Goal: Task Accomplishment & Management: Complete application form

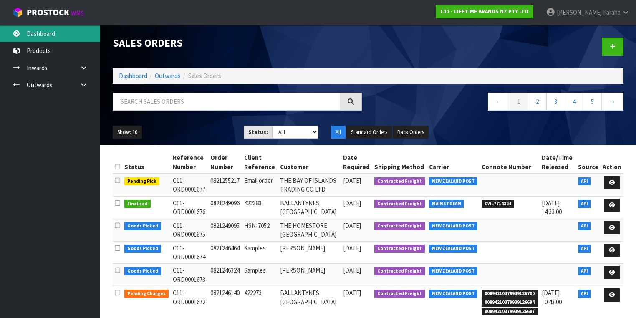
click at [38, 38] on link "Dashboard" at bounding box center [50, 33] width 100 height 17
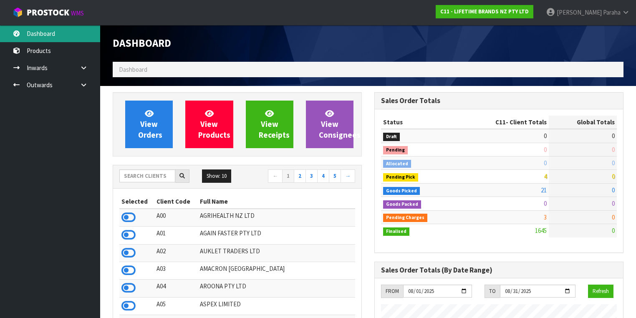
scroll to position [674, 262]
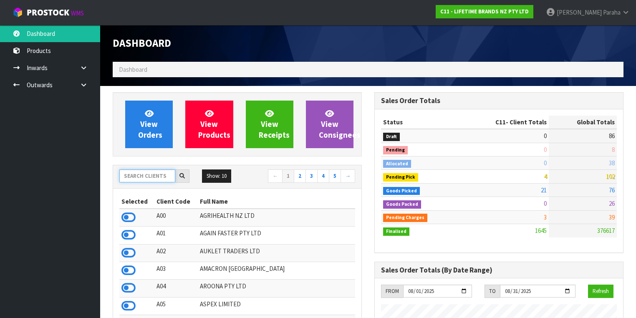
click at [141, 178] on input "text" at bounding box center [147, 175] width 56 height 13
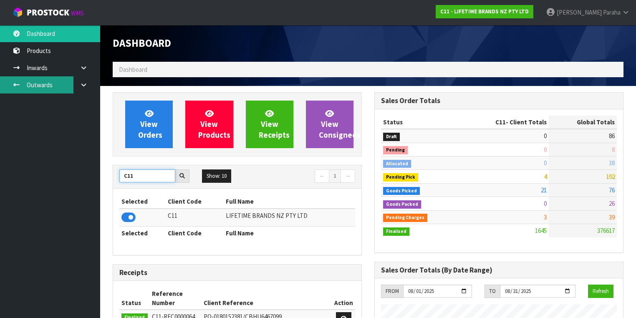
type input "C11"
click at [50, 85] on link "Outwards" at bounding box center [50, 84] width 100 height 17
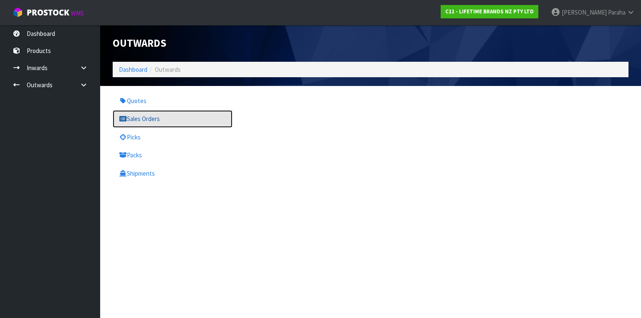
click at [134, 120] on link "Sales Orders" at bounding box center [173, 118] width 120 height 17
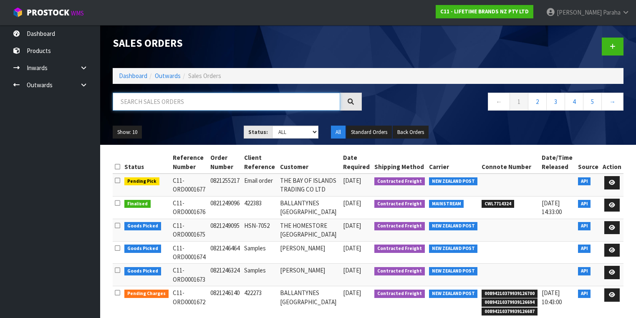
click at [150, 99] on input "text" at bounding box center [226, 102] width 227 height 18
type input "JOB-0407216"
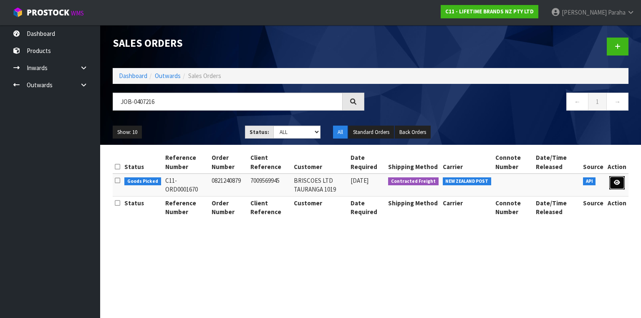
click at [619, 185] on link at bounding box center [616, 182] width 15 height 13
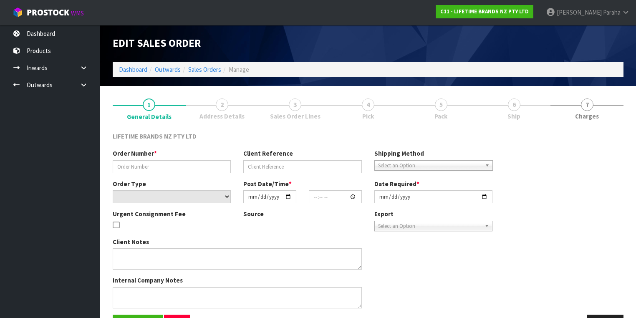
type input "0821240879"
type input "7009569945"
select select "number:0"
type input "2025-08-11"
type input "16:48:12.000"
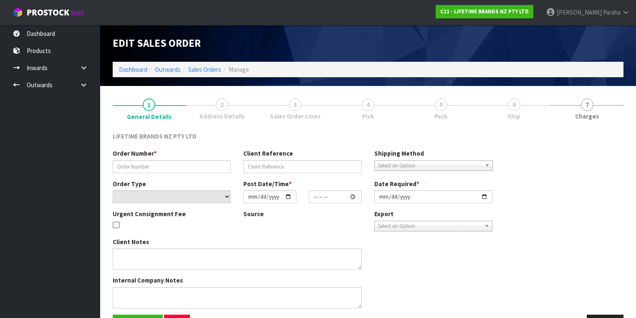
type input "[DATE]"
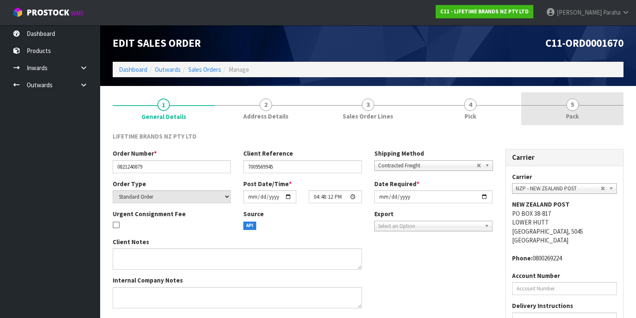
click at [572, 110] on span "5" at bounding box center [572, 104] width 13 height 13
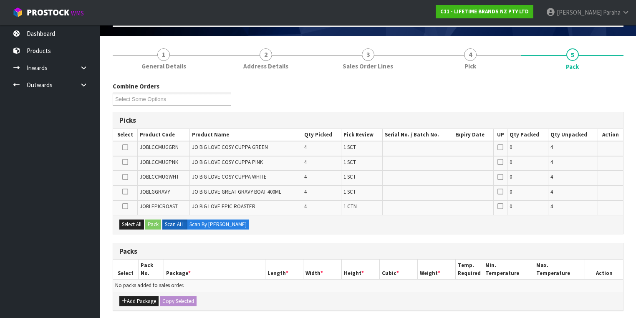
scroll to position [100, 0]
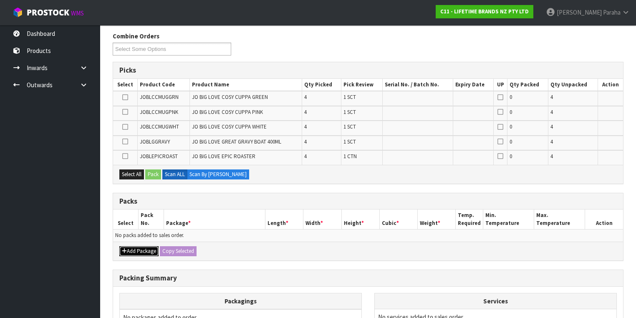
click at [131, 249] on button "Add Package" at bounding box center [138, 251] width 39 height 10
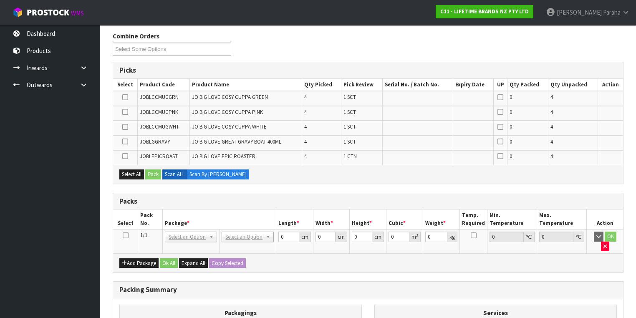
click at [123, 235] on icon at bounding box center [126, 235] width 6 height 0
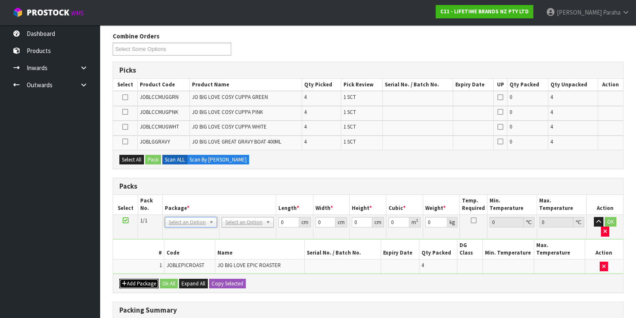
click at [135, 279] on button "Add Package" at bounding box center [138, 284] width 39 height 10
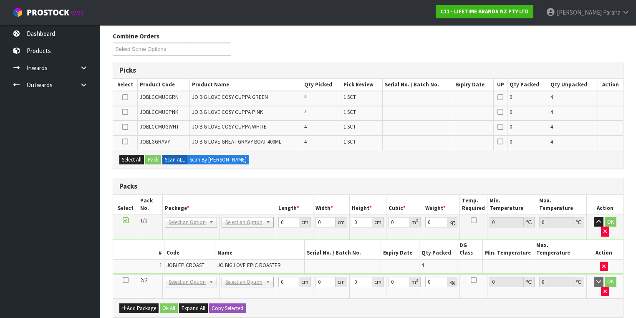
click at [127, 280] on icon at bounding box center [126, 280] width 6 height 0
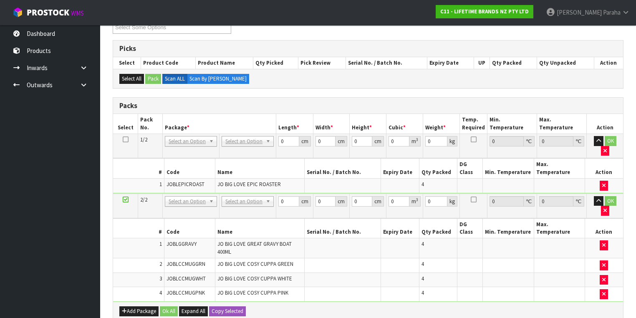
scroll to position [133, 0]
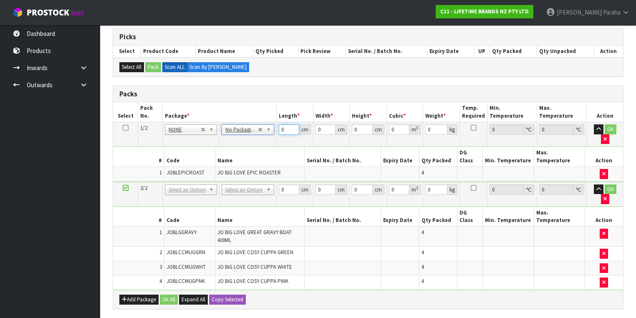
drag, startPoint x: 288, startPoint y: 131, endPoint x: 280, endPoint y: 130, distance: 8.0
click at [280, 130] on input "0" at bounding box center [289, 129] width 20 height 10
type input "49"
type input "35"
type input "5"
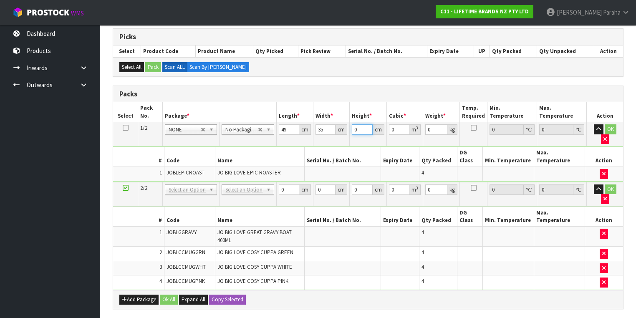
type input "0.008575"
type input "51"
type input "0.087465"
type input "51"
type input "14"
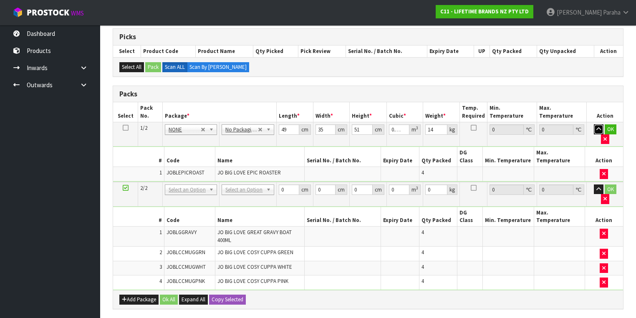
click at [594, 124] on button "button" at bounding box center [599, 129] width 10 height 10
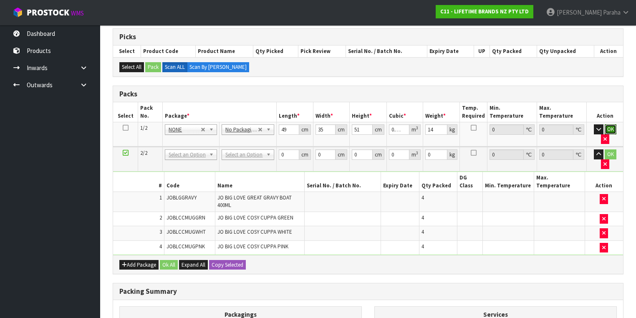
click button "OK" at bounding box center [610, 129] width 12 height 10
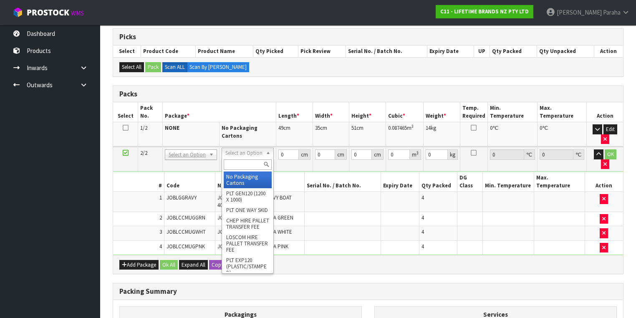
click at [250, 163] on input "text" at bounding box center [248, 164] width 48 height 10
type input "CTN9"
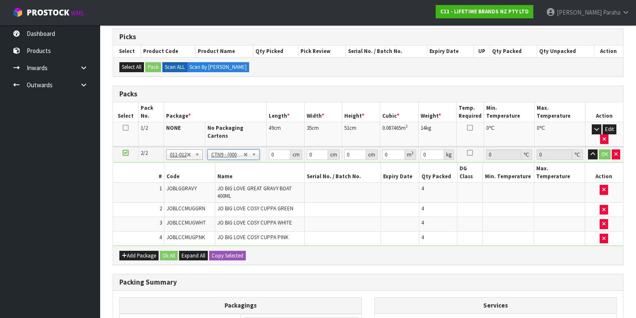
type input "51"
type input "38"
type input "58.5"
type input "0.113373"
type input "9.64"
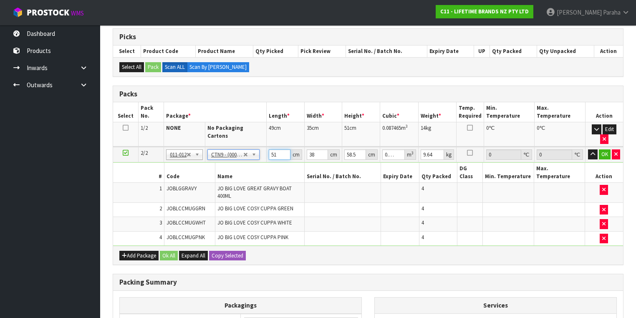
drag, startPoint x: 277, startPoint y: 143, endPoint x: 263, endPoint y: 144, distance: 13.4
click at [263, 147] on tr "2/2 NONE 007-001 007-002 007-004 007-009 007-013 007-014 007-015 007-017 007-01…" at bounding box center [368, 154] width 510 height 15
type input "5"
type input "0.011115"
type input "52"
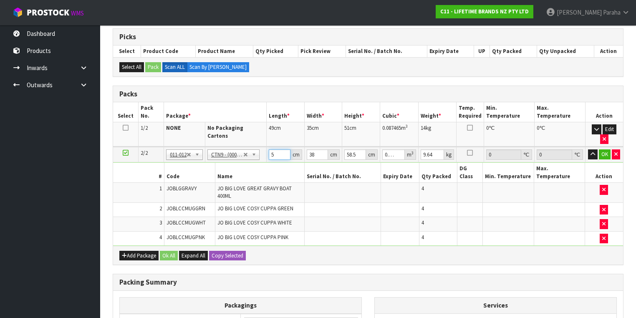
type input "0.115596"
type input "52"
type input "4"
type input "0.012168"
type input "40"
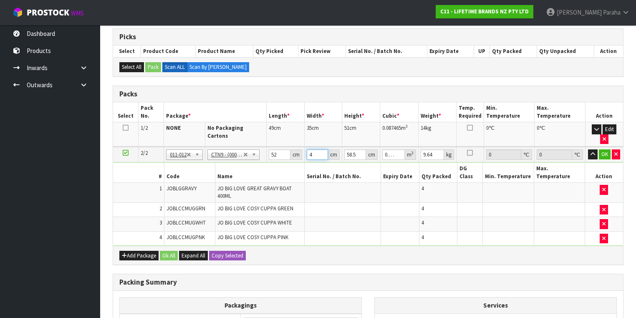
type input "0.12168"
type input "40"
type input "5"
type input "0.0104"
type input "53"
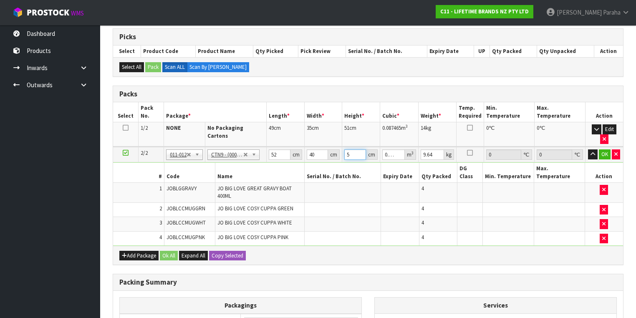
type input "0.11024"
type input "53"
type input "11"
click at [588, 149] on button "button" at bounding box center [593, 154] width 10 height 10
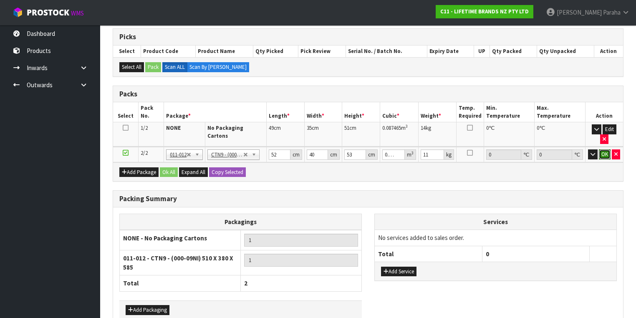
click button "OK" at bounding box center [605, 154] width 12 height 10
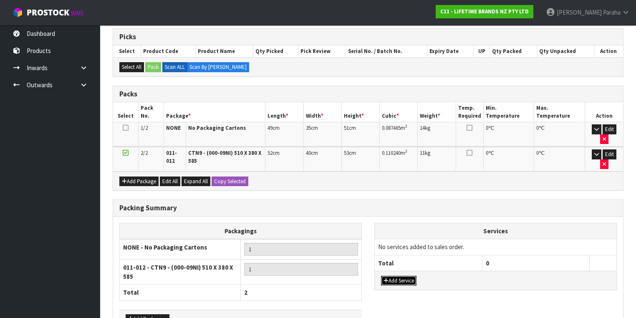
click at [405, 276] on button "Add Service" at bounding box center [398, 281] width 35 height 10
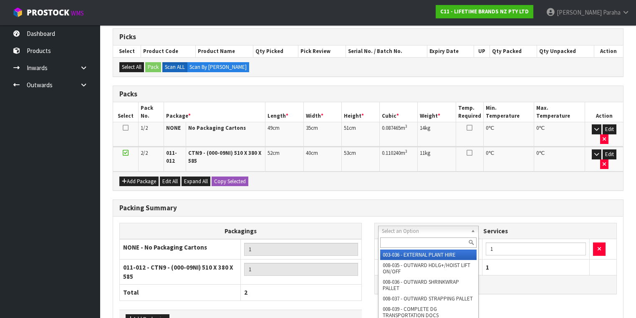
click at [414, 244] on input "text" at bounding box center [428, 242] width 96 height 10
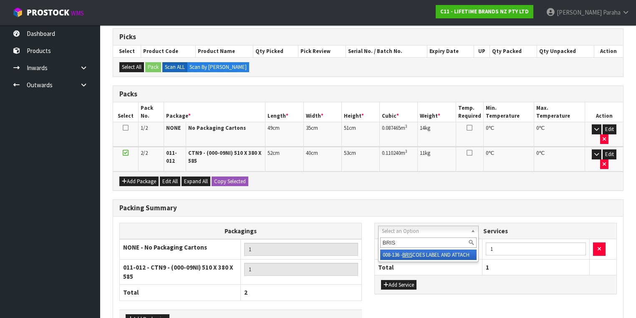
type input "BRIS"
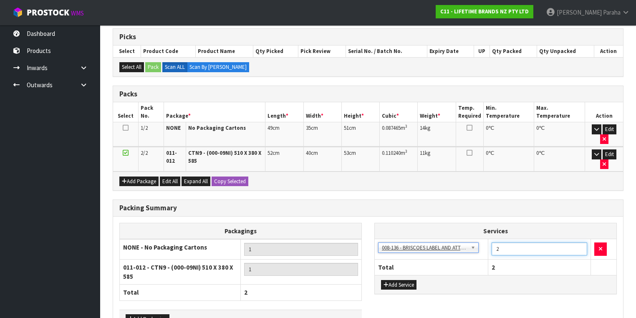
click at [579, 242] on input "2" at bounding box center [539, 248] width 96 height 13
click at [579, 242] on input "3" at bounding box center [539, 248] width 96 height 13
click at [579, 242] on input "4" at bounding box center [539, 248] width 96 height 13
click at [579, 242] on input "5" at bounding box center [539, 248] width 96 height 13
click at [579, 242] on input "6" at bounding box center [539, 248] width 96 height 13
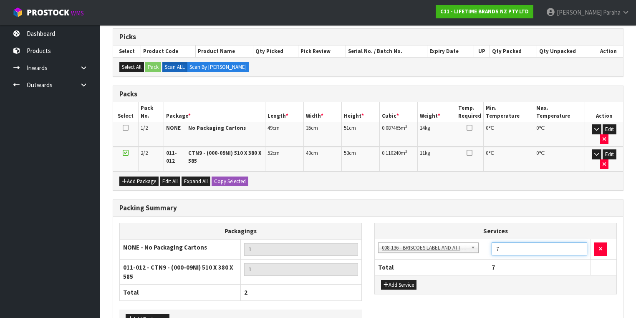
type input "7"
click at [579, 242] on input "7" at bounding box center [539, 248] width 96 height 13
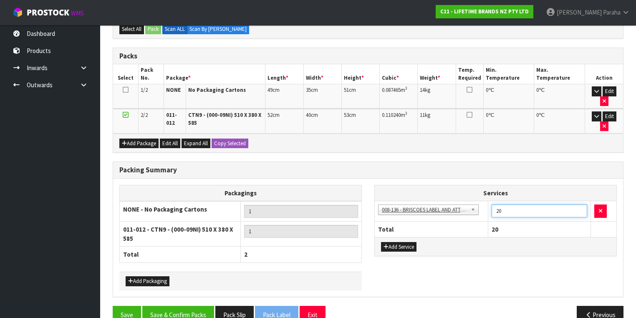
scroll to position [172, 0]
type input "20"
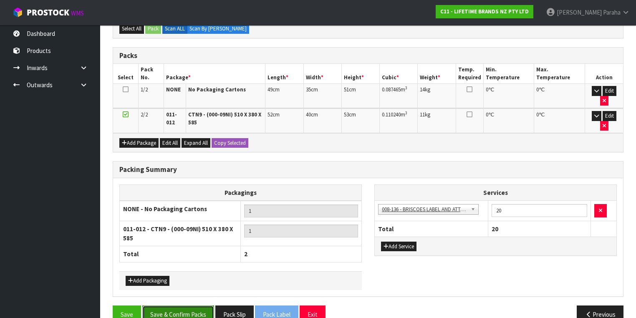
click at [185, 305] on button "Save & Confirm Packs" at bounding box center [178, 314] width 72 height 18
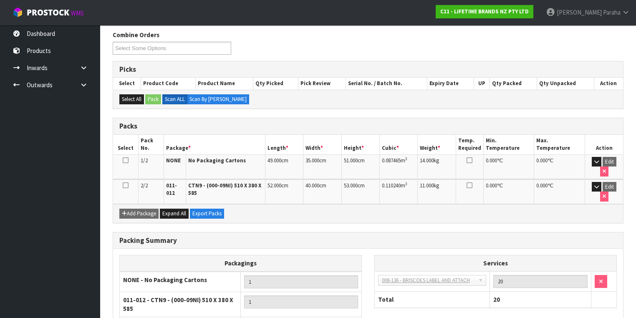
scroll to position [184, 0]
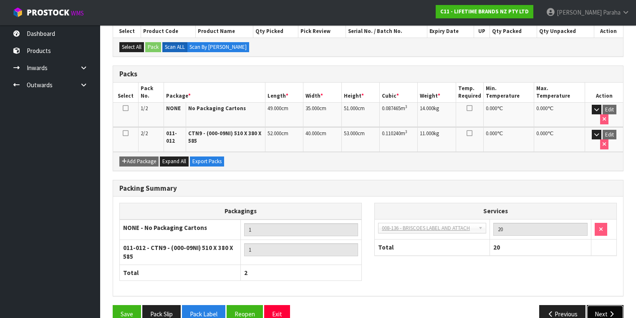
click at [610, 311] on icon "button" at bounding box center [611, 314] width 8 height 6
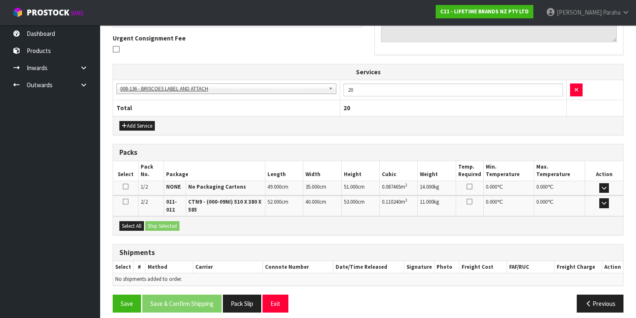
scroll to position [245, 0]
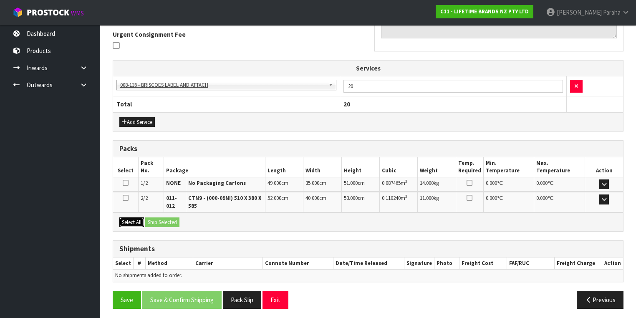
click at [130, 220] on button "Select All" at bounding box center [131, 222] width 25 height 10
click at [159, 218] on button "Ship Selected" at bounding box center [162, 222] width 34 height 10
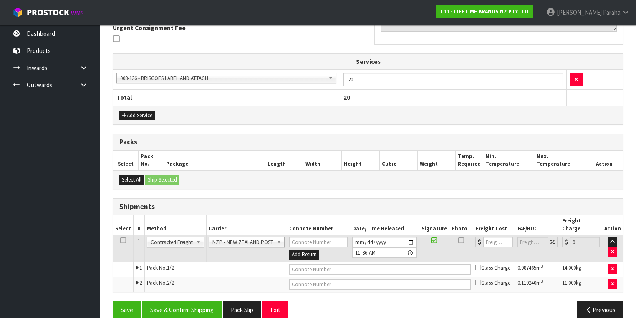
scroll to position [254, 0]
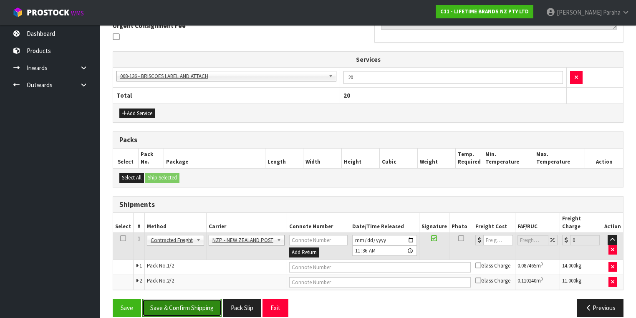
click at [178, 299] on button "Save & Confirm Shipping" at bounding box center [181, 308] width 79 height 18
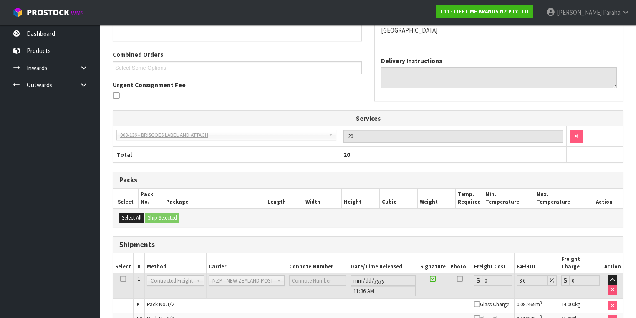
scroll to position [242, 0]
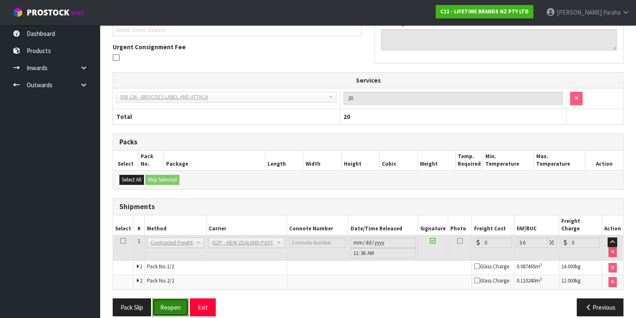
click at [166, 298] on button "Reopen" at bounding box center [170, 307] width 36 height 18
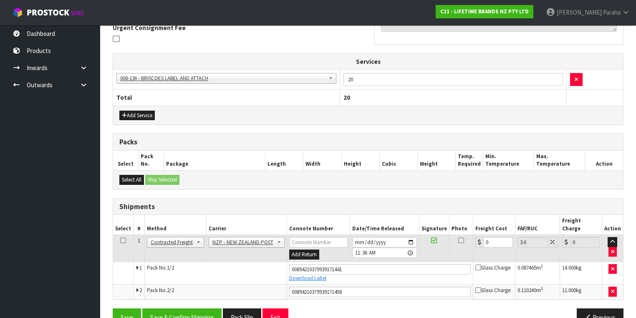
scroll to position [262, 0]
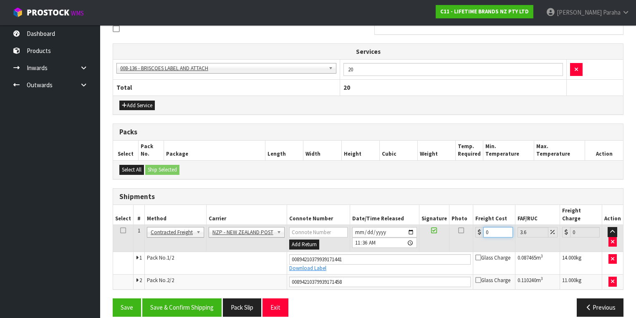
drag, startPoint x: 492, startPoint y: 225, endPoint x: 483, endPoint y: 224, distance: 9.2
click at [483, 227] on input "0" at bounding box center [498, 232] width 30 height 10
type input "3"
type input "3.11"
type input "33"
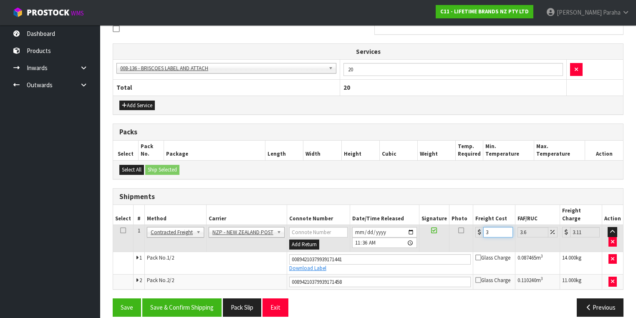
type input "34.19"
type input "33.1"
type input "34.29"
type input "33.15"
type input "34.34"
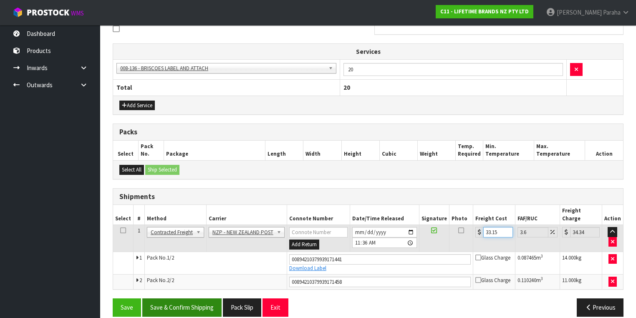
type input "33.15"
click at [198, 298] on button "Save & Confirm Shipping" at bounding box center [181, 307] width 79 height 18
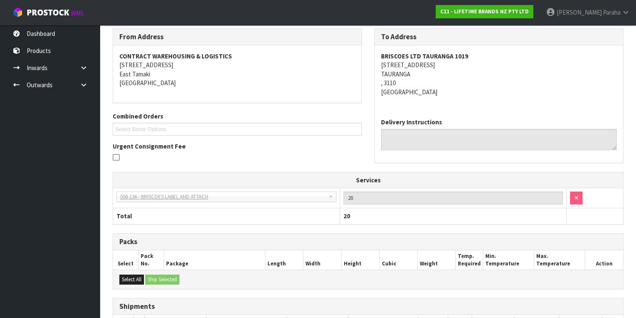
scroll to position [239, 0]
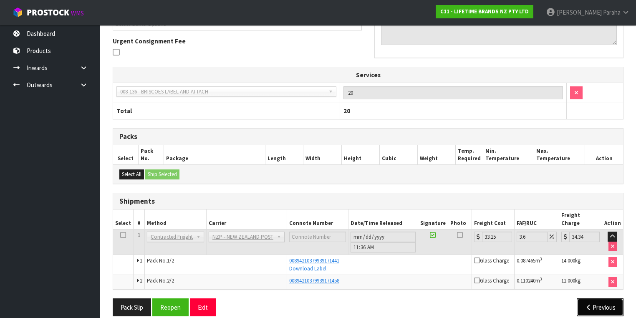
click at [584, 304] on icon "button" at bounding box center [588, 307] width 8 height 6
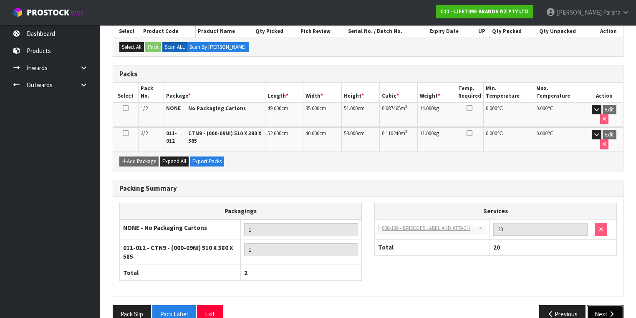
click at [605, 305] on button "Next" at bounding box center [604, 314] width 37 height 18
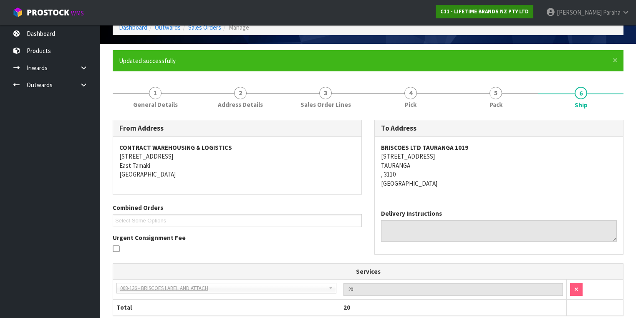
scroll to position [0, 0]
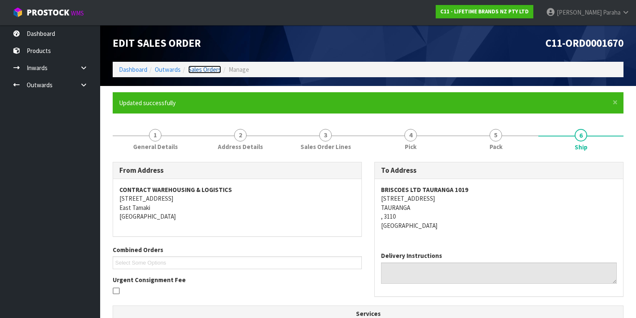
click at [208, 70] on link "Sales Orders" at bounding box center [204, 69] width 33 height 8
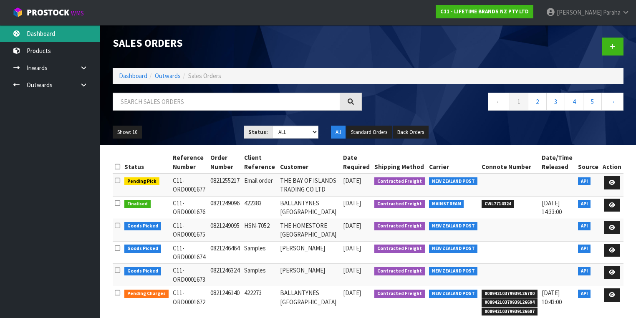
click at [24, 37] on link "Dashboard" at bounding box center [50, 33] width 100 height 17
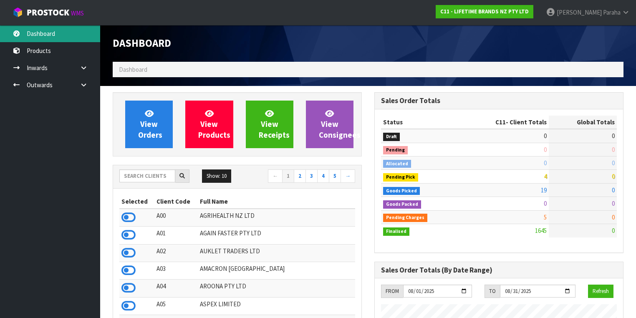
scroll to position [683, 262]
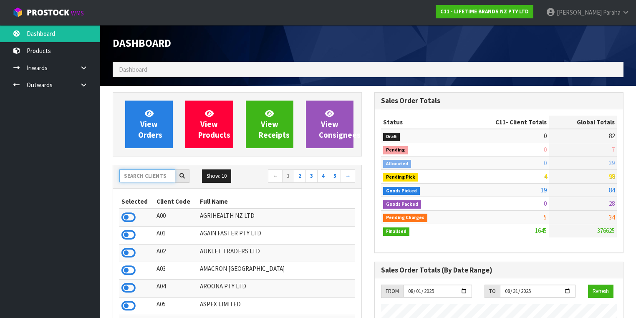
click at [148, 177] on input "text" at bounding box center [147, 175] width 56 height 13
click at [133, 176] on input "text" at bounding box center [147, 175] width 56 height 13
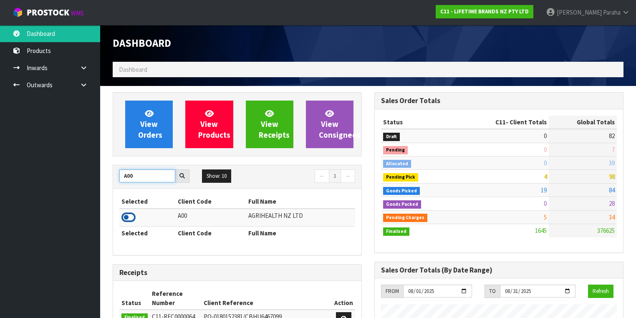
type input "A00"
click at [130, 216] on icon at bounding box center [128, 217] width 14 height 13
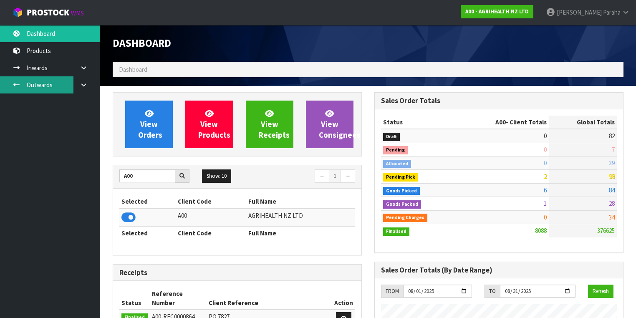
scroll to position [629, 262]
click at [42, 84] on link "Outwards" at bounding box center [50, 84] width 100 height 17
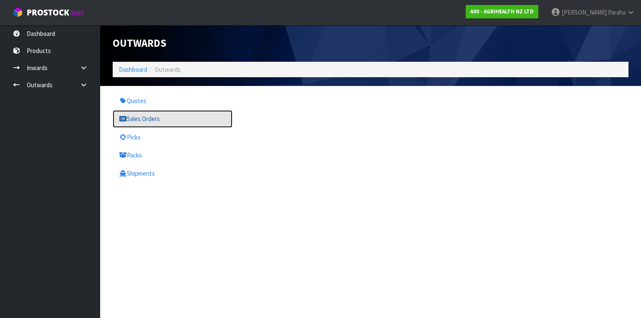
click at [131, 120] on link "Sales Orders" at bounding box center [173, 118] width 120 height 17
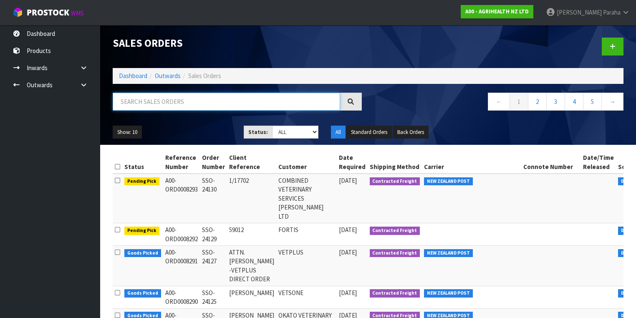
click at [176, 104] on input "text" at bounding box center [226, 102] width 227 height 18
type input "JOB-0407626"
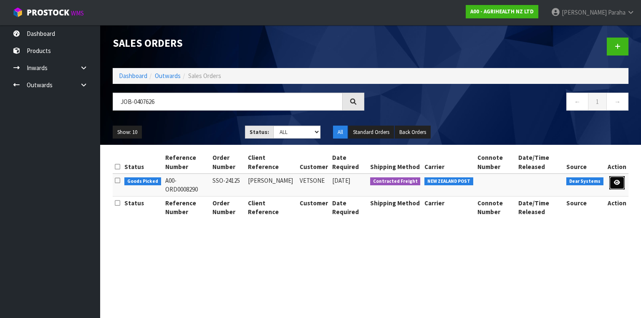
click at [619, 185] on link at bounding box center [616, 182] width 15 height 13
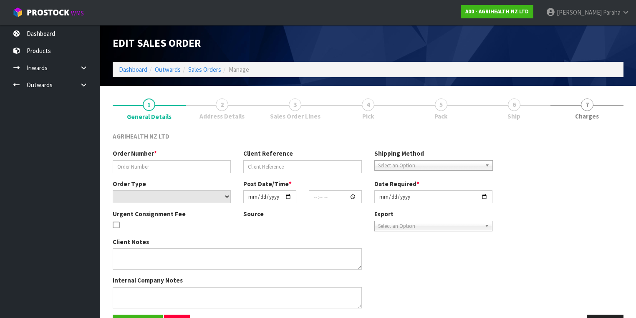
type input "SSO-24125"
type input "ANDREA"
select select "number:0"
type input "[DATE]"
type input "09:28:04.000"
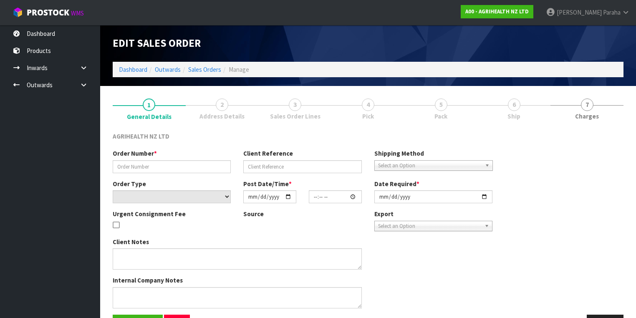
type input "[DATE]"
type textarea "SHIP BY: Overnight Courier"
type textarea "DISPATCH TODAY PLEASE, VIA OVERNIGHT COURIER, ENSURE REFRIGERATE STICKERS ATTAC…"
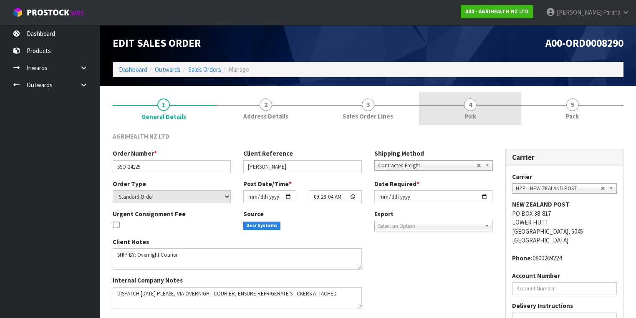
click at [464, 104] on span "4" at bounding box center [470, 104] width 13 height 13
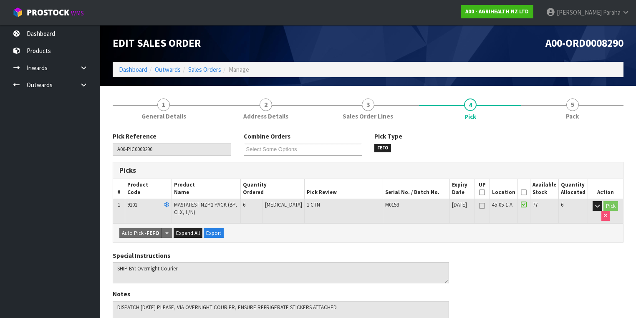
click at [526, 192] on icon at bounding box center [524, 192] width 6 height 0
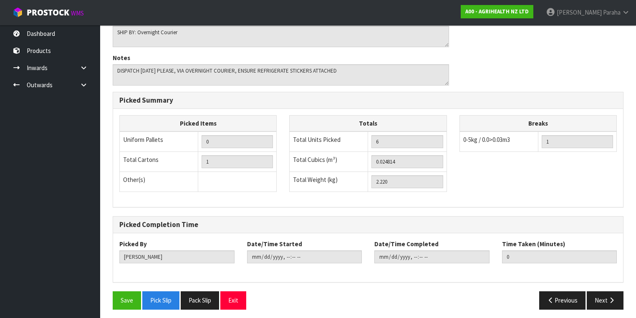
scroll to position [267, 0]
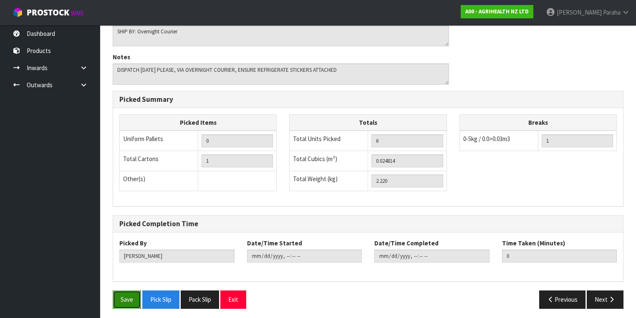
click at [121, 295] on button "Save" at bounding box center [127, 299] width 28 height 18
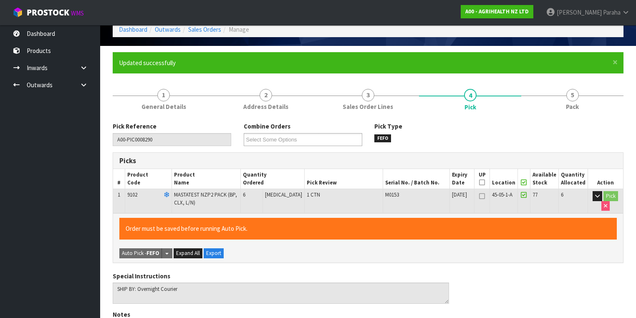
type input "[PERSON_NAME]"
type input "2025-08-14T11:47:46"
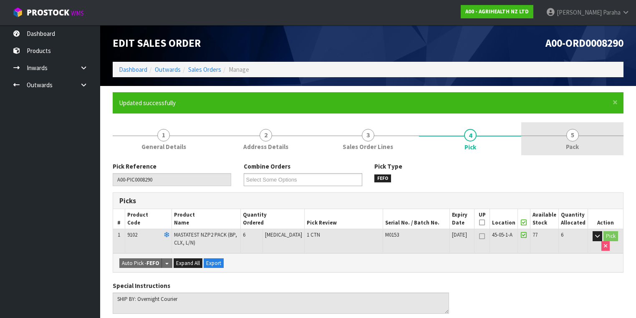
click at [574, 137] on span "5" at bounding box center [572, 135] width 13 height 13
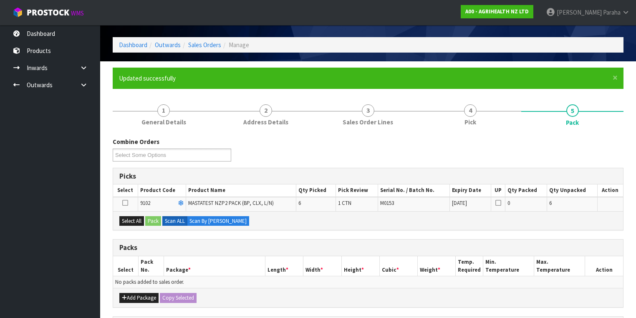
scroll to position [67, 0]
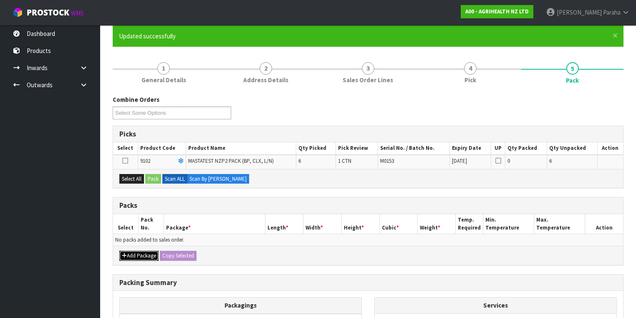
click at [130, 252] on button "Add Package" at bounding box center [138, 256] width 39 height 10
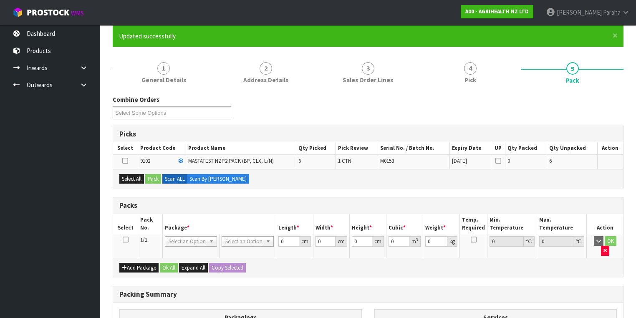
click at [126, 239] on icon at bounding box center [126, 239] width 6 height 0
click at [137, 178] on button "Select All" at bounding box center [131, 179] width 25 height 10
click at [151, 181] on button "Pack" at bounding box center [153, 179] width 16 height 10
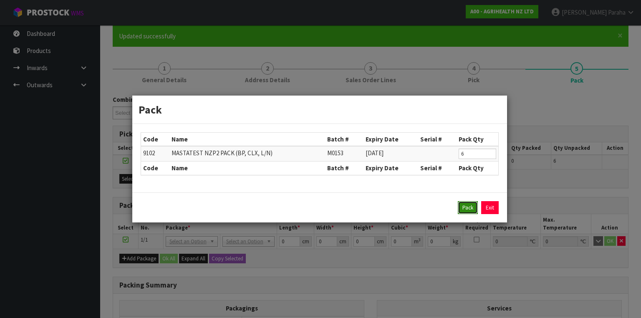
click at [465, 206] on button "Pack" at bounding box center [468, 207] width 20 height 13
type input "0.000"
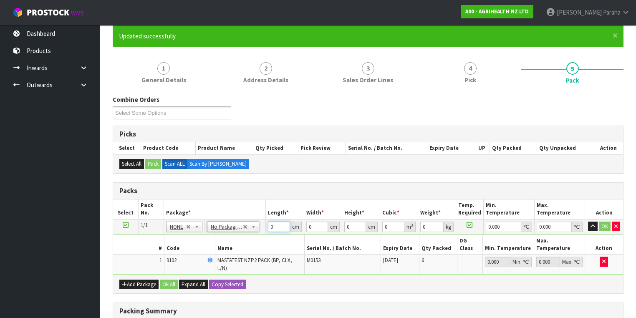
drag, startPoint x: 276, startPoint y: 227, endPoint x: 269, endPoint y: 227, distance: 7.1
click at [269, 227] on input "0" at bounding box center [279, 226] width 22 height 10
type input "60"
type input "40"
type input "1"
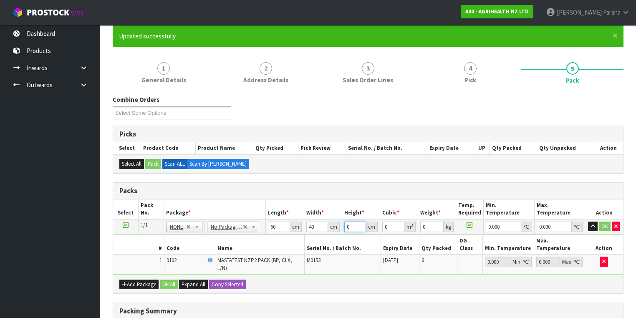
type input "0.0024"
type input "11"
type input "0.0264"
type input "11"
type input "3"
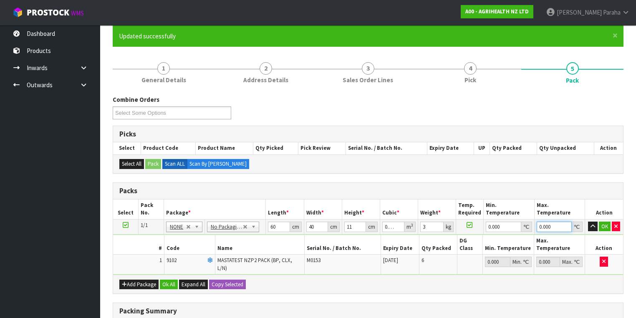
type input "0"
click at [588, 221] on button "button" at bounding box center [593, 226] width 10 height 10
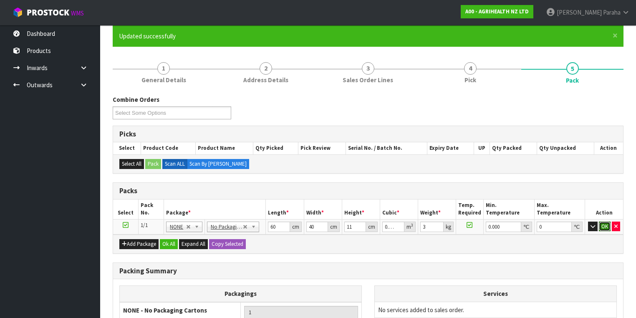
click button "OK" at bounding box center [605, 226] width 12 height 10
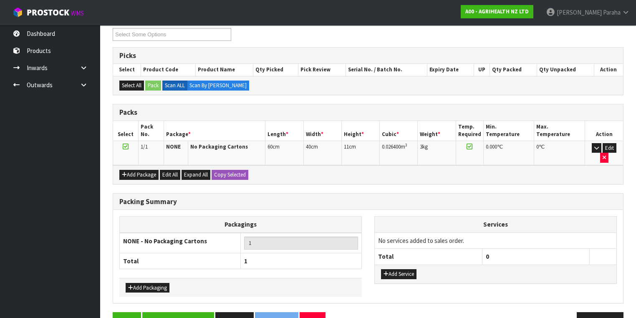
scroll to position [157, 0]
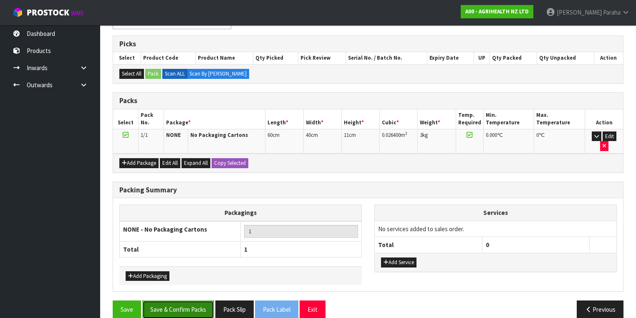
click at [171, 300] on button "Save & Confirm Packs" at bounding box center [178, 309] width 72 height 18
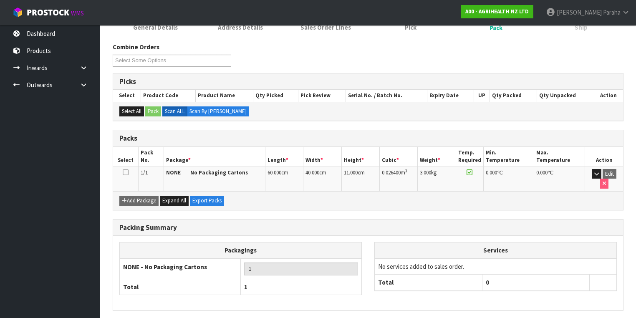
scroll to position [138, 0]
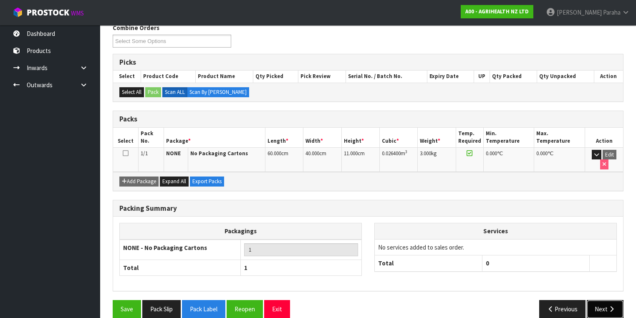
click at [609, 300] on button "Next" at bounding box center [604, 309] width 37 height 18
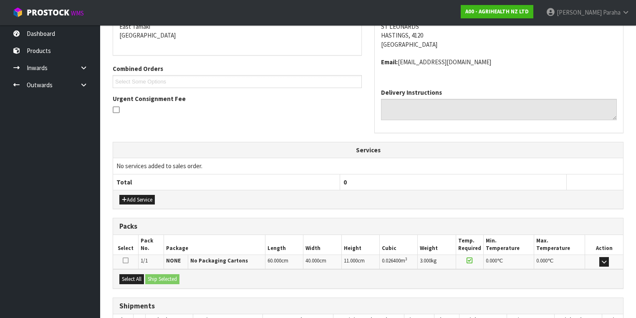
scroll to position [238, 0]
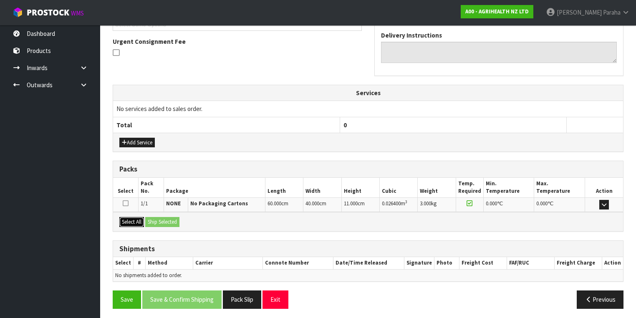
drag, startPoint x: 132, startPoint y: 221, endPoint x: 139, endPoint y: 220, distance: 7.6
click at [133, 220] on button "Select All" at bounding box center [131, 222] width 25 height 10
click at [156, 220] on button "Ship Selected" at bounding box center [162, 222] width 34 height 10
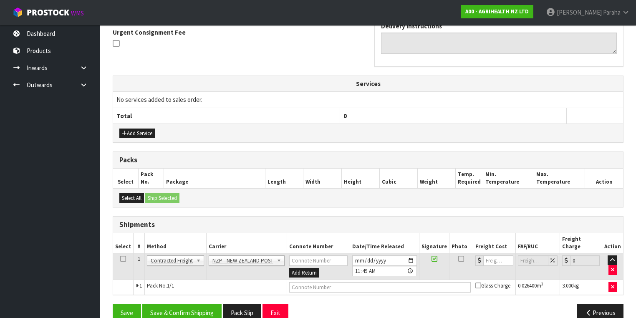
scroll to position [253, 0]
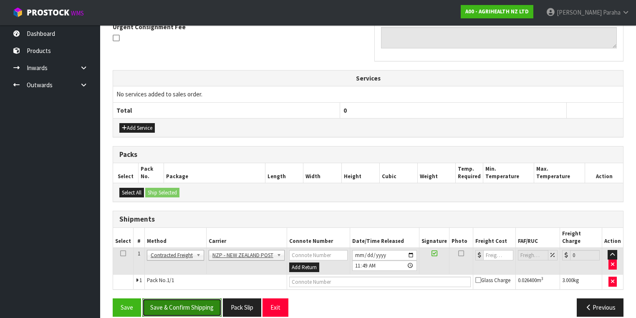
click at [193, 299] on button "Save & Confirm Shipping" at bounding box center [181, 307] width 79 height 18
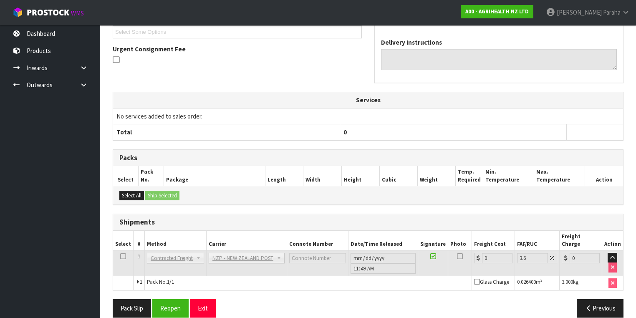
scroll to position [242, 0]
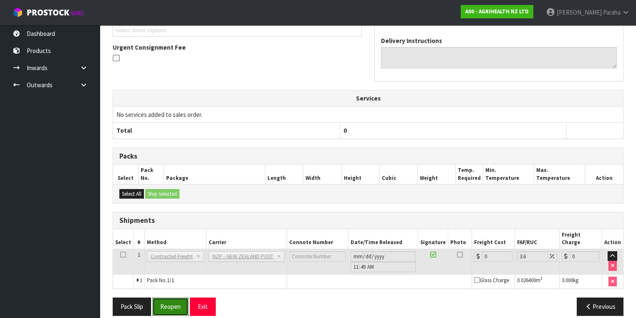
click at [167, 302] on button "Reopen" at bounding box center [170, 306] width 36 height 18
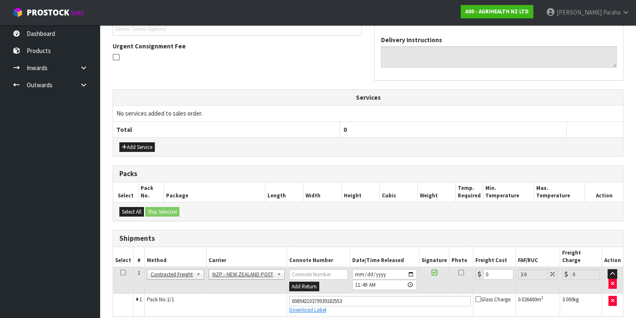
scroll to position [260, 0]
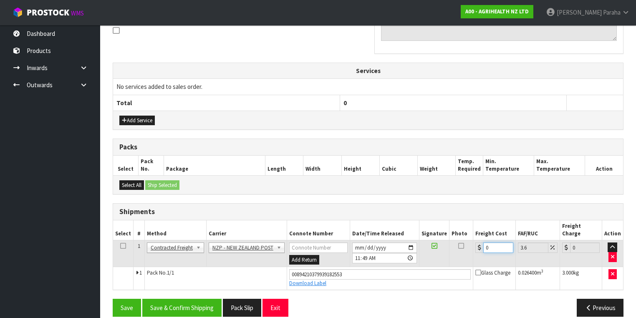
click at [478, 242] on div "0" at bounding box center [494, 247] width 38 height 10
type input "8"
type input "8.29"
type input "8.4"
type input "8.7"
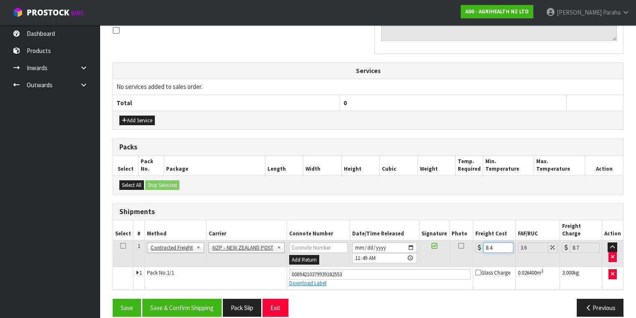
type input "8.45"
type input "8.75"
type input "8.45"
click at [193, 299] on button "Save & Confirm Shipping" at bounding box center [181, 308] width 79 height 18
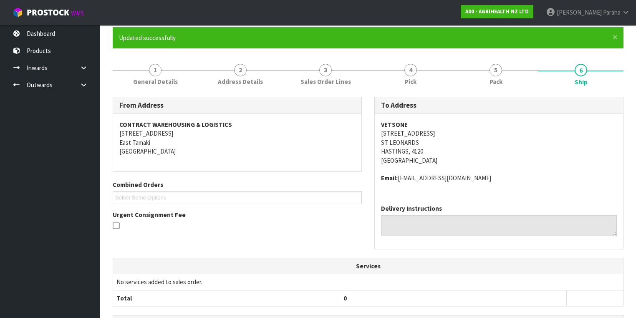
scroll to position [0, 0]
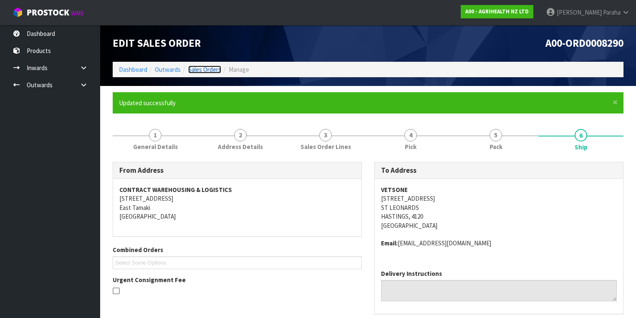
click at [207, 67] on link "Sales Orders" at bounding box center [204, 69] width 33 height 8
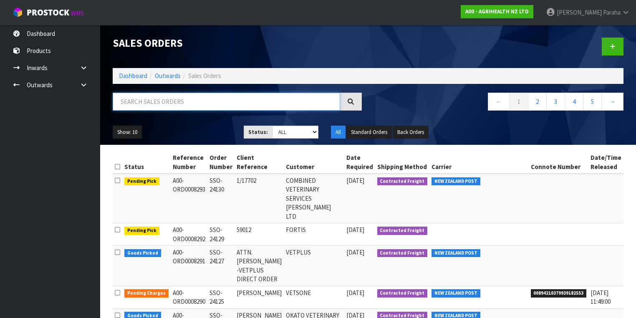
click at [201, 103] on input "text" at bounding box center [226, 102] width 227 height 18
type input "JOB-0407542"
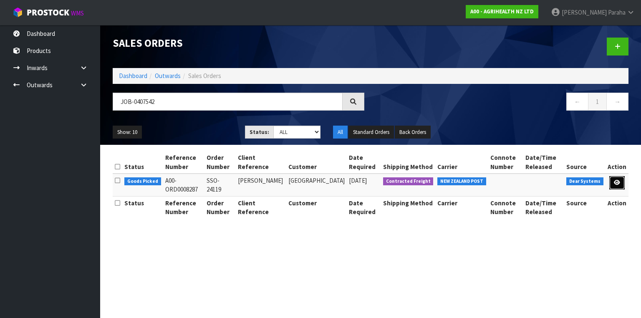
click at [614, 179] on link at bounding box center [616, 182] width 15 height 13
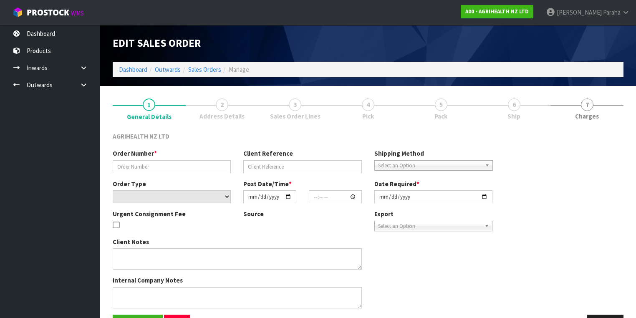
type input "SSO-24119"
type input "KAREN"
select select "number:0"
type input "[DATE]"
type input "14:44:37.000"
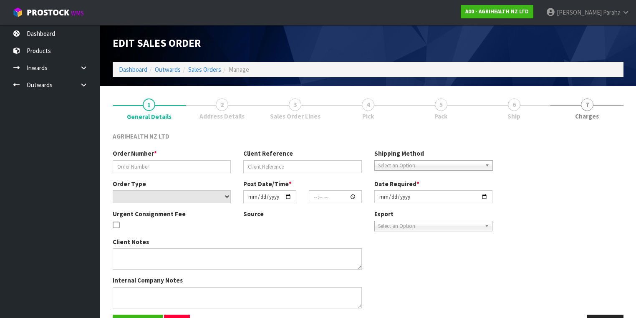
type input "[DATE]"
type textarea "SHIP BY: Overnight Courier"
type textarea "DISPATCH PLEASE, VIA OVERNIGHT COURIER, ENSURE REFRIGERATE STICKERS ATTACHED"
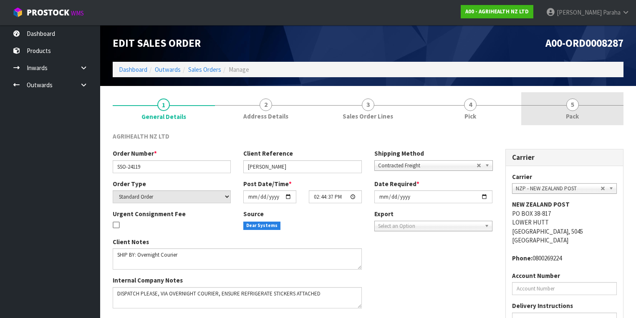
click at [571, 105] on span "5" at bounding box center [572, 104] width 13 height 13
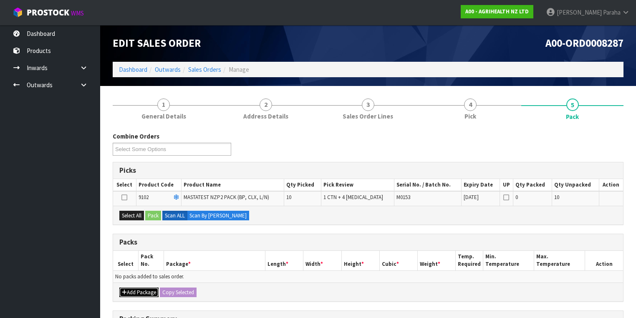
click at [151, 289] on button "Add Package" at bounding box center [138, 292] width 39 height 10
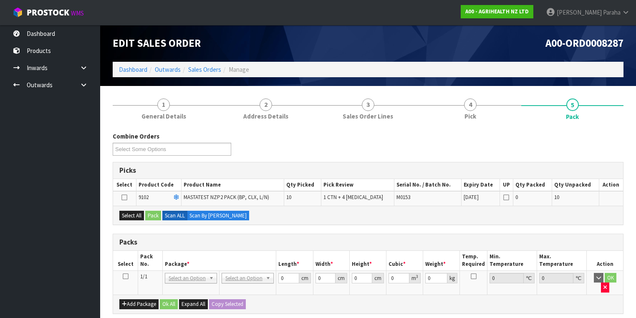
click at [125, 276] on icon at bounding box center [126, 276] width 6 height 0
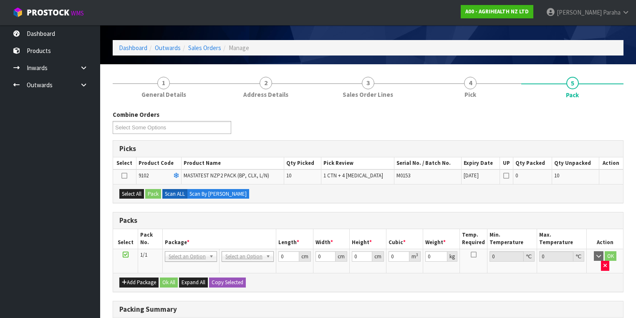
scroll to position [33, 0]
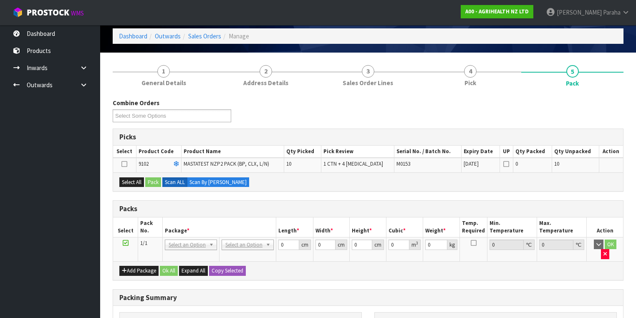
click at [123, 164] on icon at bounding box center [124, 164] width 6 height 0
click at [0, 0] on input "checkbox" at bounding box center [0, 0] width 0 height 0
click at [137, 181] on button "Select All" at bounding box center [131, 182] width 25 height 10
click at [151, 183] on button "Pack" at bounding box center [153, 182] width 16 height 10
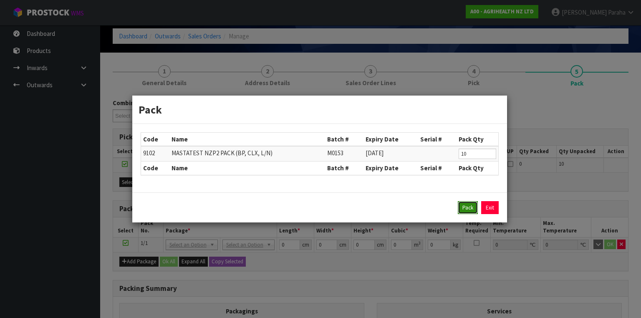
click at [463, 210] on button "Pack" at bounding box center [468, 207] width 20 height 13
type input "0.000"
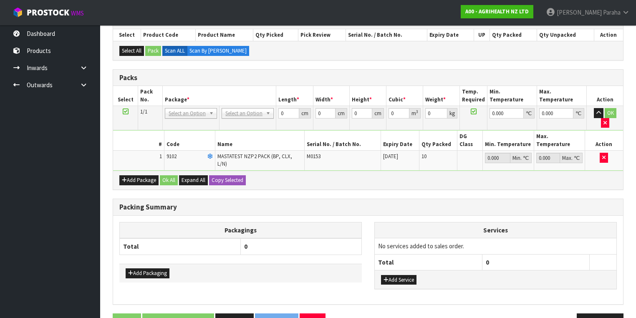
scroll to position [150, 0]
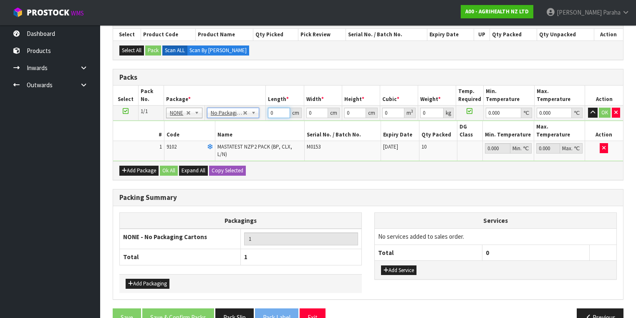
click at [270, 113] on input "0" at bounding box center [279, 113] width 22 height 10
type input "60"
type input "40"
type input "2"
type input "0.0048"
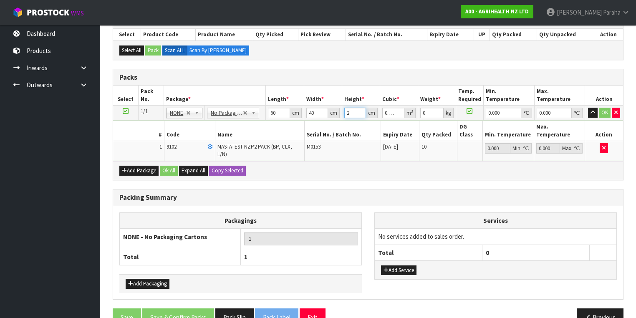
type input "21"
type input "0.0504"
type input "21"
type input "4"
type input "0"
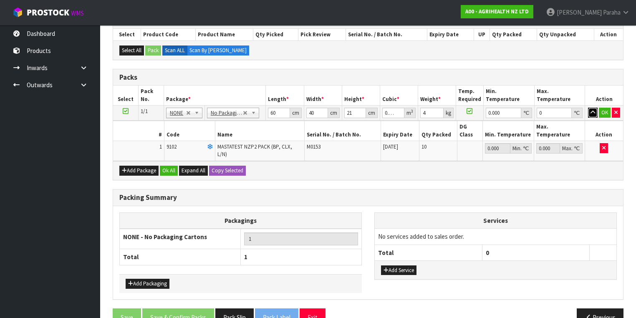
click at [588, 108] on button "button" at bounding box center [593, 113] width 10 height 10
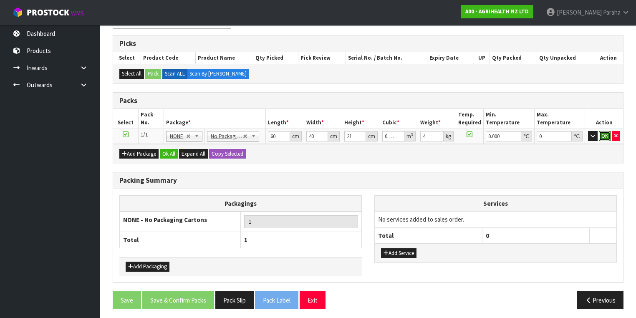
click button "OK" at bounding box center [605, 136] width 12 height 10
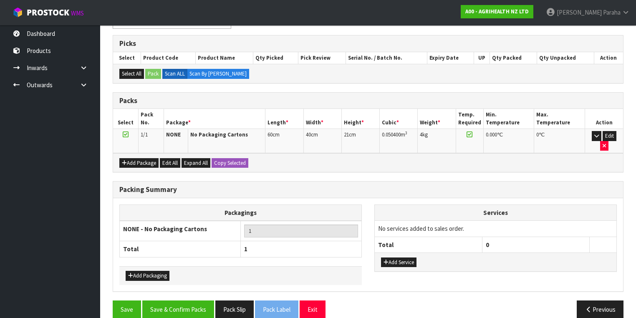
scroll to position [126, 0]
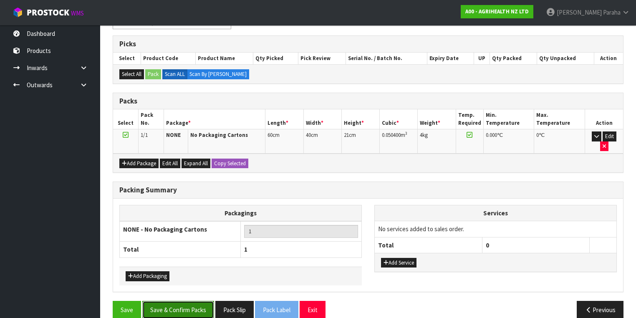
click at [195, 301] on button "Save & Confirm Packs" at bounding box center [178, 310] width 72 height 18
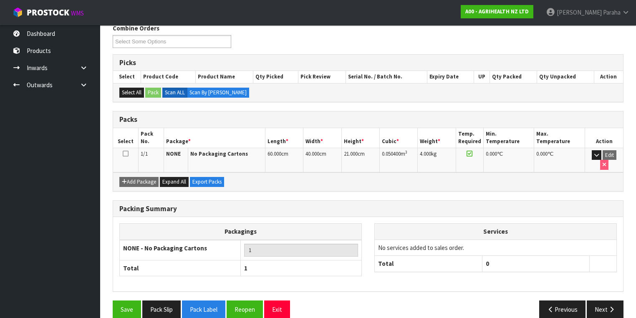
scroll to position [138, 0]
click at [601, 300] on button "Next" at bounding box center [604, 309] width 37 height 18
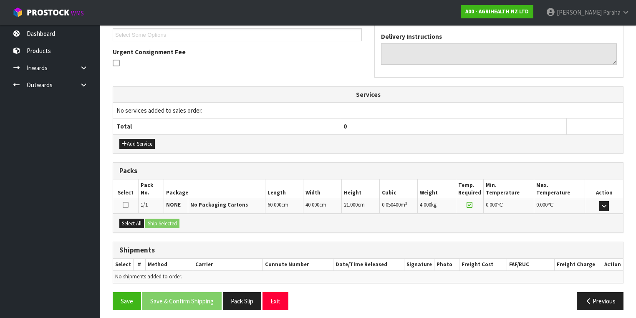
scroll to position [229, 0]
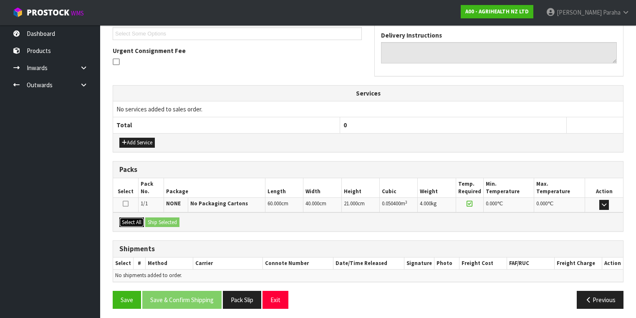
click at [129, 220] on button "Select All" at bounding box center [131, 222] width 25 height 10
click at [160, 218] on button "Ship Selected" at bounding box center [162, 222] width 34 height 10
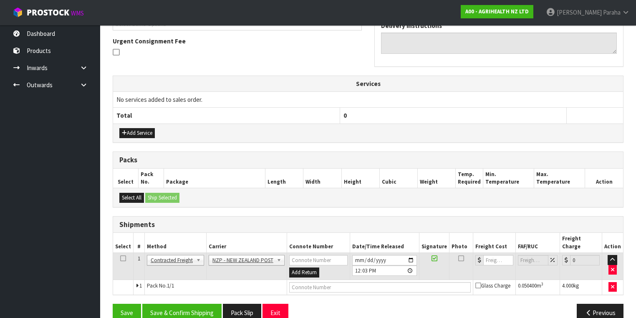
scroll to position [244, 0]
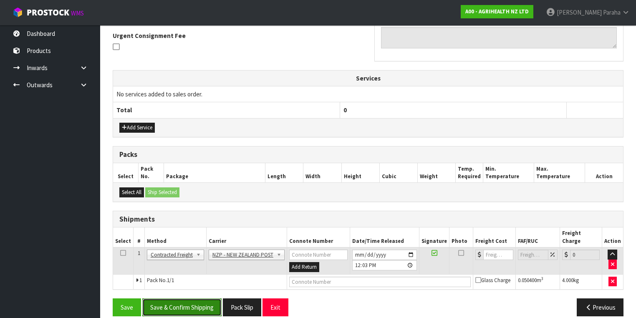
click at [194, 298] on button "Save & Confirm Shipping" at bounding box center [181, 307] width 79 height 18
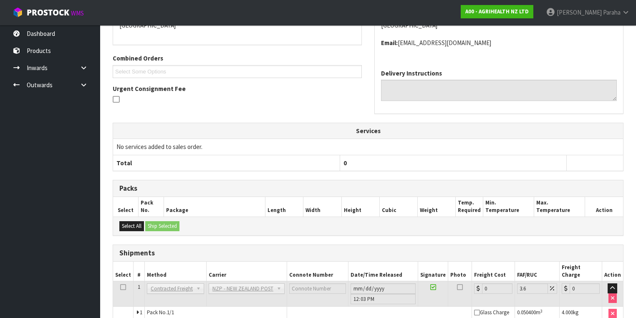
scroll to position [232, 0]
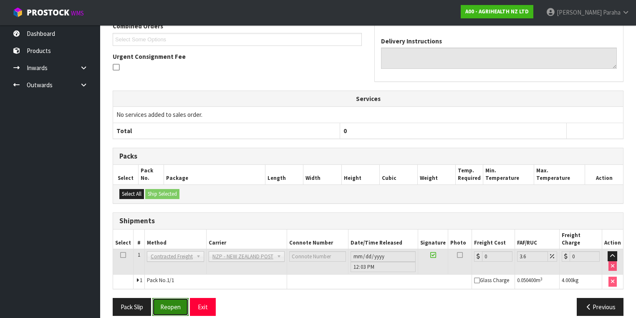
click at [161, 298] on button "Reopen" at bounding box center [170, 307] width 36 height 18
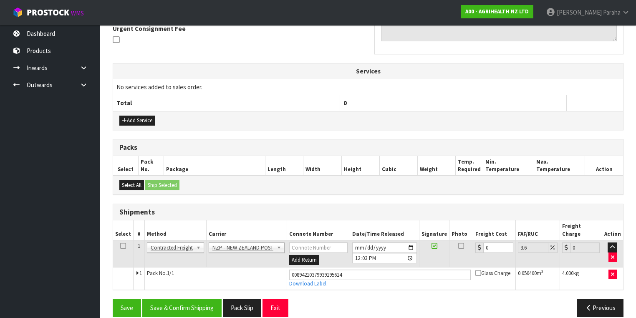
scroll to position [252, 0]
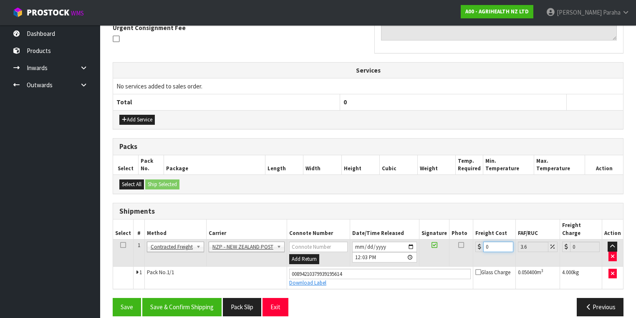
drag, startPoint x: 493, startPoint y: 236, endPoint x: 456, endPoint y: 245, distance: 37.4
click at [456, 245] on tr "1 Client Local Pickup Customer Local Pickup Company Freight Contracted Freight …" at bounding box center [368, 252] width 510 height 27
type input "8"
type input "8.29"
type input "8.4"
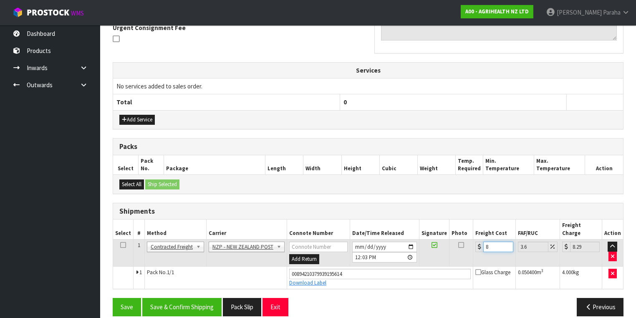
type input "8.7"
type input "8.45"
type input "8.75"
type input "8.45"
click at [175, 298] on button "Save & Confirm Shipping" at bounding box center [181, 307] width 79 height 18
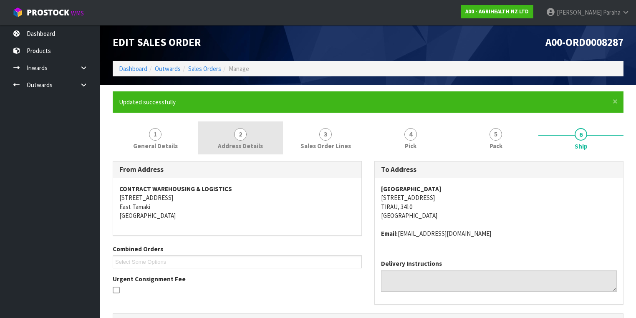
scroll to position [0, 0]
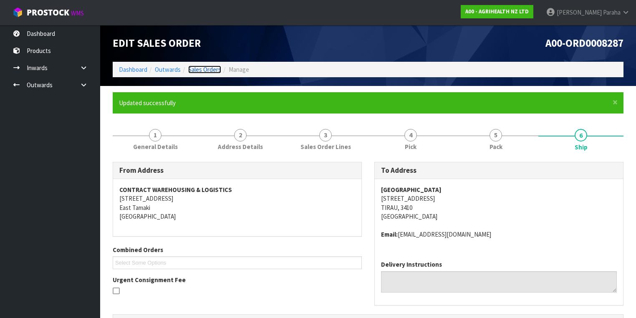
click at [214, 70] on link "Sales Orders" at bounding box center [204, 69] width 33 height 8
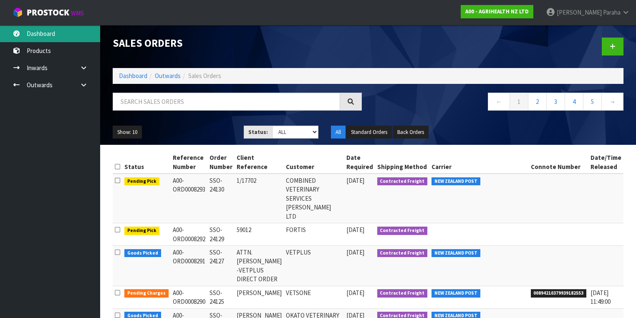
click at [54, 36] on link "Dashboard" at bounding box center [50, 33] width 100 height 17
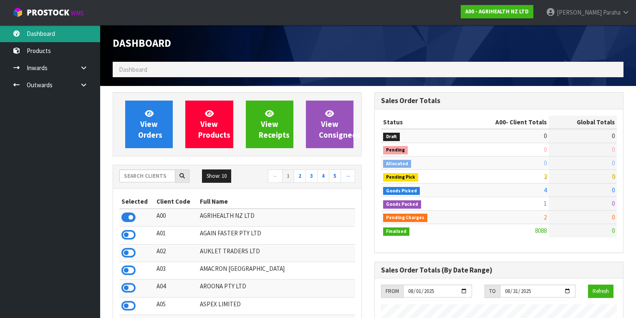
scroll to position [629, 262]
click at [146, 175] on input "text" at bounding box center [147, 175] width 56 height 13
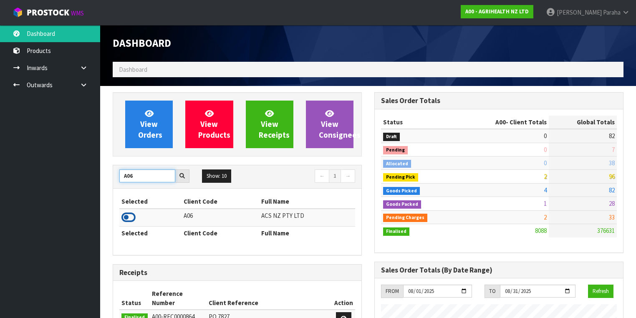
type input "A06"
click at [129, 214] on icon at bounding box center [128, 217] width 14 height 13
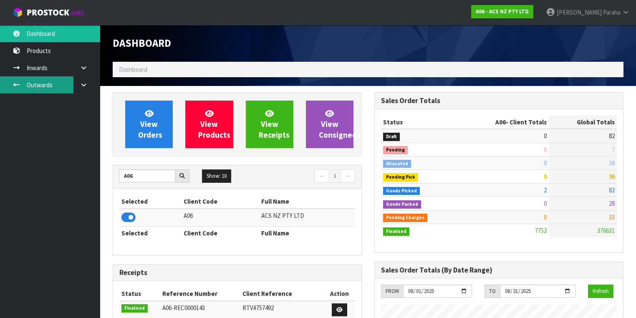
click at [40, 84] on link "Outwards" at bounding box center [50, 84] width 100 height 17
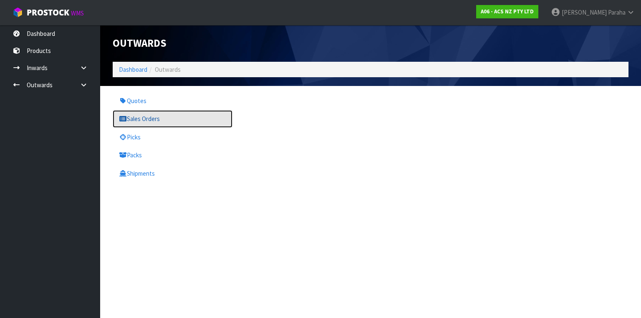
click at [140, 123] on link "Sales Orders" at bounding box center [173, 118] width 120 height 17
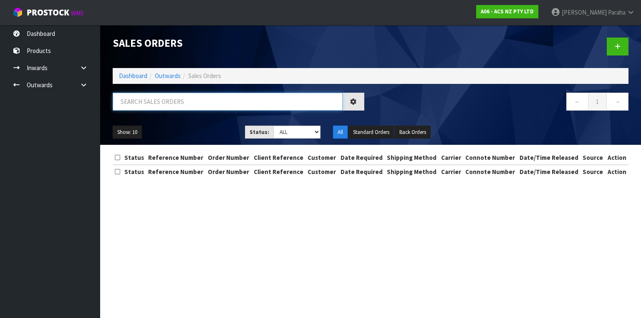
click at [150, 103] on input "text" at bounding box center [228, 102] width 230 height 18
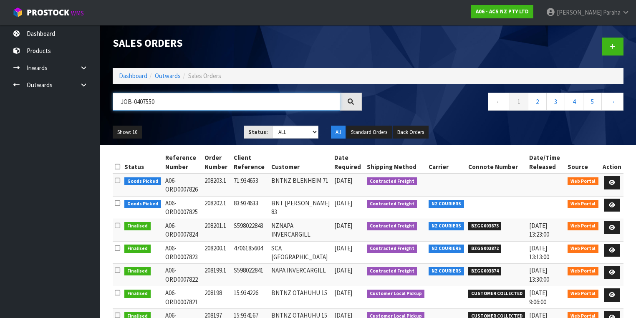
type input "JOB-0407550"
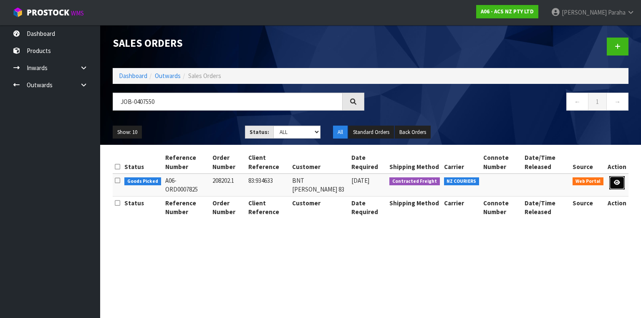
click at [620, 182] on link at bounding box center [616, 182] width 15 height 13
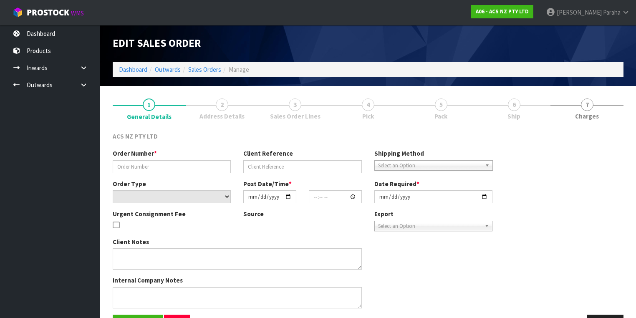
type input "208202.1"
type input "83:934633"
select select "number:0"
type input "[DATE]"
type input "15:11:00.000"
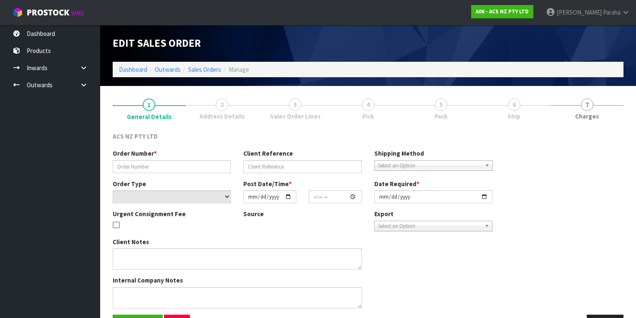
type input "[DATE]"
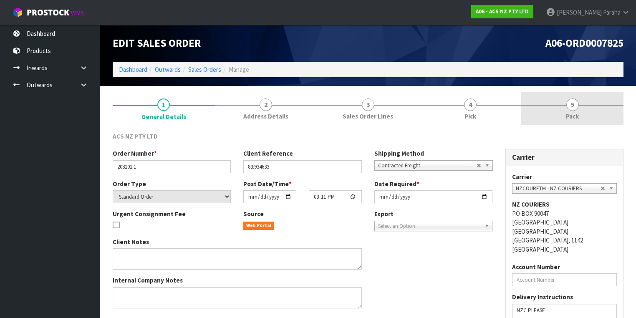
click at [566, 108] on link "5 Pack" at bounding box center [572, 108] width 102 height 33
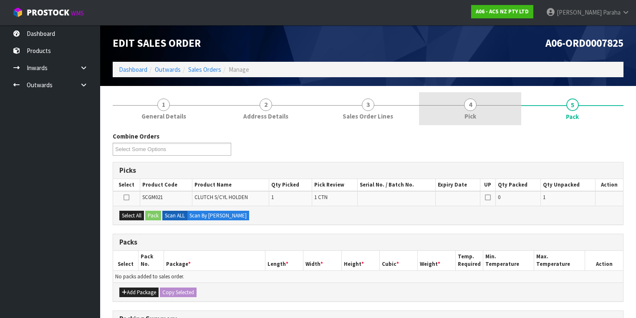
click at [476, 111] on link "4 Pick" at bounding box center [470, 108] width 102 height 33
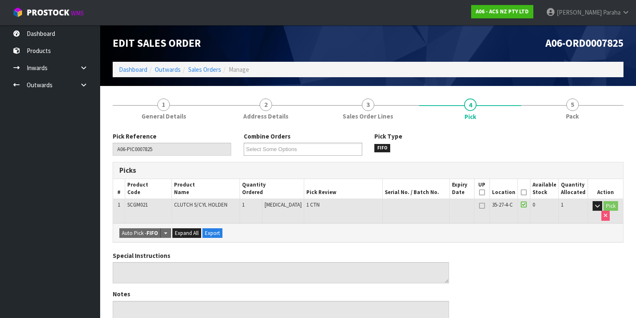
click at [524, 192] on icon at bounding box center [524, 192] width 6 height 0
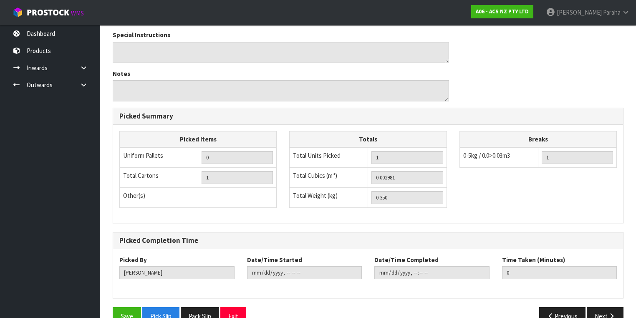
scroll to position [267, 0]
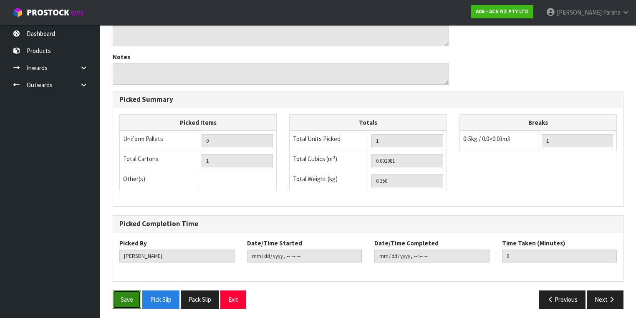
click at [118, 294] on button "Save" at bounding box center [127, 299] width 28 height 18
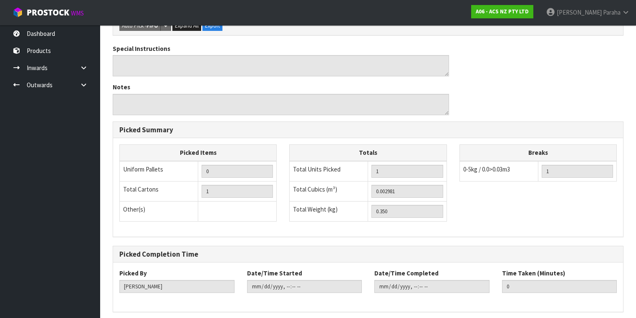
scroll to position [0, 0]
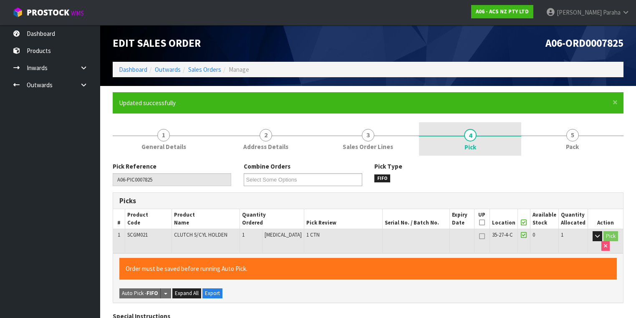
type input "[PERSON_NAME]"
type input "2025-08-14T12:07:08"
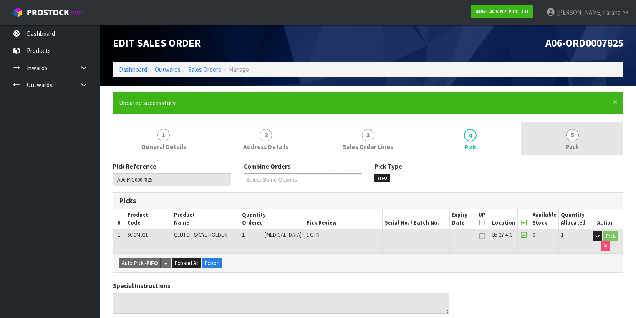
click at [574, 137] on span "5" at bounding box center [572, 135] width 13 height 13
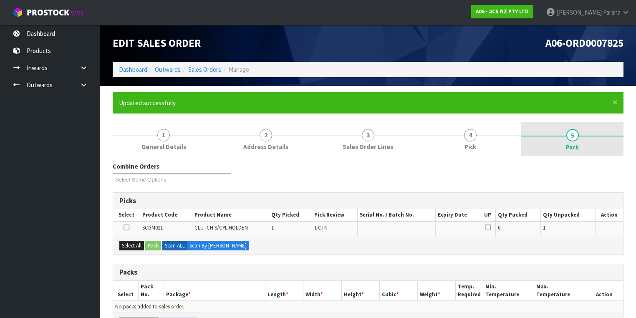
scroll to position [100, 0]
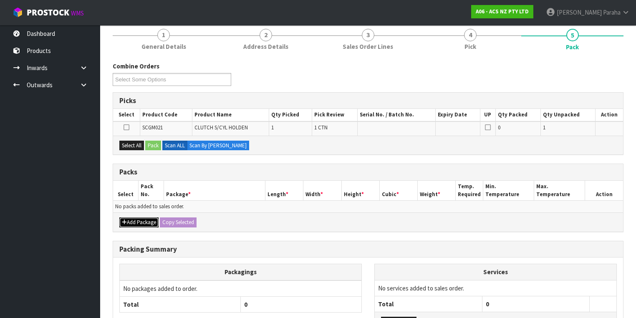
click at [142, 218] on button "Add Package" at bounding box center [138, 222] width 39 height 10
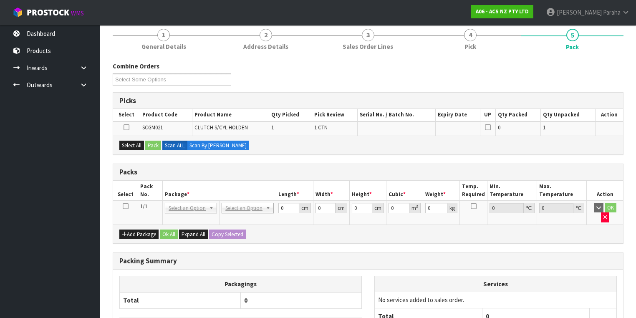
click at [126, 206] on icon at bounding box center [126, 206] width 6 height 0
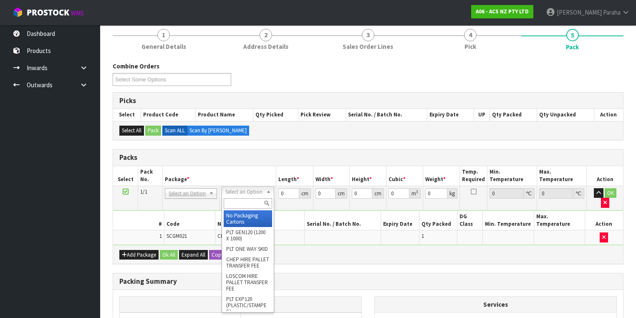
click at [248, 204] on input "text" at bounding box center [248, 203] width 48 height 10
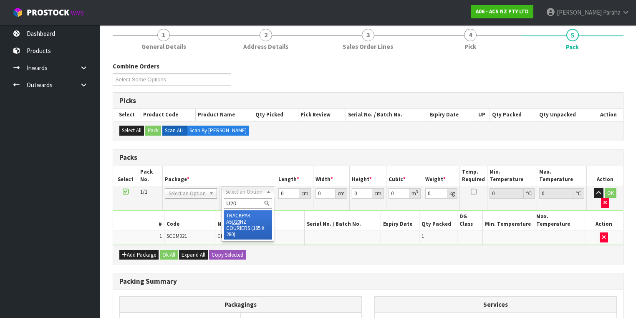
type input "U20"
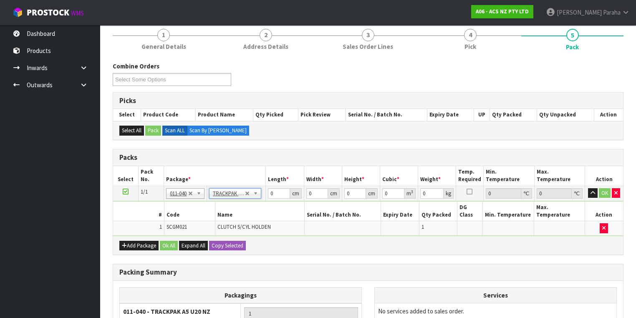
type input "18.5"
type input "28"
type input "0.01"
type input "0.000005"
type input "0.36"
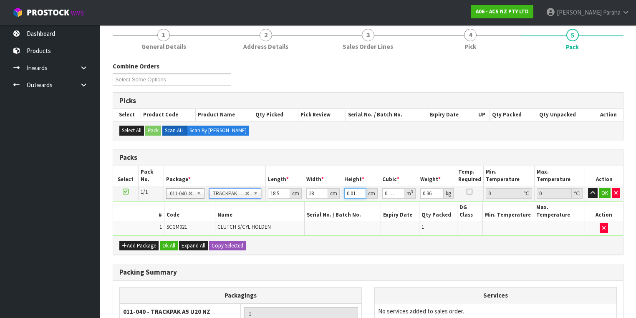
click at [356, 192] on input "0.01" at bounding box center [355, 193] width 22 height 10
drag, startPoint x: 356, startPoint y: 192, endPoint x: 340, endPoint y: 192, distance: 16.3
click at [340, 192] on tr "1/1 NONE 007-001 007-002 007-004 007-009 007-013 007-014 007-015 007-017 007-01…" at bounding box center [368, 193] width 510 height 15
type input "0"
type input "7"
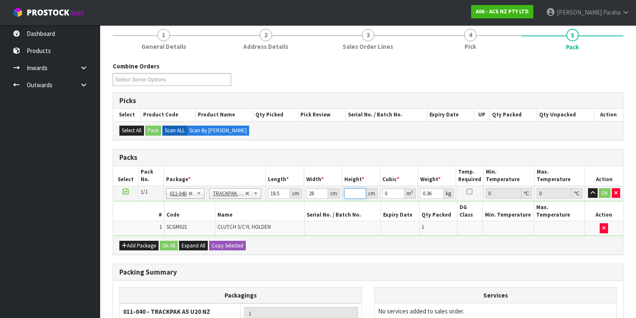
type input "0.003626"
type input "7"
click at [167, 241] on button "Ok All" at bounding box center [169, 246] width 18 height 10
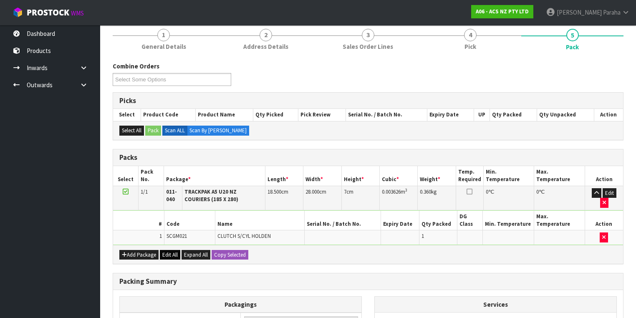
scroll to position [194, 0]
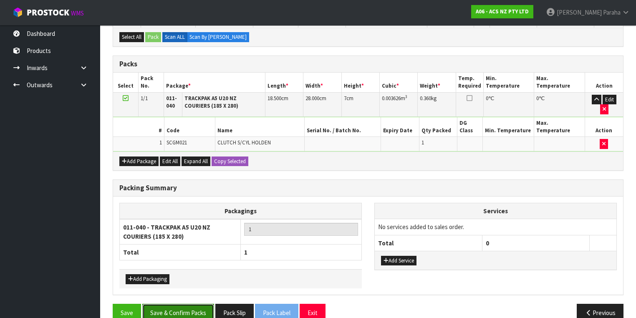
click at [173, 304] on button "Save & Confirm Packs" at bounding box center [178, 313] width 72 height 18
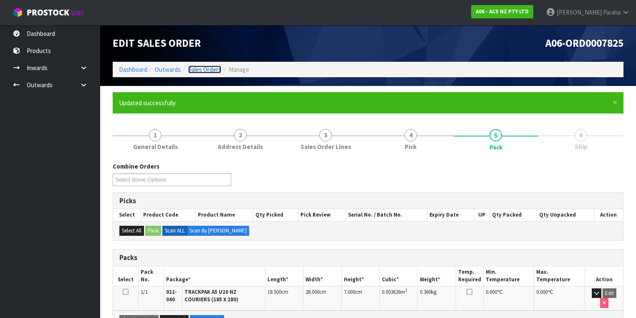
click at [210, 69] on link "Sales Orders" at bounding box center [204, 69] width 33 height 8
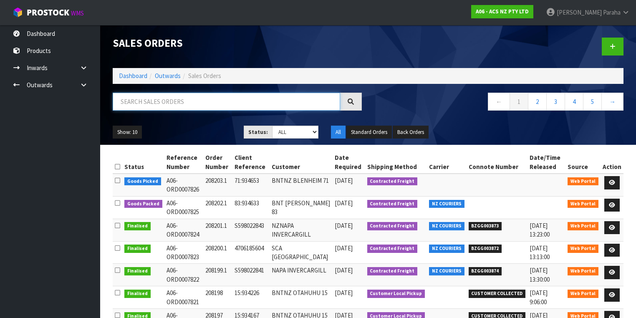
click at [190, 103] on input "text" at bounding box center [226, 102] width 227 height 18
type input "JOB-0407552"
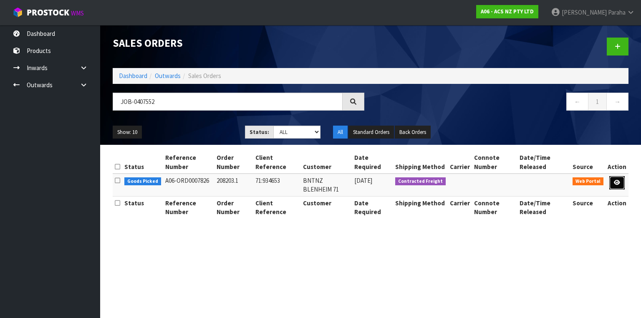
click at [616, 182] on icon at bounding box center [617, 182] width 6 height 5
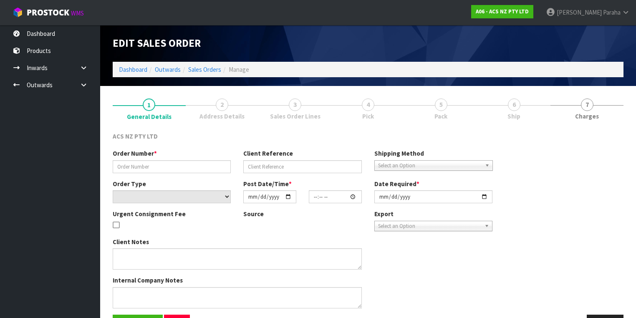
type input "208203.1"
type input "71:934653"
select select "number:0"
type input "[DATE]"
type input "15:12:00.000"
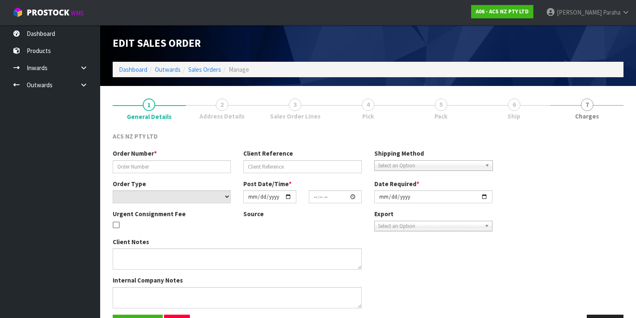
type input "[DATE]"
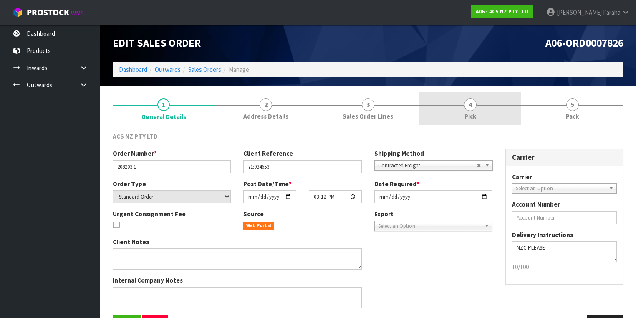
click at [472, 106] on span "4" at bounding box center [470, 104] width 13 height 13
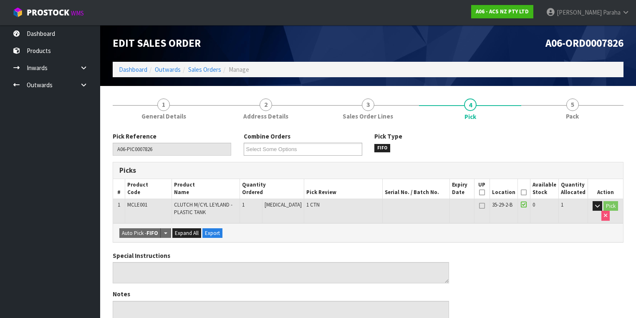
click at [526, 192] on icon at bounding box center [524, 192] width 6 height 0
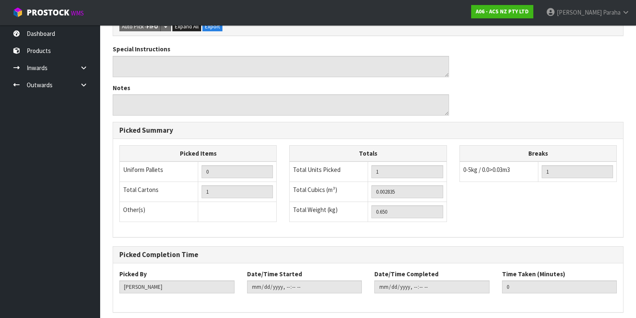
scroll to position [267, 0]
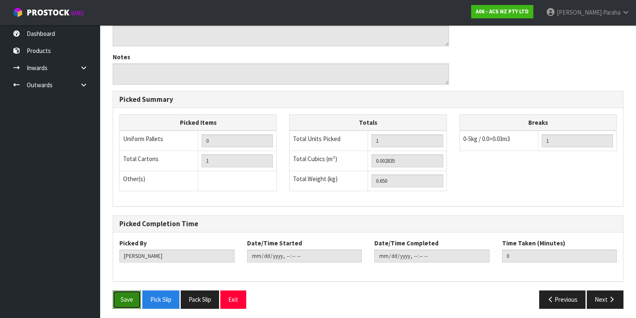
click at [122, 297] on button "Save" at bounding box center [127, 299] width 28 height 18
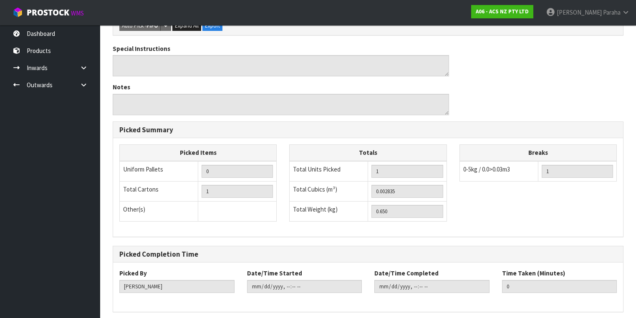
scroll to position [0, 0]
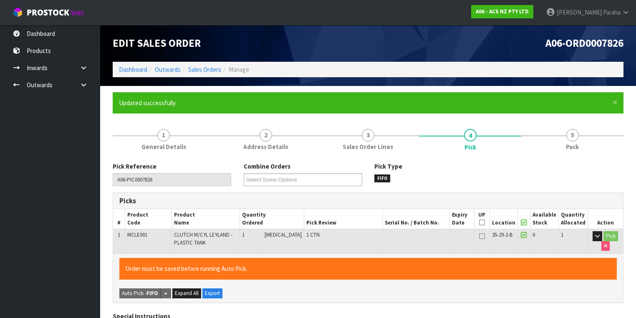
type input "[PERSON_NAME]"
type input "2025-08-14T12:09:33"
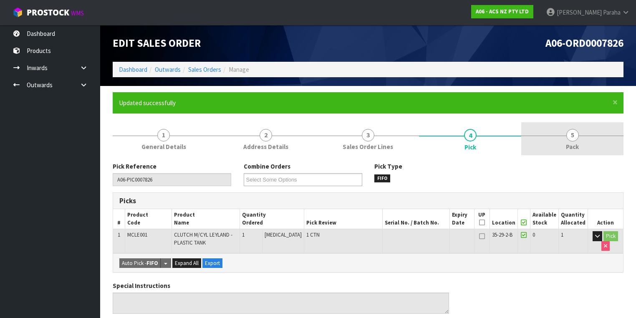
click at [575, 139] on span "5" at bounding box center [572, 135] width 13 height 13
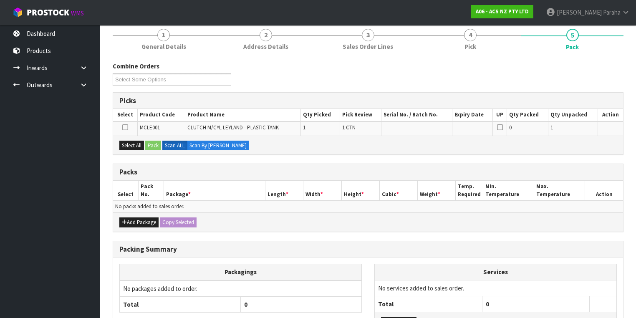
scroll to position [165, 0]
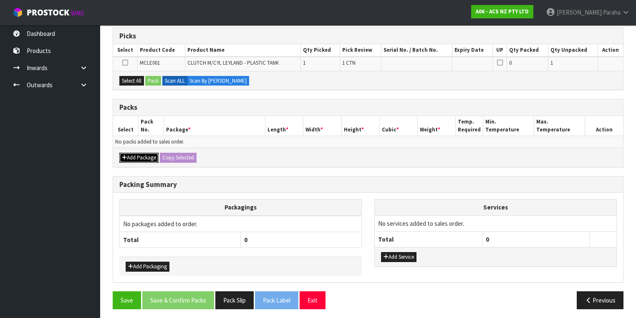
click at [132, 154] on button "Add Package" at bounding box center [138, 158] width 39 height 10
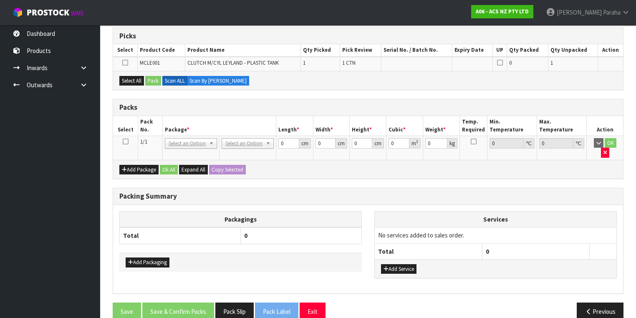
click at [126, 141] on icon at bounding box center [126, 141] width 6 height 0
click at [609, 148] on button "button" at bounding box center [605, 153] width 8 height 10
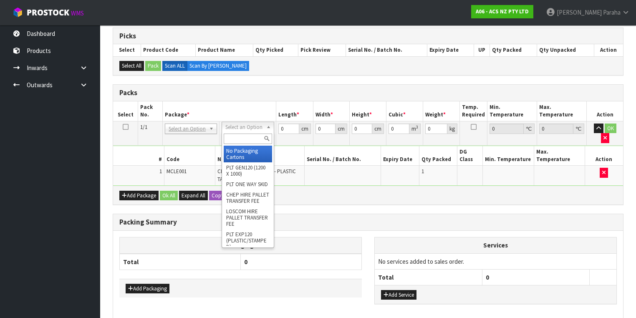
click at [255, 134] on input "text" at bounding box center [248, 138] width 48 height 10
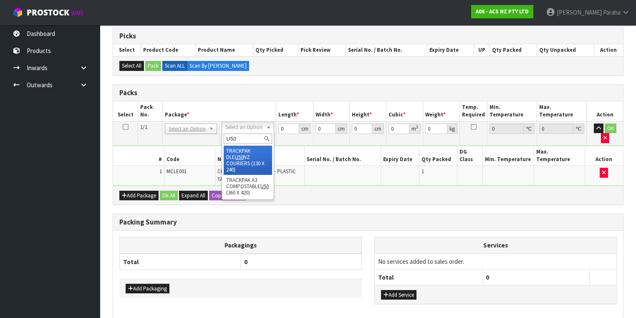
type input "U50"
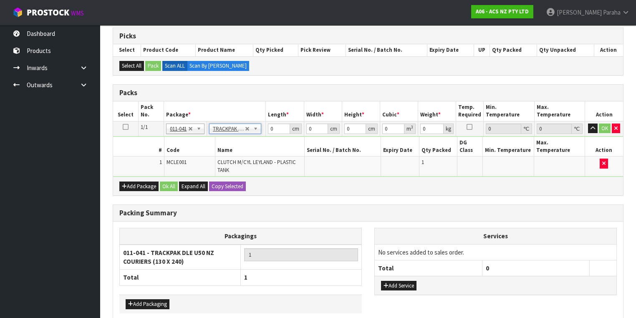
type input "13"
type input "24"
type input "0.01"
type input "0.000003"
type input "0.66"
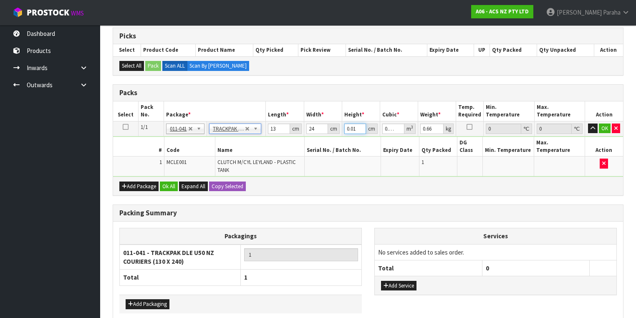
drag, startPoint x: 357, startPoint y: 126, endPoint x: 346, endPoint y: 127, distance: 10.9
click at [346, 127] on input "0.01" at bounding box center [355, 128] width 22 height 10
type input "0"
type input "8"
type input "0.002496"
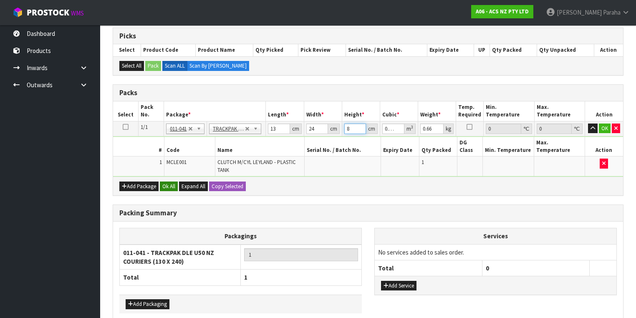
type input "8"
click at [166, 181] on button "Ok All" at bounding box center [169, 186] width 18 height 10
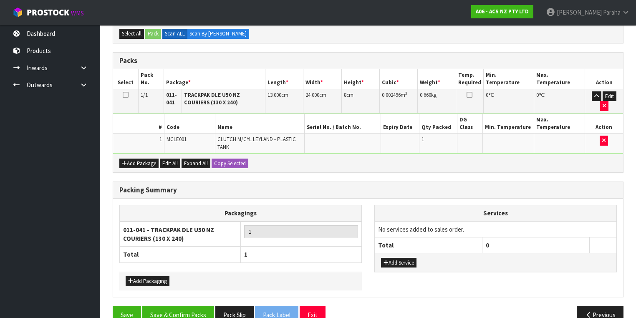
scroll to position [199, 0]
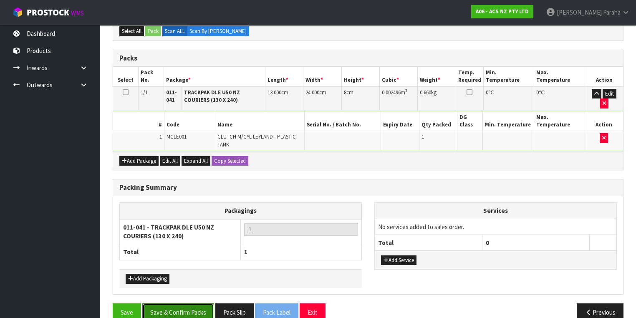
click at [199, 303] on button "Save & Confirm Packs" at bounding box center [178, 312] width 72 height 18
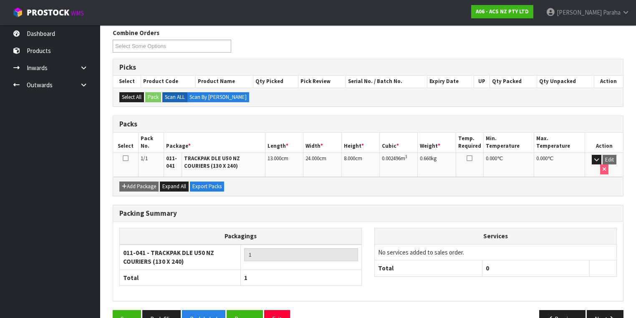
scroll to position [0, 0]
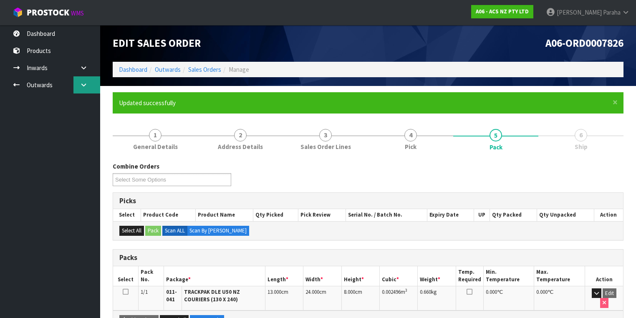
click at [83, 85] on icon at bounding box center [84, 85] width 8 height 6
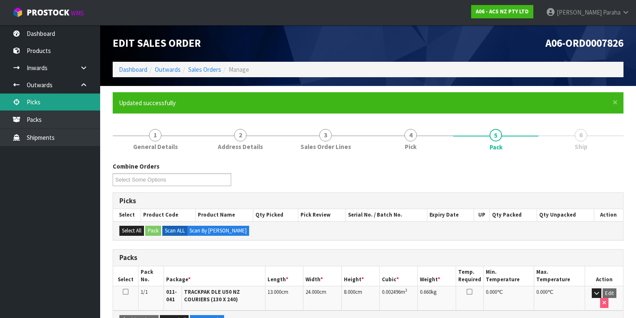
click at [68, 103] on link "Picks" at bounding box center [50, 101] width 100 height 17
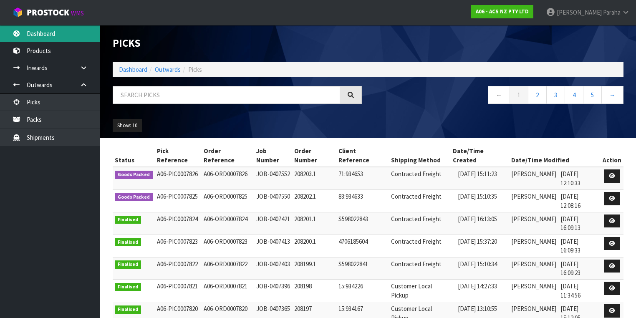
click at [58, 35] on link "Dashboard" at bounding box center [50, 33] width 100 height 17
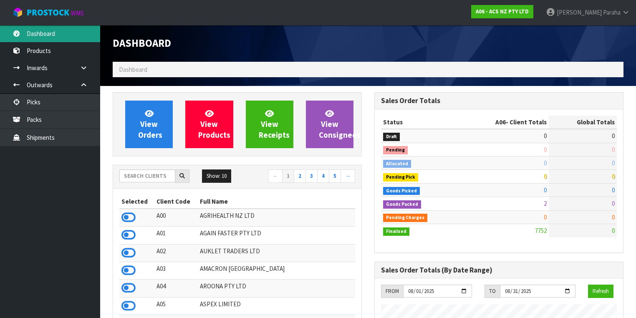
scroll to position [629, 262]
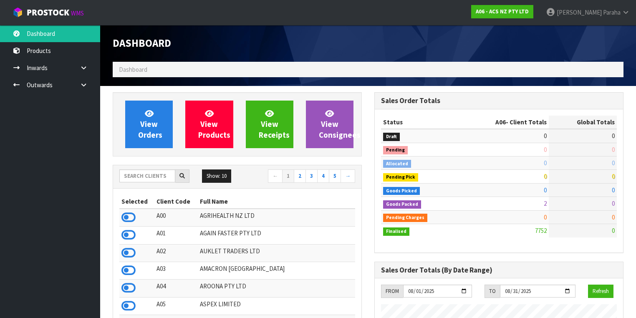
scroll to position [629, 262]
click at [53, 89] on link "Outwards" at bounding box center [50, 84] width 100 height 17
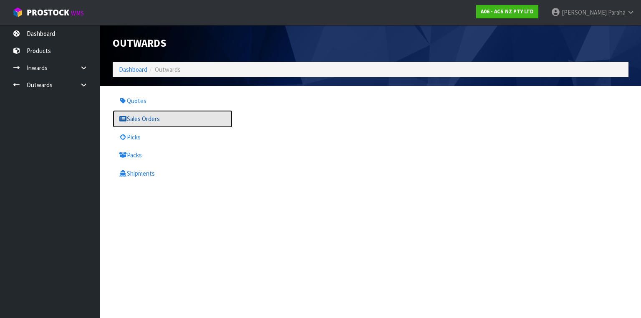
click at [148, 115] on link "Sales Orders" at bounding box center [173, 118] width 120 height 17
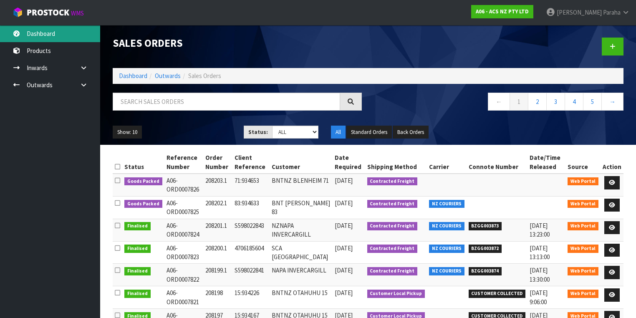
click at [65, 35] on link "Dashboard" at bounding box center [50, 33] width 100 height 17
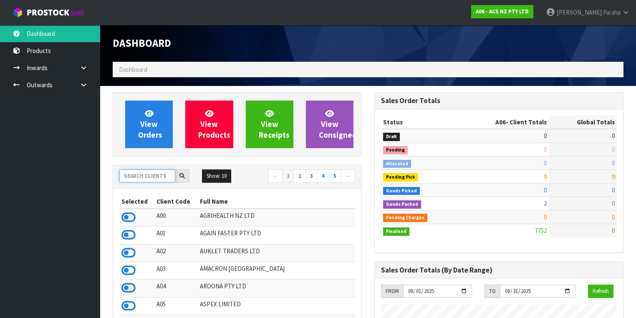
click at [144, 177] on input "text" at bounding box center [147, 175] width 56 height 13
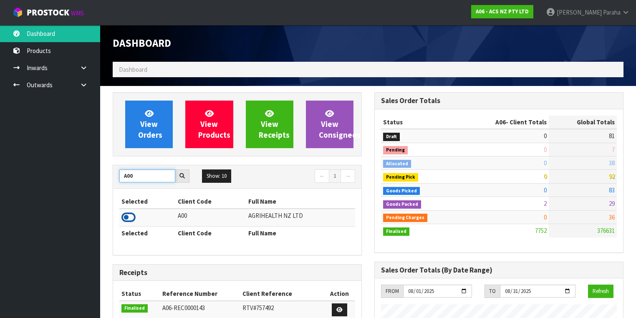
type input "A00"
click at [131, 215] on icon at bounding box center [128, 217] width 14 height 13
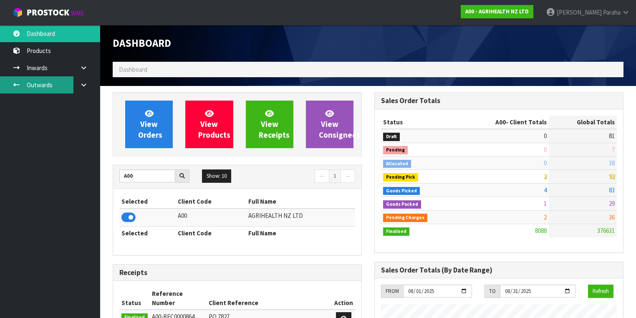
click at [49, 88] on link "Outwards" at bounding box center [50, 84] width 100 height 17
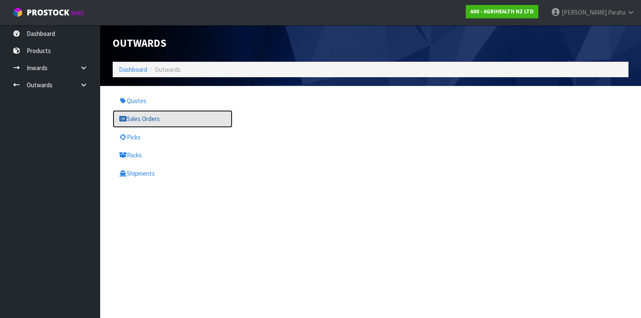
click at [154, 121] on link "Sales Orders" at bounding box center [173, 118] width 120 height 17
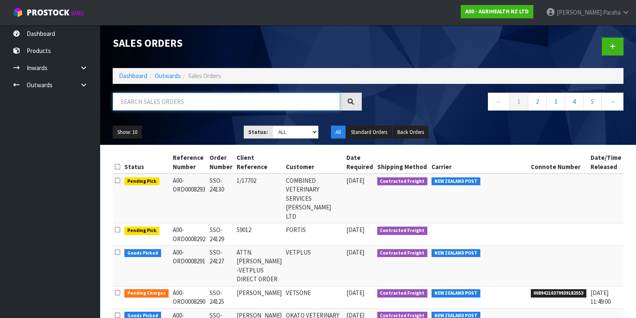
click at [163, 102] on input "text" at bounding box center [226, 102] width 227 height 18
type input "JOB-0407572"
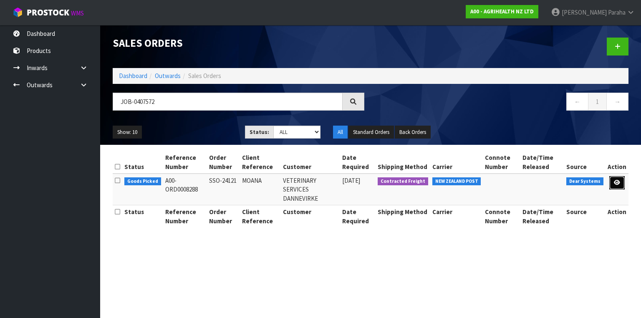
click at [622, 185] on link at bounding box center [616, 182] width 15 height 13
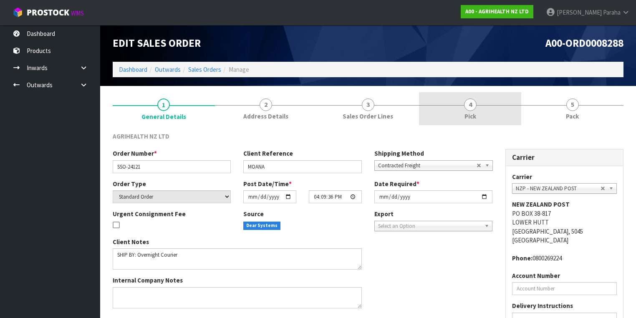
click at [466, 106] on span "4" at bounding box center [470, 104] width 13 height 13
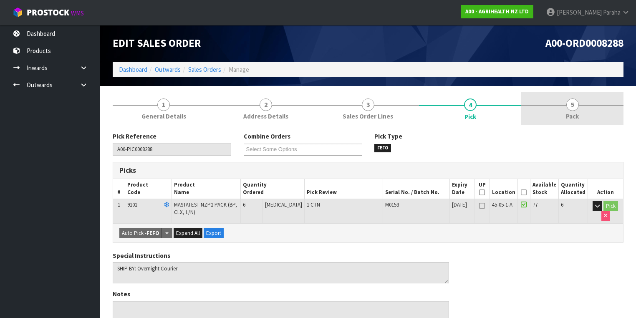
click at [576, 108] on span "5" at bounding box center [572, 104] width 13 height 13
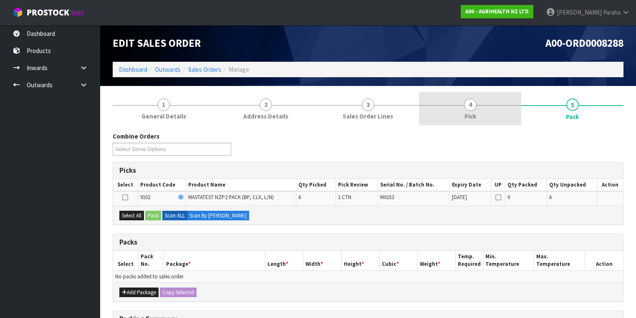
click at [478, 106] on link "4 Pick" at bounding box center [470, 108] width 102 height 33
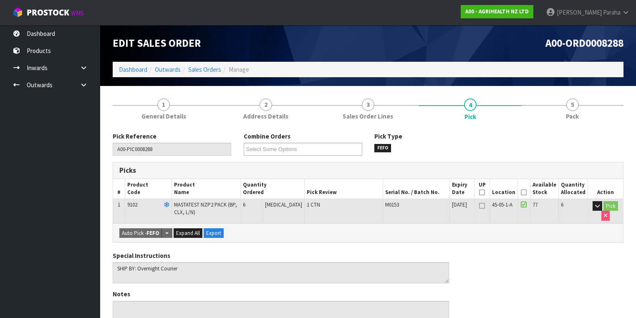
click at [526, 192] on icon at bounding box center [524, 192] width 6 height 0
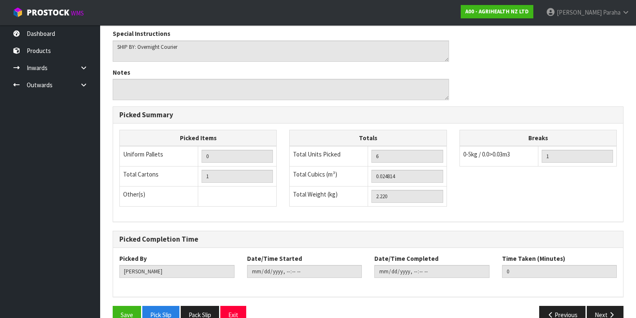
scroll to position [267, 0]
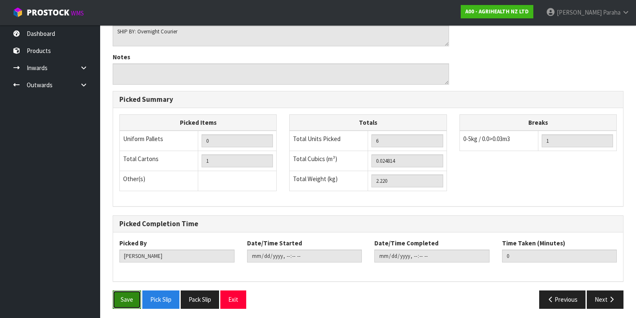
click at [123, 299] on button "Save" at bounding box center [127, 299] width 28 height 18
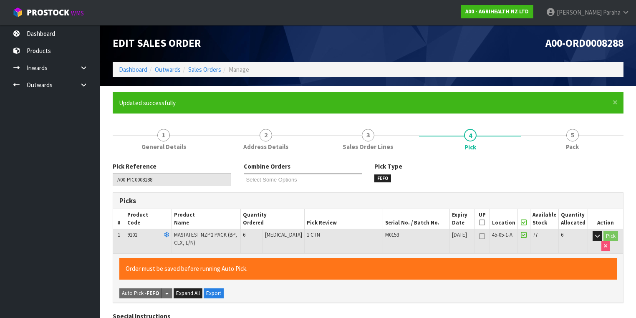
type input "[PERSON_NAME]"
type input "2025-08-14T12:16:27"
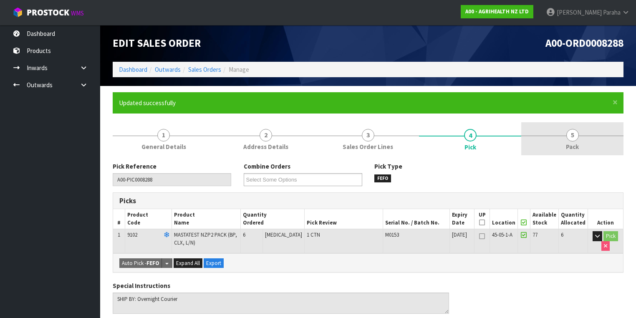
click at [566, 137] on link "5 Pack" at bounding box center [572, 138] width 102 height 33
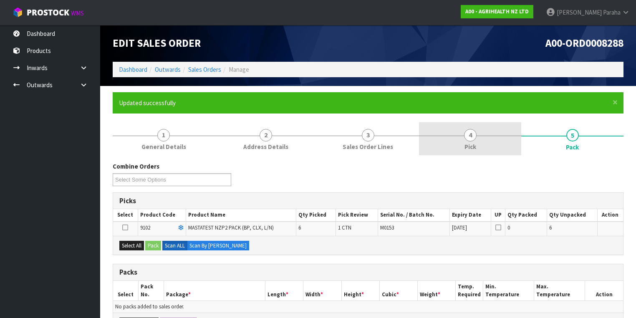
click at [468, 134] on span "4" at bounding box center [470, 135] width 13 height 13
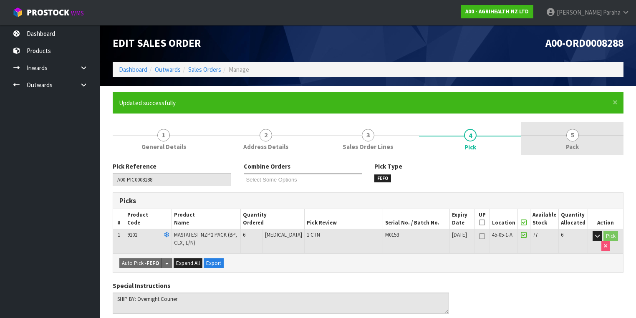
click at [576, 139] on span "5" at bounding box center [572, 135] width 13 height 13
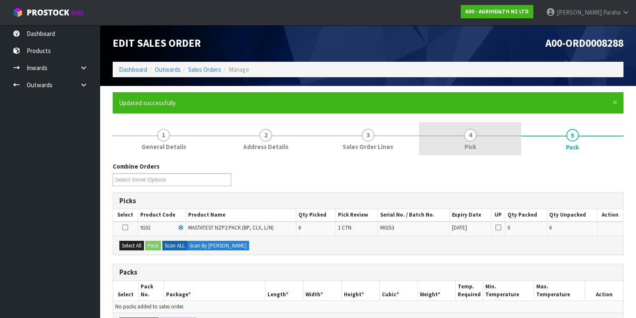
click at [464, 144] on span "Pick" at bounding box center [470, 146] width 12 height 9
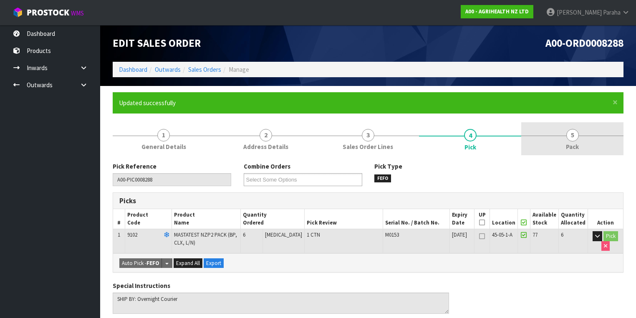
click at [570, 148] on span "Pack" at bounding box center [572, 146] width 13 height 9
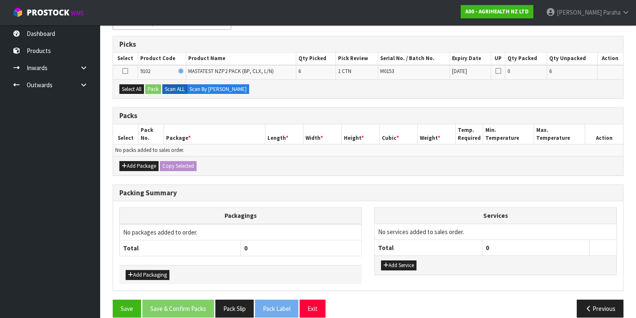
scroll to position [165, 0]
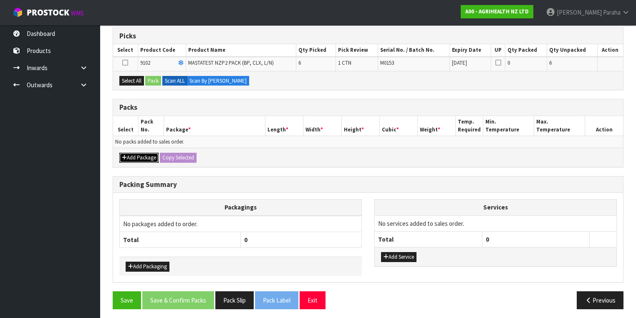
click at [129, 154] on button "Add Package" at bounding box center [138, 158] width 39 height 10
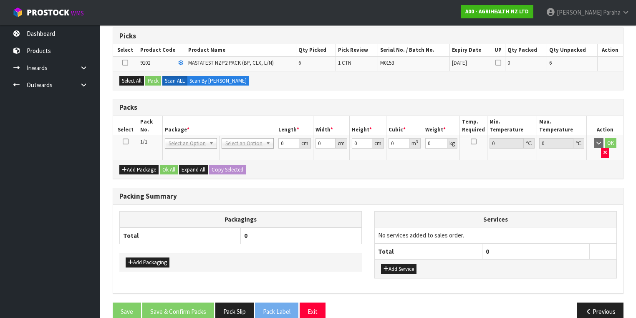
click at [124, 141] on icon at bounding box center [126, 141] width 6 height 0
click at [128, 79] on button "Select All" at bounding box center [131, 81] width 25 height 10
click at [154, 83] on button "Pack" at bounding box center [153, 81] width 16 height 10
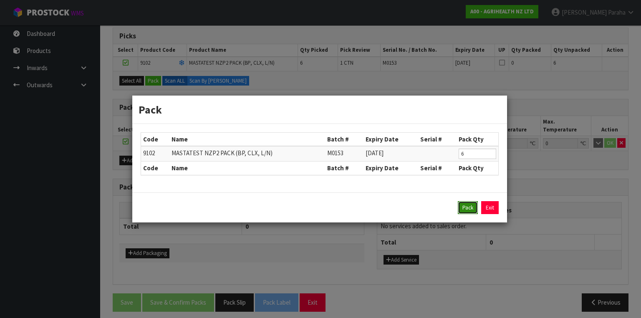
click at [468, 210] on button "Pack" at bounding box center [468, 207] width 20 height 13
type input "0.000"
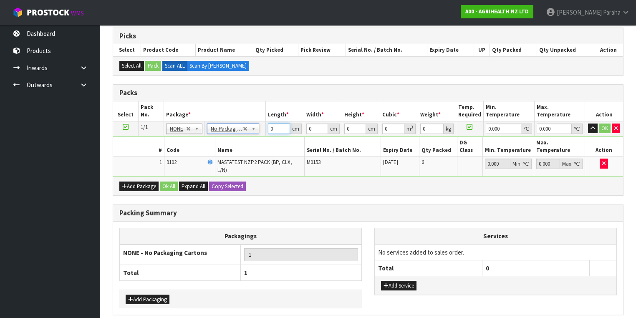
drag, startPoint x: 276, startPoint y: 126, endPoint x: 257, endPoint y: 127, distance: 19.2
click at [257, 126] on tr "1/1 NONE 007-001 007-002 007-004 007-009 007-013 007-014 007-015 007-017 007-01…" at bounding box center [368, 128] width 510 height 15
type input "60"
type input "40"
type input "1"
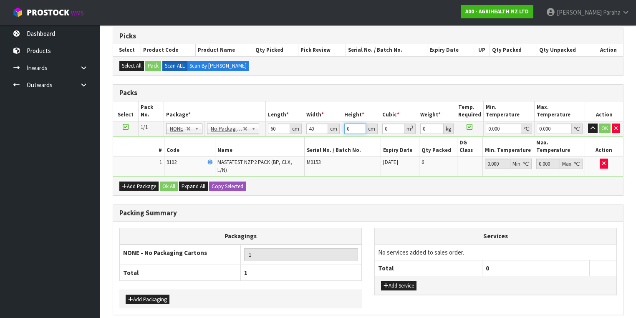
type input "0.0024"
type input "11"
type input "0.0264"
type input "11"
type input "3"
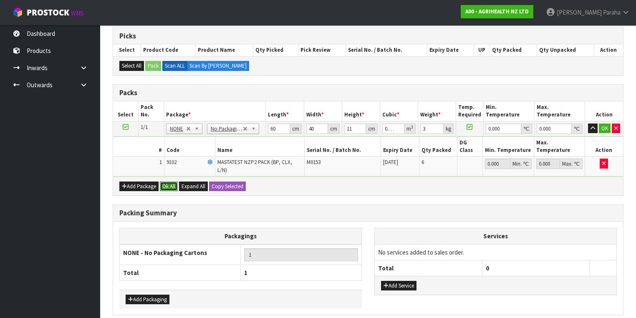
click at [164, 181] on button "Ok All" at bounding box center [169, 186] width 18 height 10
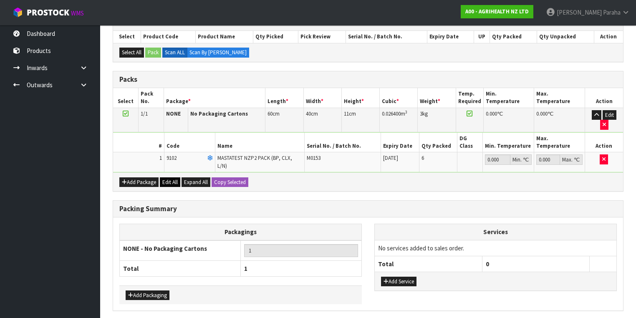
scroll to position [184, 0]
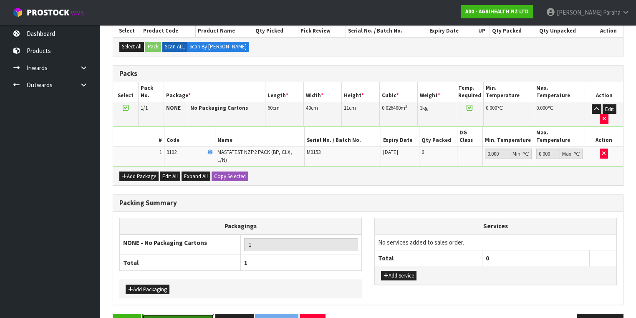
click at [193, 314] on button "Save & Confirm Packs" at bounding box center [178, 323] width 72 height 18
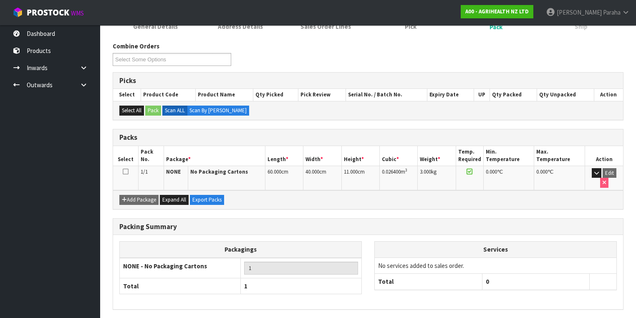
scroll to position [138, 0]
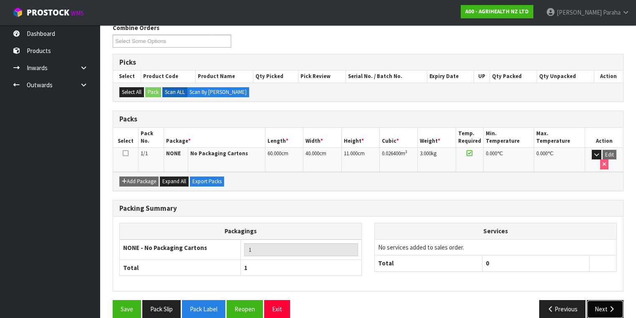
click at [607, 306] on icon "button" at bounding box center [611, 309] width 8 height 6
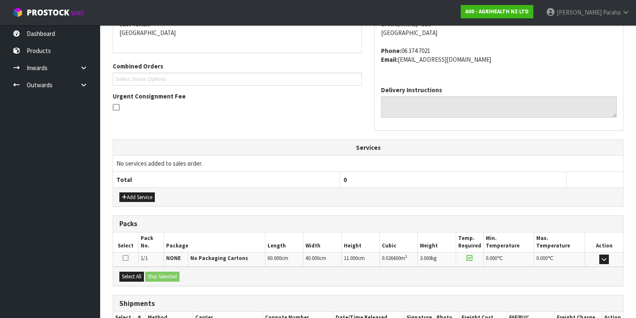
scroll to position [238, 0]
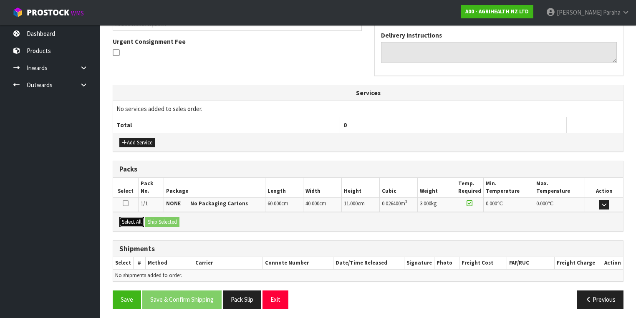
click at [132, 219] on button "Select All" at bounding box center [131, 222] width 25 height 10
click at [159, 219] on button "Ship Selected" at bounding box center [162, 222] width 34 height 10
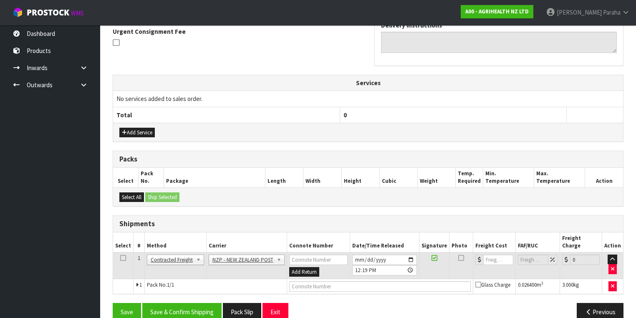
scroll to position [253, 0]
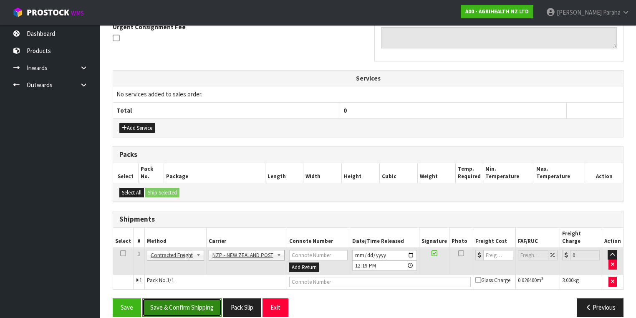
click at [195, 298] on button "Save & Confirm Shipping" at bounding box center [181, 307] width 79 height 18
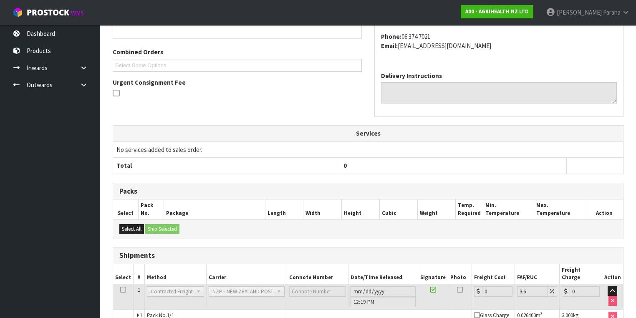
scroll to position [242, 0]
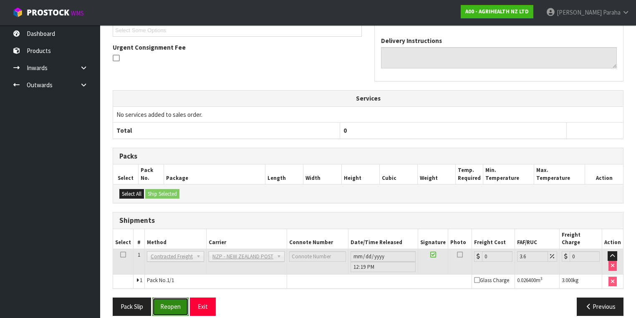
click at [170, 298] on button "Reopen" at bounding box center [170, 306] width 36 height 18
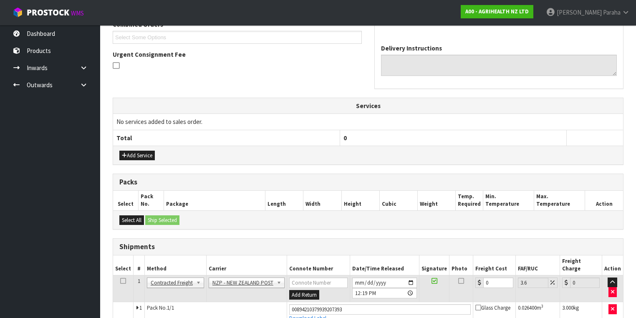
scroll to position [260, 0]
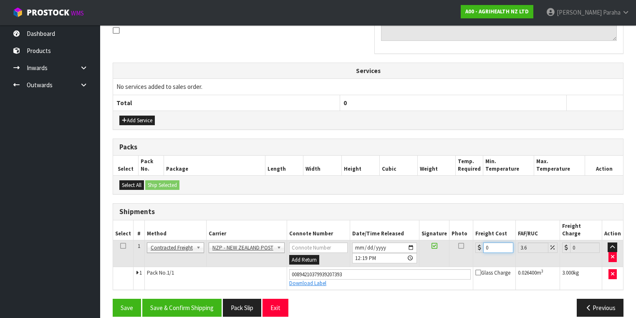
drag, startPoint x: 487, startPoint y: 238, endPoint x: 481, endPoint y: 237, distance: 5.9
click at [483, 242] on input "0" at bounding box center [498, 247] width 30 height 10
type input "8"
type input "8.29"
type input "8.4"
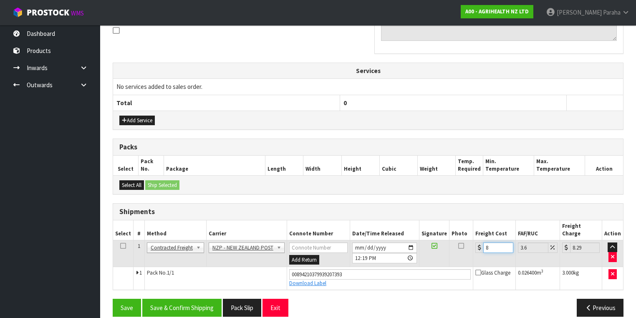
type input "8.7"
type input "8.45"
type input "8.75"
type input "8.45"
click at [192, 302] on button "Save & Confirm Shipping" at bounding box center [181, 308] width 79 height 18
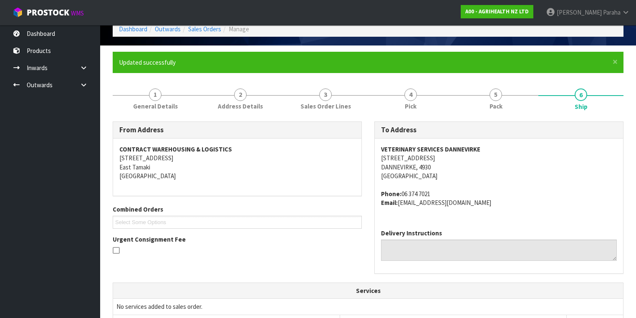
scroll to position [0, 0]
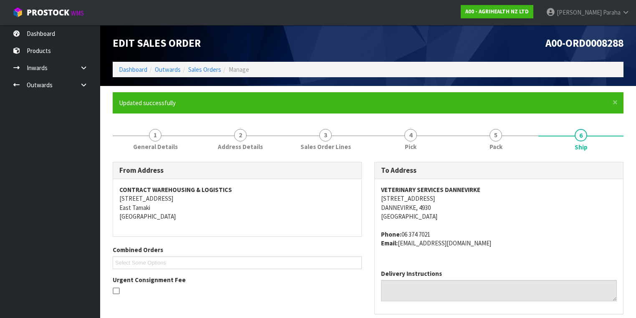
click at [206, 75] on ol "Dashboard Outwards Sales Orders Manage" at bounding box center [368, 69] width 511 height 15
click at [208, 70] on link "Sales Orders" at bounding box center [204, 69] width 33 height 8
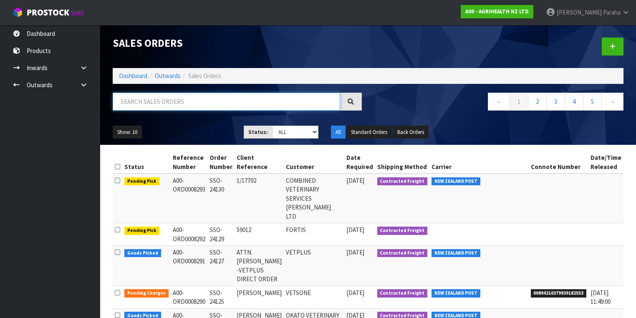
click at [237, 99] on input "text" at bounding box center [226, 102] width 227 height 18
type input "JOB-0407617"
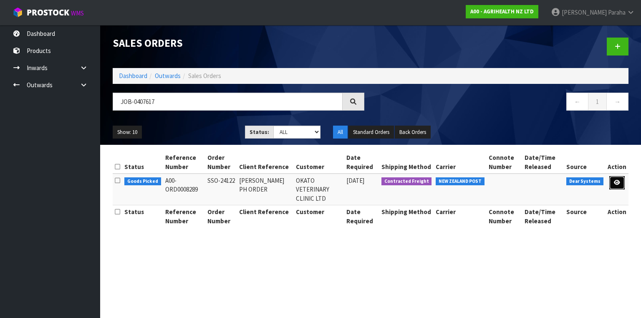
click at [614, 184] on icon at bounding box center [617, 182] width 6 height 5
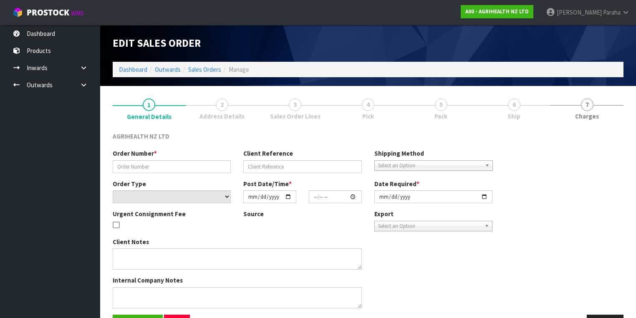
type input "SSO-24122"
type input "MARIE PH ORDER"
select select "number:0"
type input "[DATE]"
type input "08:59:47.000"
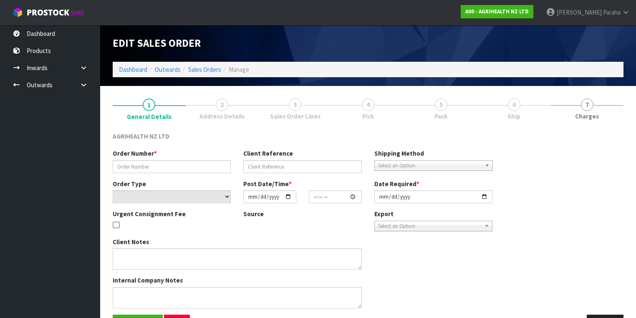
type input "[DATE]"
type textarea "SHIP BY: Overnight Courier"
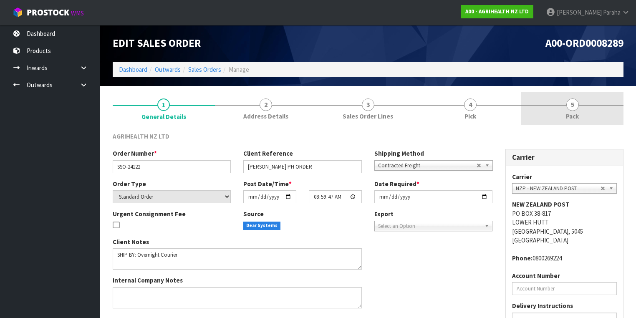
click at [576, 106] on span "5" at bounding box center [572, 104] width 13 height 13
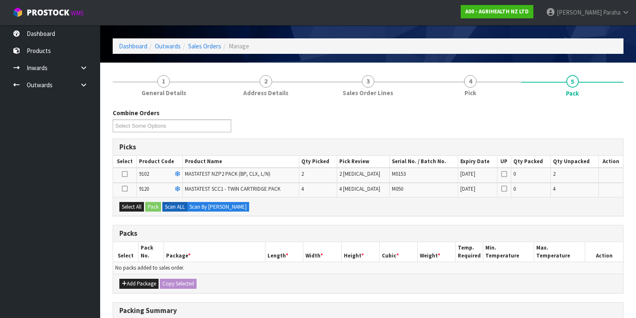
scroll to position [33, 0]
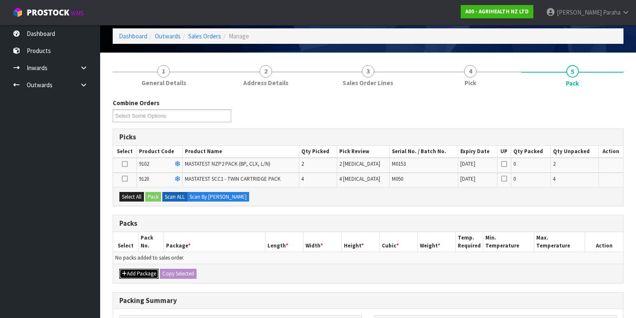
click at [141, 274] on button "Add Package" at bounding box center [138, 274] width 39 height 10
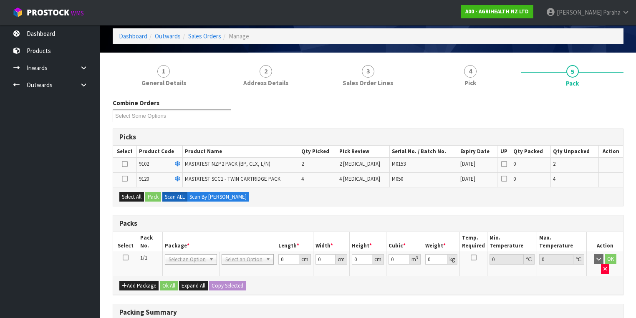
click at [124, 257] on icon at bounding box center [126, 257] width 6 height 0
drag, startPoint x: 136, startPoint y: 196, endPoint x: 149, endPoint y: 195, distance: 13.8
click at [135, 196] on button "Select All" at bounding box center [131, 197] width 25 height 10
click at [157, 195] on button "Pack" at bounding box center [153, 197] width 16 height 10
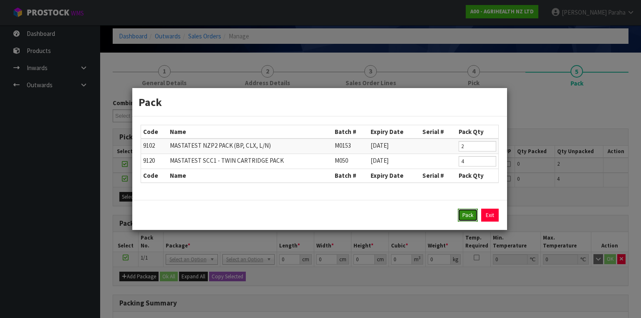
click at [472, 213] on button "Pack" at bounding box center [468, 215] width 20 height 13
type input "0.000"
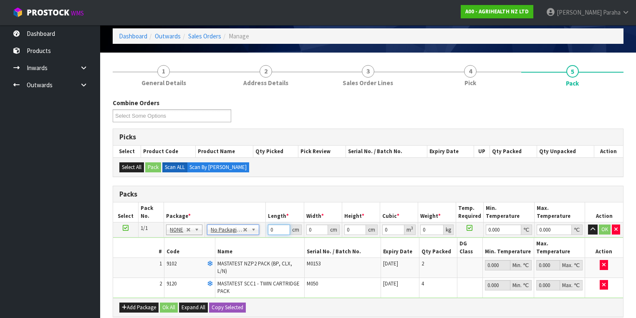
click at [263, 227] on tr "1/1 NONE 007-001 007-002 007-004 007-009 007-013 007-014 007-015 007-017 007-01…" at bounding box center [368, 229] width 510 height 15
type input "60"
type input "41"
type input "1"
type input "0.00246"
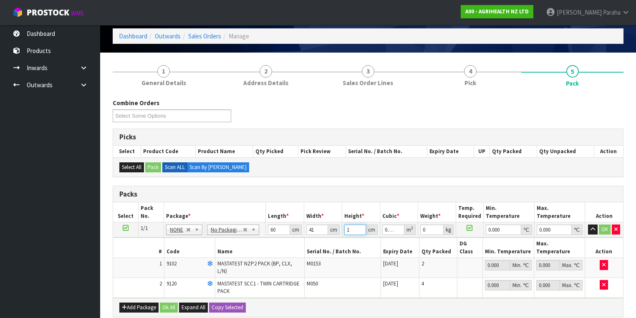
type input "11"
type input "0.02706"
type input "11"
type input "3"
type input "0"
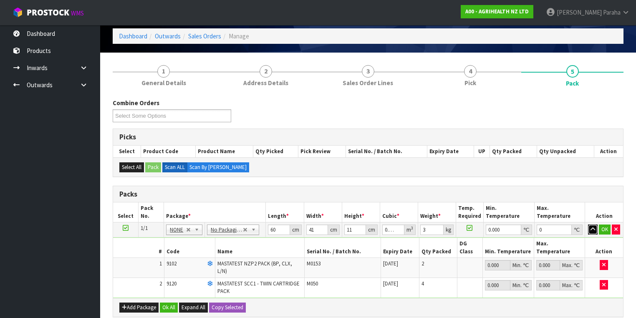
click at [588, 224] on button "button" at bounding box center [593, 229] width 10 height 10
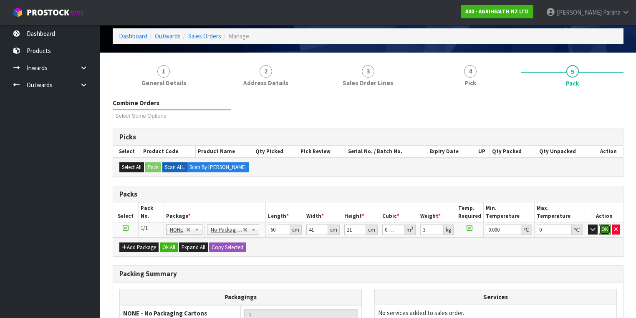
click button "OK" at bounding box center [605, 229] width 12 height 10
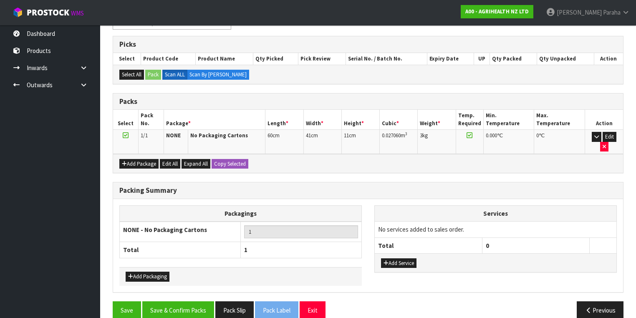
scroll to position [126, 0]
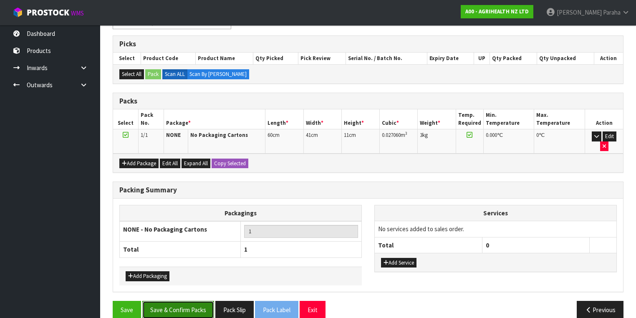
click at [173, 301] on button "Save & Confirm Packs" at bounding box center [178, 310] width 72 height 18
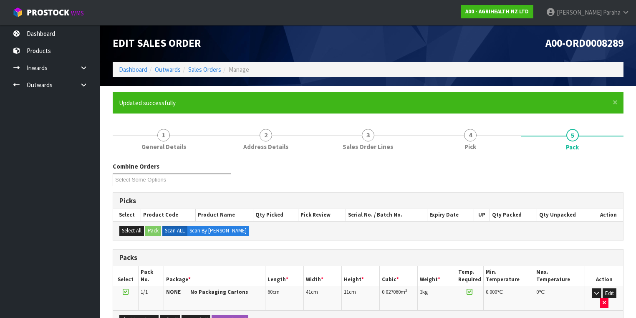
scroll to position [138, 0]
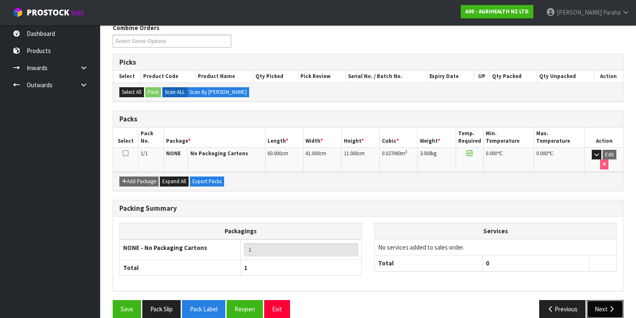
click at [609, 302] on button "Next" at bounding box center [604, 309] width 37 height 18
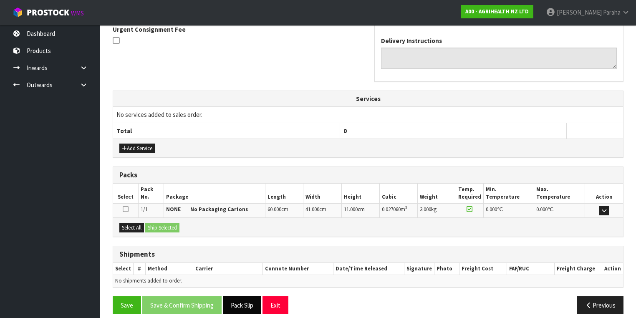
scroll to position [256, 0]
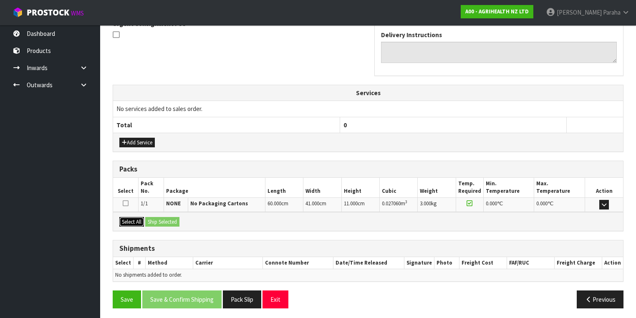
click at [123, 218] on button "Select All" at bounding box center [131, 222] width 25 height 10
click at [150, 217] on button "Ship Selected" at bounding box center [162, 222] width 34 height 10
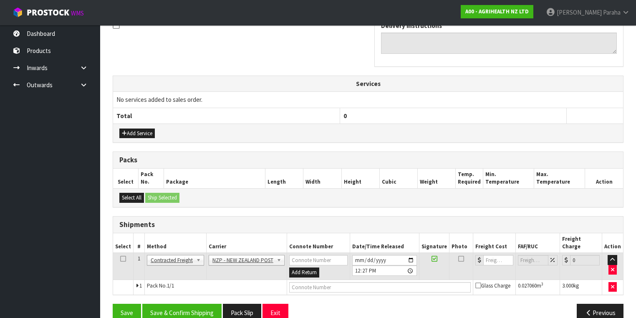
scroll to position [271, 0]
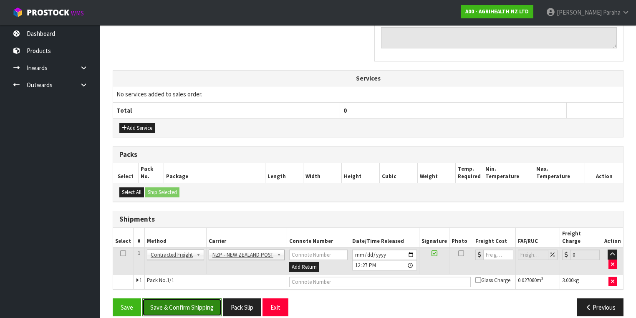
click at [180, 299] on button "Save & Confirm Shipping" at bounding box center [181, 307] width 79 height 18
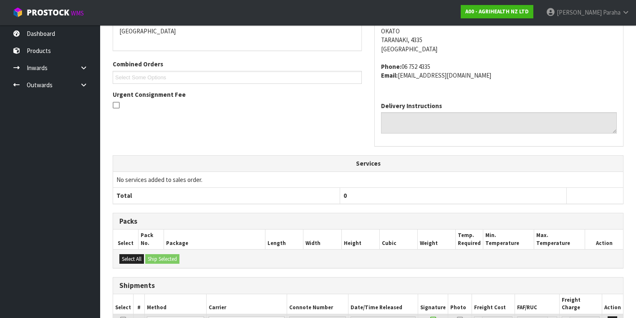
scroll to position [259, 0]
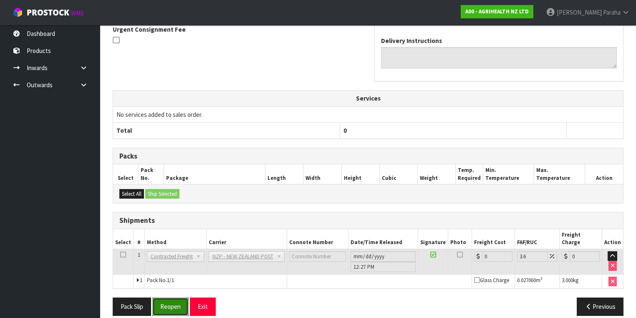
click at [172, 297] on button "Reopen" at bounding box center [170, 306] width 36 height 18
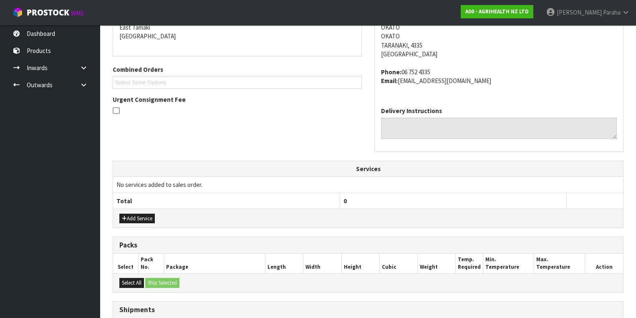
scroll to position [279, 0]
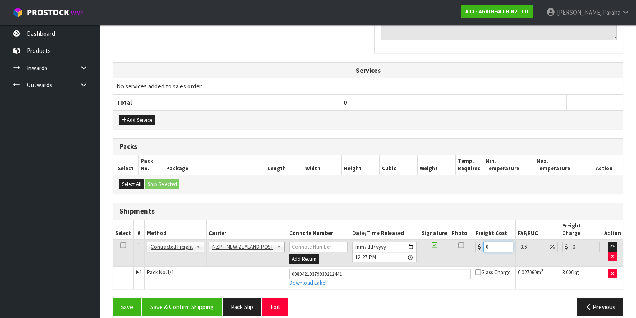
drag, startPoint x: 492, startPoint y: 235, endPoint x: 469, endPoint y: 239, distance: 23.8
click at [469, 239] on tr "1 Client Local Pickup Customer Local Pickup Company Freight Contracted Freight …" at bounding box center [368, 252] width 510 height 27
type input "8"
type input "8.29"
type input "8.4"
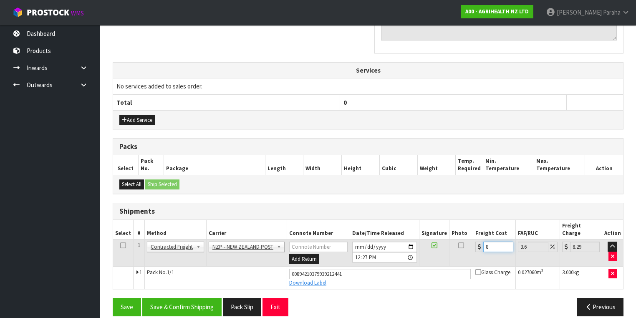
type input "8.7"
type input "8.45"
type input "8.75"
type input "8.45"
click at [185, 298] on button "Save & Confirm Shipping" at bounding box center [181, 307] width 79 height 18
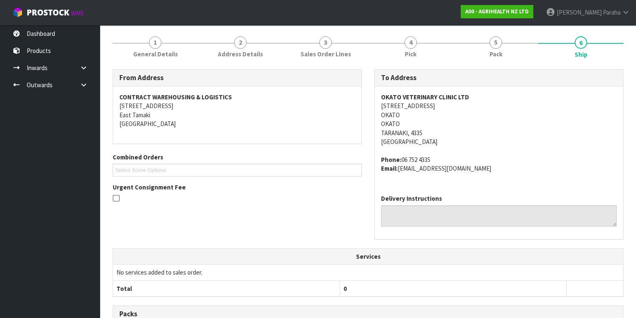
scroll to position [0, 0]
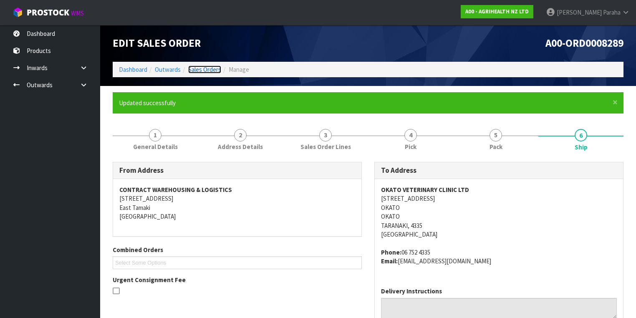
click at [214, 69] on link "Sales Orders" at bounding box center [204, 69] width 33 height 8
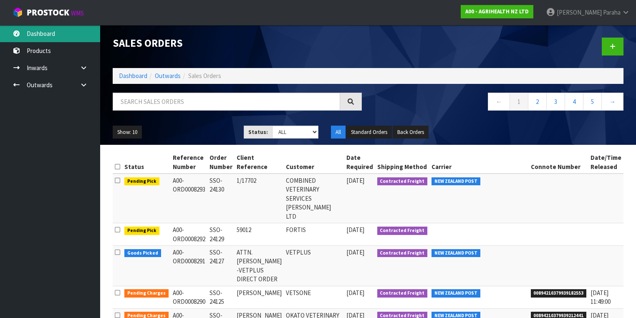
click at [67, 40] on link "Dashboard" at bounding box center [50, 33] width 100 height 17
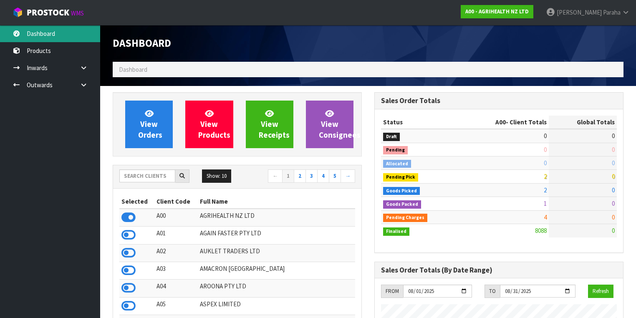
scroll to position [629, 262]
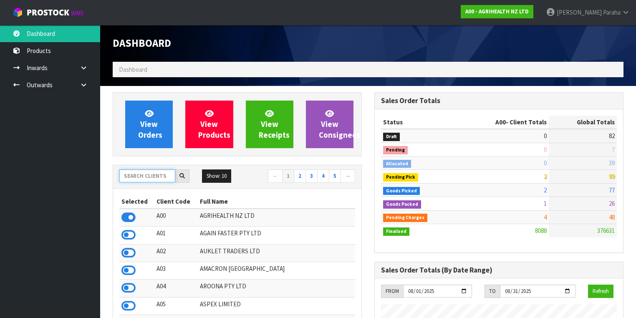
click at [149, 179] on input "text" at bounding box center [147, 175] width 56 height 13
click at [149, 177] on input "text" at bounding box center [147, 175] width 56 height 13
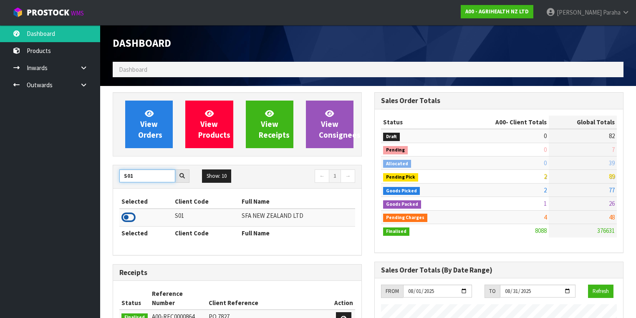
type input "S01"
click at [131, 215] on icon at bounding box center [128, 217] width 14 height 13
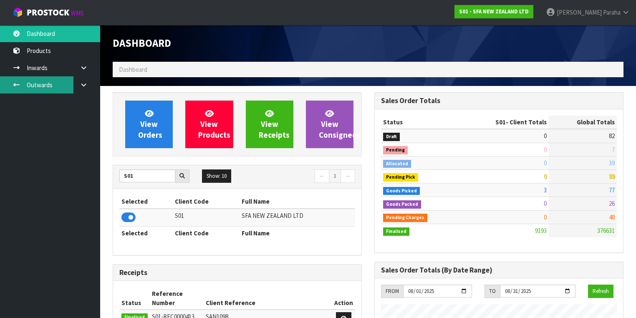
click at [32, 81] on link "Outwards" at bounding box center [50, 84] width 100 height 17
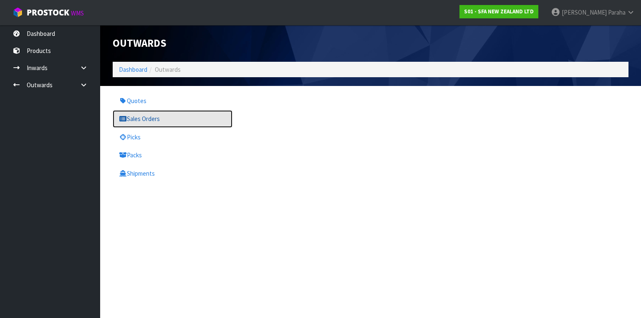
click at [139, 125] on link "Sales Orders" at bounding box center [173, 118] width 120 height 17
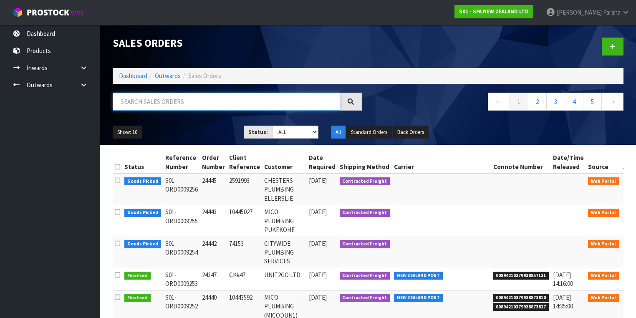
click at [197, 105] on input "text" at bounding box center [226, 102] width 227 height 18
type input "JOB-0407640"
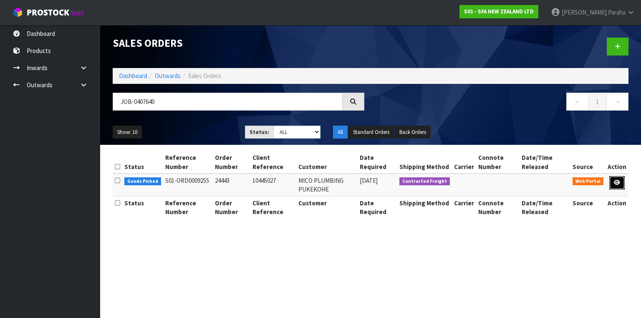
click at [622, 181] on link at bounding box center [616, 182] width 15 height 13
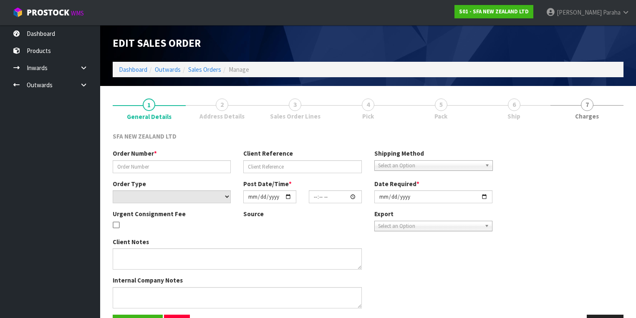
type input "24443"
type input "10445027"
select select "number:0"
type input "[DATE]"
type input "09:50:00.000"
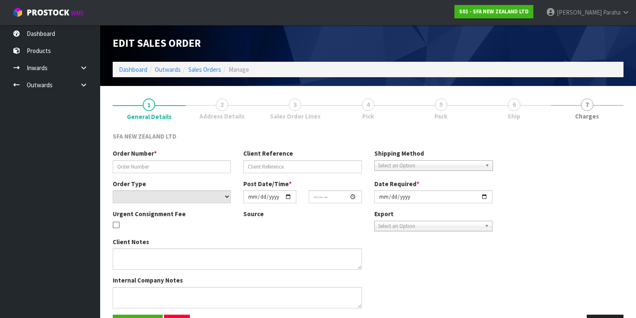
type input "[DATE]"
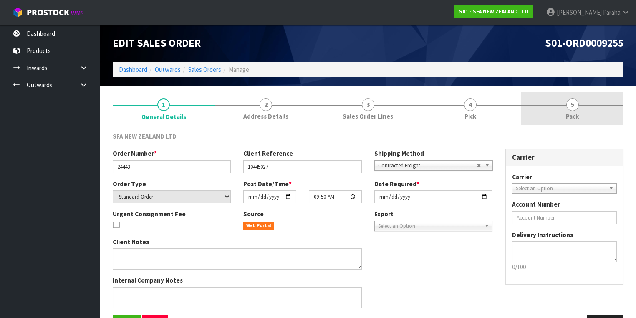
click at [568, 111] on link "5 Pack" at bounding box center [572, 108] width 102 height 33
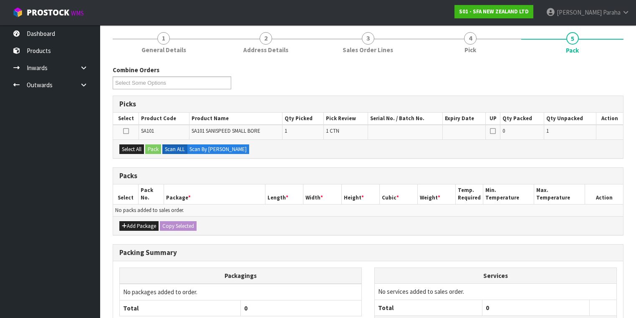
scroll to position [67, 0]
click at [135, 222] on button "Add Package" at bounding box center [138, 226] width 39 height 10
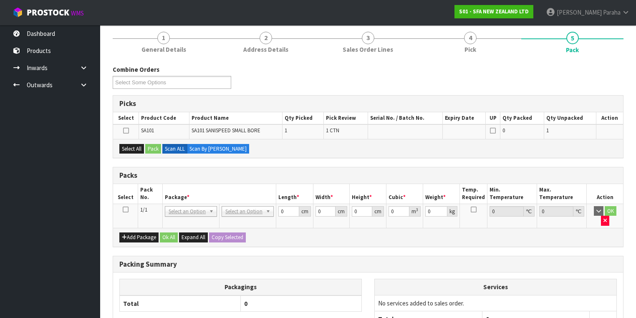
click at [126, 209] on icon at bounding box center [126, 209] width 6 height 0
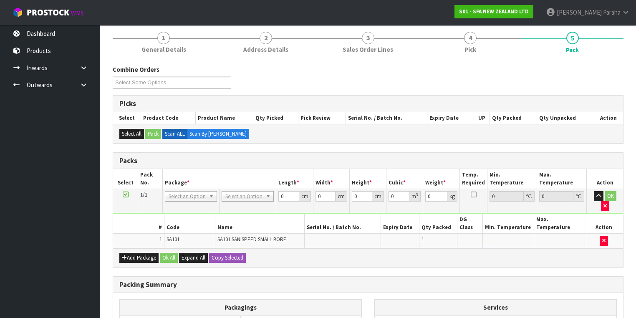
scroll to position [100, 0]
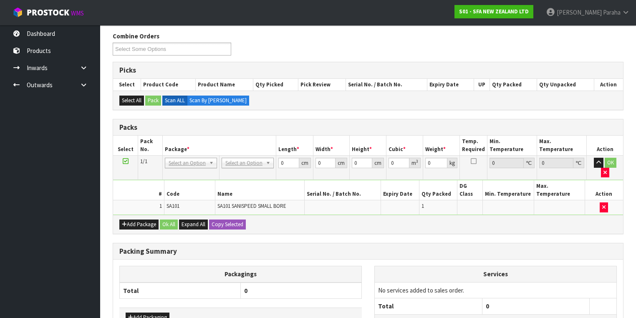
click at [264, 156] on td "No Packaging Cartons PLT GEN120 (1200 X 1000) PLT ONE WAY SKID CHEP HIRE PALLET…" at bounding box center [247, 168] width 57 height 24
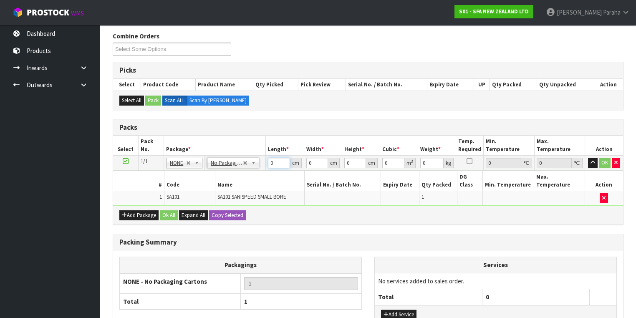
drag, startPoint x: 272, startPoint y: 163, endPoint x: 267, endPoint y: 164, distance: 5.1
click at [267, 164] on td "0 cm" at bounding box center [285, 163] width 38 height 15
type input "42"
type input "26"
type input "3"
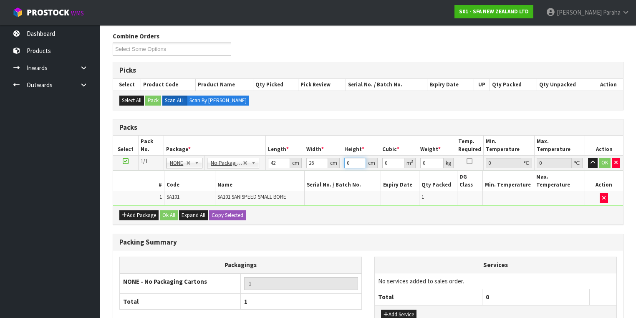
type input "0.003276"
type input "34"
type input "0.037128"
type input "34"
type input "7"
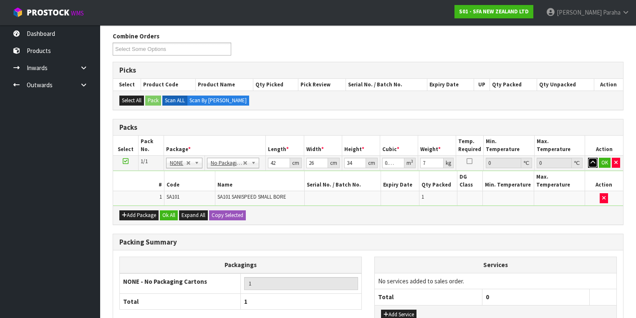
click at [597, 161] on button "button" at bounding box center [593, 163] width 10 height 10
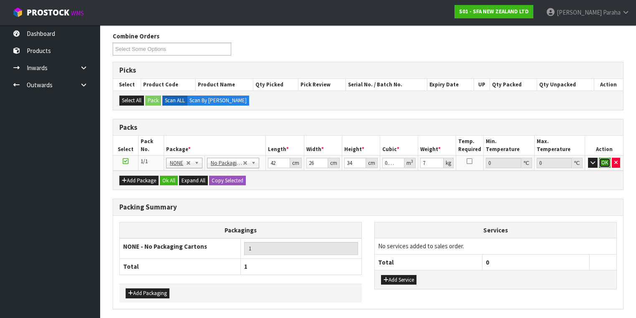
click at [604, 161] on button "OK" at bounding box center [605, 163] width 12 height 10
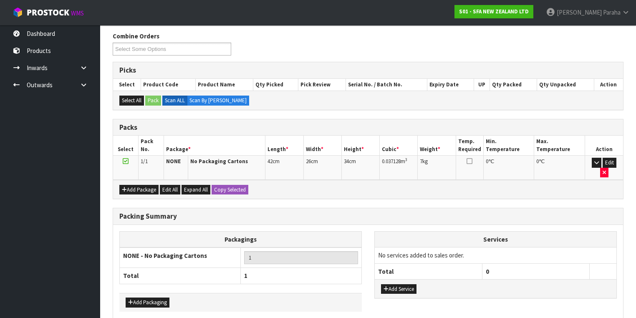
scroll to position [126, 0]
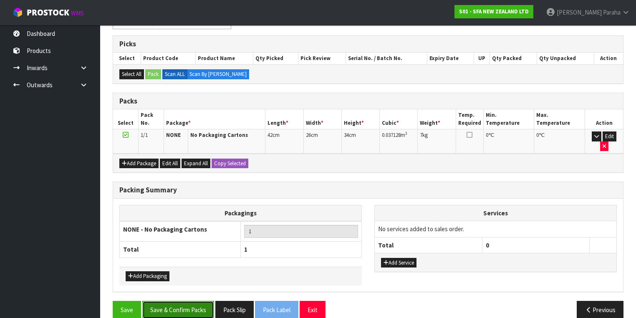
click at [193, 301] on button "Save & Confirm Packs" at bounding box center [178, 310] width 72 height 18
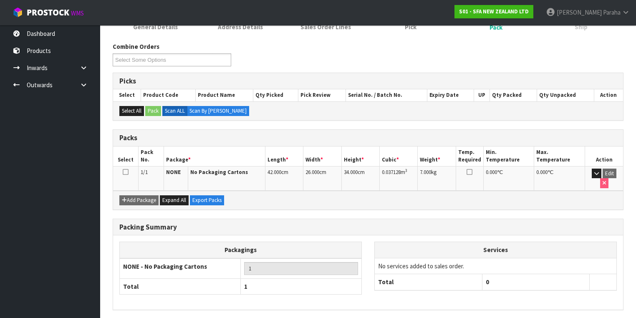
scroll to position [138, 0]
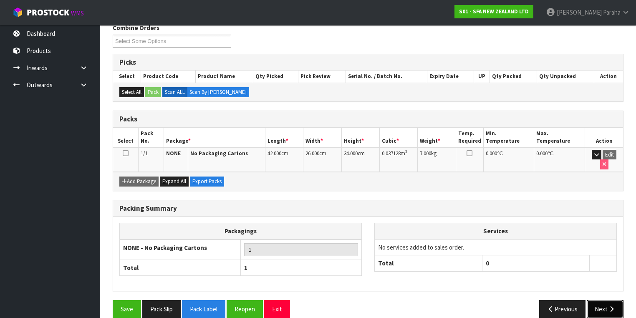
click at [600, 300] on button "Next" at bounding box center [604, 309] width 37 height 18
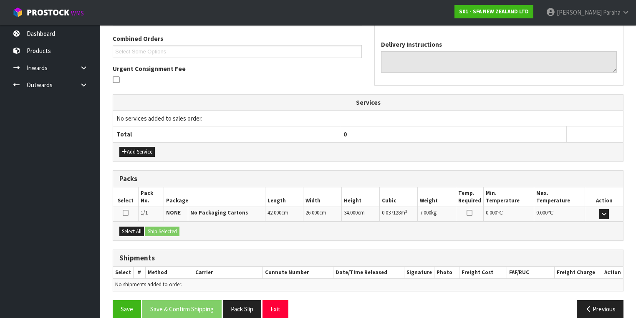
scroll to position [220, 0]
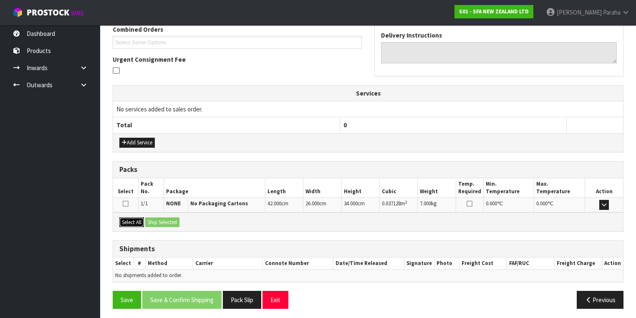
click at [137, 217] on button "Select All" at bounding box center [131, 222] width 25 height 10
click at [162, 217] on button "Ship Selected" at bounding box center [162, 222] width 34 height 10
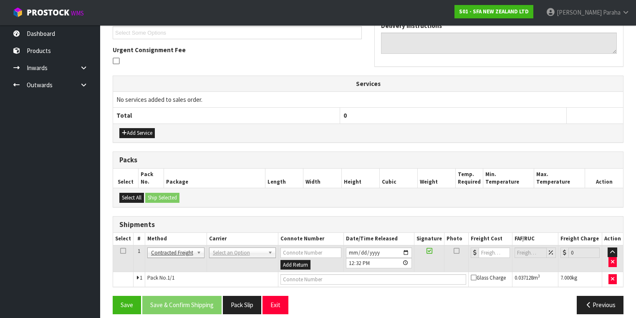
scroll to position [235, 0]
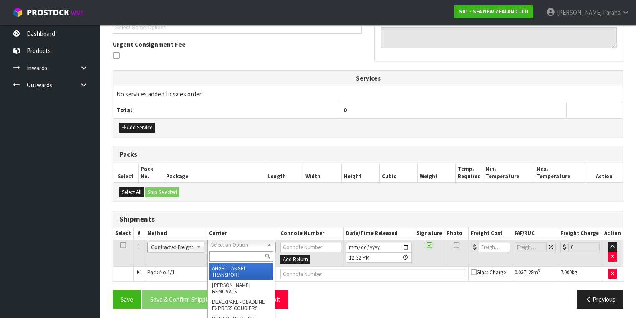
click at [237, 255] on input "text" at bounding box center [240, 256] width 63 height 10
type input "NZP"
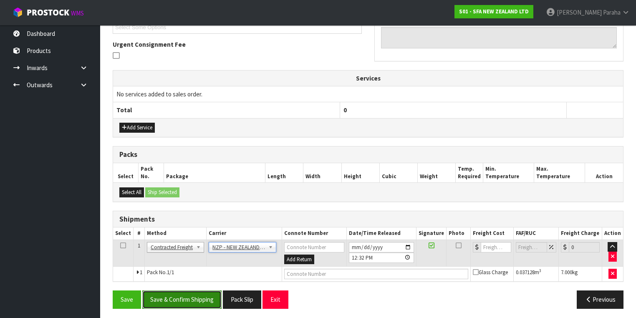
click at [206, 295] on button "Save & Confirm Shipping" at bounding box center [181, 299] width 79 height 18
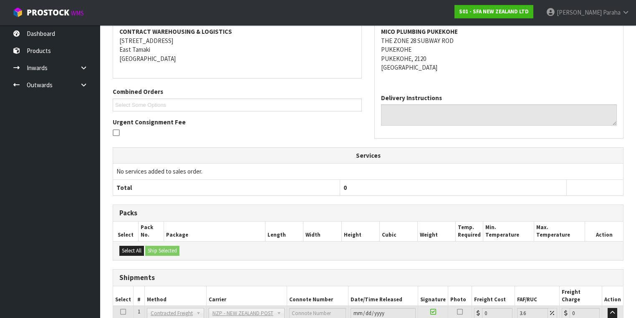
scroll to position [224, 0]
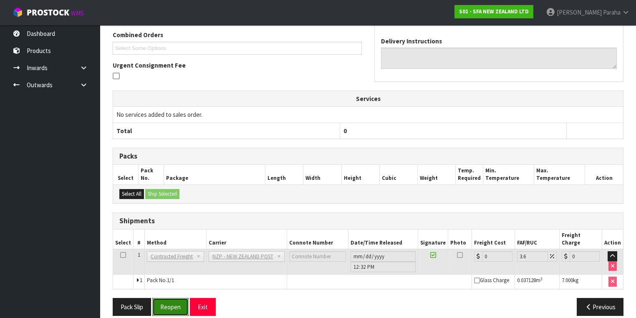
click at [175, 300] on button "Reopen" at bounding box center [170, 307] width 36 height 18
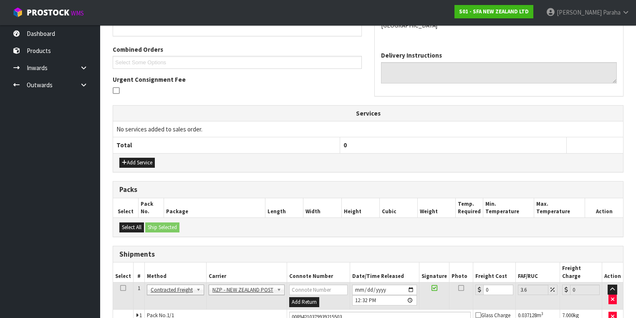
scroll to position [243, 0]
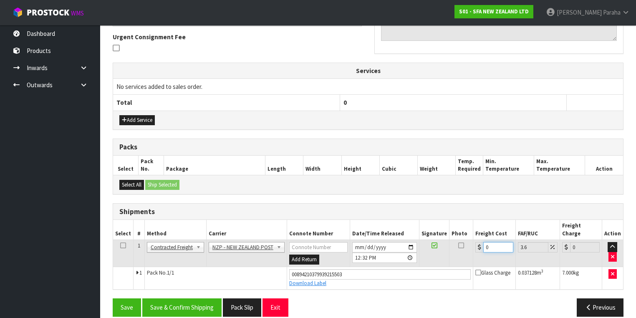
click at [485, 242] on input "0" at bounding box center [498, 247] width 30 height 10
type input "4"
type input "4.14"
type input "4.3"
type input "4.45"
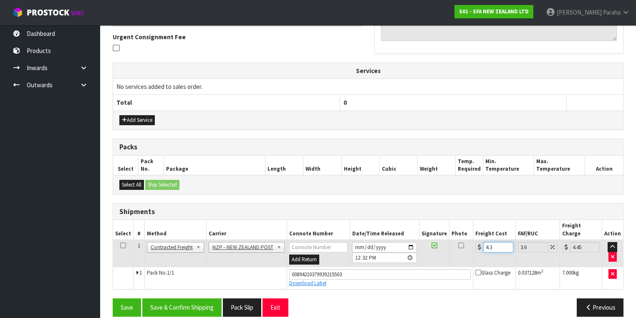
type input "4.33"
type input "4.49"
type input "4.33"
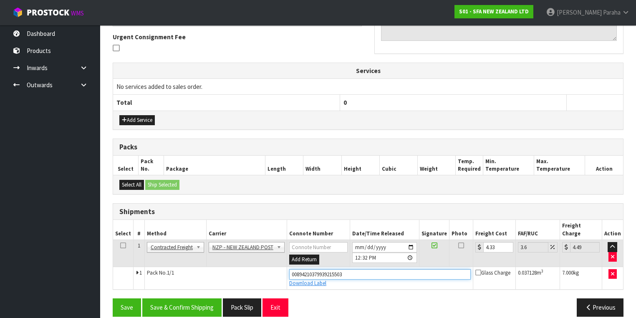
drag, startPoint x: 350, startPoint y: 265, endPoint x: 285, endPoint y: 275, distance: 65.4
click at [287, 275] on td "00894210379939215503 Download Label" at bounding box center [380, 278] width 186 height 23
type input "00894210379939216333"
click at [113, 298] on button "Save" at bounding box center [127, 307] width 28 height 18
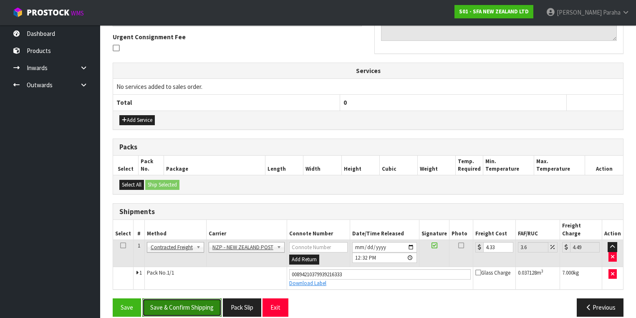
click at [192, 300] on button "Save & Confirm Shipping" at bounding box center [181, 307] width 79 height 18
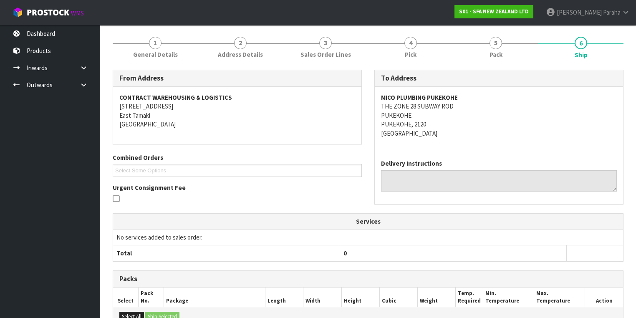
scroll to position [0, 0]
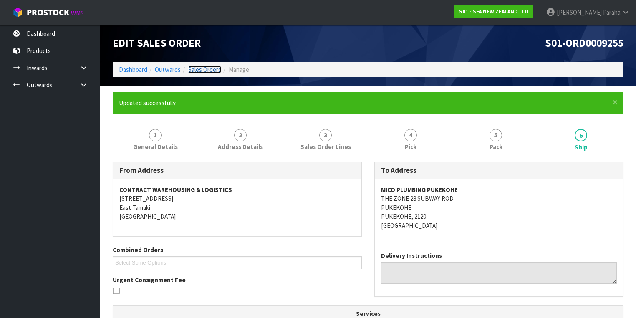
click at [213, 70] on link "Sales Orders" at bounding box center [204, 69] width 33 height 8
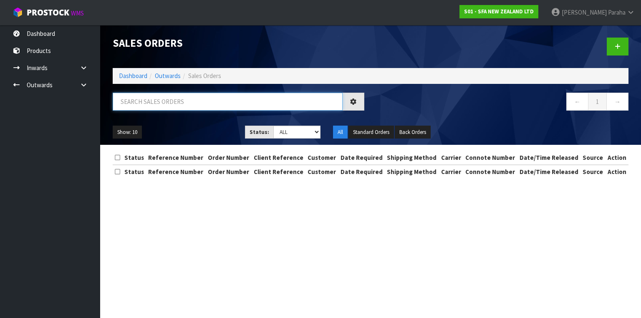
click at [184, 103] on input "text" at bounding box center [228, 102] width 230 height 18
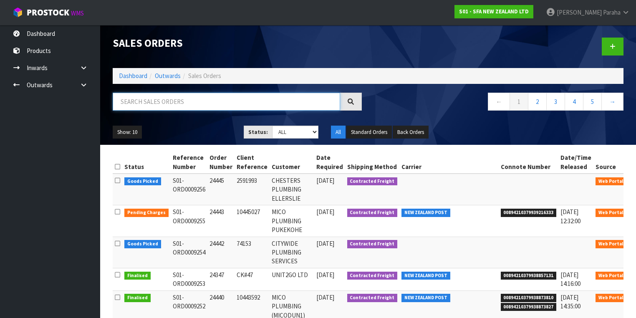
click at [282, 103] on input "text" at bounding box center [226, 102] width 227 height 18
type input "JOB-0407639"
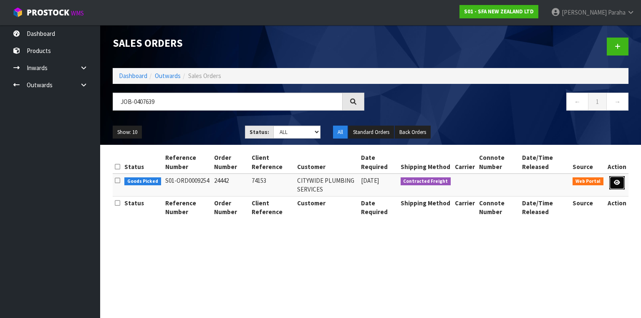
click at [617, 181] on icon at bounding box center [617, 182] width 6 height 5
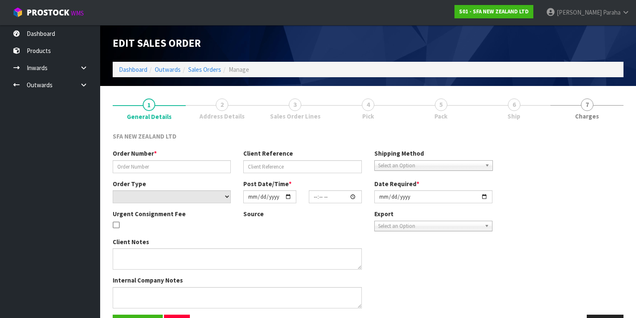
type input "24442"
type input "74153"
select select "number:0"
type input "[DATE]"
type input "09:48:00.000"
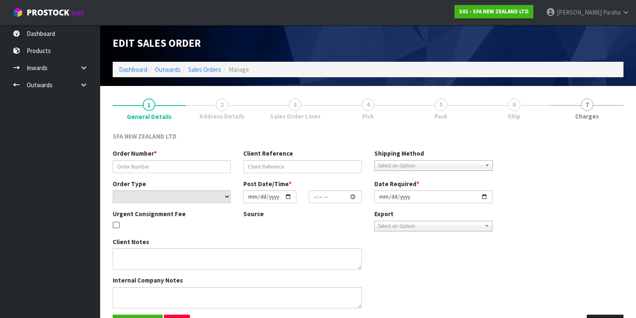
type input "[DATE]"
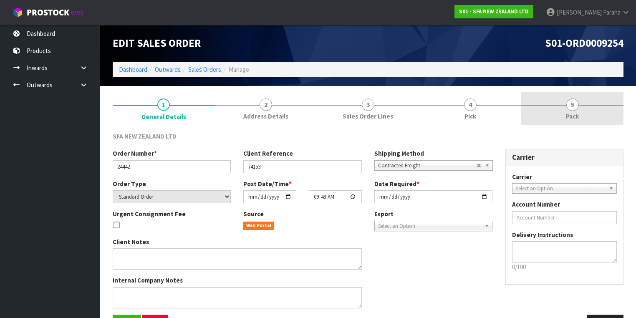
click at [567, 107] on span "5" at bounding box center [572, 104] width 13 height 13
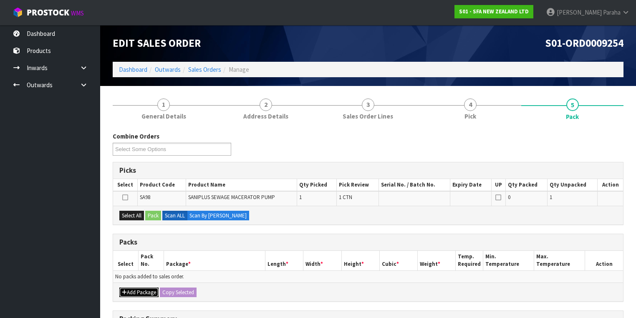
click at [137, 292] on button "Add Package" at bounding box center [138, 292] width 39 height 10
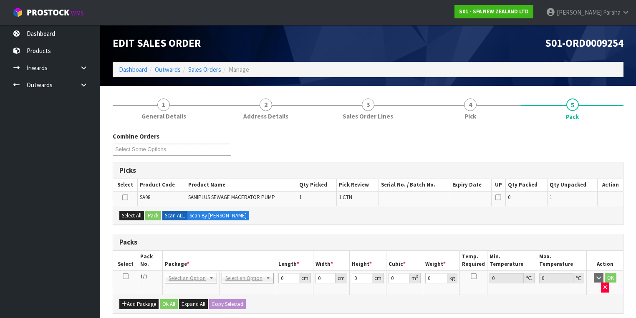
click at [125, 276] on icon at bounding box center [126, 276] width 6 height 0
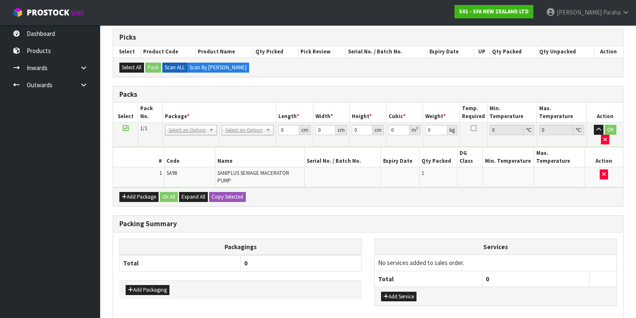
scroll to position [133, 0]
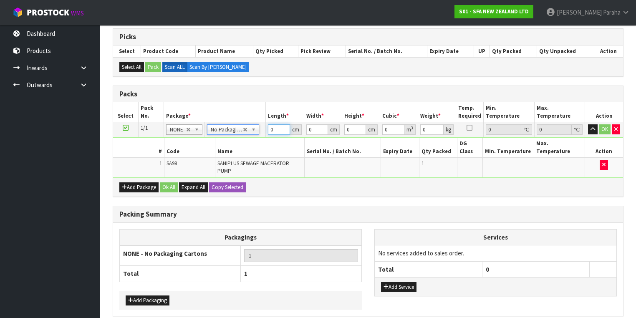
drag, startPoint x: 275, startPoint y: 131, endPoint x: 263, endPoint y: 127, distance: 13.1
click at [266, 129] on td "0 cm" at bounding box center [285, 129] width 38 height 15
type input "56"
type input "25"
type input "3"
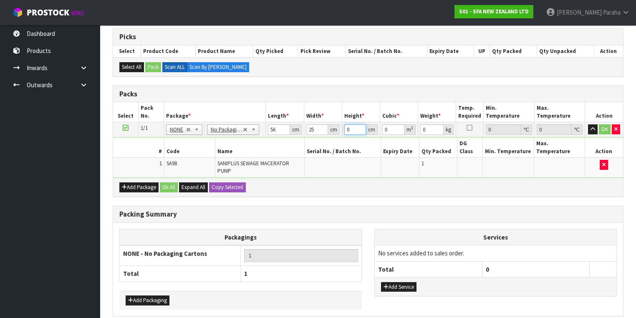
type input "0.0042"
type input "34"
type input "0.0476"
type input "34"
type input "8"
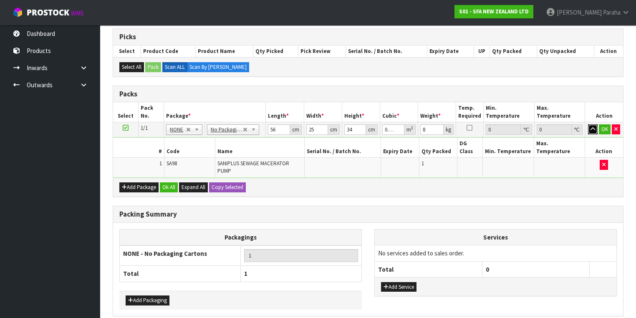
click at [588, 124] on button "button" at bounding box center [593, 129] width 10 height 10
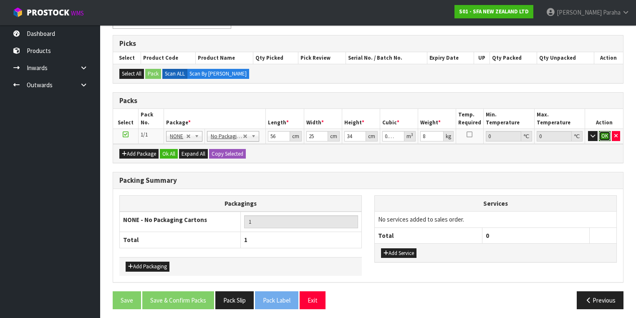
click button "OK" at bounding box center [605, 136] width 12 height 10
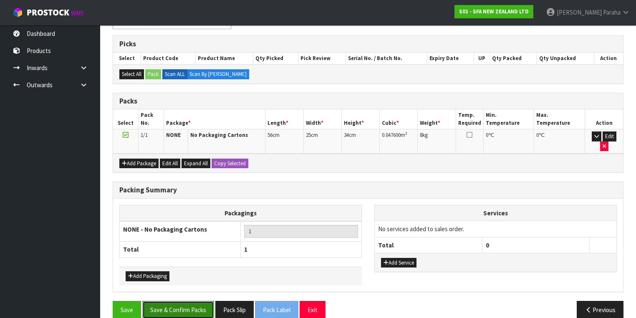
click at [187, 301] on button "Save & Confirm Packs" at bounding box center [178, 310] width 72 height 18
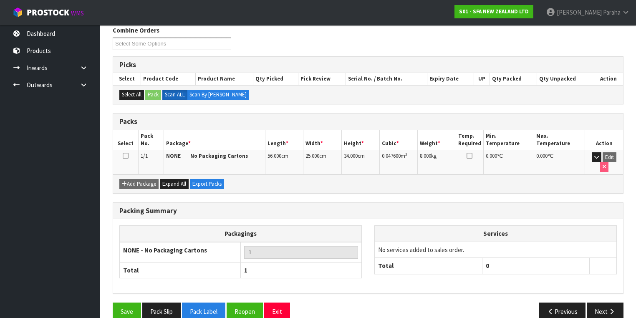
scroll to position [138, 0]
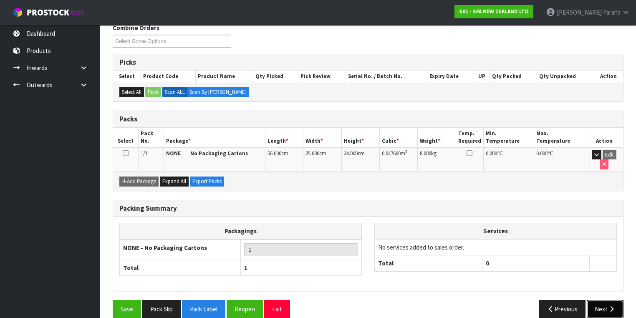
click at [597, 300] on button "Next" at bounding box center [604, 309] width 37 height 18
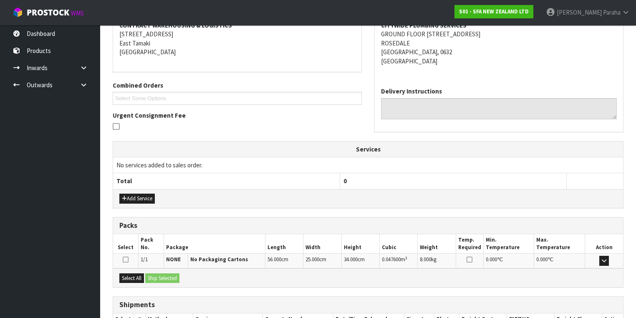
scroll to position [220, 0]
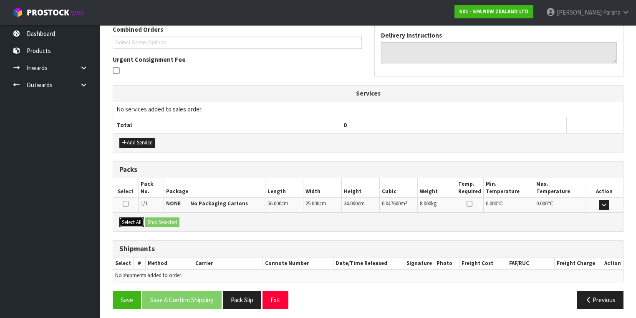
click at [136, 219] on button "Select All" at bounding box center [131, 222] width 25 height 10
click at [169, 219] on button "Ship Selected" at bounding box center [162, 222] width 34 height 10
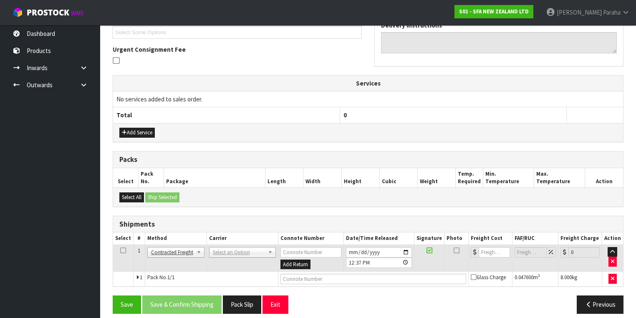
scroll to position [235, 0]
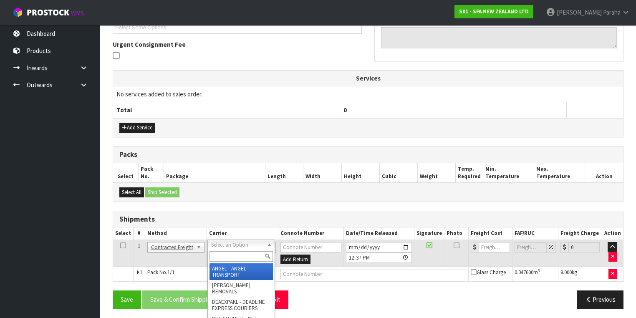
click at [234, 254] on input "text" at bounding box center [240, 256] width 63 height 10
type input "NZP"
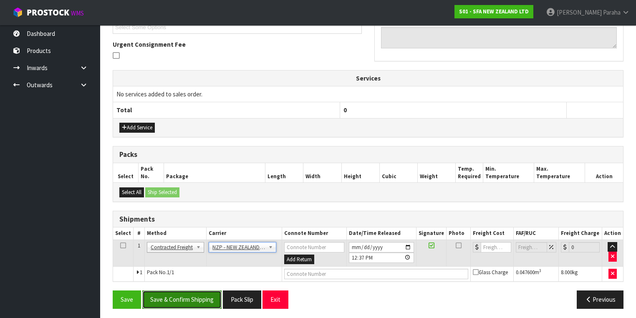
click at [187, 299] on button "Save & Confirm Shipping" at bounding box center [181, 299] width 79 height 18
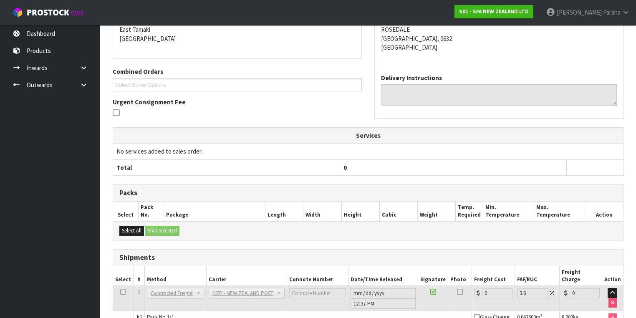
scroll to position [224, 0]
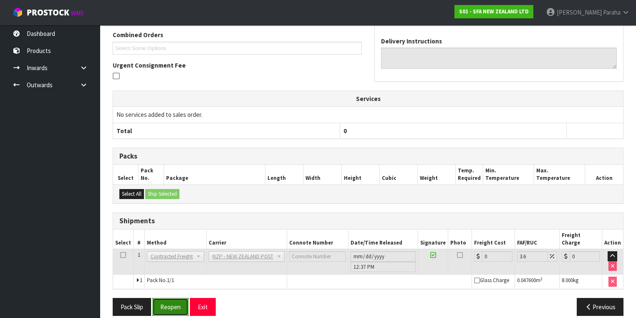
click at [174, 299] on button "Reopen" at bounding box center [170, 307] width 36 height 18
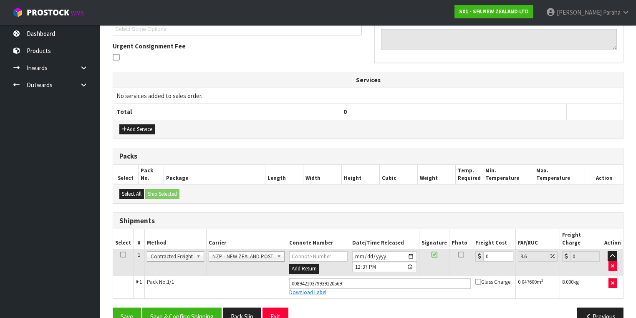
scroll to position [243, 0]
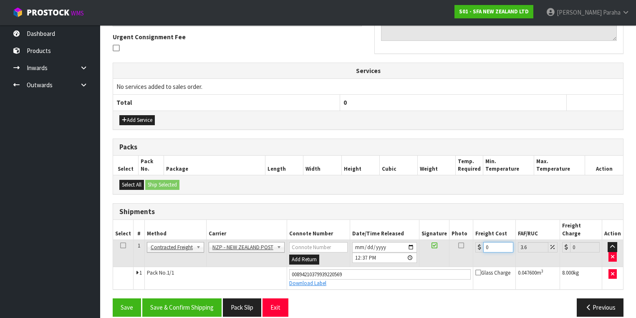
drag, startPoint x: 489, startPoint y: 236, endPoint x: 476, endPoint y: 237, distance: 13.4
click at [476, 242] on div "0" at bounding box center [494, 247] width 38 height 10
type input "4"
type input "4.14"
type input "4.3"
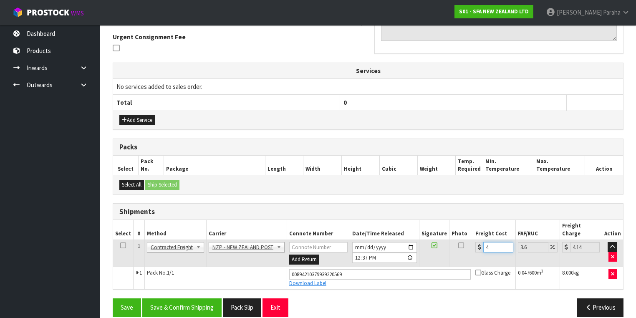
type input "4.45"
type input "4.33"
type input "4.49"
type input "4.33"
click at [187, 298] on button "Save & Confirm Shipping" at bounding box center [181, 307] width 79 height 18
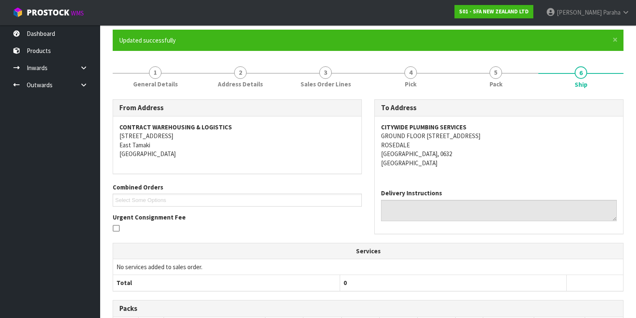
scroll to position [0, 0]
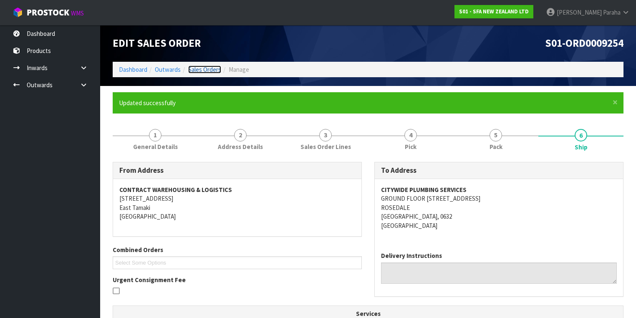
click at [202, 69] on link "Sales Orders" at bounding box center [204, 69] width 33 height 8
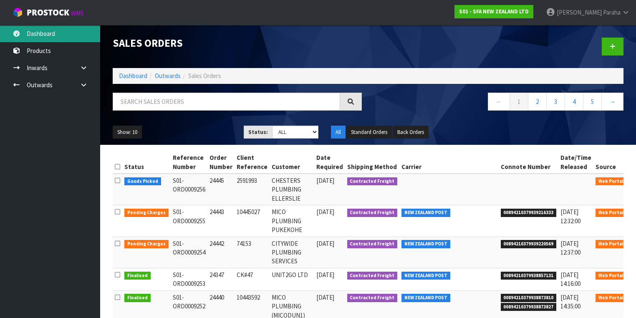
click at [47, 33] on link "Dashboard" at bounding box center [50, 33] width 100 height 17
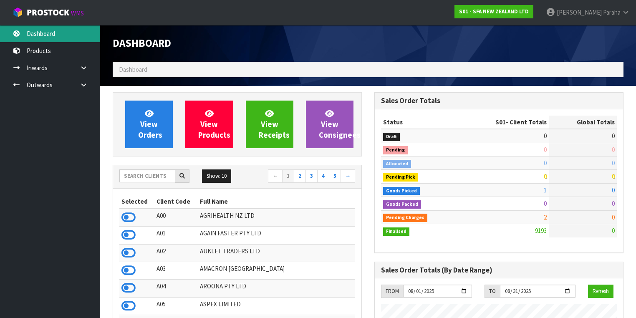
scroll to position [647, 262]
click at [125, 178] on input "text" at bounding box center [147, 175] width 56 height 13
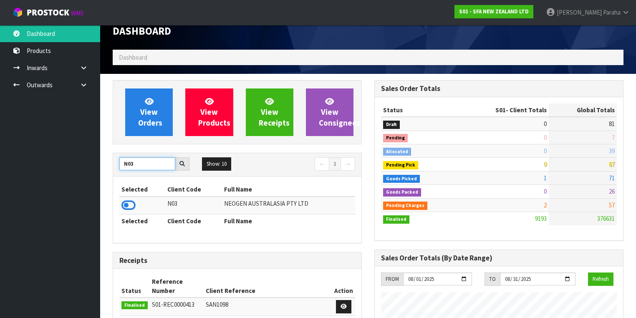
scroll to position [0, 0]
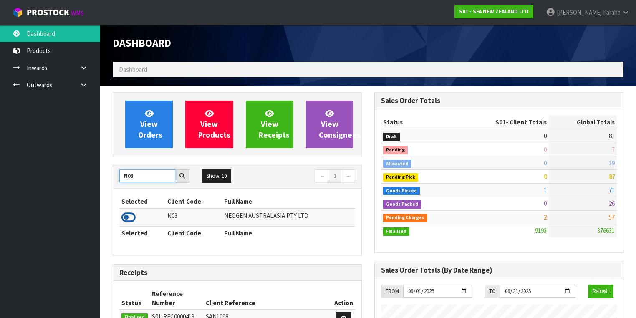
type input "N03"
click at [130, 215] on icon at bounding box center [128, 217] width 14 height 13
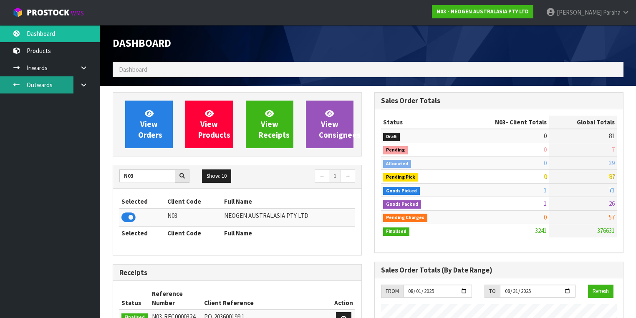
click at [53, 88] on link "Outwards" at bounding box center [50, 84] width 100 height 17
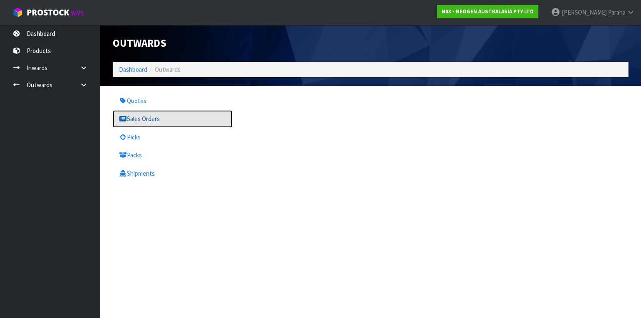
click at [140, 121] on link "Sales Orders" at bounding box center [173, 118] width 120 height 17
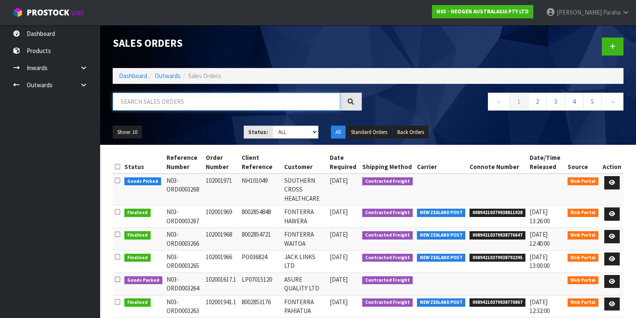
click at [133, 105] on input "text" at bounding box center [226, 102] width 227 height 18
type input "JOB-0407620"
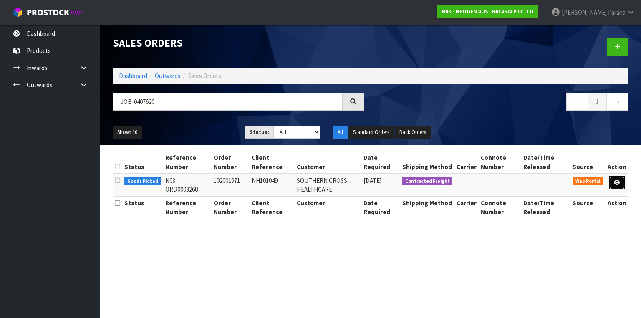
click at [615, 184] on icon at bounding box center [617, 182] width 6 height 5
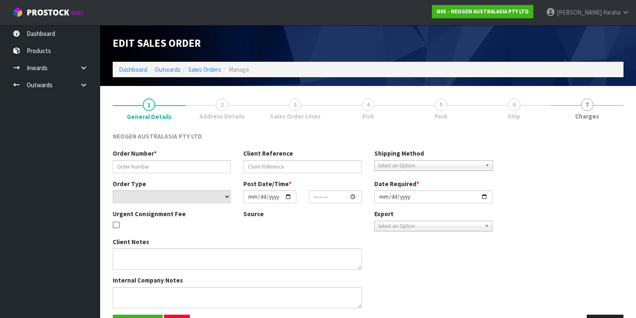
type input "102001971"
type input "NH101049"
select select "number:0"
type input "2025-08-14"
type input "09:08:00.000"
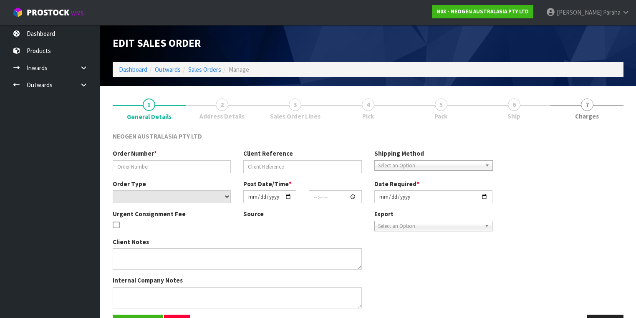
type input "2025-08-14"
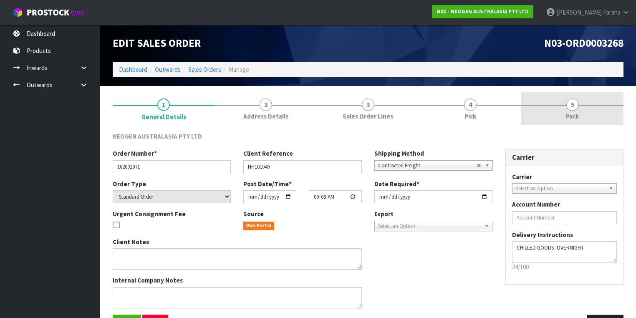
click at [569, 105] on span "5" at bounding box center [572, 104] width 13 height 13
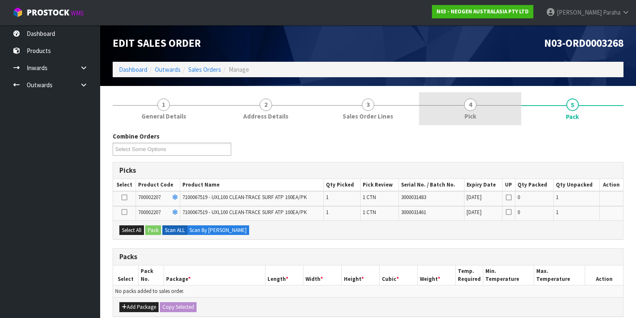
click at [473, 108] on span "4" at bounding box center [470, 104] width 13 height 13
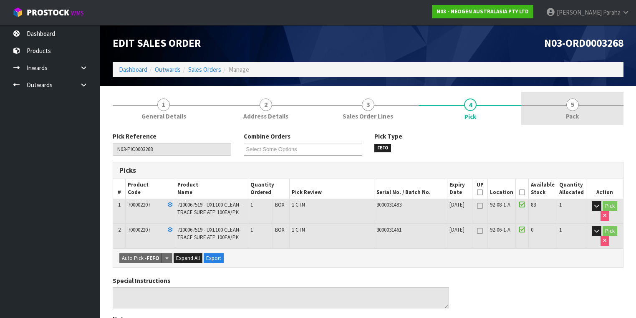
click at [567, 107] on span "5" at bounding box center [572, 104] width 13 height 13
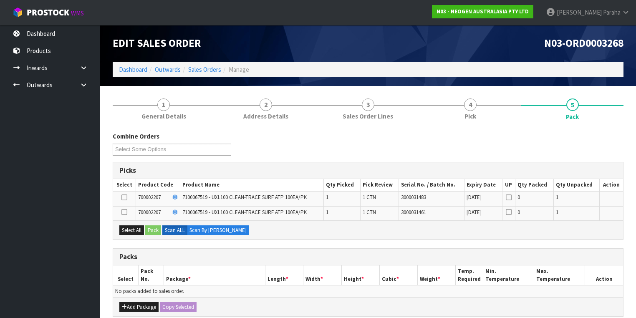
scroll to position [100, 0]
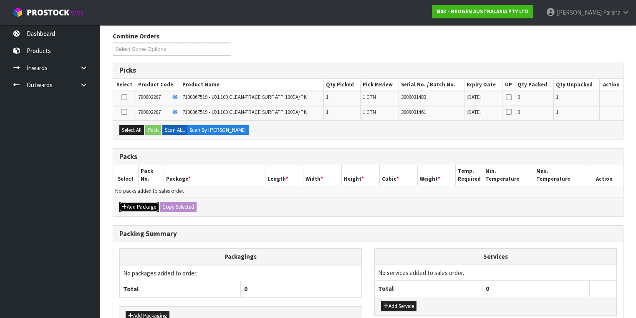
click at [137, 204] on button "Add Package" at bounding box center [138, 207] width 39 height 10
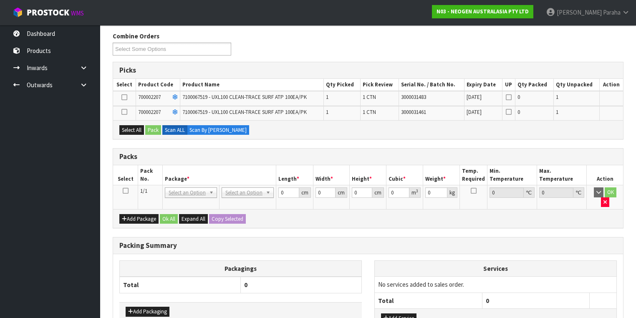
click at [124, 191] on icon at bounding box center [126, 191] width 6 height 0
click at [130, 126] on button "Select All" at bounding box center [131, 130] width 25 height 10
click at [158, 131] on button "Pack" at bounding box center [153, 130] width 16 height 10
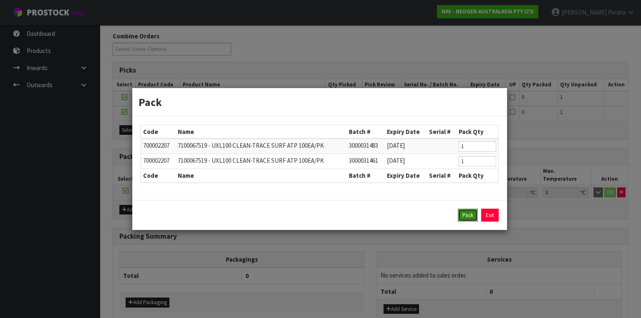
click at [465, 216] on button "Pack" at bounding box center [468, 215] width 20 height 13
type input "0.000"
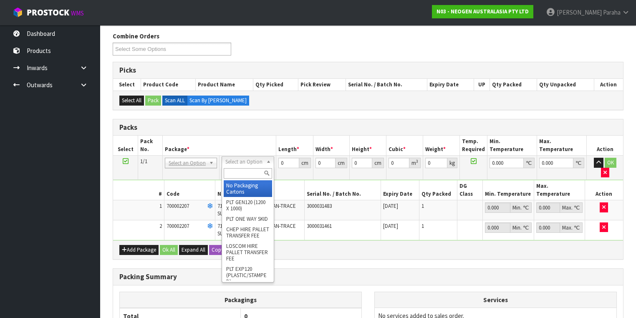
click at [250, 175] on input "text" at bounding box center [248, 173] width 48 height 10
type input "CTN4"
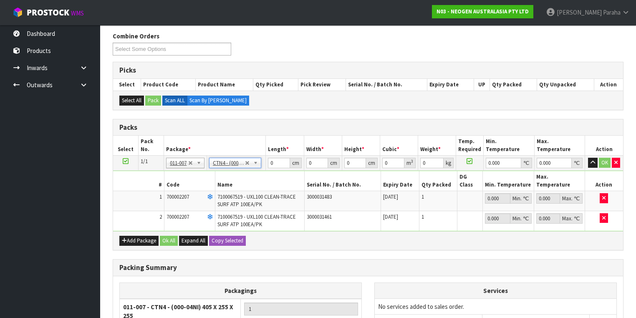
type input "40.5"
type input "25.5"
type input "0.026335"
type input "2.12"
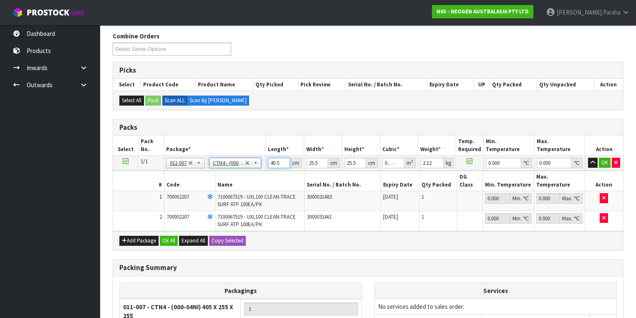
drag, startPoint x: 275, startPoint y: 161, endPoint x: 269, endPoint y: 161, distance: 5.9
click at [269, 161] on input "40.5" at bounding box center [279, 163] width 22 height 10
click at [280, 161] on input "40.5" at bounding box center [279, 163] width 22 height 10
drag, startPoint x: 280, startPoint y: 161, endPoint x: 265, endPoint y: 164, distance: 14.9
click at [265, 164] on tr "1/1 NONE 007-001 007-002 007-004 007-009 007-013 007-014 007-015 007-017 007-01…" at bounding box center [368, 163] width 510 height 15
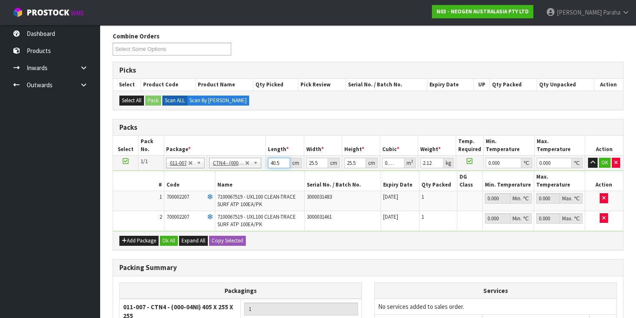
type input "3"
type input "0.001951"
type input "32"
type input "0.020808"
type input "32"
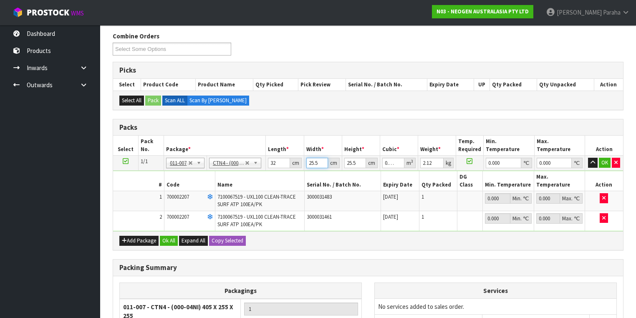
type input "2"
type input "0.001632"
type input "25"
type input "0.0204"
type input "25"
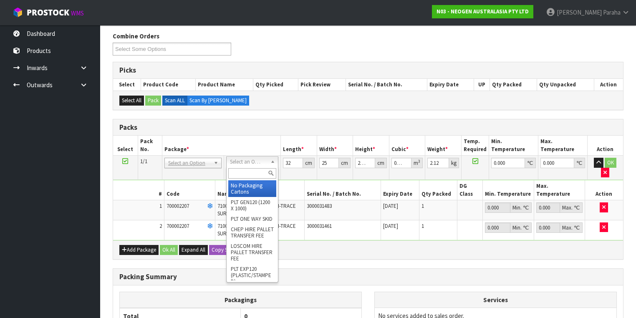
click at [247, 171] on input "text" at bounding box center [252, 173] width 48 height 10
type input "CTNA4"
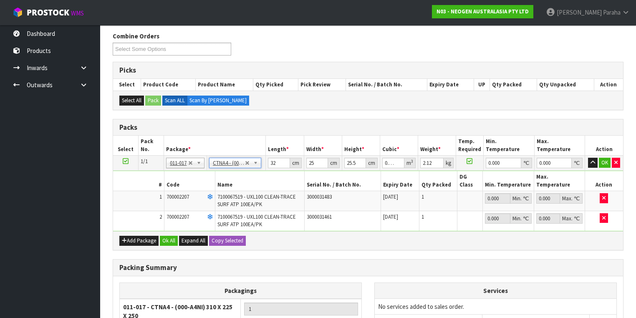
type input "31"
type input "22.5"
type input "25"
type input "0.017438"
drag, startPoint x: 278, startPoint y: 162, endPoint x: 267, endPoint y: 160, distance: 11.5
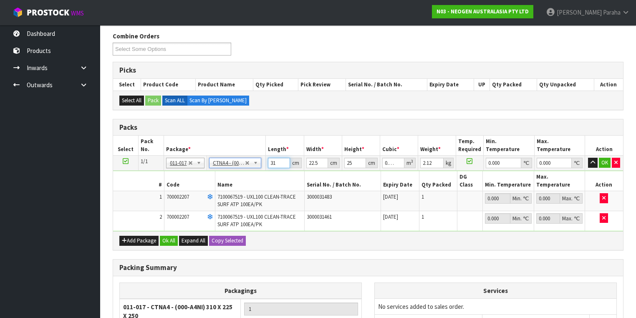
click at [267, 160] on td "31 cm" at bounding box center [285, 163] width 38 height 15
type input "3"
type input "0.001687"
type input "32"
type input "0.018"
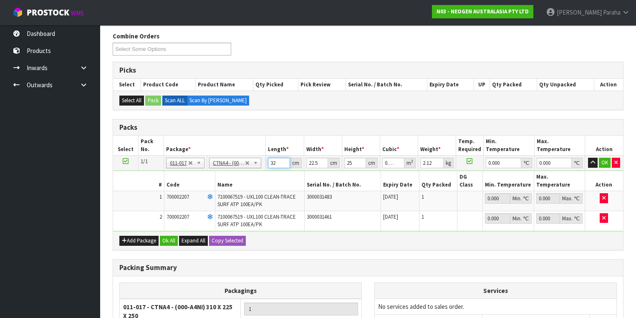
type input "32"
type input "2"
type input "0.0016"
type input "25"
type input "0.02"
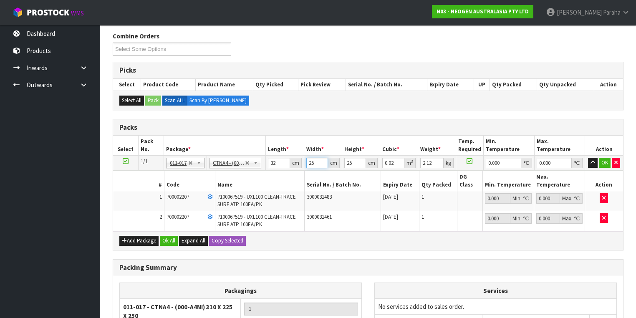
type input "25"
type input "2"
type input "0.0016"
type input "28"
type input "0.0224"
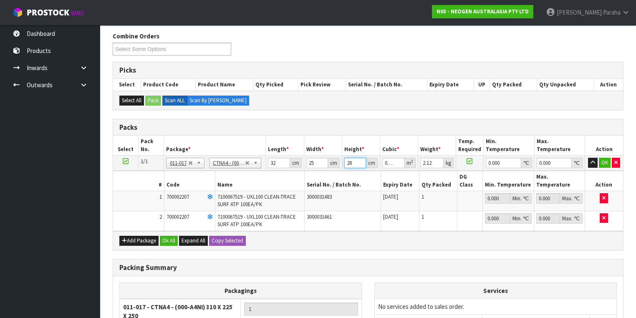
type input "28"
type input "3"
type input "0"
click at [588, 158] on button "button" at bounding box center [593, 163] width 10 height 10
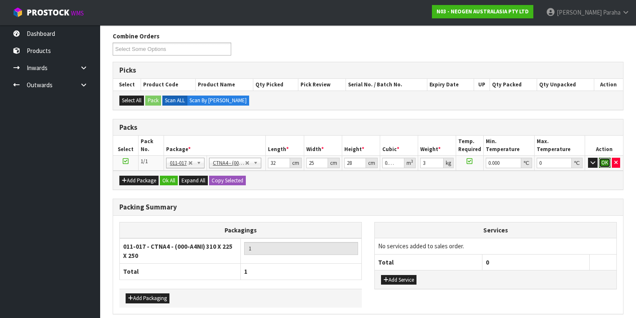
click button "OK" at bounding box center [605, 163] width 12 height 10
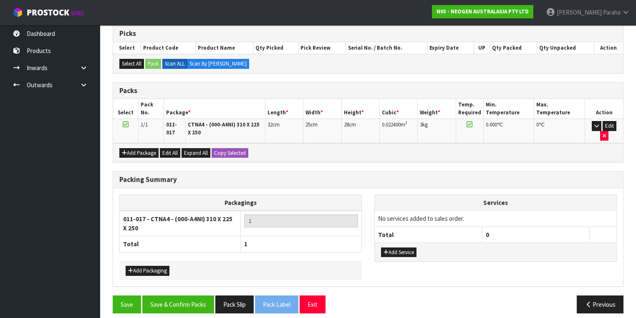
scroll to position [137, 0]
click at [173, 295] on button "Save & Confirm Packs" at bounding box center [178, 304] width 72 height 18
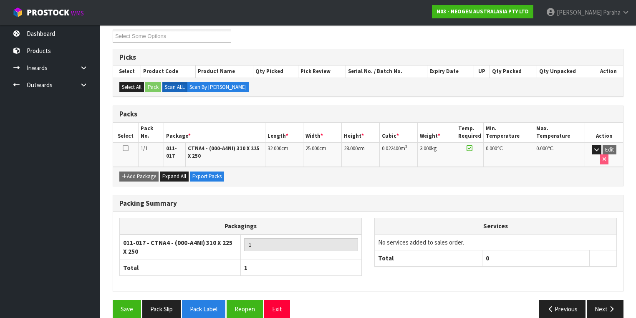
scroll to position [148, 0]
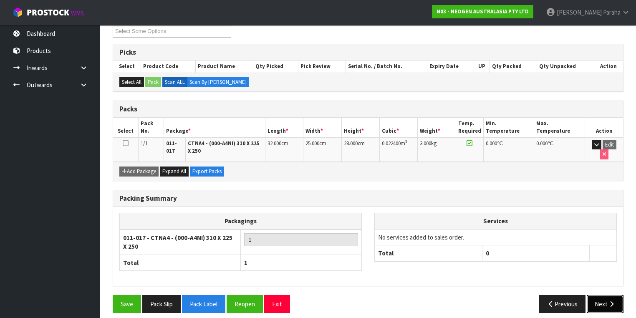
click at [606, 295] on button "Next" at bounding box center [604, 304] width 37 height 18
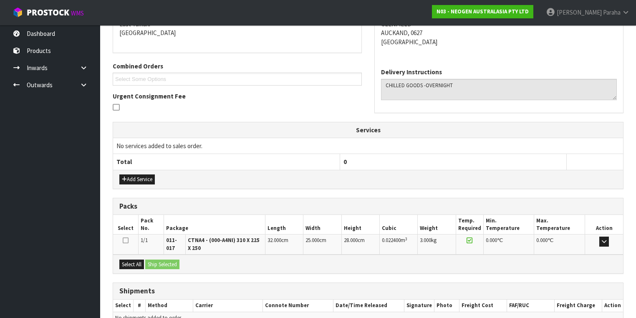
scroll to position [226, 0]
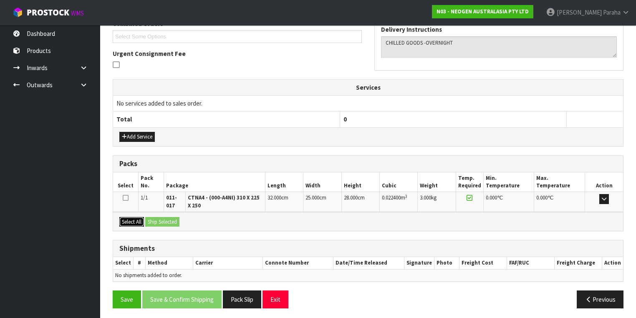
click at [135, 220] on button "Select All" at bounding box center [131, 222] width 25 height 10
click at [150, 219] on button "Ship Selected" at bounding box center [162, 222] width 34 height 10
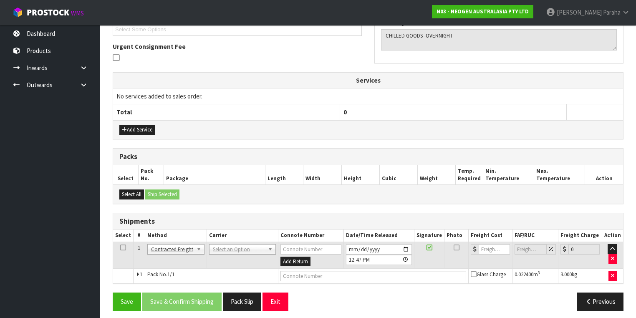
scroll to position [235, 0]
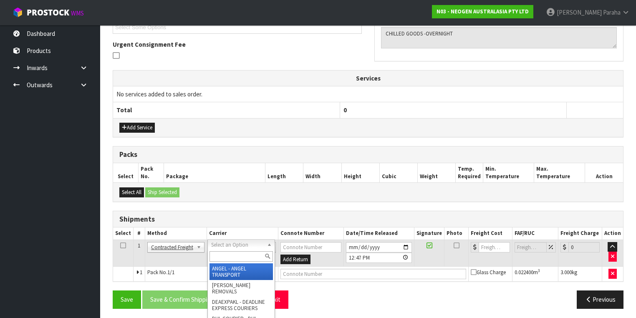
click at [257, 253] on input "text" at bounding box center [240, 256] width 63 height 10
type input "NZP"
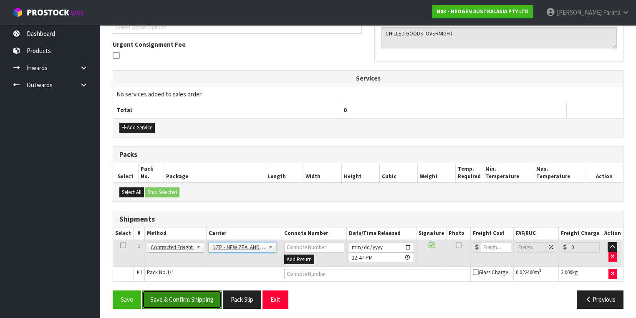
click at [182, 295] on button "Save & Confirm Shipping" at bounding box center [181, 299] width 79 height 18
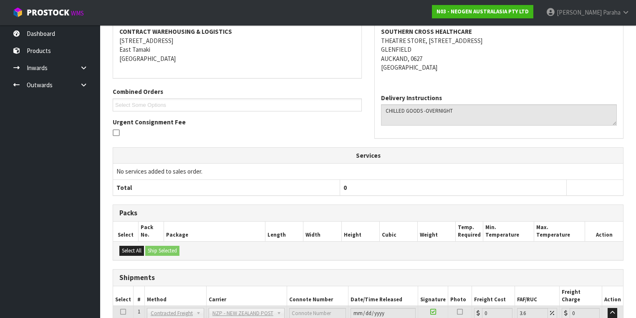
scroll to position [224, 0]
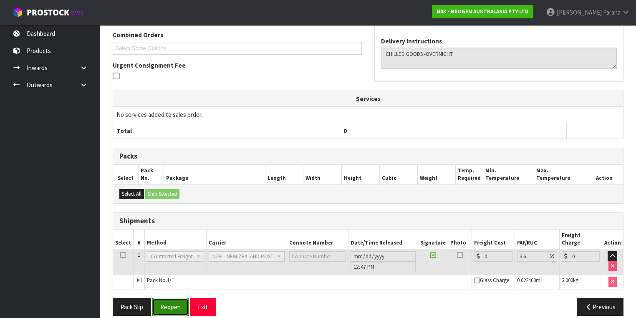
click at [180, 301] on button "Reopen" at bounding box center [170, 307] width 36 height 18
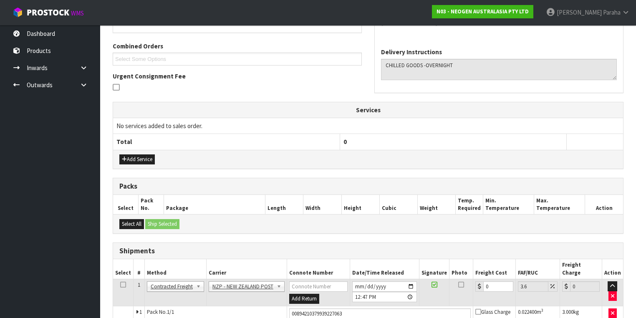
scroll to position [243, 0]
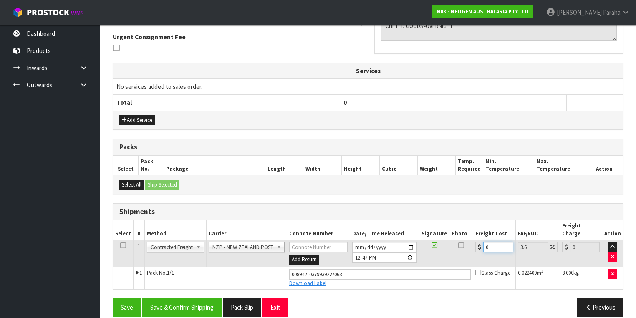
drag, startPoint x: 491, startPoint y: 236, endPoint x: 474, endPoint y: 239, distance: 17.1
click at [476, 242] on div "0" at bounding box center [494, 247] width 38 height 10
type input "4"
type input "4.14"
type input "4.3"
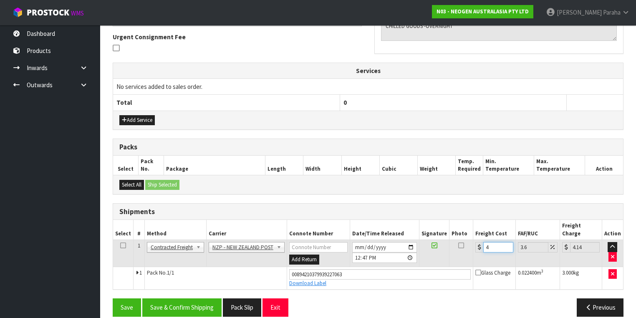
type input "4.45"
type input "4.33"
type input "4.49"
type input "4.33"
click at [187, 300] on button "Save & Confirm Shipping" at bounding box center [181, 307] width 79 height 18
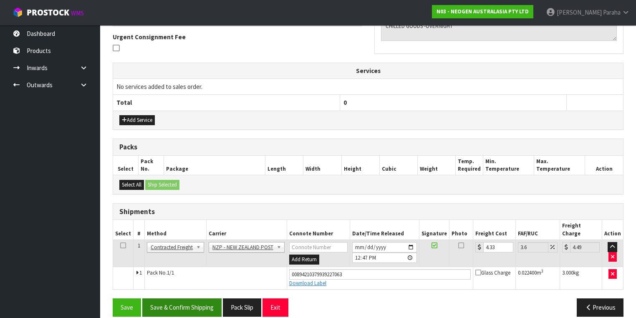
scroll to position [0, 0]
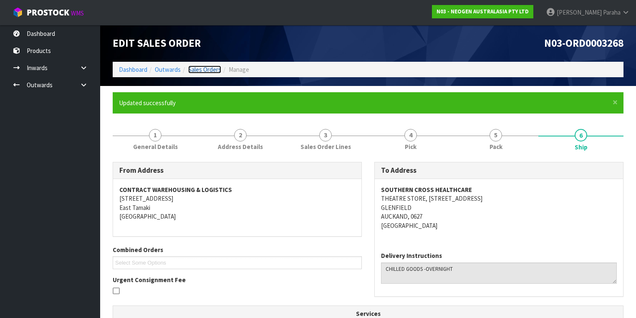
click at [217, 70] on link "Sales Orders" at bounding box center [204, 69] width 33 height 8
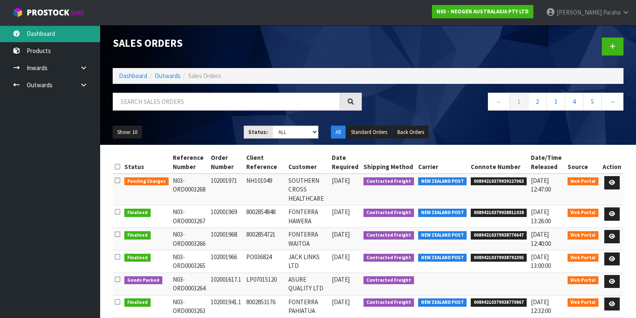
click at [43, 30] on link "Dashboard" at bounding box center [50, 33] width 100 height 17
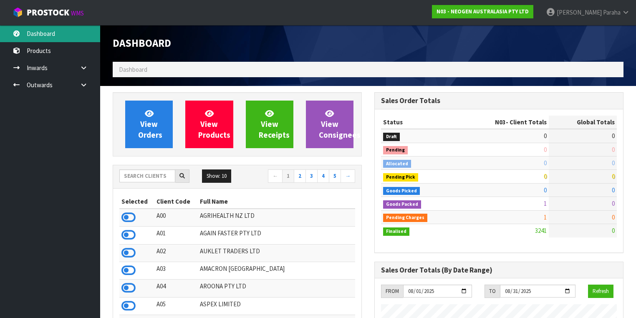
scroll to position [727, 262]
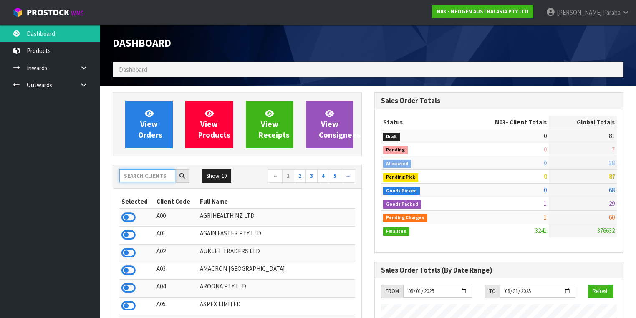
click at [147, 179] on input "text" at bounding box center [147, 175] width 56 height 13
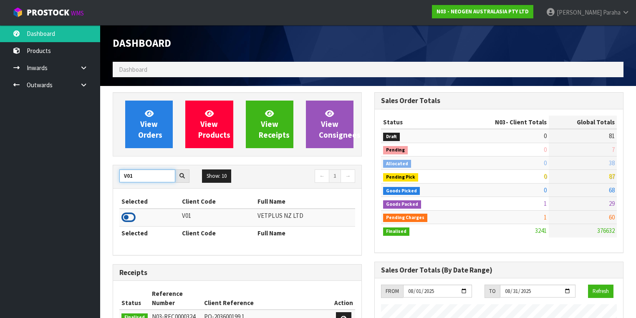
type input "V01"
click at [133, 216] on icon at bounding box center [128, 217] width 14 height 13
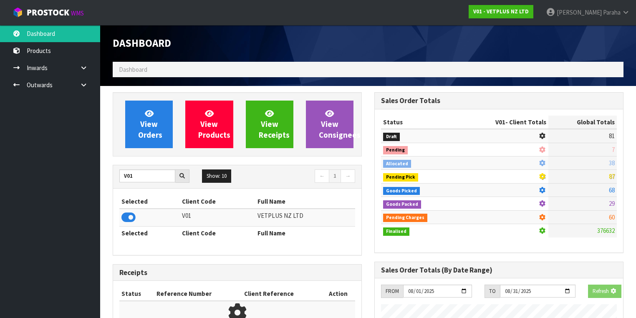
scroll to position [629, 262]
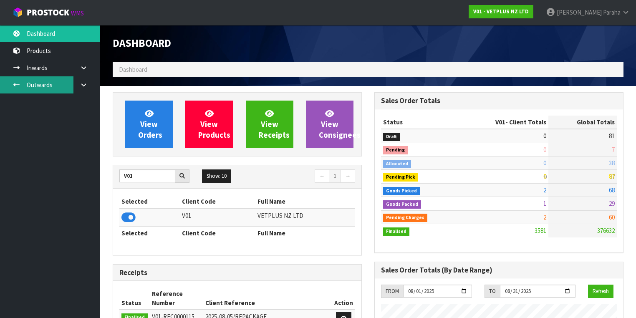
click at [46, 82] on link "Outwards" at bounding box center [50, 84] width 100 height 17
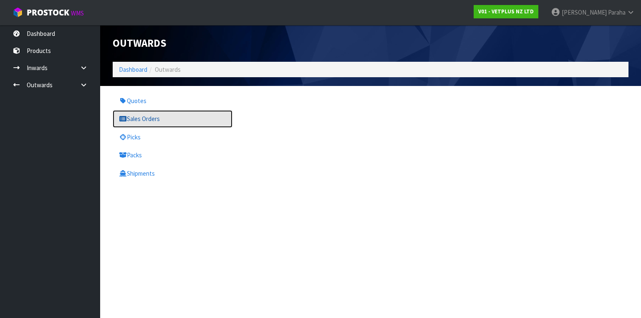
click at [138, 121] on link "Sales Orders" at bounding box center [173, 118] width 120 height 17
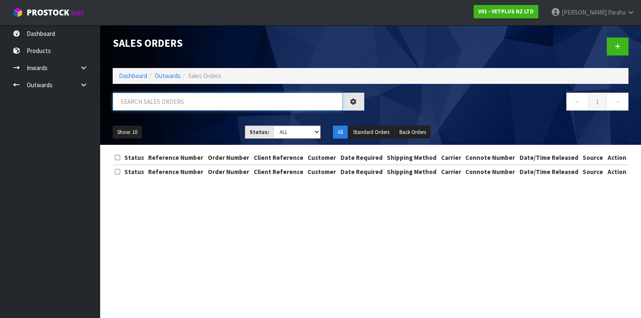
click at [144, 103] on input "text" at bounding box center [228, 102] width 230 height 18
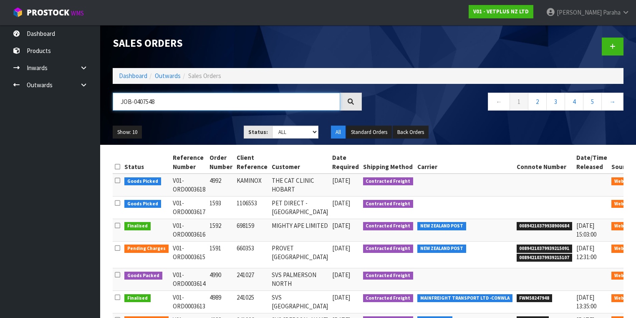
type input "JOB-0407548"
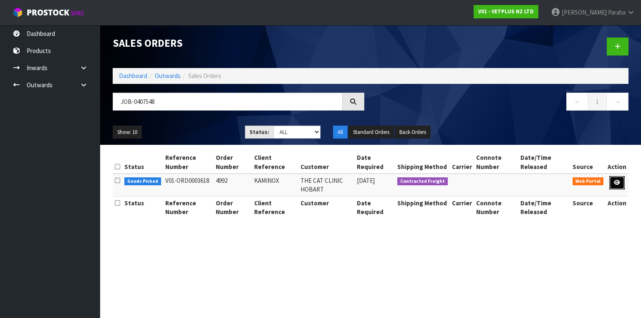
click at [621, 183] on link at bounding box center [616, 182] width 15 height 13
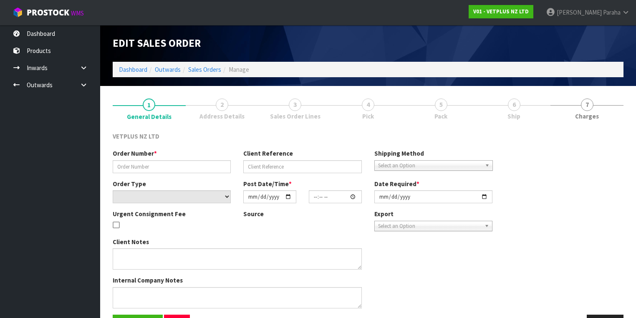
type input "4992"
type input "KAMINOX"
select select "number:0"
type input "2025-08-13"
type input "14:58:00.000"
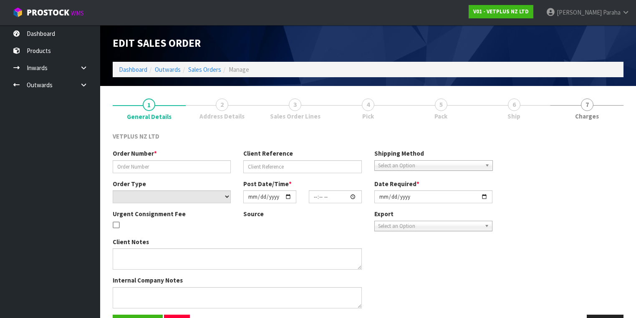
type input "2025-08-14"
type textarea "PLEASE ALSO LIST THE COUNTRY OF ORIGIN AS UK – AS THIS IS THE PLACE WHERE THE G…"
type textarea "I HAVE UPLOADED THIS ORDER TO THE PORTAL AS 4992 AND ATTACHED THE APPROPRIATE D…"
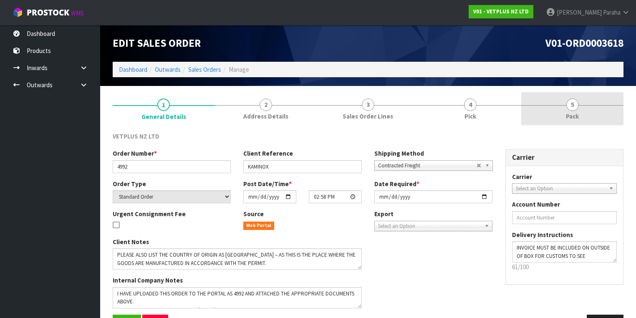
click at [578, 110] on link "5 Pack" at bounding box center [572, 108] width 102 height 33
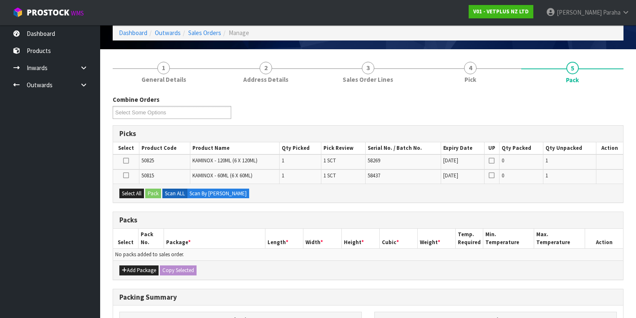
scroll to position [67, 0]
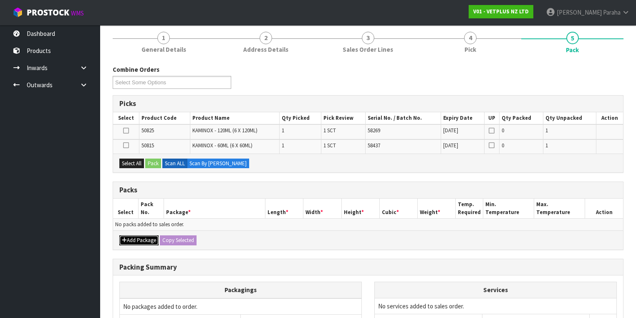
click at [128, 240] on button "Add Package" at bounding box center [138, 240] width 39 height 10
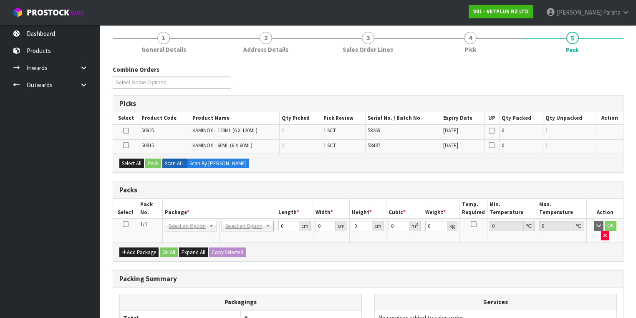
click at [126, 224] on icon at bounding box center [126, 224] width 6 height 0
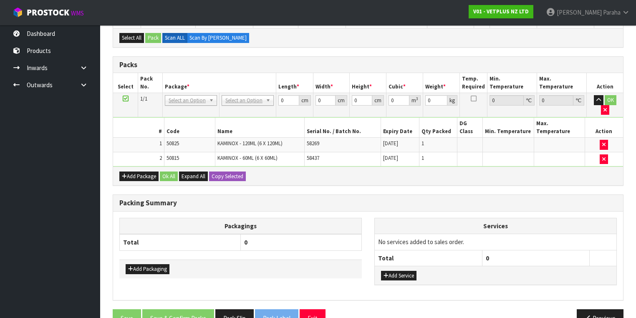
scroll to position [164, 0]
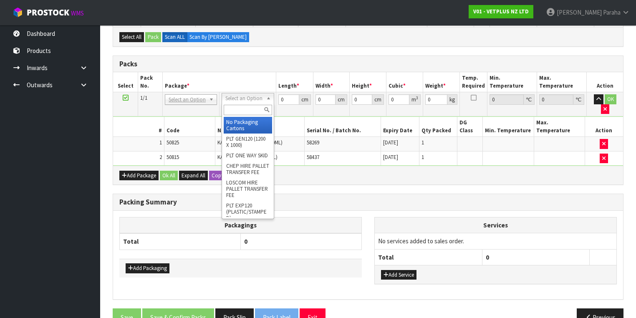
click at [257, 109] on input "text" at bounding box center [248, 110] width 48 height 10
type input "CTNA4"
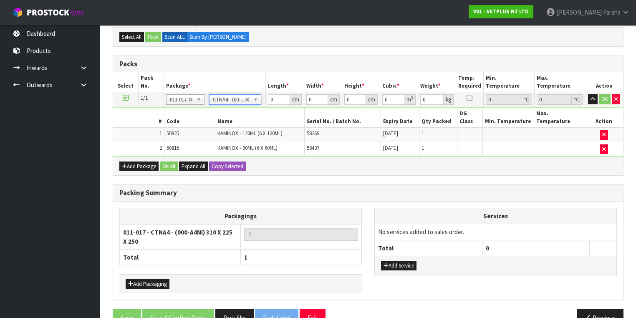
type input "31"
type input "22.5"
type input "25"
type input "0.017438"
type input "1.98"
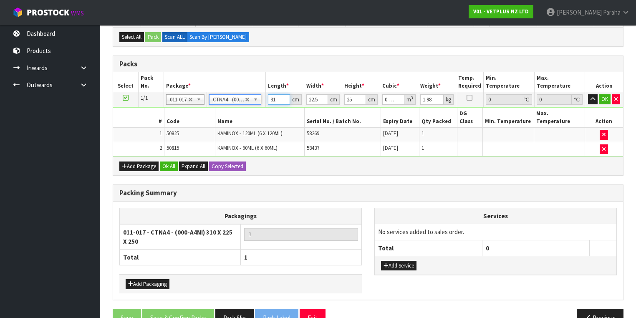
drag, startPoint x: 280, startPoint y: 100, endPoint x: 267, endPoint y: 102, distance: 13.5
click at [267, 102] on td "31 cm" at bounding box center [285, 99] width 38 height 15
type input "3"
type input "0.001687"
type input "32"
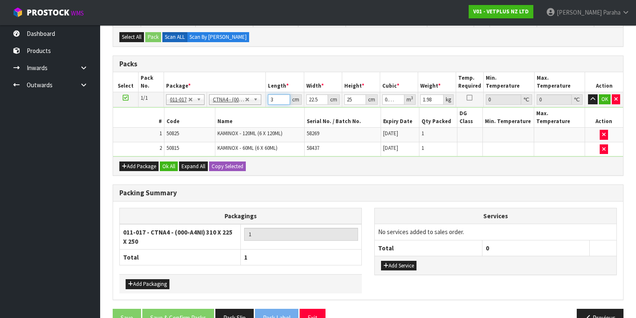
type input "0.018"
type input "32"
type input "2"
type input "0.0016"
type input "24"
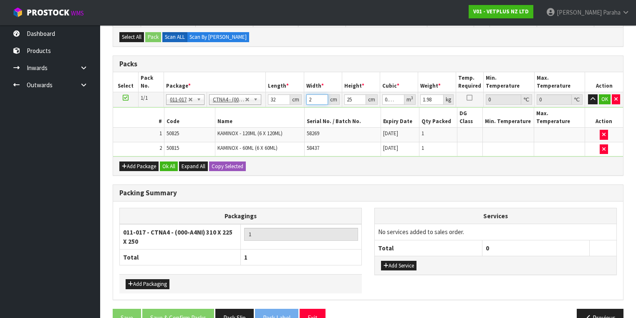
type input "0.0192"
type input "24"
type input "2"
type input "0.001536"
type input "27"
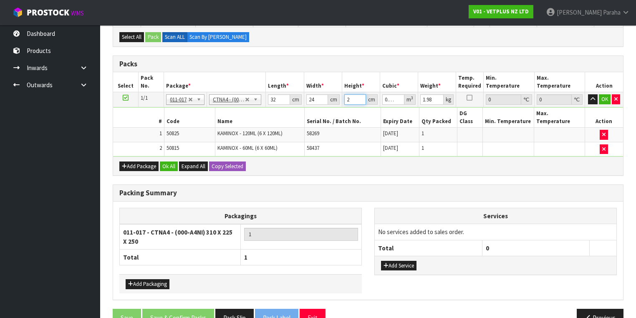
type input "0.020736"
type input "27"
type input "3"
click at [588, 94] on button "button" at bounding box center [593, 99] width 10 height 10
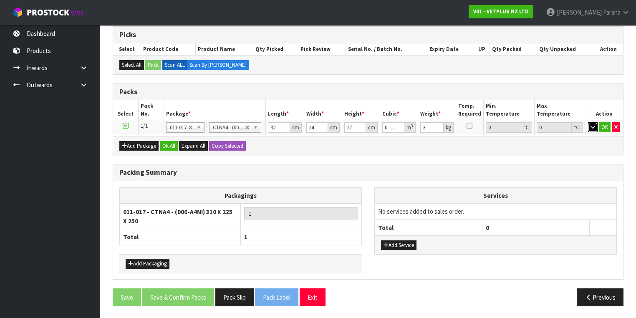
scroll to position [132, 0]
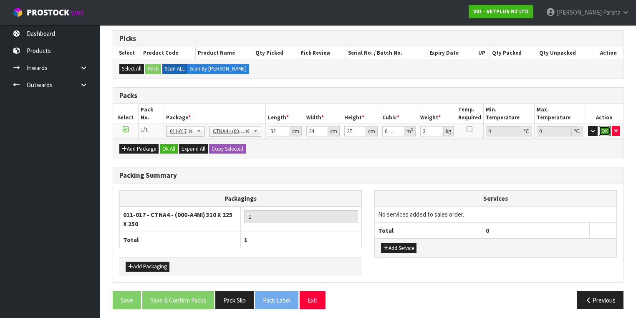
click button "OK" at bounding box center [605, 131] width 12 height 10
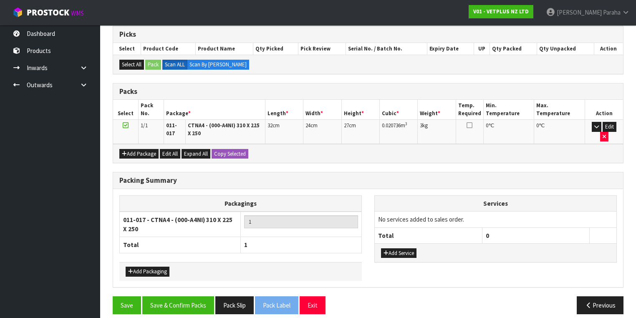
scroll to position [137, 0]
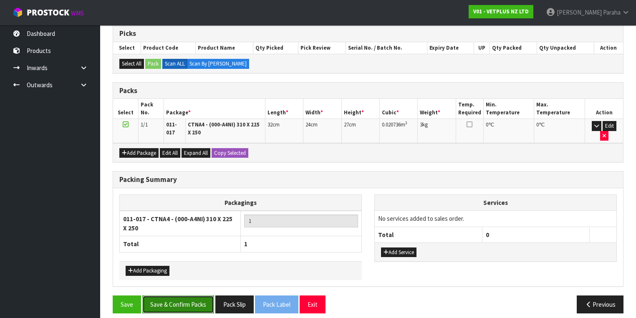
click at [196, 299] on button "Save & Confirm Packs" at bounding box center [178, 304] width 72 height 18
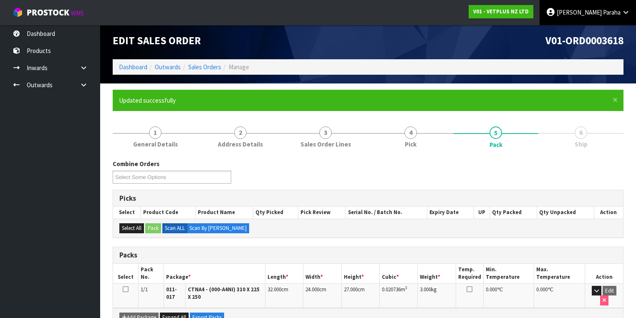
scroll to position [0, 0]
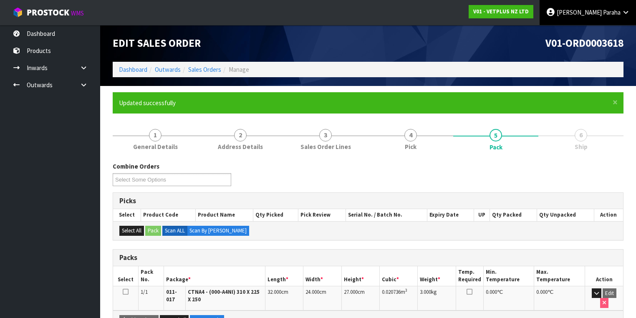
click at [626, 17] on link "Polly Paraha" at bounding box center [587, 12] width 96 height 25
click at [618, 29] on link "Logout" at bounding box center [602, 33] width 66 height 11
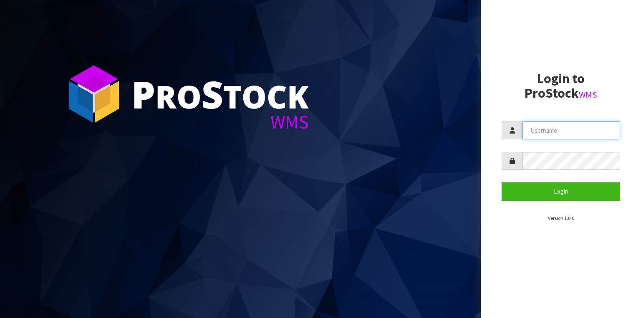
click at [565, 127] on input "text" at bounding box center [571, 130] width 98 height 18
type input "[PERSON_NAME]"
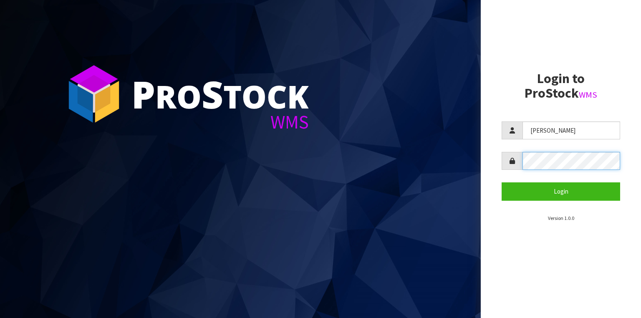
click at [501, 182] on button "Login" at bounding box center [560, 191] width 118 height 18
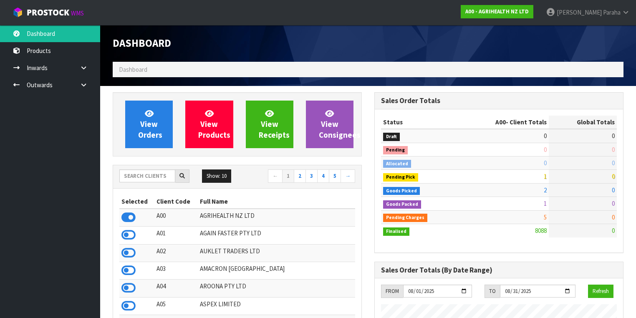
scroll to position [629, 262]
click at [150, 178] on input "text" at bounding box center [147, 175] width 56 height 13
click at [131, 176] on input "text" at bounding box center [147, 175] width 56 height 13
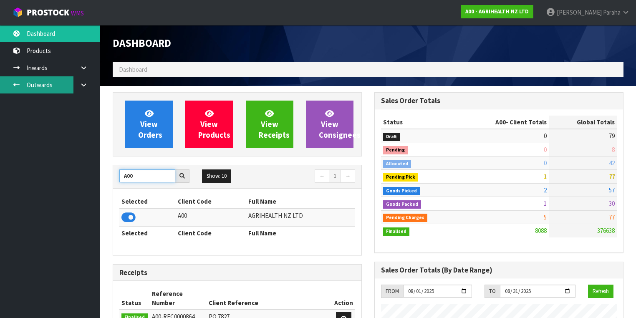
type input "A00"
click at [51, 83] on link "Outwards" at bounding box center [50, 84] width 100 height 17
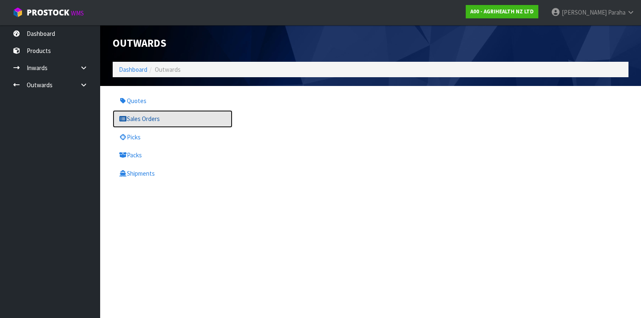
click at [128, 119] on link "Sales Orders" at bounding box center [173, 118] width 120 height 17
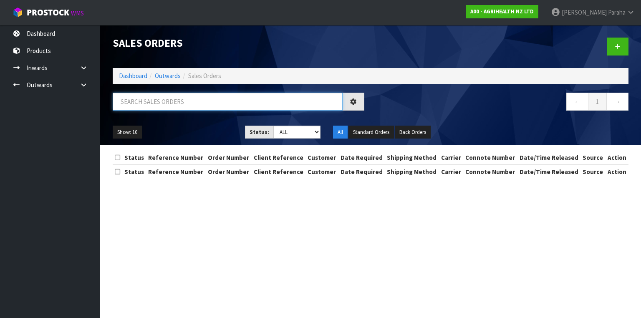
click at [145, 103] on input "text" at bounding box center [228, 102] width 230 height 18
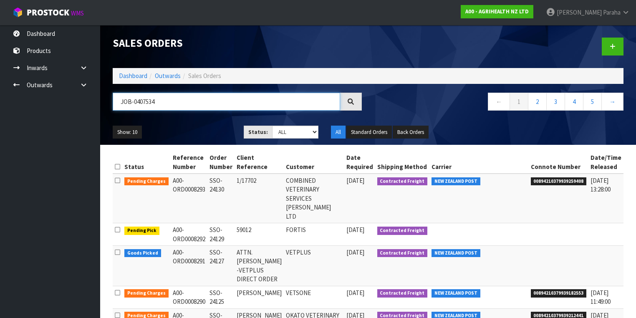
type input "JOB-0407534"
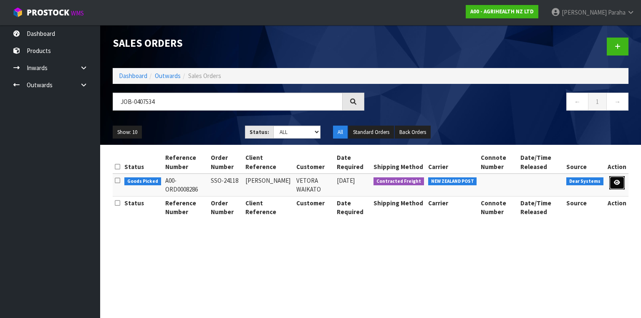
click at [622, 181] on link at bounding box center [616, 182] width 15 height 13
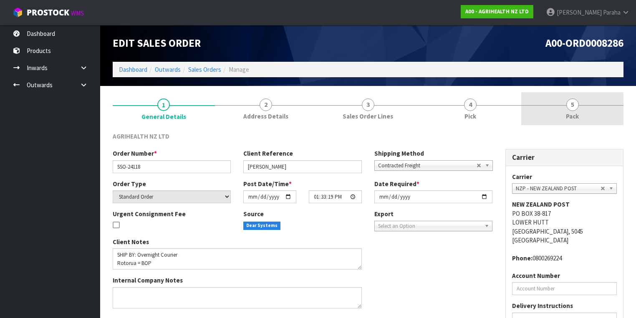
click at [571, 107] on span "5" at bounding box center [572, 104] width 13 height 13
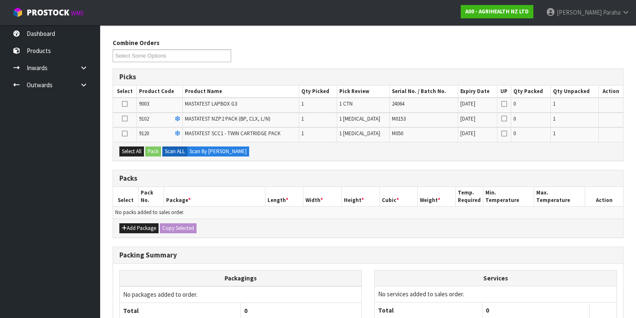
scroll to position [133, 0]
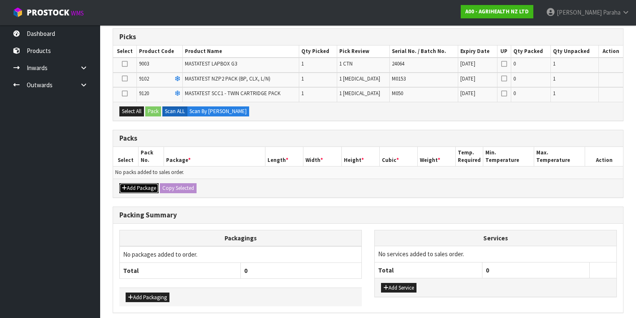
click at [133, 186] on button "Add Package" at bounding box center [138, 188] width 39 height 10
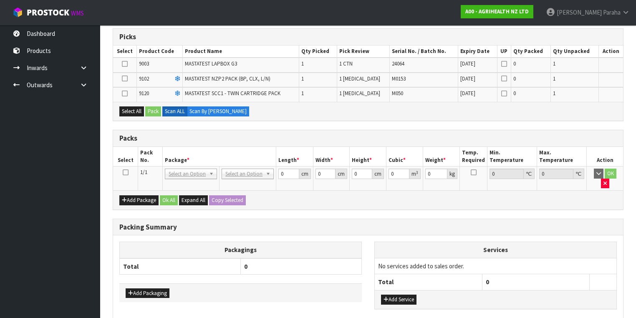
click at [127, 173] on icon at bounding box center [126, 172] width 6 height 0
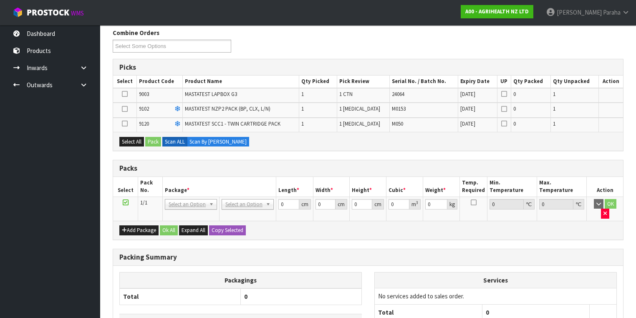
scroll to position [0, 0]
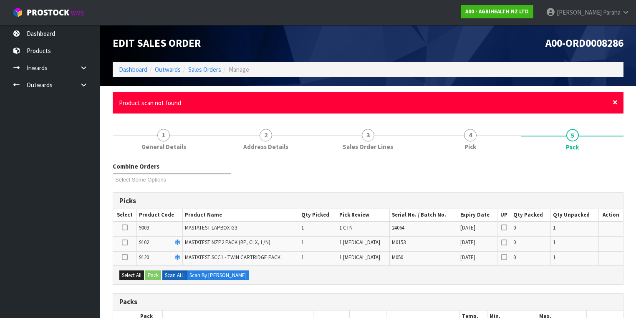
click at [616, 103] on span "×" at bounding box center [614, 102] width 5 height 12
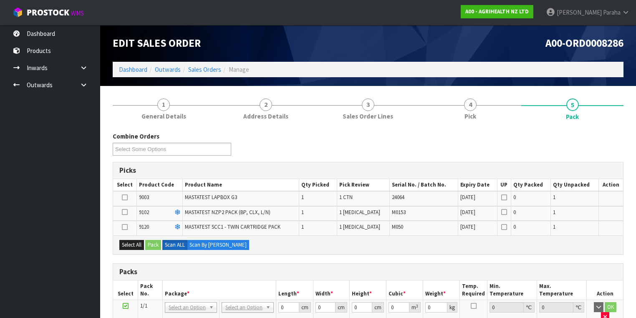
click at [123, 197] on icon at bounding box center [125, 197] width 6 height 0
click at [0, 0] on input "checkbox" at bounding box center [0, 0] width 0 height 0
click at [154, 245] on button "Pack" at bounding box center [153, 245] width 16 height 10
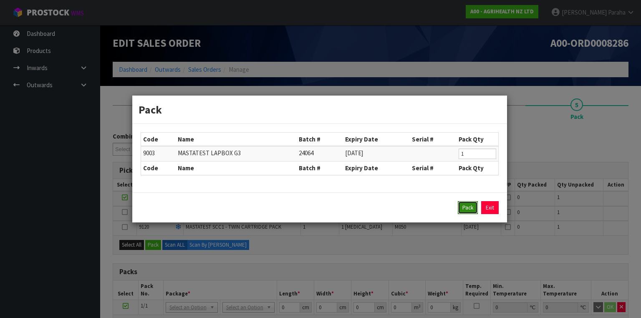
click at [468, 209] on button "Pack" at bounding box center [468, 207] width 20 height 13
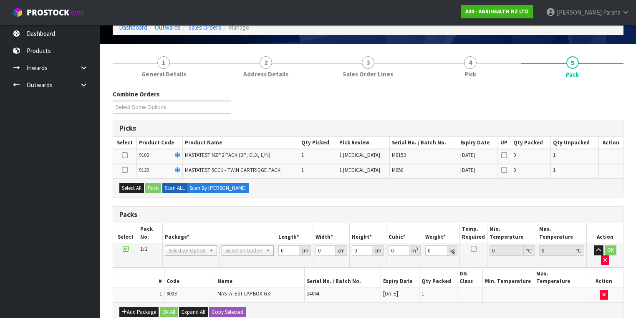
scroll to position [100, 0]
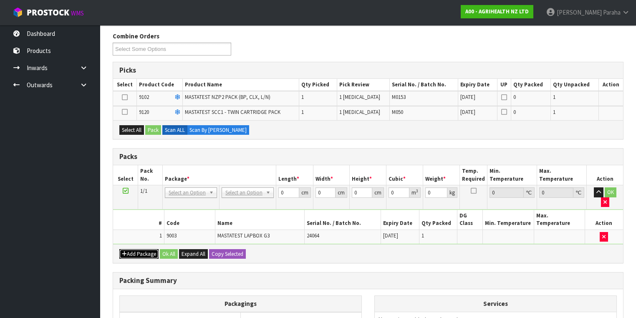
click at [137, 249] on button "Add Package" at bounding box center [138, 254] width 39 height 10
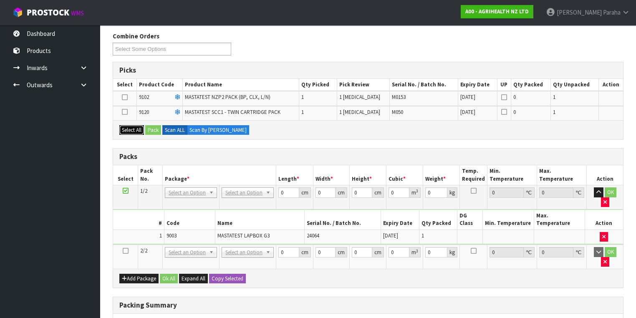
click at [125, 125] on button "Select All" at bounding box center [131, 130] width 25 height 10
click at [151, 130] on button "Pack" at bounding box center [153, 130] width 16 height 10
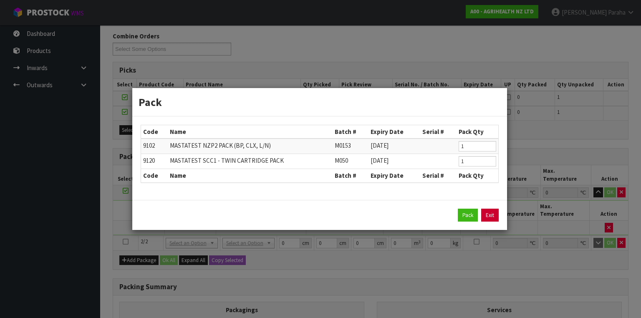
click at [488, 214] on link "Exit" at bounding box center [490, 215] width 18 height 13
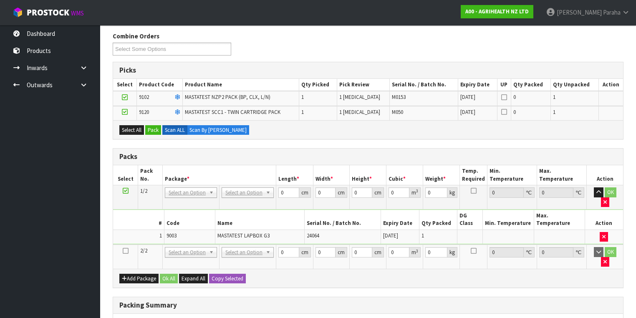
click at [123, 251] on icon at bounding box center [126, 251] width 6 height 0
click at [152, 131] on button "Pack" at bounding box center [153, 130] width 16 height 10
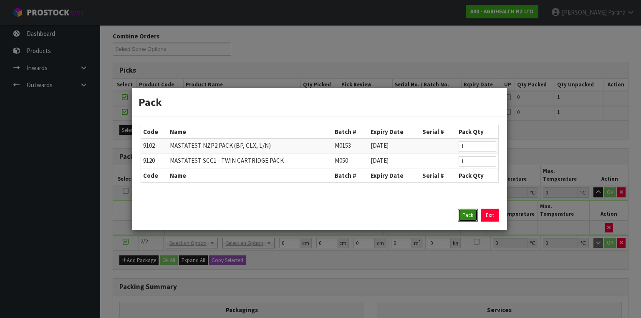
click at [466, 214] on button "Pack" at bounding box center [468, 215] width 20 height 13
type input "0.000"
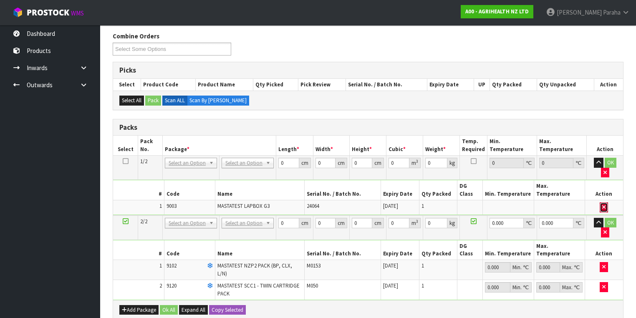
drag, startPoint x: 0, startPoint y: 280, endPoint x: 606, endPoint y: 187, distance: 612.7
click at [606, 202] on button "button" at bounding box center [603, 207] width 8 height 10
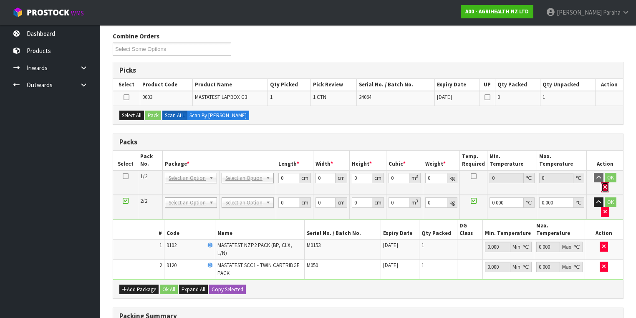
click at [606, 184] on icon "button" at bounding box center [604, 186] width 3 height 5
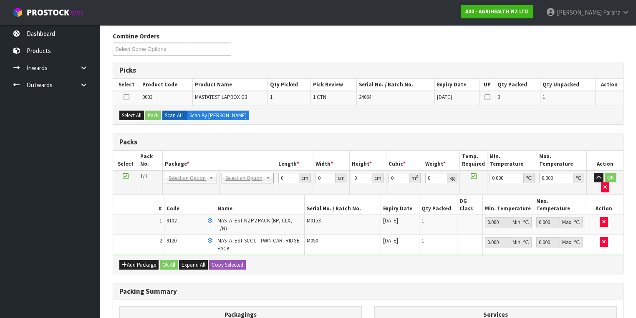
click at [127, 97] on icon at bounding box center [126, 97] width 6 height 0
click at [0, 0] on input "checkbox" at bounding box center [0, 0] width 0 height 0
click at [151, 115] on button "Pack" at bounding box center [153, 116] width 16 height 10
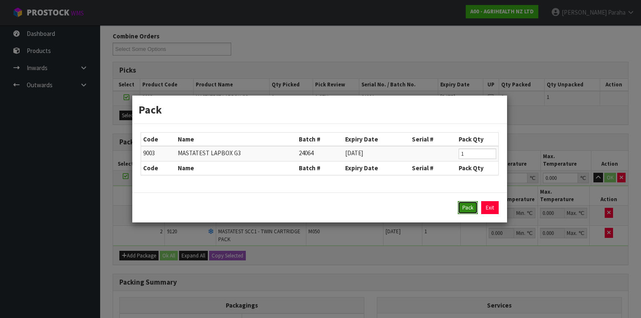
click at [475, 207] on button "Pack" at bounding box center [468, 207] width 20 height 13
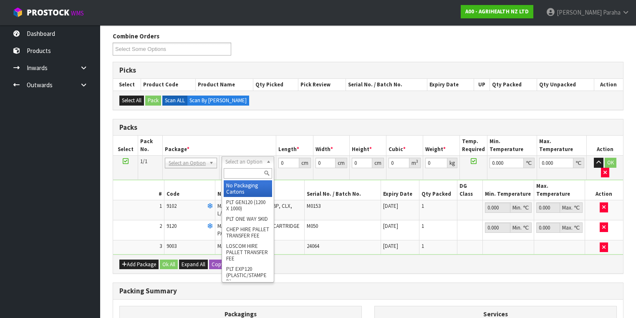
click at [253, 174] on input "text" at bounding box center [248, 173] width 48 height 10
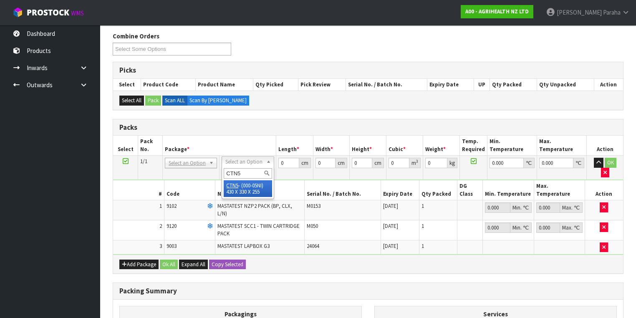
type input "CTN5"
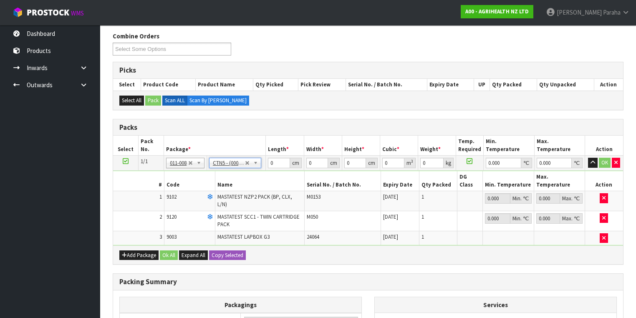
type input "43"
type input "33"
type input "25.5"
type input "0.036185"
type input "3.84"
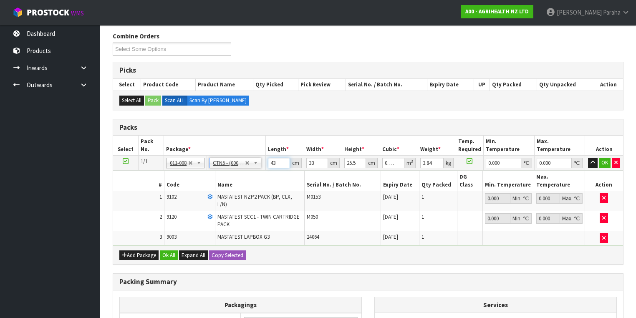
drag, startPoint x: 277, startPoint y: 162, endPoint x: 273, endPoint y: 162, distance: 4.6
click at [273, 162] on input "43" at bounding box center [279, 163] width 22 height 10
type input "44"
type input "0.037026"
type input "44"
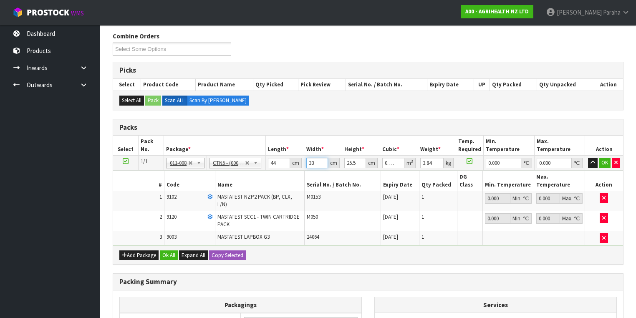
type input "3"
type input "0.003366"
type input "35"
type input "0.03927"
type input "35"
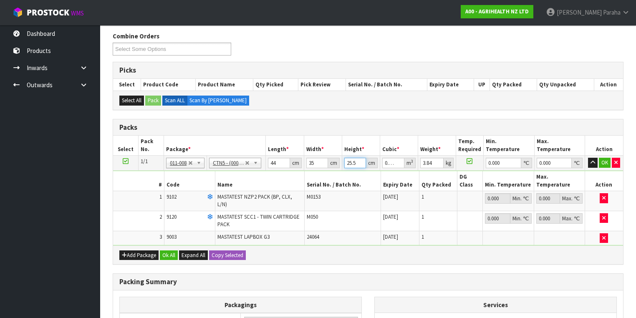
type input "2"
type input "0.00308"
type input "29"
type input "0.04466"
type input "29"
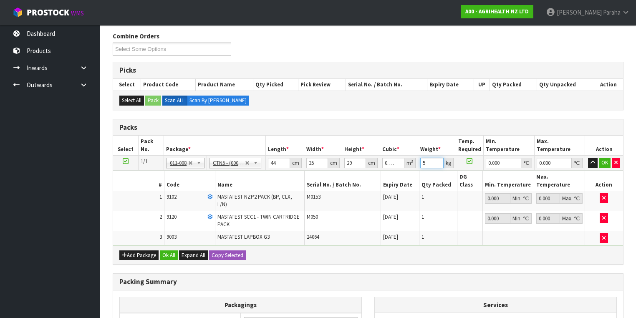
type input "5"
type input "0"
click at [588, 158] on button "button" at bounding box center [593, 163] width 10 height 10
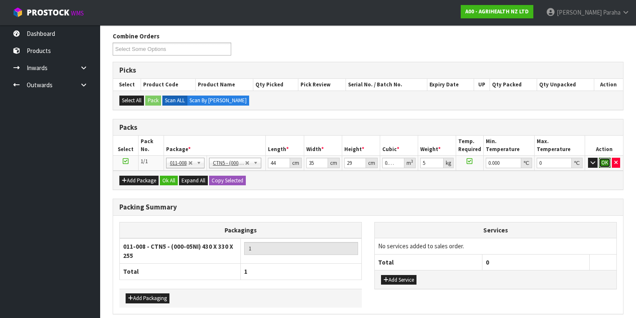
click button "OK" at bounding box center [605, 163] width 12 height 10
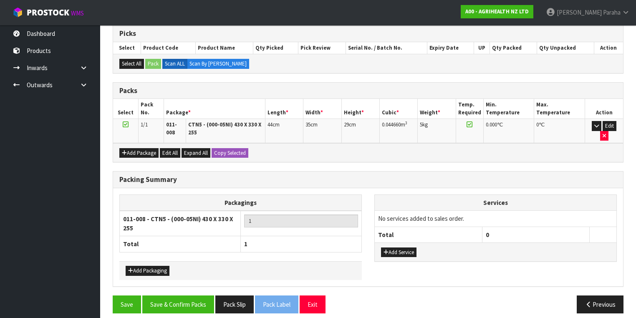
scroll to position [137, 0]
click at [181, 299] on button "Save & Confirm Packs" at bounding box center [178, 304] width 72 height 18
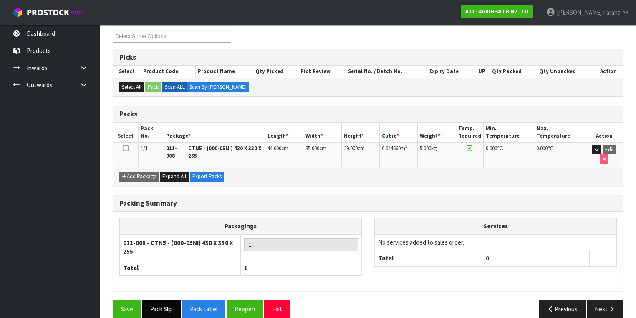
scroll to position [148, 0]
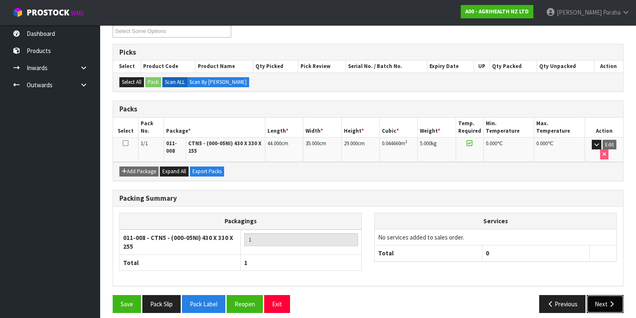
click at [613, 301] on icon "button" at bounding box center [611, 304] width 8 height 6
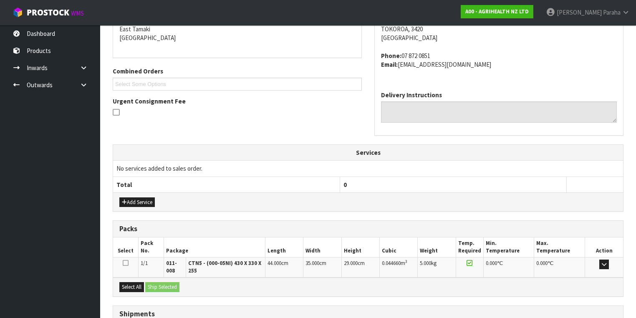
scroll to position [244, 0]
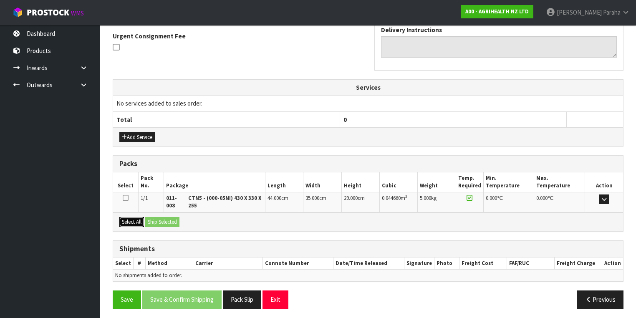
click at [128, 217] on button "Select All" at bounding box center [131, 222] width 25 height 10
click at [157, 219] on button "Ship Selected" at bounding box center [162, 222] width 34 height 10
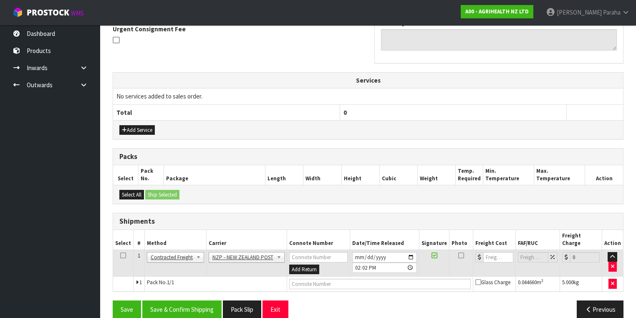
scroll to position [253, 0]
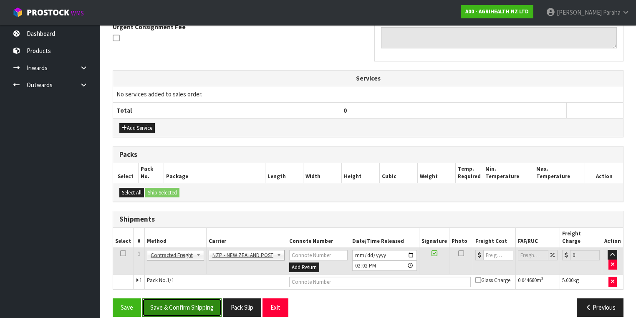
click at [203, 298] on button "Save & Confirm Shipping" at bounding box center [181, 307] width 79 height 18
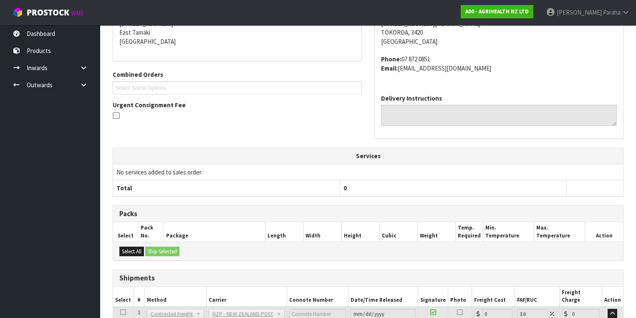
scroll to position [242, 0]
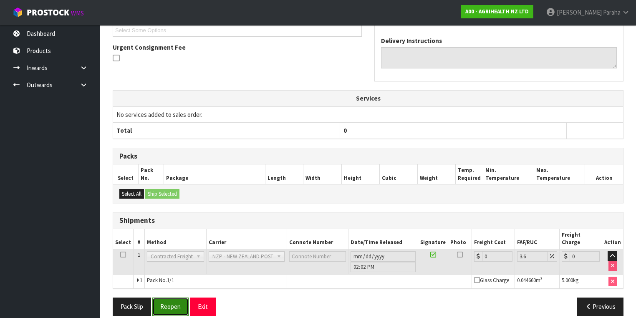
click at [170, 302] on button "Reopen" at bounding box center [170, 306] width 36 height 18
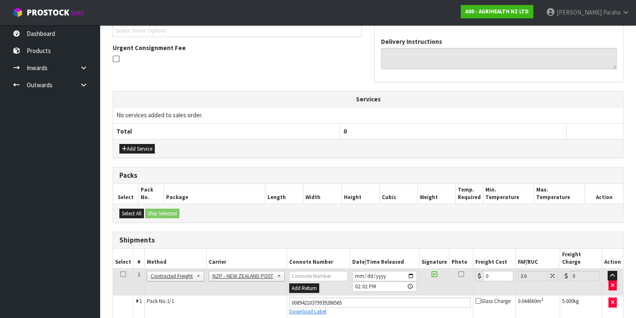
scroll to position [260, 0]
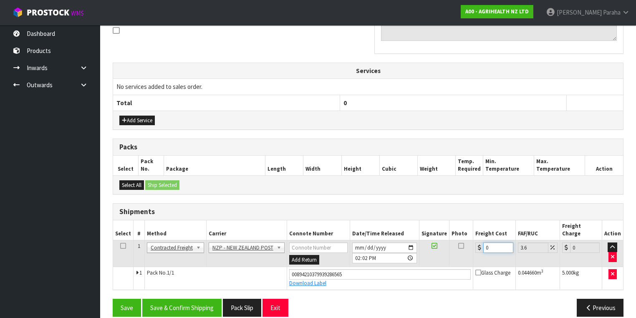
drag, startPoint x: 475, startPoint y: 237, endPoint x: 467, endPoint y: 238, distance: 7.9
click at [467, 240] on tr "1 Client Local Pickup Customer Local Pickup Company Freight Contracted Freight …" at bounding box center [368, 253] width 510 height 27
type input "8"
type input "8.29"
type input "8.4"
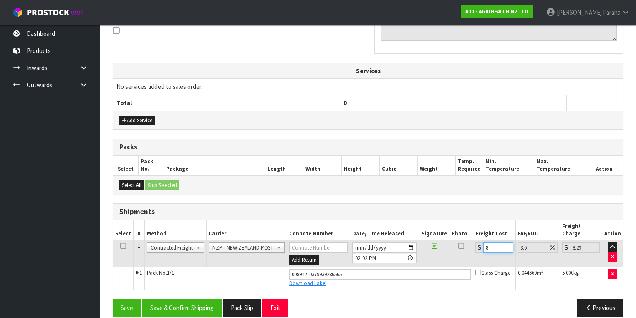
type input "8.7"
type input "8.45"
type input "8.75"
type input "8.45"
click at [193, 299] on button "Save & Confirm Shipping" at bounding box center [181, 308] width 79 height 18
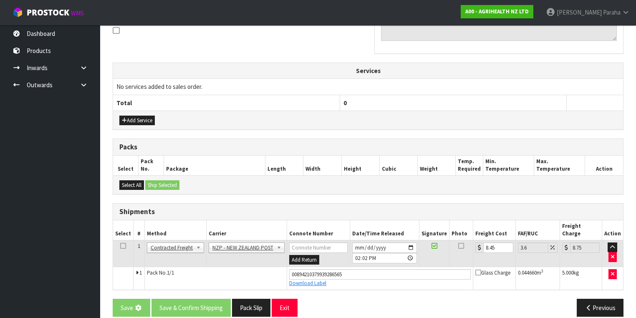
scroll to position [0, 0]
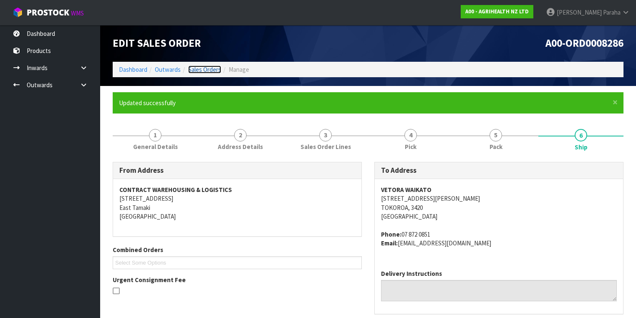
click at [196, 68] on link "Sales Orders" at bounding box center [204, 69] width 33 height 8
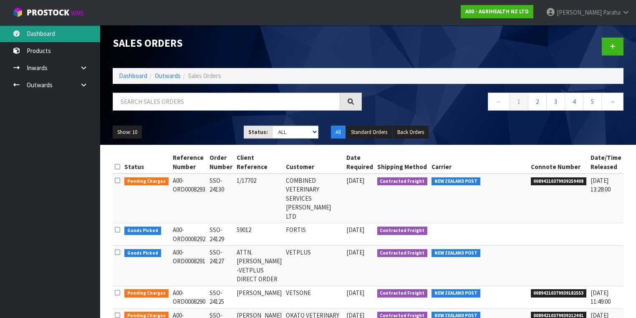
click at [51, 32] on link "Dashboard" at bounding box center [50, 33] width 100 height 17
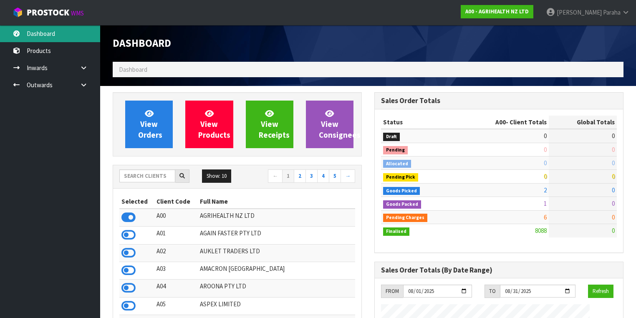
scroll to position [629, 262]
click at [161, 179] on input "text" at bounding box center [147, 175] width 56 height 13
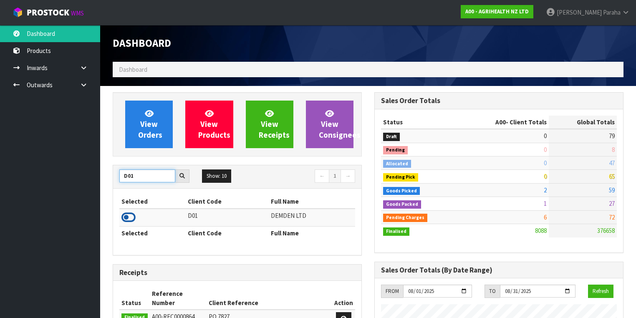
type input "D01"
click at [132, 214] on icon at bounding box center [128, 217] width 14 height 13
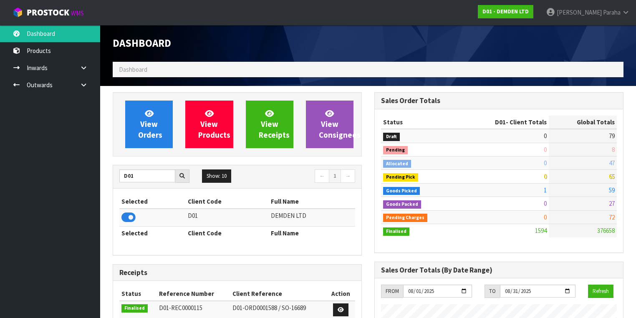
scroll to position [562, 262]
click at [43, 83] on link "Outwards" at bounding box center [50, 84] width 100 height 17
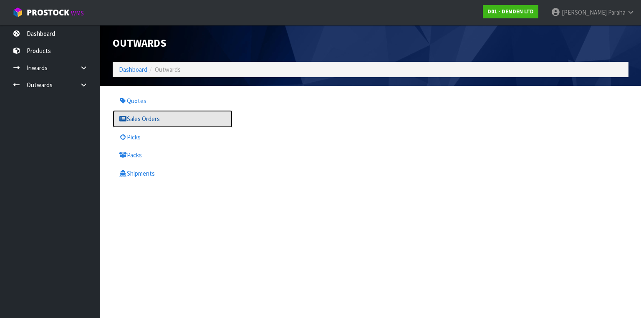
click at [141, 116] on link "Sales Orders" at bounding box center [173, 118] width 120 height 17
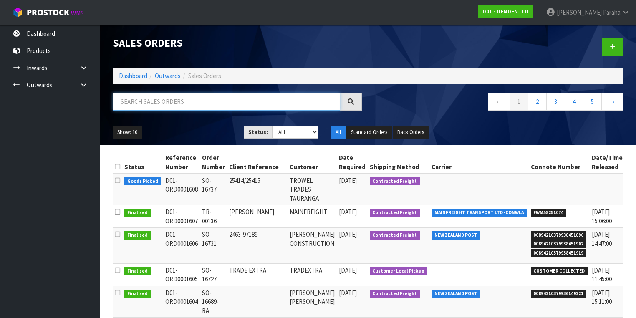
click at [151, 105] on input "text" at bounding box center [226, 102] width 227 height 18
type input "JOB-0407573"
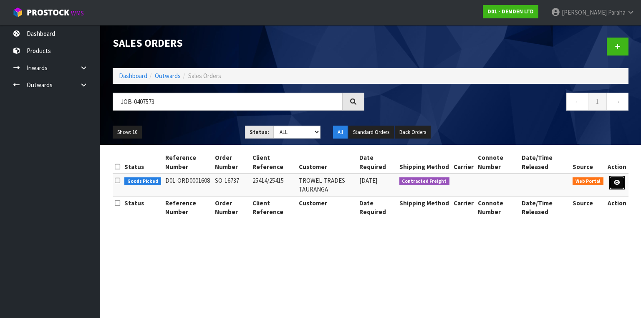
click at [614, 182] on icon at bounding box center [617, 182] width 6 height 5
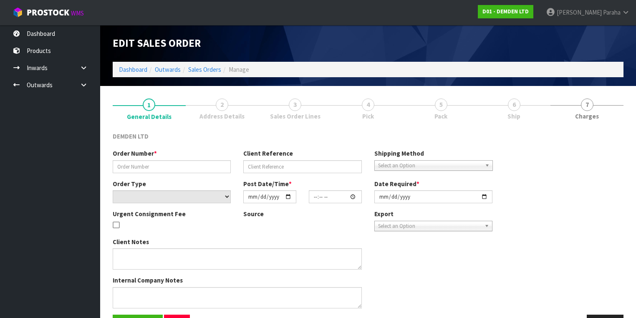
type input "SO-16737"
type input "25414/25415"
select select "number:0"
type input "[DATE]"
type input "16:12:00.000"
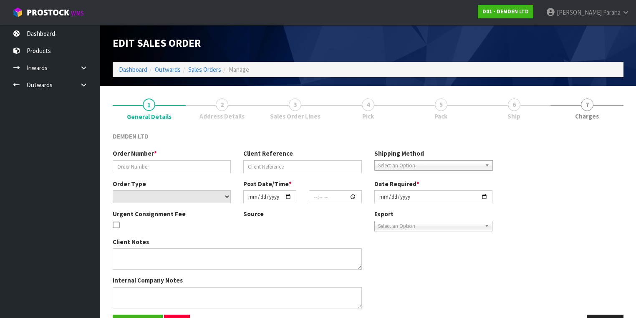
type input "[DATE]"
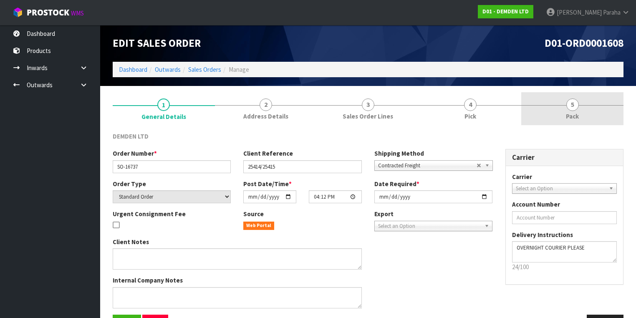
click at [571, 105] on span "5" at bounding box center [572, 104] width 13 height 13
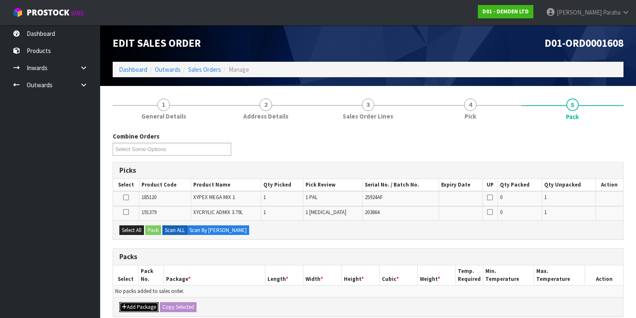
click at [147, 302] on button "Add Package" at bounding box center [138, 307] width 39 height 10
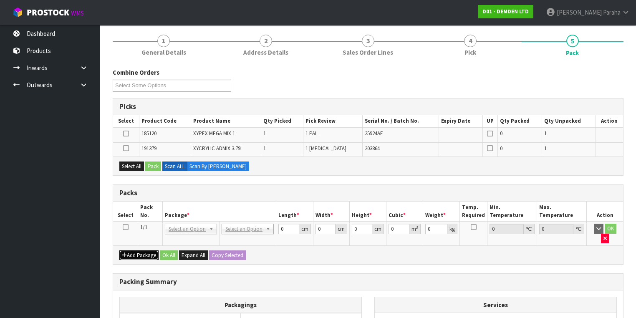
scroll to position [67, 0]
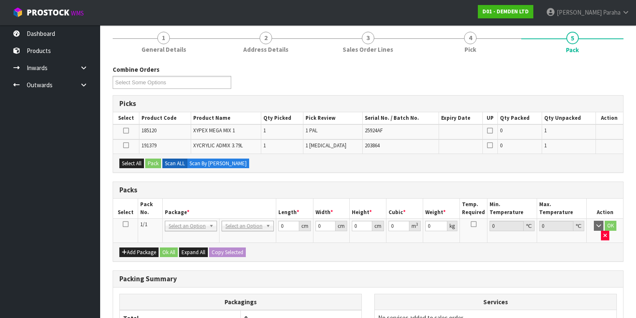
click at [127, 224] on icon at bounding box center [126, 224] width 6 height 0
click at [128, 145] on icon at bounding box center [126, 145] width 6 height 0
click at [0, 0] on input "checkbox" at bounding box center [0, 0] width 0 height 0
click at [149, 163] on button "Pack" at bounding box center [153, 164] width 16 height 10
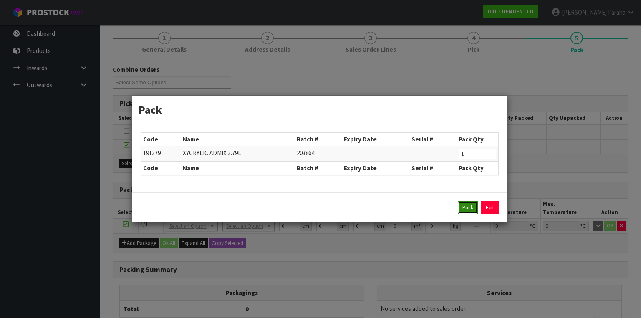
click at [470, 211] on button "Pack" at bounding box center [468, 207] width 20 height 13
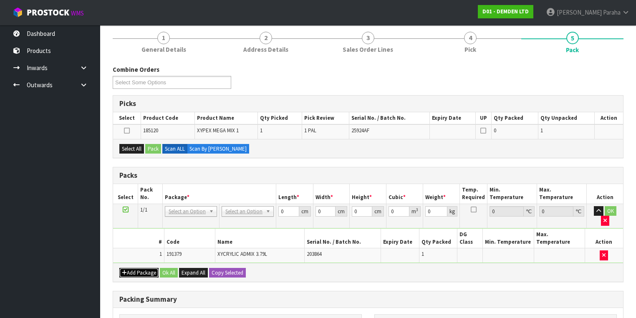
click at [147, 268] on button "Add Package" at bounding box center [138, 273] width 39 height 10
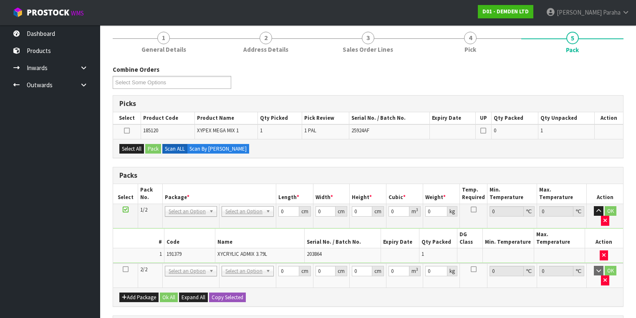
click at [123, 269] on icon at bounding box center [126, 269] width 6 height 0
click at [127, 131] on icon at bounding box center [127, 131] width 6 height 0
click at [0, 0] on input "checkbox" at bounding box center [0, 0] width 0 height 0
click at [155, 148] on button "Pack" at bounding box center [153, 149] width 16 height 10
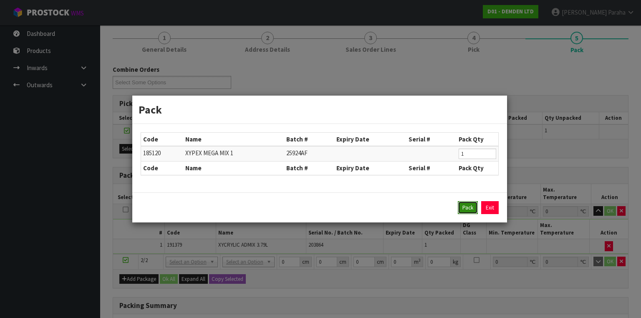
click at [471, 202] on button "Pack" at bounding box center [468, 207] width 20 height 13
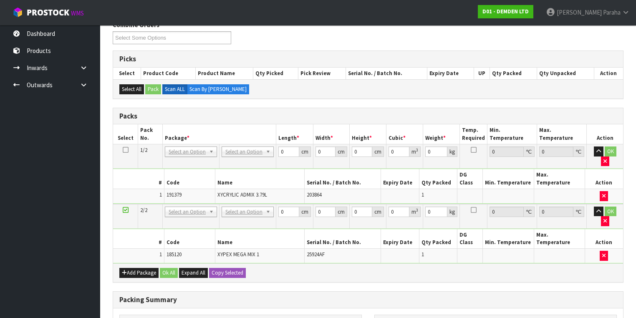
scroll to position [100, 0]
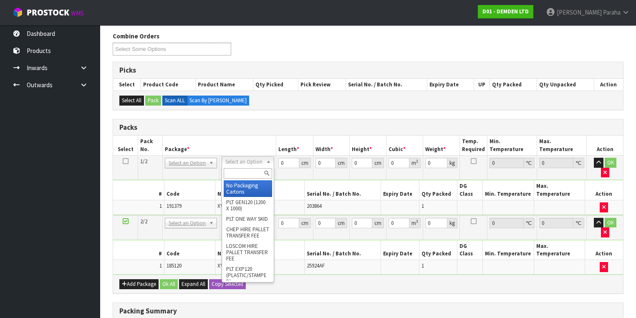
click at [257, 170] on input "text" at bounding box center [248, 173] width 48 height 10
type input "CTNA4"
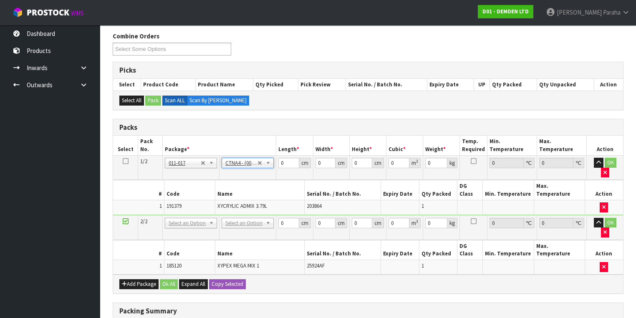
type input "31"
type input "22.5"
type input "25"
type input "0.017438"
type input "4.2"
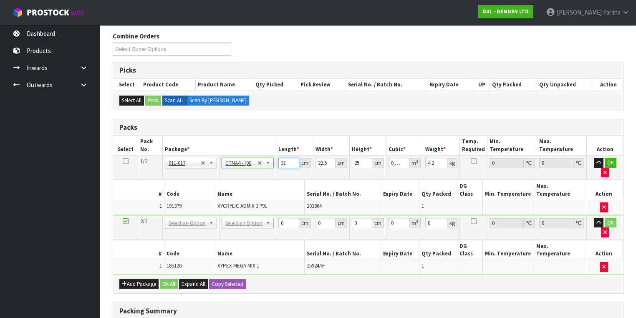
drag, startPoint x: 288, startPoint y: 162, endPoint x: 276, endPoint y: 165, distance: 12.4
click at [276, 165] on td "31 cm" at bounding box center [294, 168] width 37 height 24
type input "2"
type input "0.001125"
type input "27"
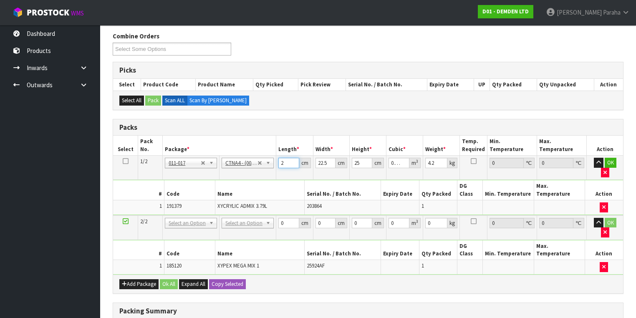
type input "0.015188"
type input "27"
type input "2"
type input "0.00135"
type input "24"
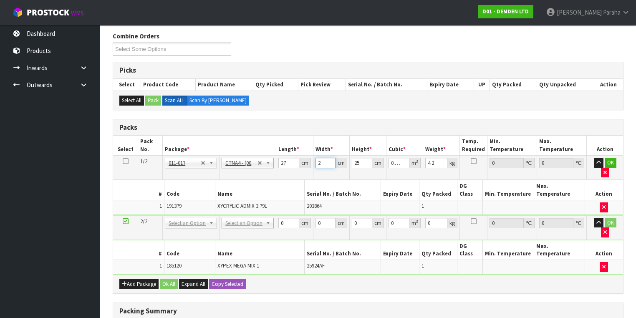
type input "0.0162"
type input "24"
type input "3"
type input "0.001944"
type input "33"
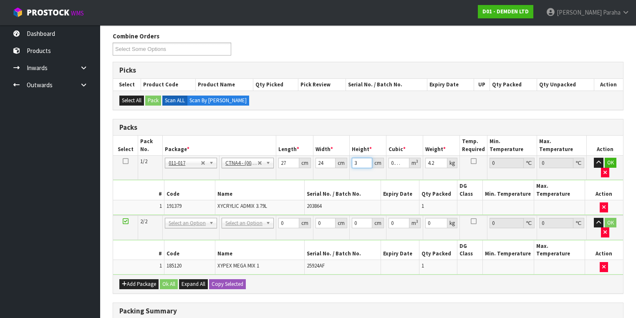
type input "0.021384"
type input "33"
type input "5"
click at [596, 163] on icon "button" at bounding box center [598, 162] width 5 height 5
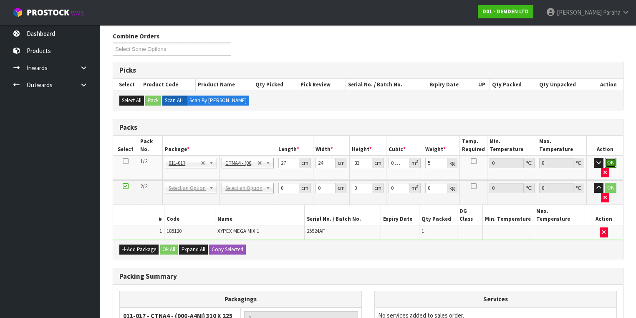
click at [606, 162] on button "OK" at bounding box center [610, 163] width 12 height 10
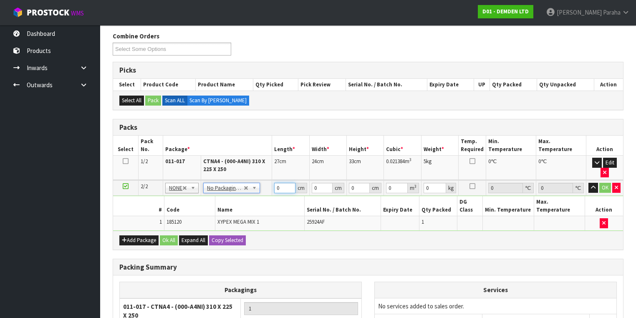
click at [274, 189] on input "0" at bounding box center [284, 188] width 21 height 10
drag, startPoint x: 318, startPoint y: 188, endPoint x: 312, endPoint y: 190, distance: 6.6
click at [312, 190] on input "0" at bounding box center [322, 188] width 21 height 10
type input "32"
drag, startPoint x: 432, startPoint y: 187, endPoint x: 423, endPoint y: 189, distance: 8.6
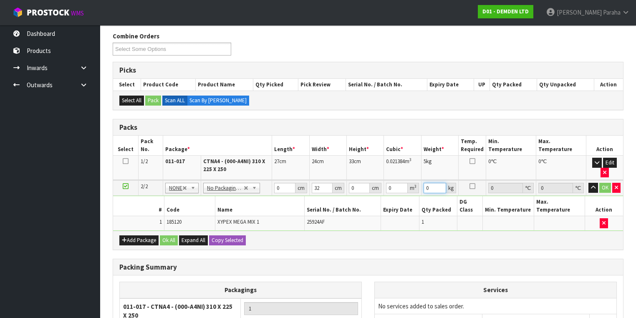
click at [423, 189] on input "0" at bounding box center [434, 188] width 23 height 10
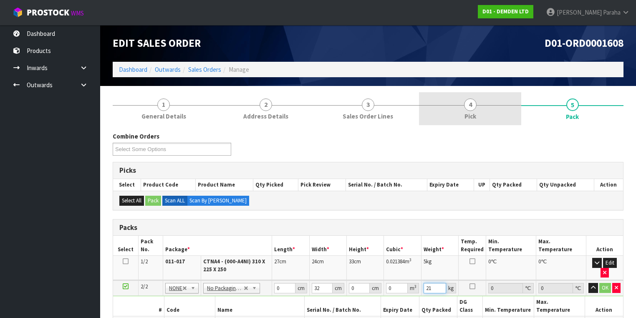
scroll to position [0, 0]
type input "21"
click at [484, 113] on link "4 Pick" at bounding box center [470, 108] width 102 height 33
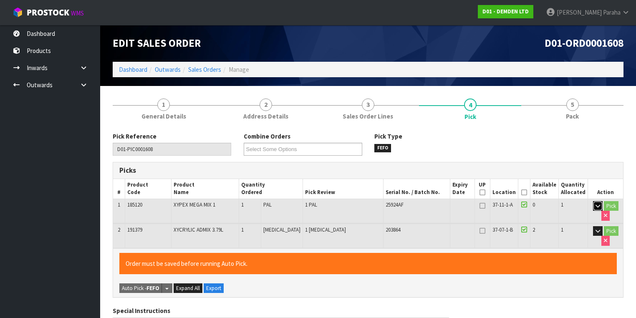
click at [596, 203] on icon "button" at bounding box center [597, 205] width 5 height 5
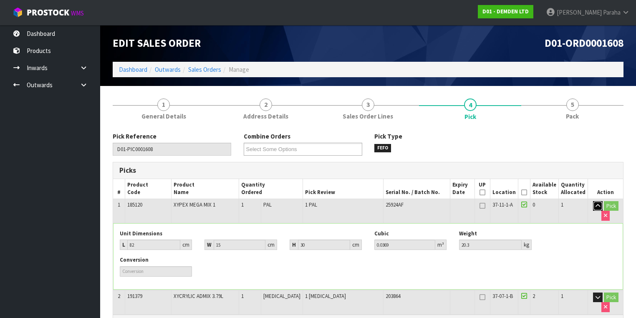
click at [596, 203] on icon "button" at bounding box center [597, 205] width 5 height 5
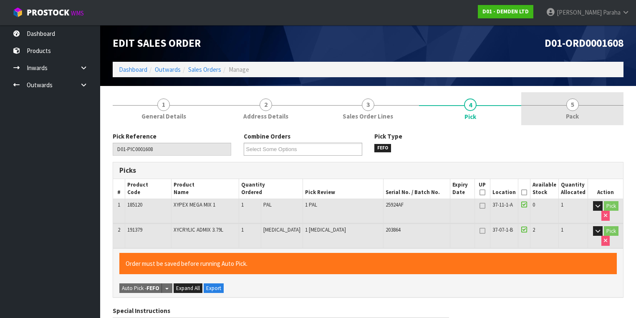
click at [575, 114] on span "Pack" at bounding box center [572, 116] width 13 height 9
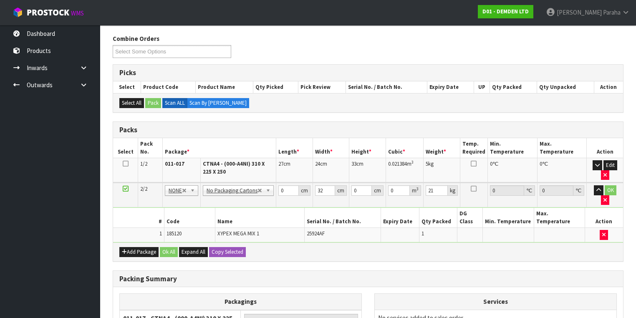
scroll to position [100, 0]
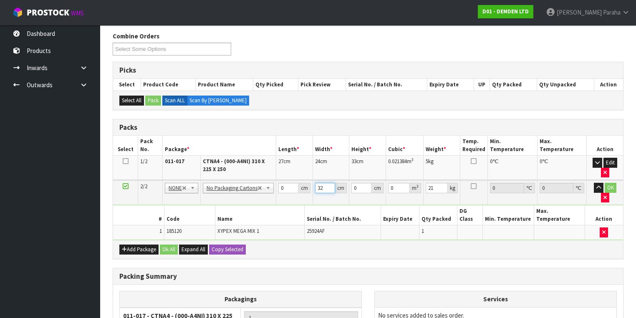
click at [321, 187] on input "32" at bounding box center [325, 188] width 20 height 10
type input "3"
click at [284, 185] on input "0" at bounding box center [288, 188] width 20 height 10
type input "42"
type input "30"
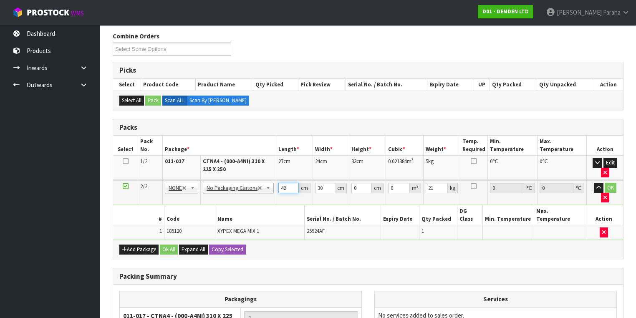
click at [284, 189] on input "42" at bounding box center [288, 188] width 20 height 10
drag, startPoint x: 357, startPoint y: 189, endPoint x: 348, endPoint y: 188, distance: 8.8
click at [349, 188] on td "0 cm" at bounding box center [367, 192] width 37 height 25
type input "4"
type input "0.00504"
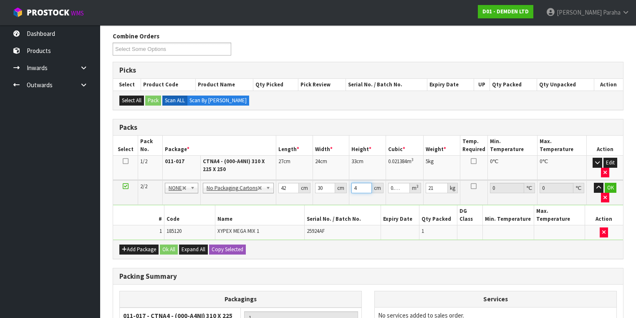
type input "42"
type input "0.05292"
type input "42"
drag, startPoint x: 286, startPoint y: 185, endPoint x: 277, endPoint y: 186, distance: 8.4
click at [278, 186] on input "42" at bounding box center [288, 188] width 20 height 10
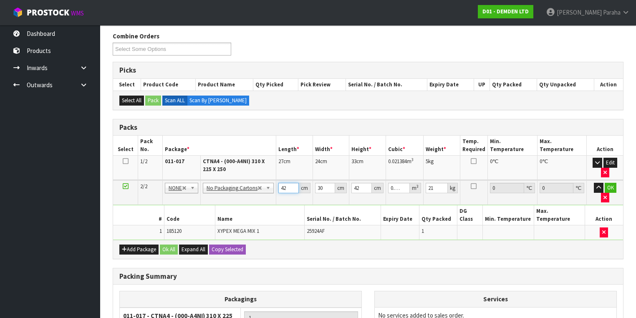
type input "3"
type input "0.00378"
type input "30"
type input "0.0378"
type input "30"
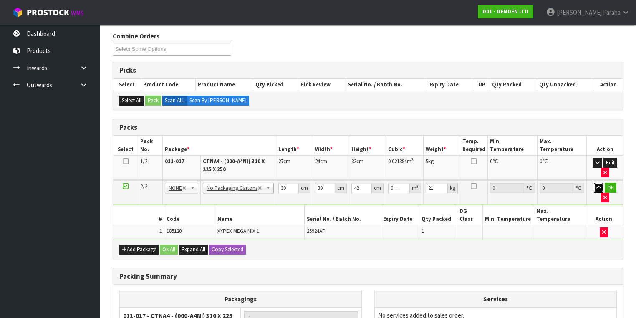
click at [594, 189] on button "button" at bounding box center [599, 188] width 10 height 10
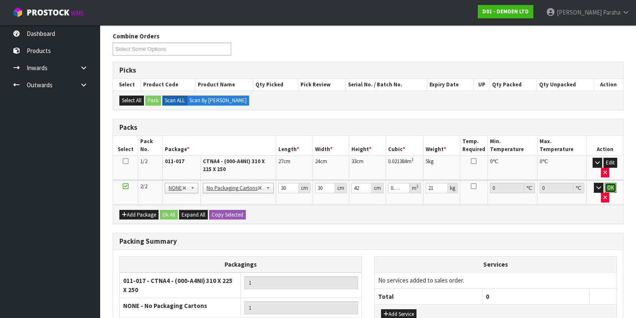
click at [604, 183] on button "OK" at bounding box center [610, 188] width 12 height 10
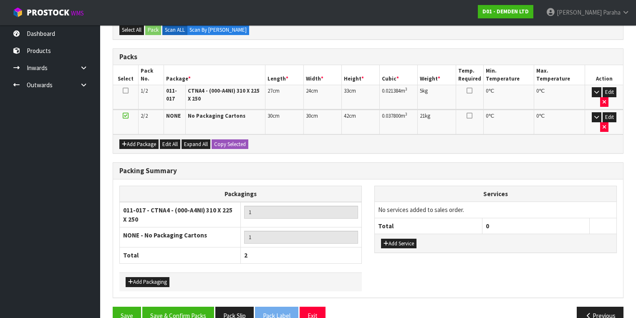
scroll to position [172, 0]
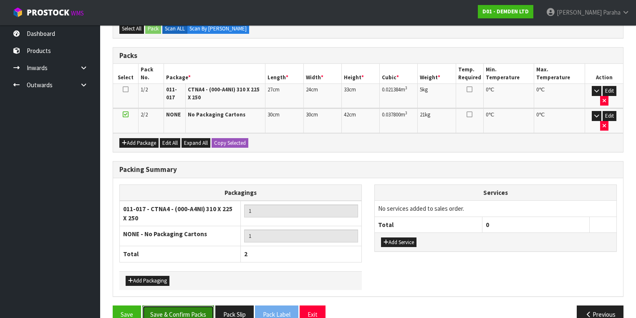
click at [191, 305] on button "Save & Confirm Packs" at bounding box center [178, 314] width 72 height 18
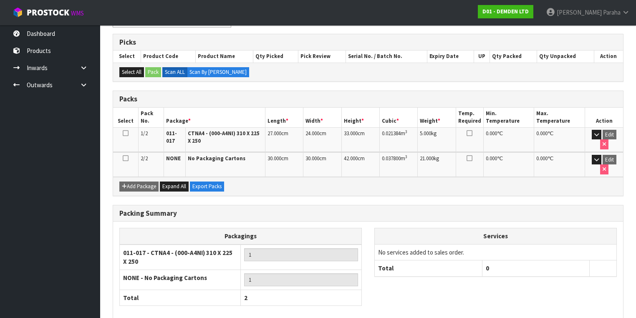
scroll to position [184, 0]
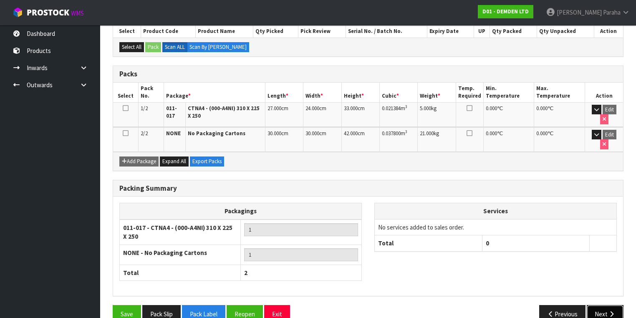
click at [599, 305] on button "Next" at bounding box center [604, 314] width 37 height 18
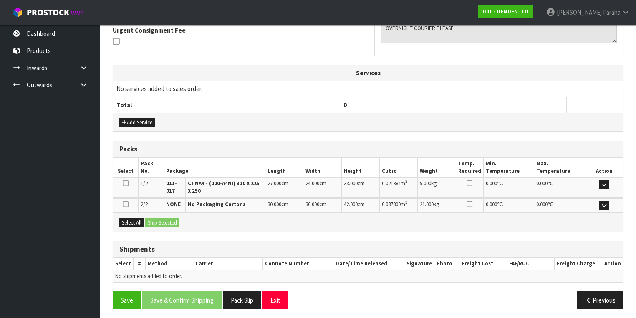
scroll to position [250, 0]
click at [126, 221] on button "Select All" at bounding box center [131, 222] width 25 height 10
click at [159, 221] on button "Ship Selected" at bounding box center [162, 222] width 34 height 10
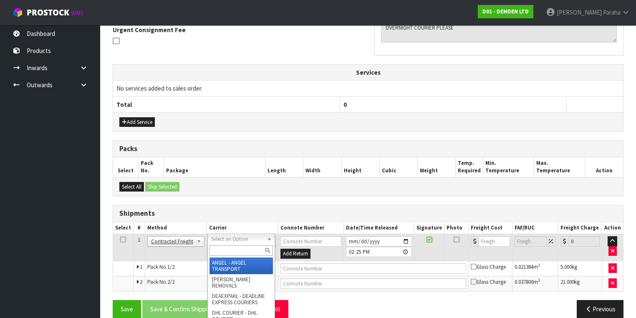
click at [257, 249] on input "text" at bounding box center [240, 250] width 63 height 10
type input "NZP"
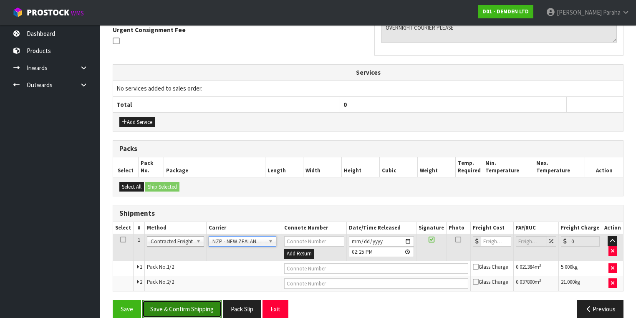
click at [192, 309] on button "Save & Confirm Shipping" at bounding box center [181, 309] width 79 height 18
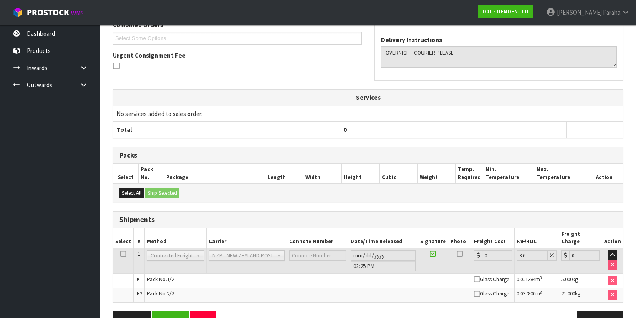
scroll to position [247, 0]
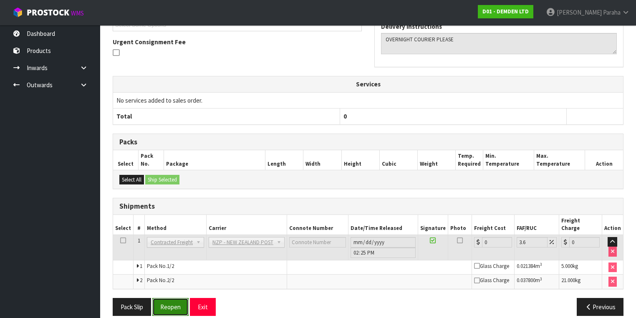
click at [175, 301] on button "Reopen" at bounding box center [170, 307] width 36 height 18
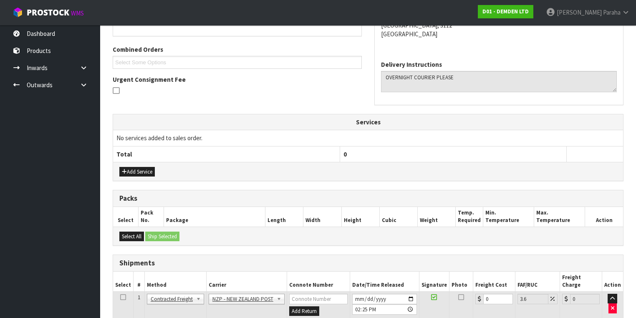
scroll to position [267, 0]
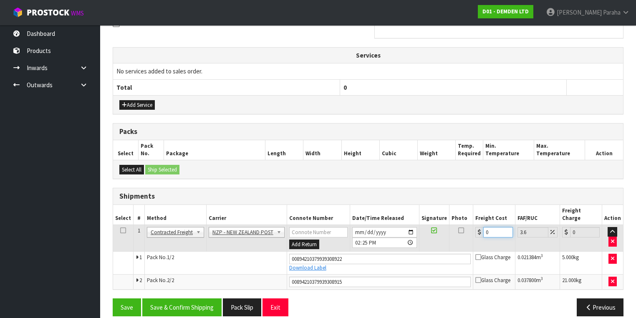
drag, startPoint x: 488, startPoint y: 222, endPoint x: 473, endPoint y: 224, distance: 15.5
click at [475, 227] on div "0" at bounding box center [494, 232] width 38 height 10
type input "2"
type input "2.07"
type input "25"
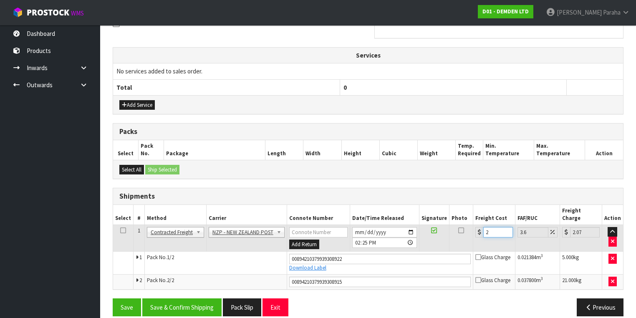
type input "25.9"
type input "25.8"
type input "26.73"
type input "25.84"
type input "26.77"
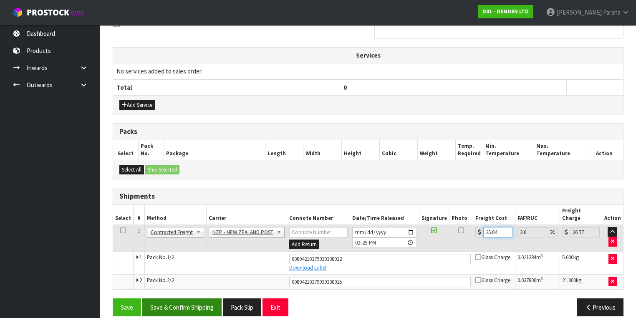
type input "25.84"
click at [177, 298] on button "Save & Confirm Shipping" at bounding box center [181, 307] width 79 height 18
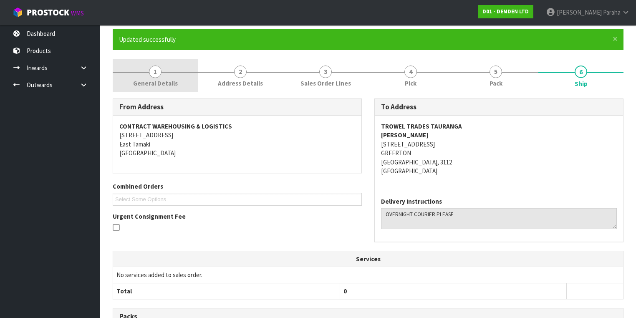
scroll to position [0, 0]
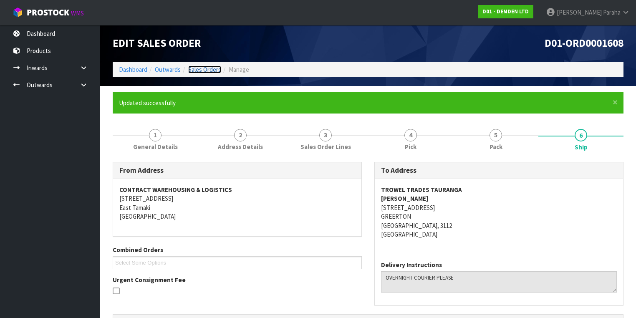
click at [194, 68] on link "Sales Orders" at bounding box center [204, 69] width 33 height 8
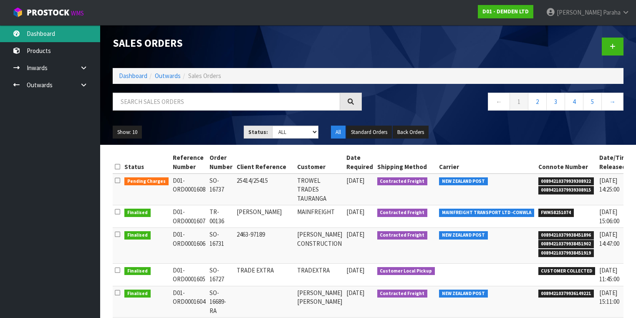
click at [29, 33] on link "Dashboard" at bounding box center [50, 33] width 100 height 17
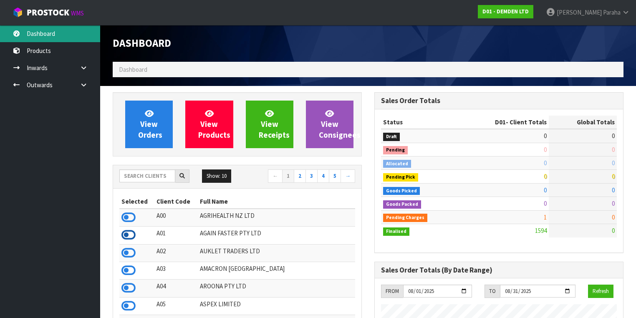
scroll to position [562, 262]
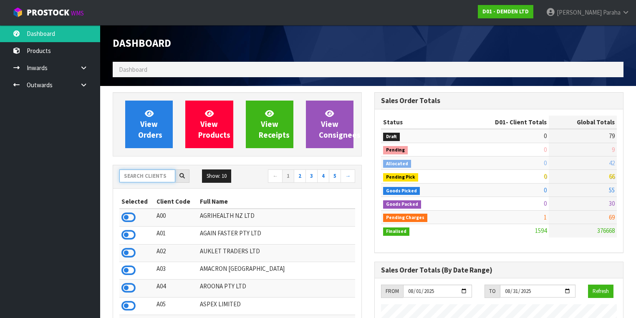
click at [122, 177] on input "text" at bounding box center [147, 175] width 56 height 13
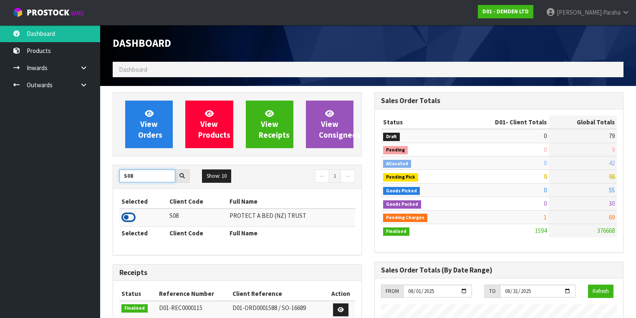
type input "S08"
click at [130, 216] on icon at bounding box center [128, 217] width 14 height 13
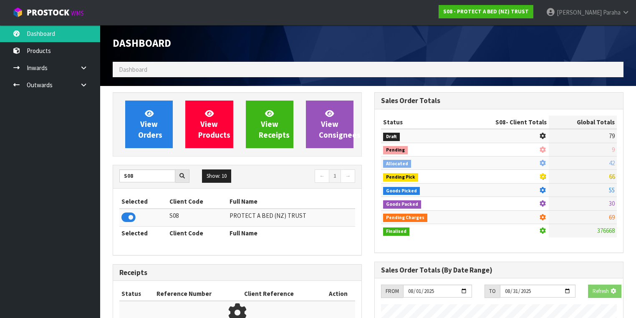
scroll to position [518, 262]
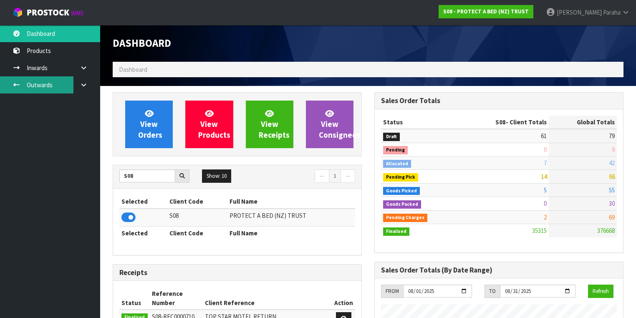
click at [43, 79] on link "Outwards" at bounding box center [50, 84] width 100 height 17
click at [43, 85] on link "Outwards" at bounding box center [50, 84] width 100 height 17
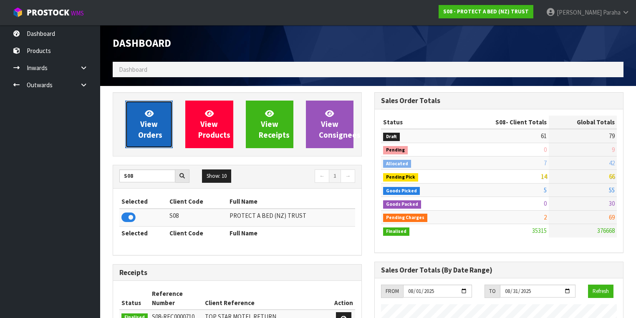
click at [140, 127] on link "View Orders" at bounding box center [149, 125] width 48 height 48
click at [160, 135] on span "View Orders" at bounding box center [150, 123] width 24 height 31
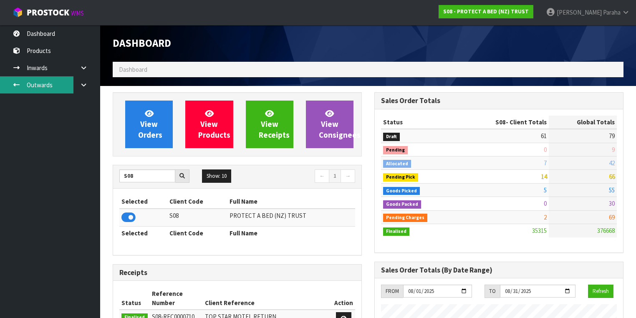
click at [40, 88] on link "Outwards" at bounding box center [50, 84] width 100 height 17
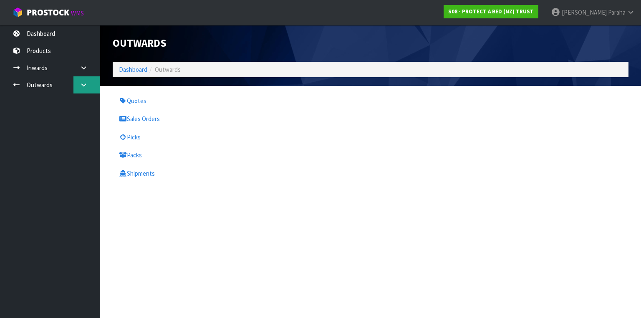
click at [85, 85] on icon at bounding box center [84, 85] width 8 height 6
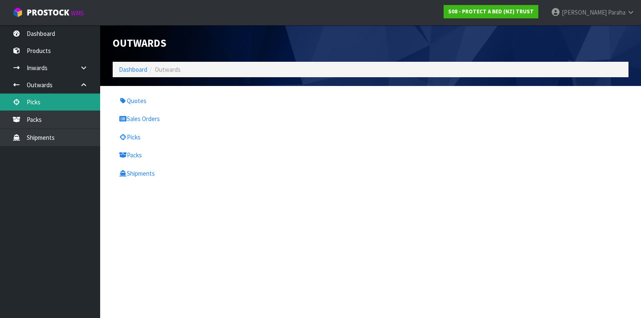
click at [74, 98] on link "Picks" at bounding box center [50, 101] width 100 height 17
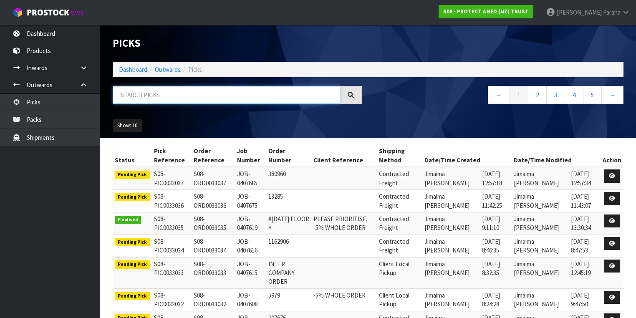
click at [138, 98] on input "text" at bounding box center [226, 95] width 227 height 18
click at [155, 92] on input "text" at bounding box center [226, 95] width 227 height 18
type input "JOB-0407307"
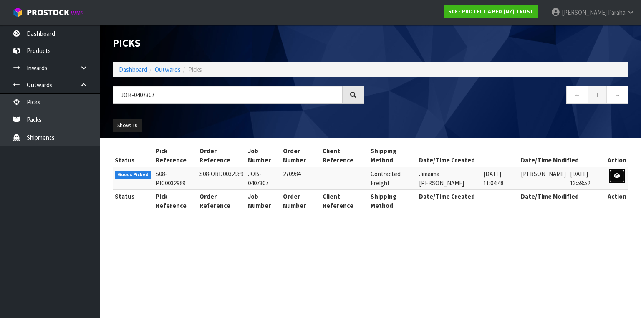
click at [624, 178] on link at bounding box center [616, 175] width 15 height 13
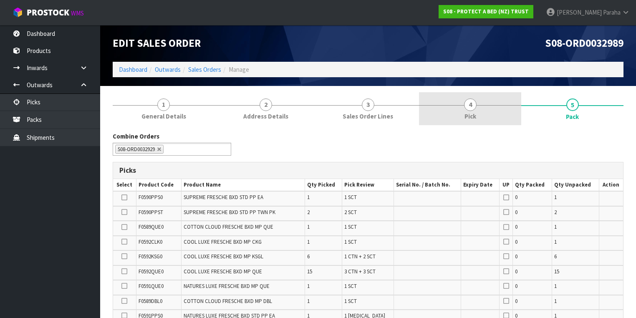
click at [471, 108] on span "4" at bounding box center [470, 104] width 13 height 13
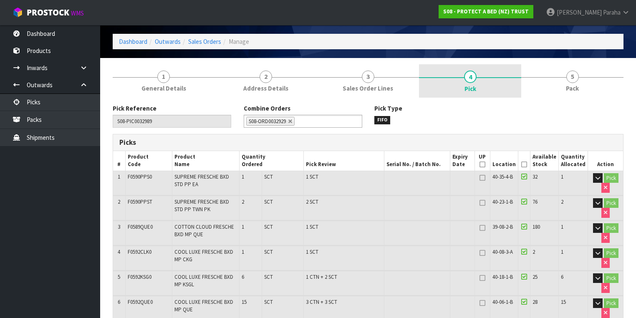
scroll to position [67, 0]
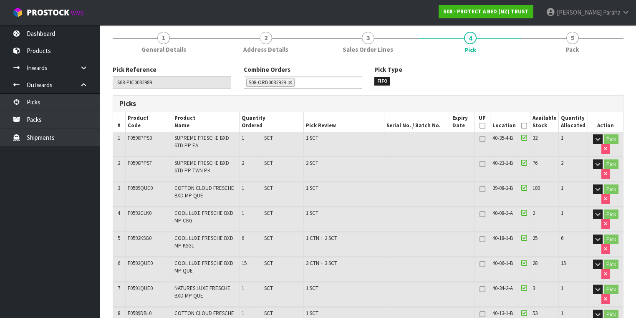
click at [526, 126] on icon at bounding box center [524, 126] width 6 height 0
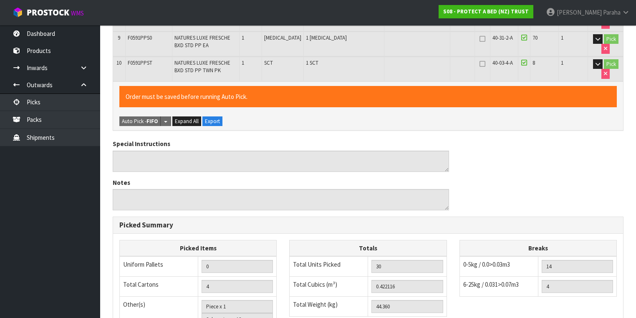
scroll to position [501, 0]
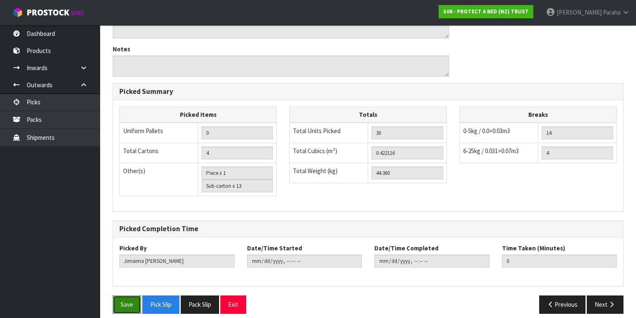
click at [129, 302] on button "Save" at bounding box center [127, 304] width 28 height 18
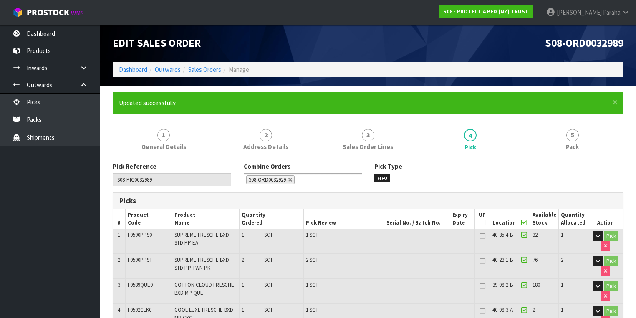
type input "[PERSON_NAME]"
type input "[DATE]T14:31:33"
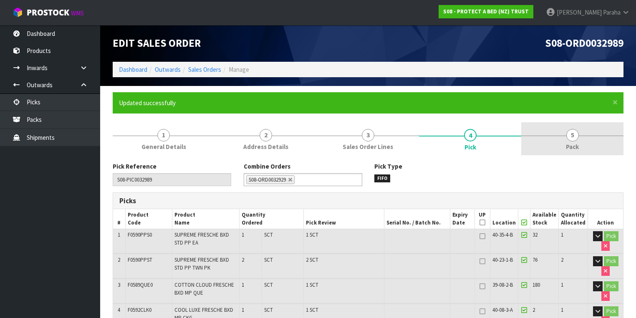
click at [574, 137] on span "5" at bounding box center [572, 135] width 13 height 13
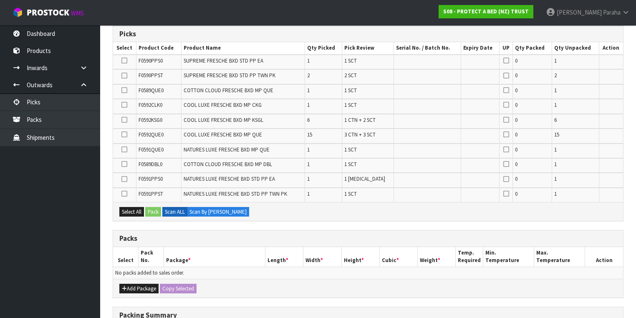
scroll to position [200, 0]
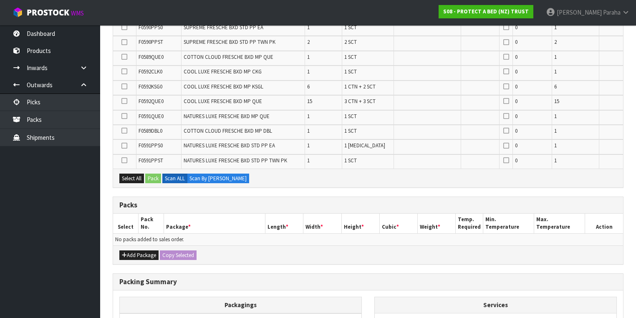
click at [123, 101] on icon at bounding box center [124, 101] width 6 height 0
click at [0, 0] on input "checkbox" at bounding box center [0, 0] width 0 height 0
drag, startPoint x: 154, startPoint y: 175, endPoint x: 169, endPoint y: 176, distance: 15.0
click at [154, 175] on button "Pack" at bounding box center [153, 179] width 16 height 10
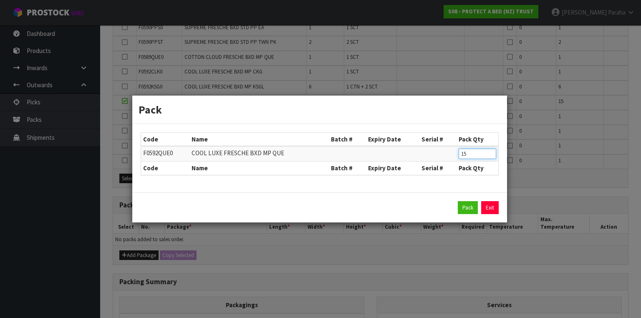
drag, startPoint x: 479, startPoint y: 154, endPoint x: 427, endPoint y: 136, distance: 54.6
click at [443, 147] on tr "F0592QUE0 COOL LUXE FRESCHE BXD MP QUE 15" at bounding box center [319, 153] width 357 height 15
type input "4"
click button "Pack" at bounding box center [468, 207] width 20 height 13
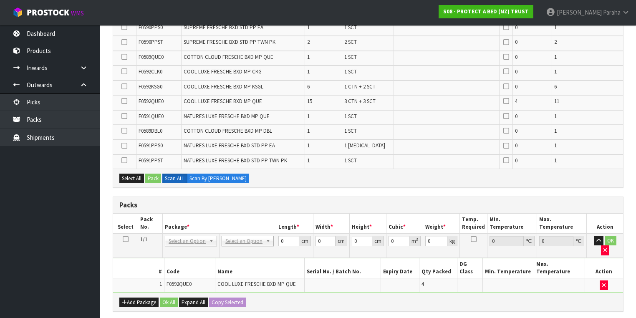
click at [126, 101] on icon at bounding box center [124, 101] width 6 height 0
click at [0, 0] on input "checkbox" at bounding box center [0, 0] width 0 height 0
click at [155, 174] on button "Pack" at bounding box center [153, 179] width 16 height 10
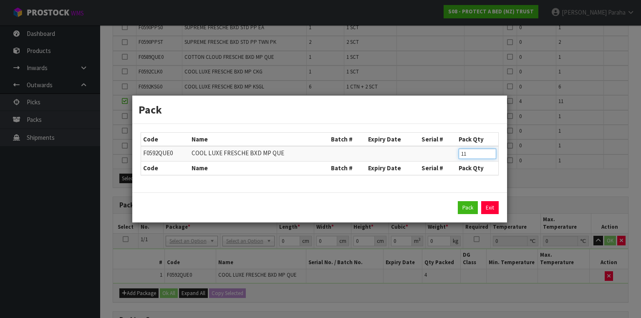
drag, startPoint x: 467, startPoint y: 156, endPoint x: 446, endPoint y: 142, distance: 24.4
click at [447, 143] on table "Code Name Batch # Expiry Date Serial # Pack Qty F0592QUE0 COOL LUXE FRESCHE BXD…" at bounding box center [319, 154] width 357 height 42
type input "4"
click button "Pack" at bounding box center [468, 207] width 20 height 13
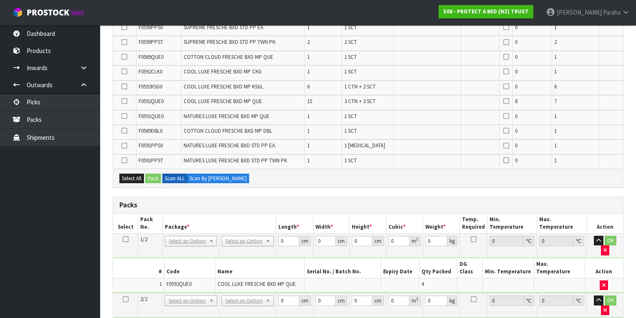
click at [122, 101] on icon at bounding box center [124, 101] width 6 height 0
click at [0, 0] on input "checkbox" at bounding box center [0, 0] width 0 height 0
click at [153, 174] on button "Pack" at bounding box center [153, 179] width 16 height 10
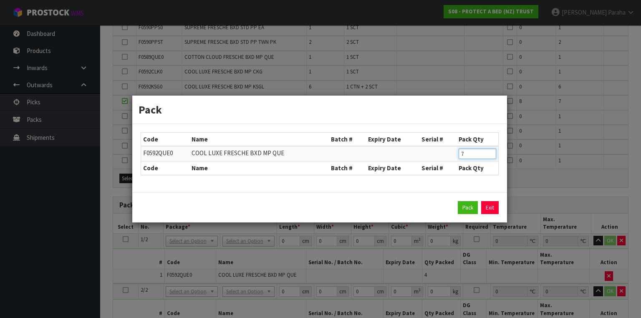
drag, startPoint x: 458, startPoint y: 154, endPoint x: 446, endPoint y: 147, distance: 12.9
click at [452, 151] on tr "F0592QUE0 COOL LUXE FRESCHE BXD MP QUE 7" at bounding box center [319, 153] width 357 height 15
type input "4"
click button "Pack" at bounding box center [468, 207] width 20 height 13
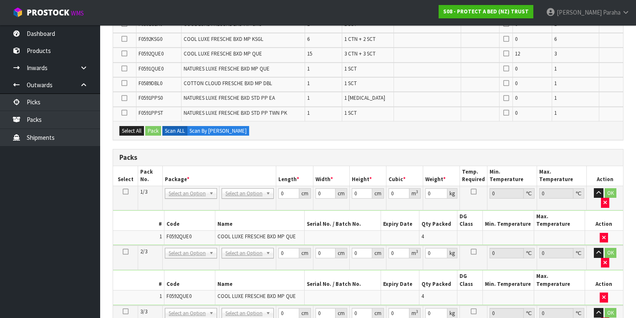
scroll to position [334, 0]
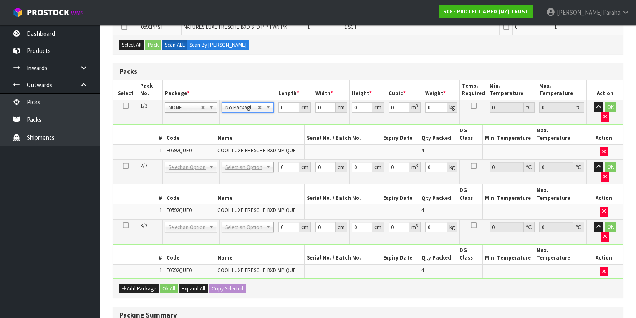
drag, startPoint x: 247, startPoint y: 146, endPoint x: 247, endPoint y: 150, distance: 4.2
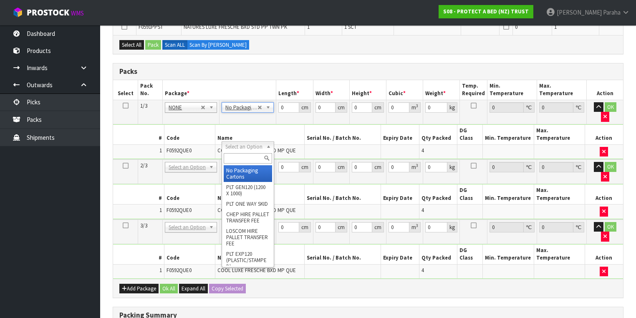
type input "2"
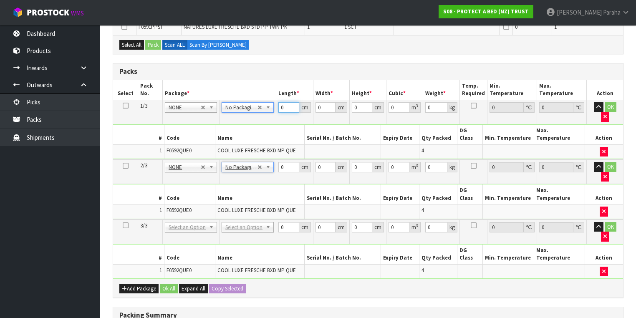
drag, startPoint x: 283, startPoint y: 105, endPoint x: 268, endPoint y: 71, distance: 37.5
click at [260, 85] on table "Select Pack No. Package * Length * Width * Height * Cubic * Weight * Temp. Requ…" at bounding box center [368, 179] width 510 height 199
type input "58"
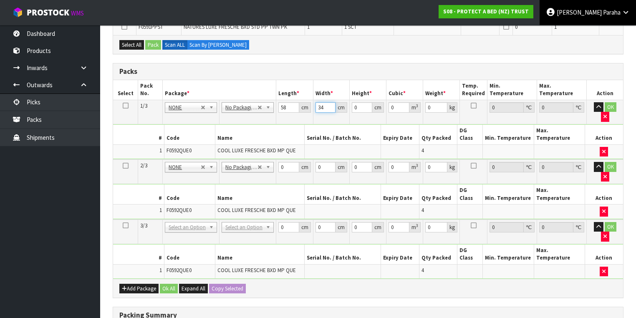
type input "34"
type input "3"
type input "0.005916"
type input "32"
type input "0.063104"
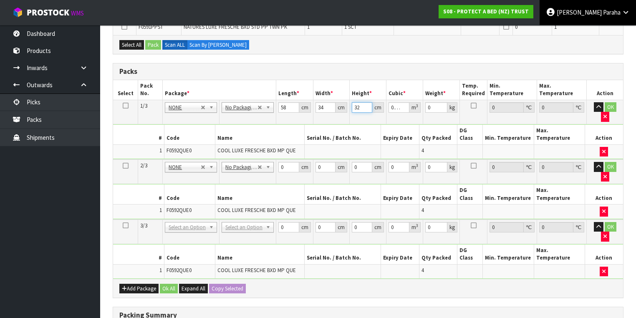
type input "32"
type input "8"
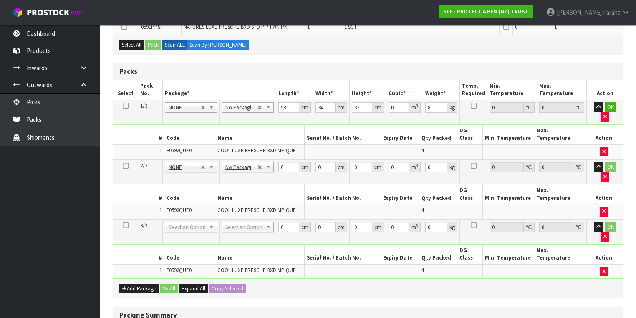
click at [126, 106] on icon at bounding box center [126, 106] width 6 height 0
click at [226, 284] on button "Copy Selected" at bounding box center [227, 289] width 37 height 10
type input "58"
type input "34"
type input "32"
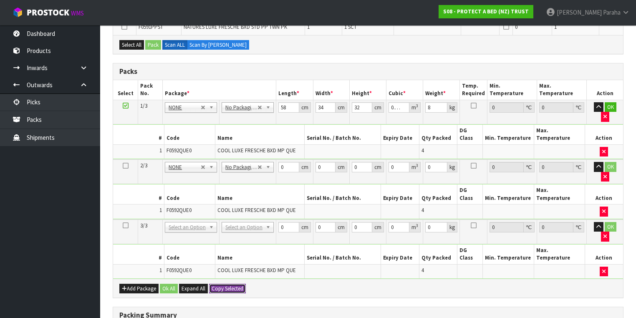
type input "0.063104"
type input "8"
type input "58"
type input "34"
type input "32"
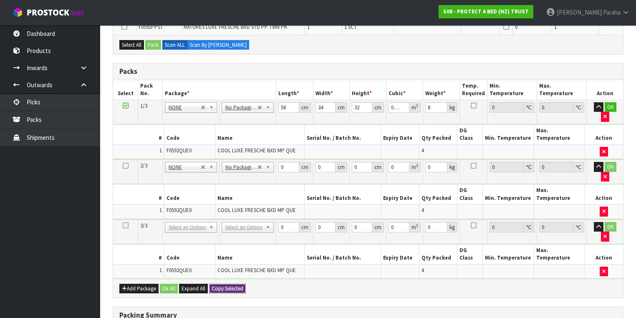
type input "0.063104"
type input "8"
type input "3"
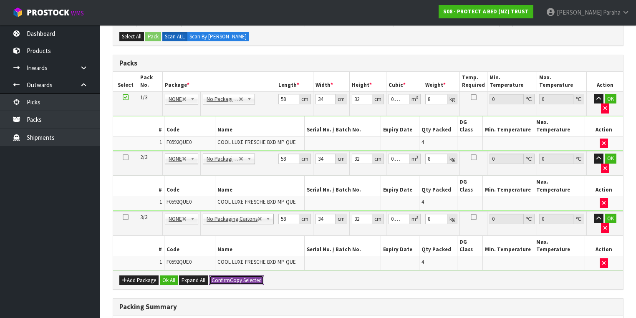
scroll to position [415, 0]
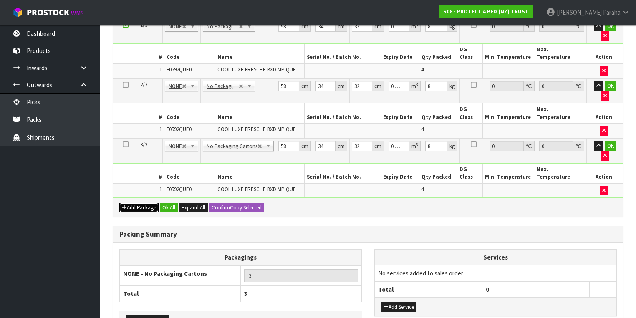
click at [140, 203] on button "Add Package" at bounding box center [138, 208] width 39 height 10
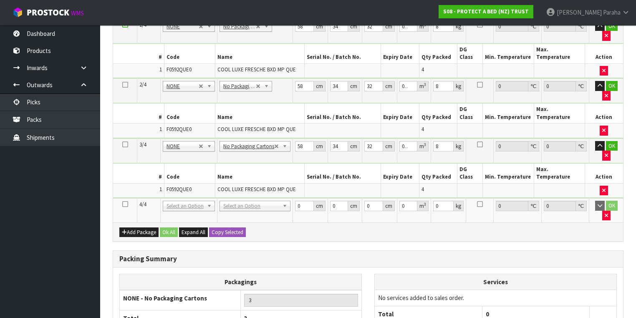
click at [124, 204] on icon at bounding box center [125, 204] width 6 height 0
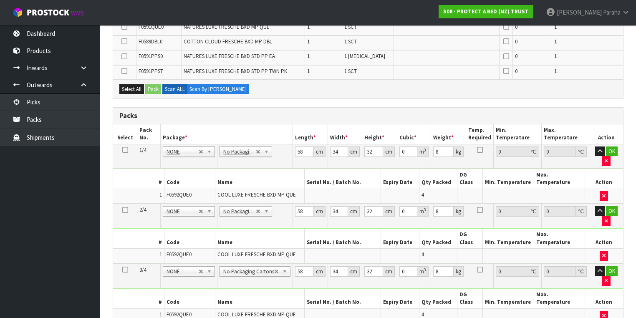
scroll to position [348, 0]
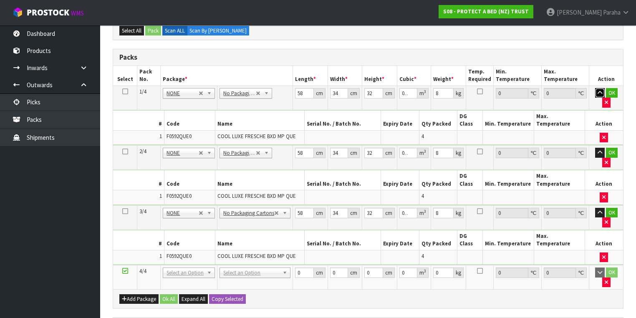
click at [599, 88] on button "button" at bounding box center [600, 93] width 10 height 10
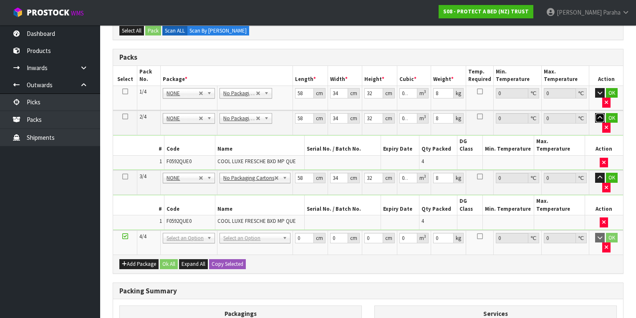
click at [598, 113] on button "button" at bounding box center [600, 118] width 10 height 10
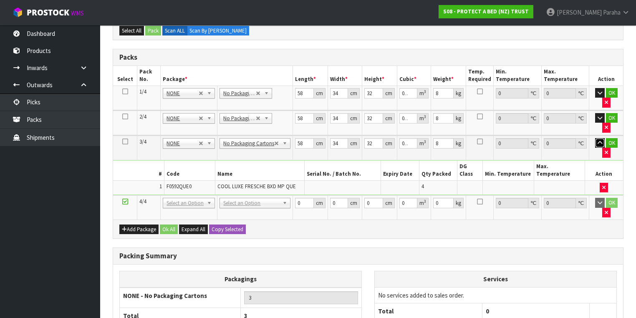
click at [599, 140] on icon "button" at bounding box center [599, 142] width 5 height 5
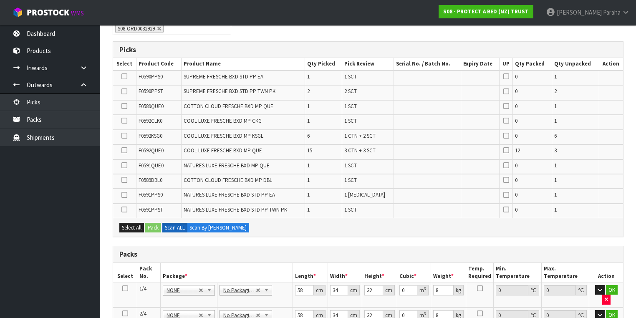
scroll to position [118, 0]
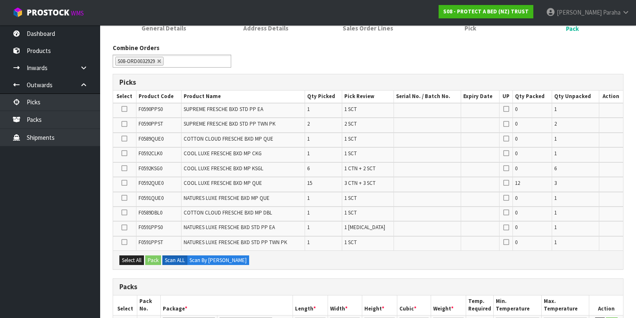
click at [125, 169] on icon at bounding box center [124, 168] width 6 height 0
click at [0, 0] on input "checkbox" at bounding box center [0, 0] width 0 height 0
click at [126, 168] on icon at bounding box center [124, 168] width 6 height 0
click at [0, 0] on input "checkbox" at bounding box center [0, 0] width 0 height 0
click at [122, 168] on icon at bounding box center [124, 168] width 6 height 0
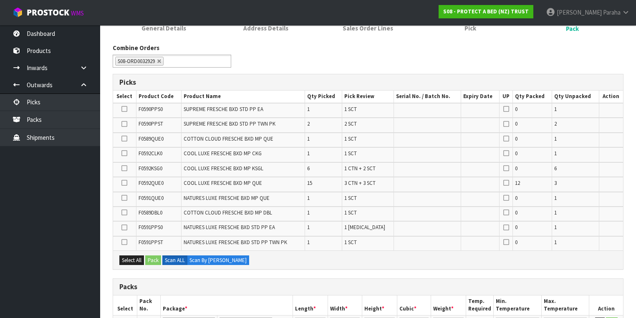
click at [0, 0] on input "checkbox" at bounding box center [0, 0] width 0 height 0
click at [157, 257] on button "Pack" at bounding box center [153, 260] width 16 height 10
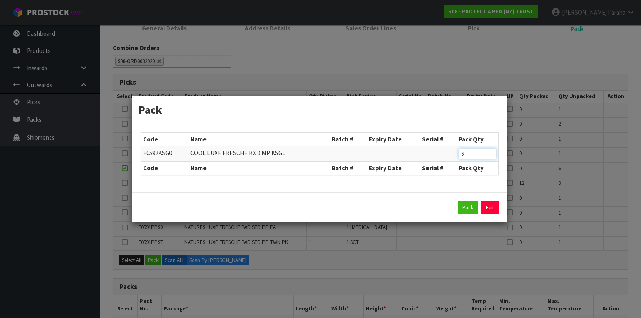
drag, startPoint x: 466, startPoint y: 153, endPoint x: 453, endPoint y: 140, distance: 17.7
click at [452, 145] on table "Code Name Batch # Expiry Date Serial # Pack Qty F0592KSG0 COOL LUXE FRESCHE BXD…" at bounding box center [319, 154] width 357 height 42
type input "4"
click at [458, 201] on button "Pack" at bounding box center [468, 207] width 20 height 13
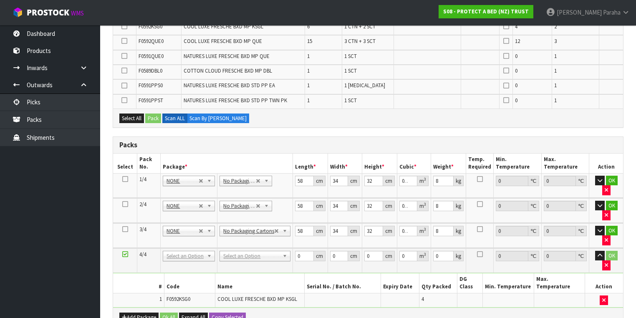
scroll to position [385, 0]
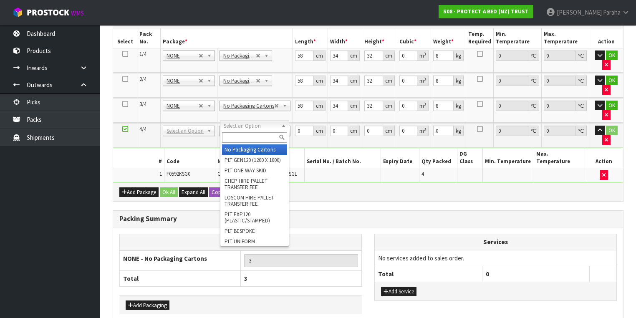
type input "4"
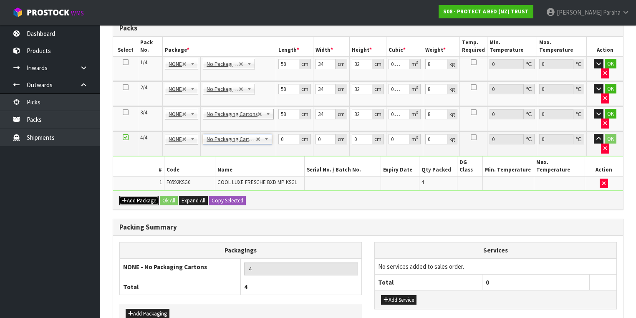
click at [135, 196] on button "Add Package" at bounding box center [138, 201] width 39 height 10
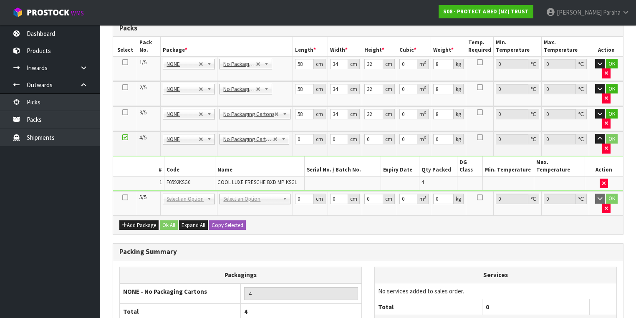
click at [123, 197] on icon at bounding box center [125, 197] width 6 height 0
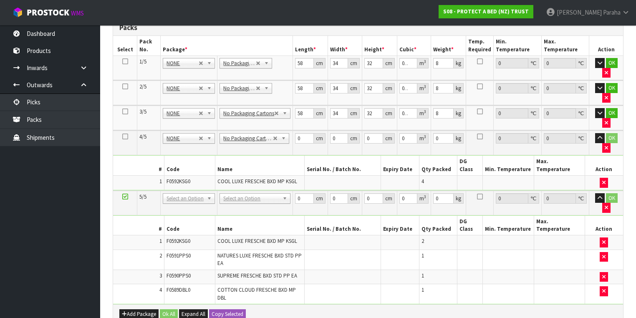
scroll to position [0, 0]
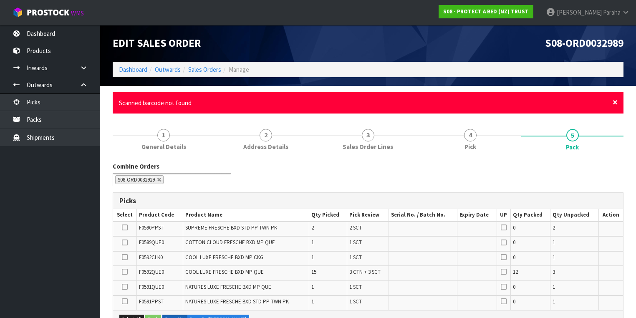
click at [617, 103] on span "×" at bounding box center [614, 102] width 5 height 12
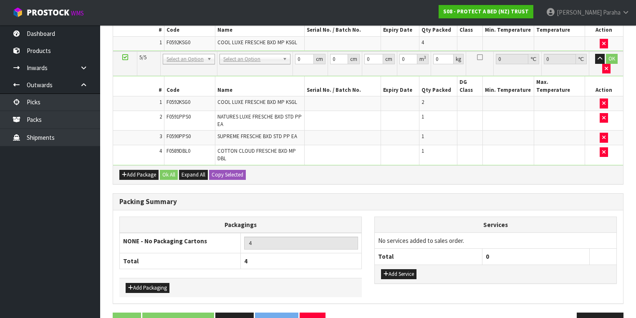
scroll to position [429, 0]
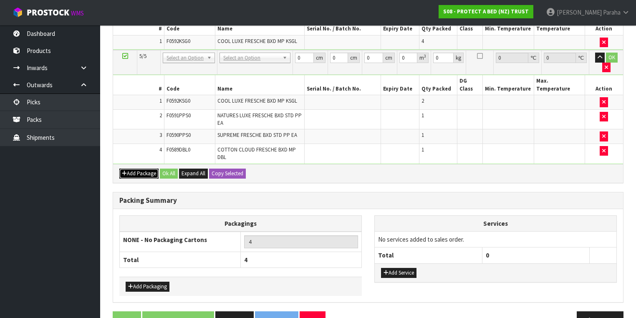
click at [144, 169] on button "Add Package" at bounding box center [138, 174] width 39 height 10
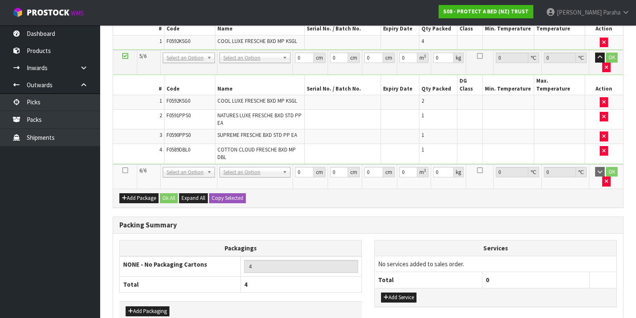
click at [123, 170] on icon at bounding box center [125, 170] width 6 height 0
click at [125, 164] on td at bounding box center [125, 176] width 24 height 24
click at [124, 170] on icon at bounding box center [125, 170] width 6 height 0
click at [123, 56] on icon at bounding box center [125, 56] width 6 height 0
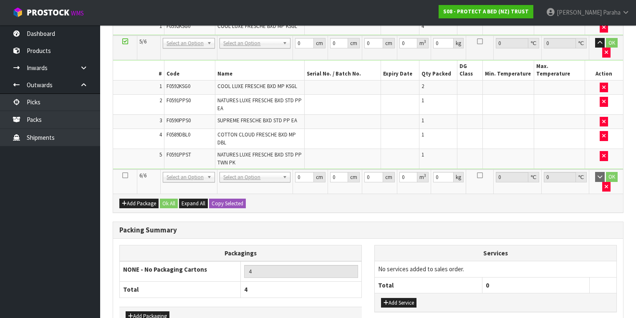
scroll to position [414, 0]
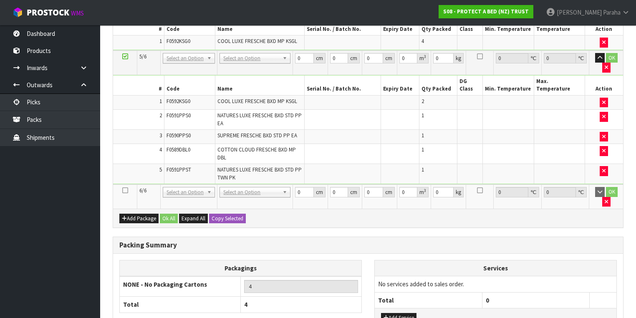
click at [124, 190] on icon at bounding box center [125, 190] width 6 height 0
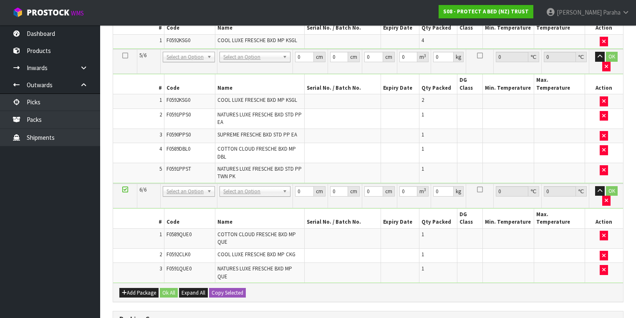
scroll to position [0, 0]
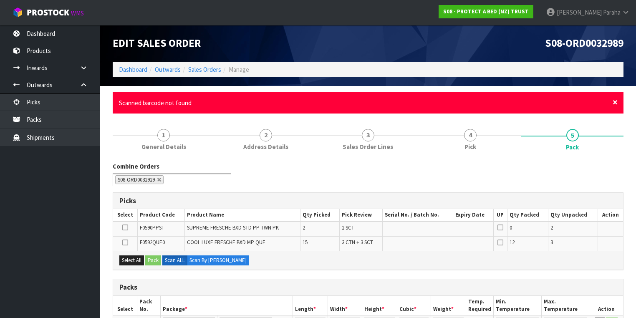
click at [616, 103] on span "×" at bounding box center [614, 102] width 5 height 12
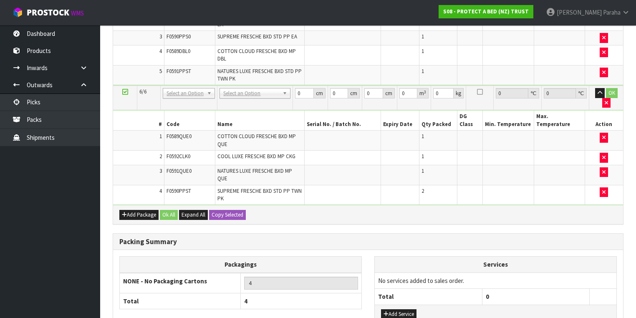
scroll to position [486, 0]
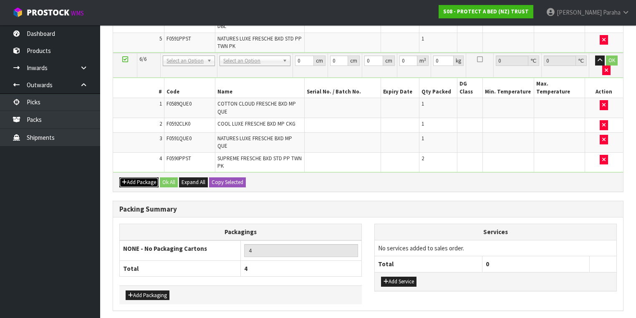
click at [129, 177] on button "Add Package" at bounding box center [138, 182] width 39 height 10
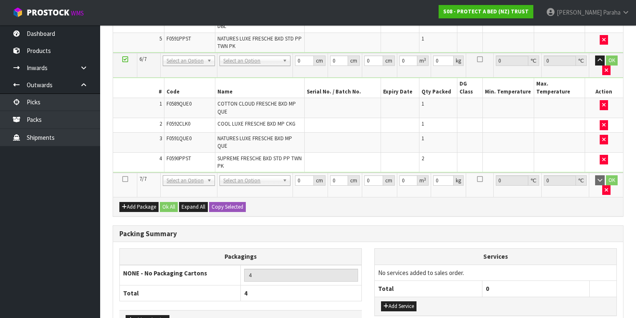
click at [123, 179] on icon at bounding box center [125, 179] width 6 height 0
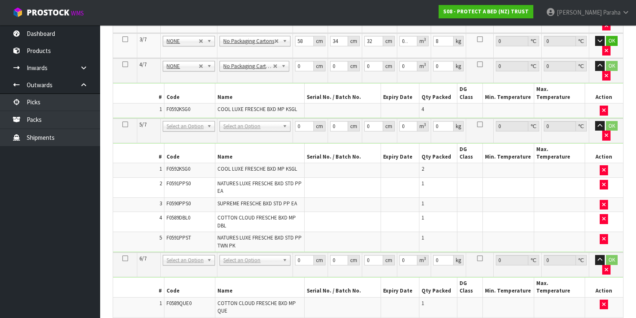
scroll to position [305, 0]
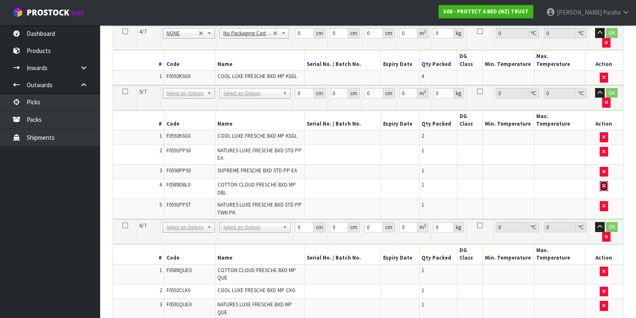
click at [606, 181] on button "button" at bounding box center [603, 186] width 8 height 10
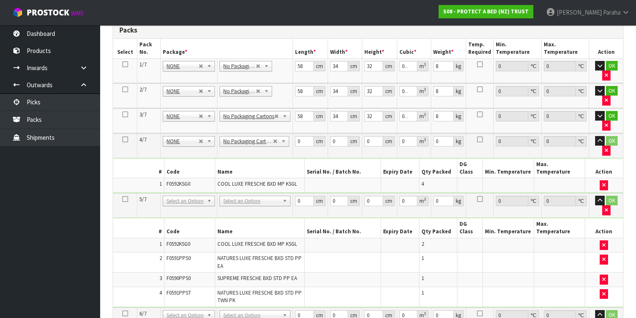
scroll to position [200, 0]
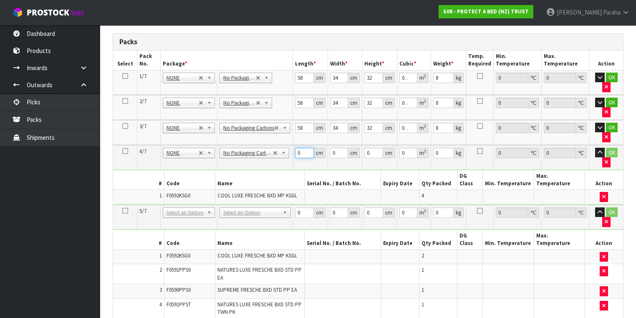
drag, startPoint x: 300, startPoint y: 152, endPoint x: 292, endPoint y: 146, distance: 10.8
click at [293, 147] on td "0 cm" at bounding box center [310, 157] width 35 height 25
type input "1"
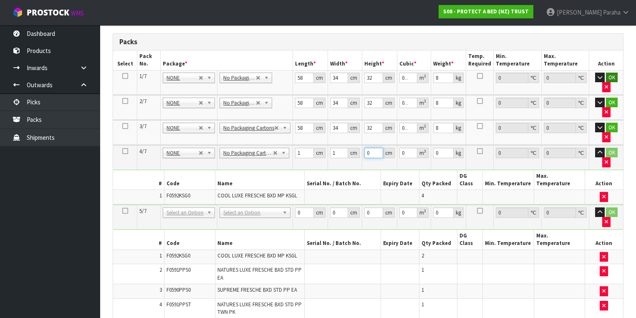
type input "0.000001"
type input "1"
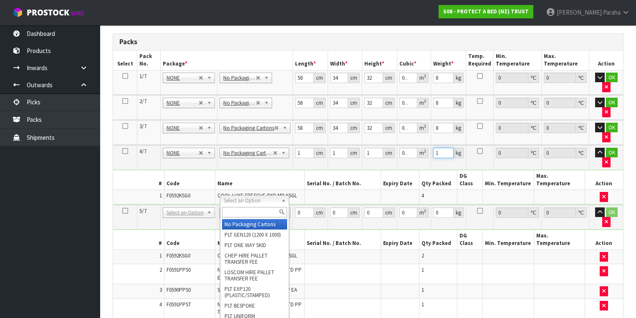
type input "1"
type input "5"
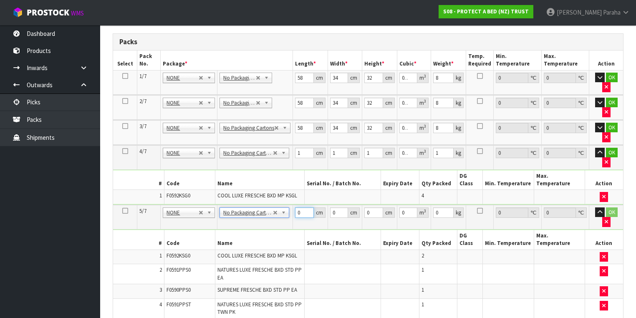
drag, startPoint x: 299, startPoint y: 204, endPoint x: 302, endPoint y: 191, distance: 12.7
click at [295, 205] on td "0 cm" at bounding box center [310, 217] width 35 height 25
type input "1"
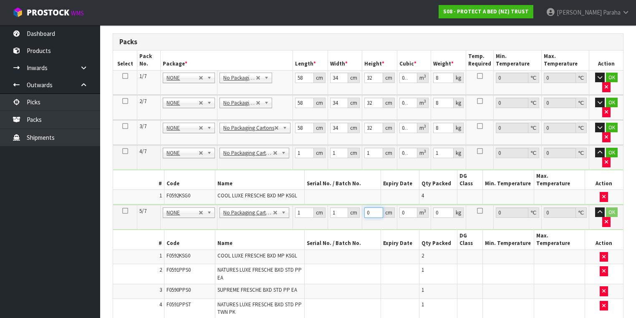
type input "0.000001"
type input "1"
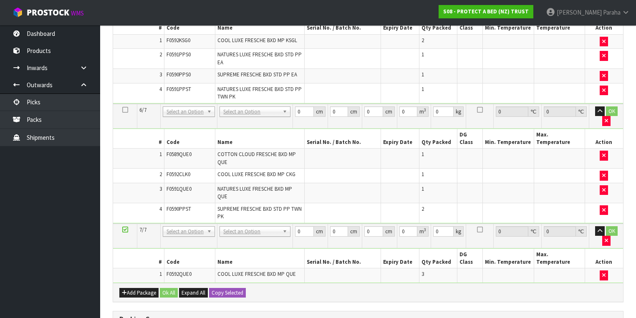
scroll to position [434, 0]
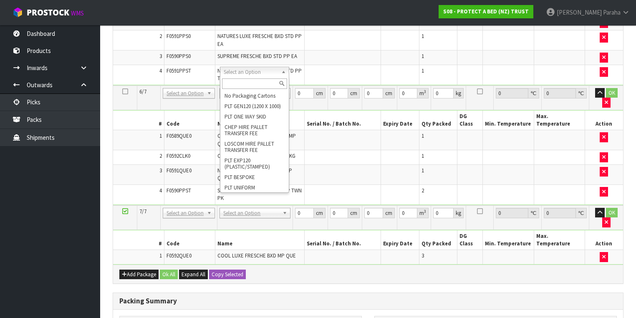
type input "1"
type input "6"
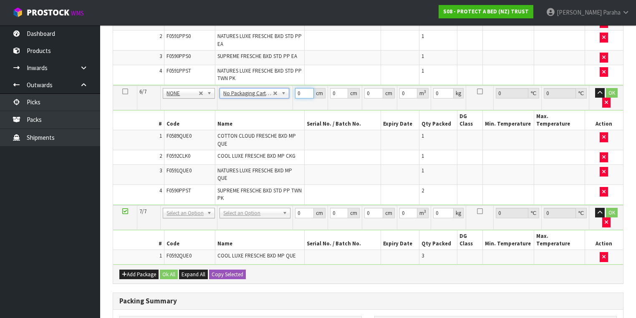
click at [297, 88] on input "0" at bounding box center [304, 93] width 19 height 10
type input "1"
type input "0.000001"
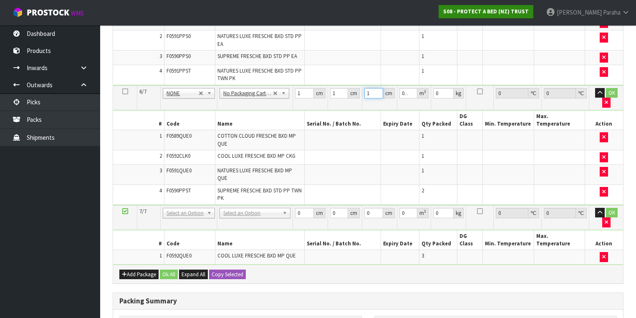
type input "1"
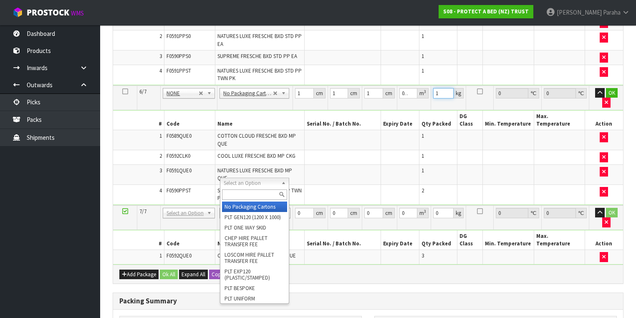
type input "1"
drag, startPoint x: 245, startPoint y: 206, endPoint x: 248, endPoint y: 201, distance: 6.2
type input "7"
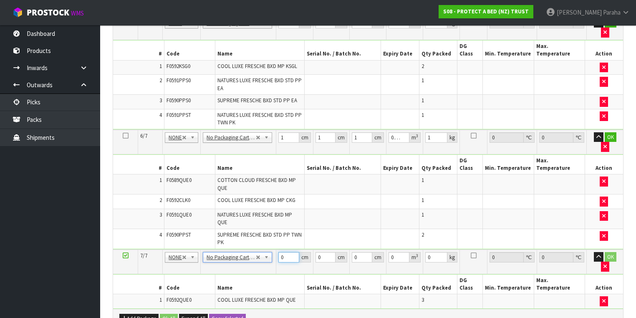
drag, startPoint x: 284, startPoint y: 175, endPoint x: 306, endPoint y: 163, distance: 25.6
click at [276, 249] on td "0 cm" at bounding box center [294, 261] width 37 height 25
type input "1"
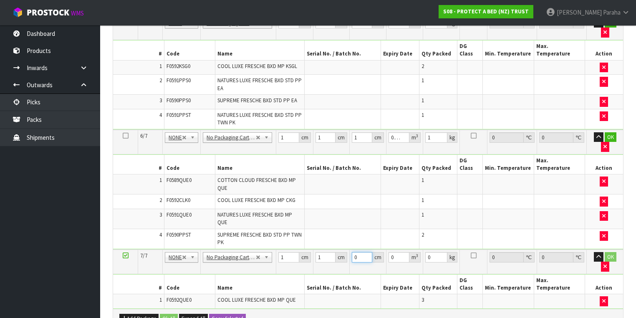
type input "0.000001"
type input "1"
click at [173, 314] on button "Ok All" at bounding box center [169, 319] width 18 height 10
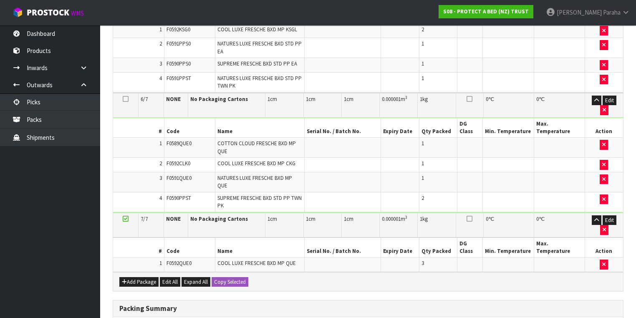
scroll to position [450, 0]
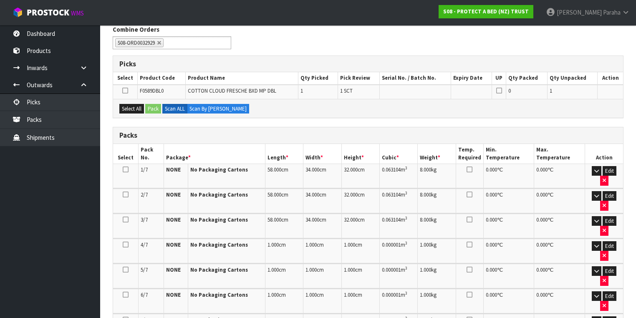
scroll to position [261, 0]
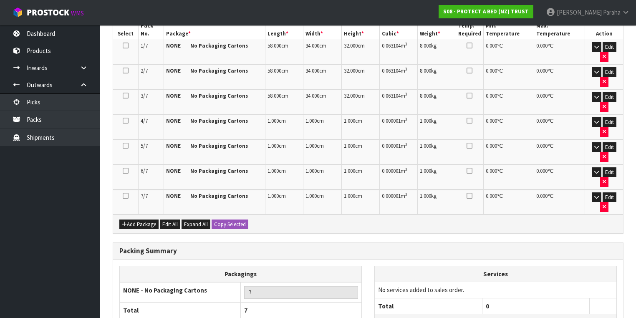
click at [126, 190] on td at bounding box center [125, 202] width 25 height 25
click at [125, 196] on icon at bounding box center [126, 196] width 6 height 0
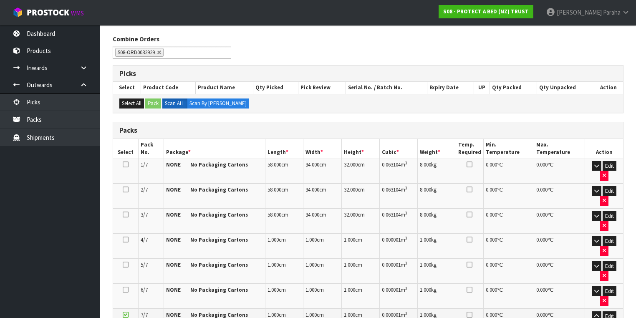
scroll to position [267, 0]
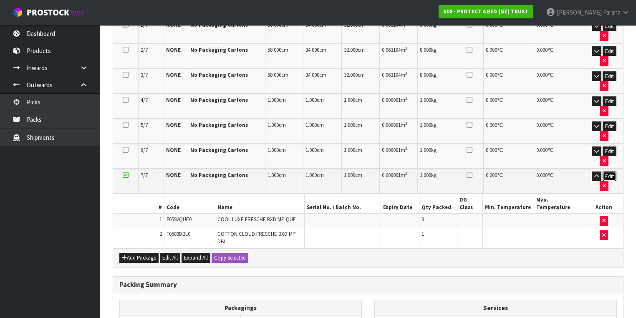
click at [604, 171] on button "Edit" at bounding box center [609, 176] width 14 height 10
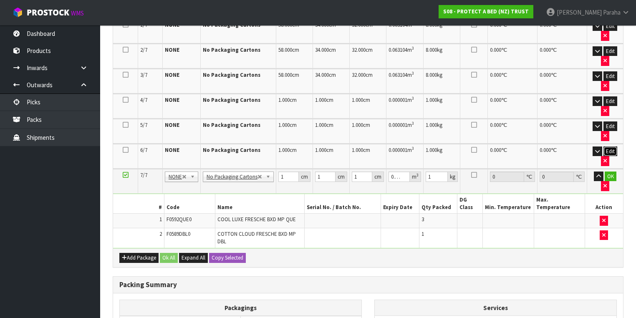
click at [612, 146] on button "Edit" at bounding box center [610, 151] width 14 height 10
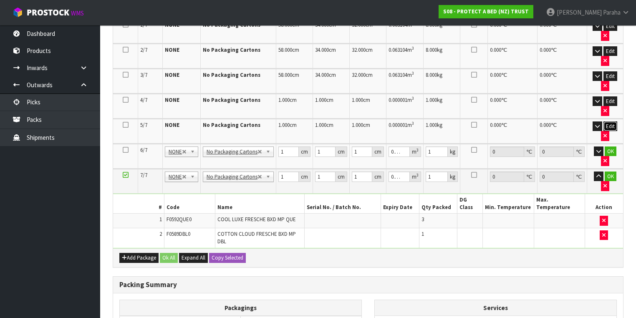
click at [611, 123] on button "Edit" at bounding box center [610, 126] width 14 height 10
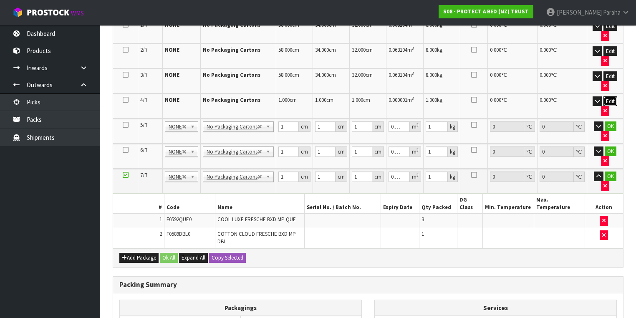
click at [611, 96] on button "Edit" at bounding box center [610, 101] width 14 height 10
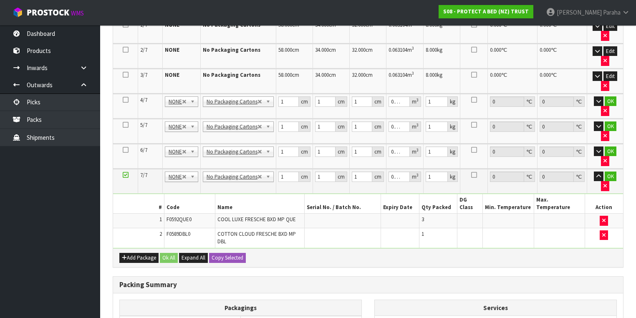
click at [610, 69] on td "Edit" at bounding box center [604, 81] width 36 height 25
click at [611, 71] on button "Edit" at bounding box center [610, 76] width 14 height 10
click at [614, 48] on button "Edit" at bounding box center [610, 51] width 14 height 10
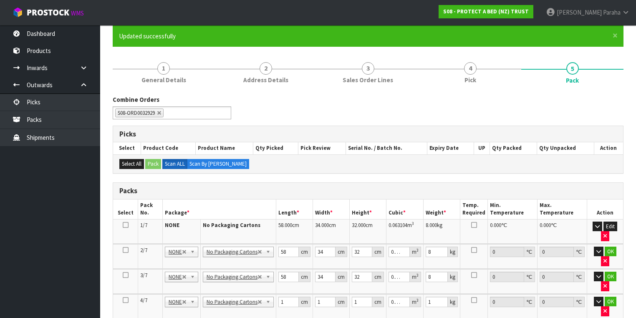
scroll to position [67, 0]
click at [613, 222] on button "Edit" at bounding box center [610, 226] width 14 height 10
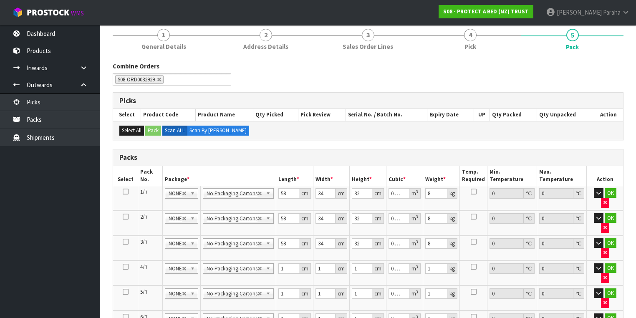
scroll to position [234, 0]
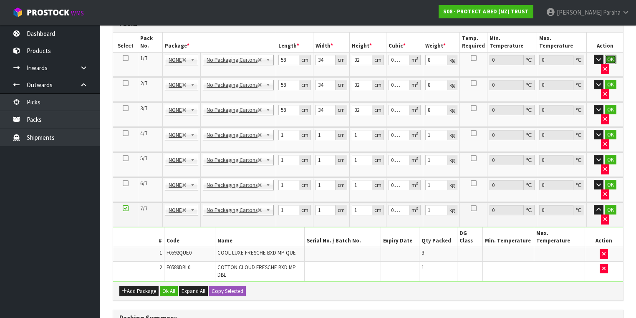
click at [606, 58] on button "OK" at bounding box center [610, 60] width 12 height 10
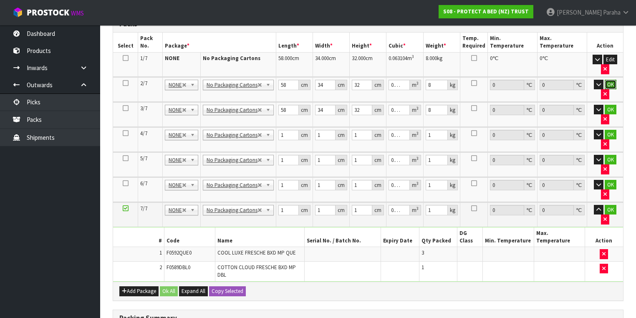
click at [606, 83] on button "OK" at bounding box center [610, 85] width 12 height 10
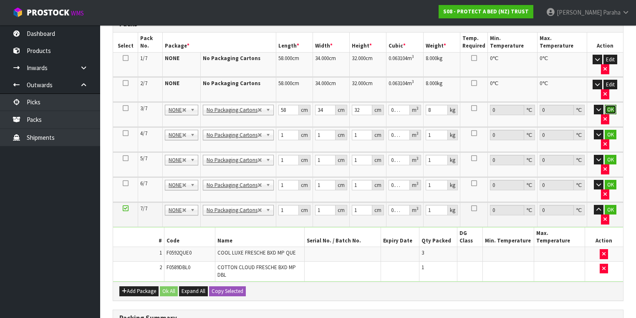
click at [604, 108] on button "OK" at bounding box center [610, 110] width 12 height 10
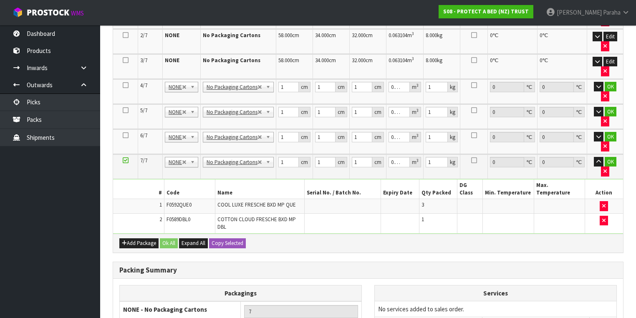
scroll to position [300, 0]
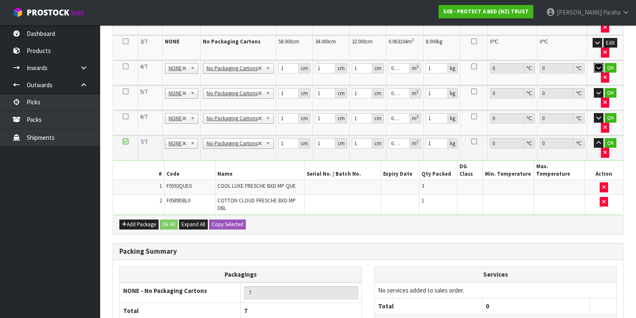
click at [596, 66] on icon "button" at bounding box center [598, 67] width 5 height 5
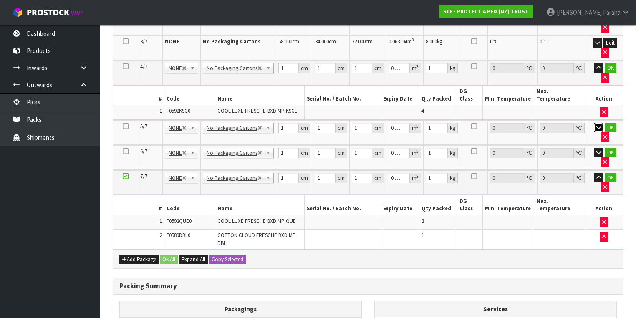
drag, startPoint x: 593, startPoint y: 106, endPoint x: 593, endPoint y: 124, distance: 17.9
click at [596, 125] on icon "button" at bounding box center [598, 127] width 5 height 5
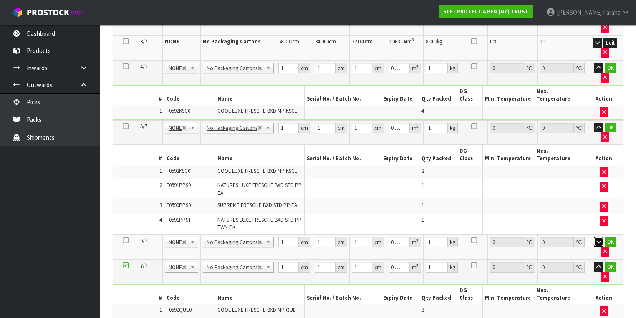
click at [594, 237] on button "button" at bounding box center [599, 242] width 10 height 10
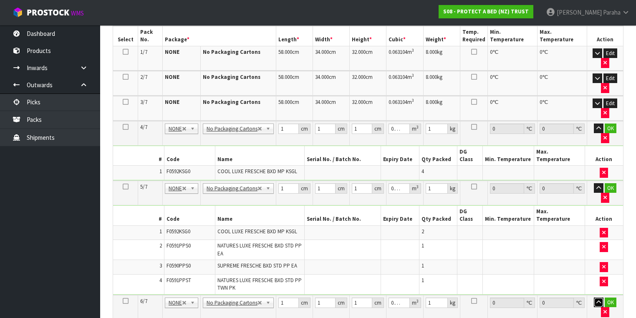
scroll to position [267, 0]
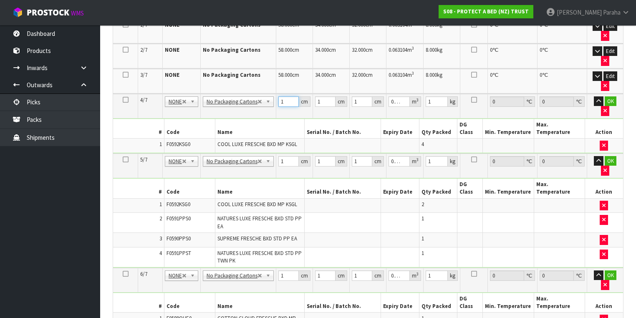
drag, startPoint x: 282, startPoint y: 99, endPoint x: 268, endPoint y: 101, distance: 13.5
click at [268, 101] on tr "4/7 NONE 007-001 007-002 007-004 007-009 007-013 007-014 007-015 007-017 007-01…" at bounding box center [368, 106] width 510 height 25
type input "5"
type input "0.000005"
type input "58"
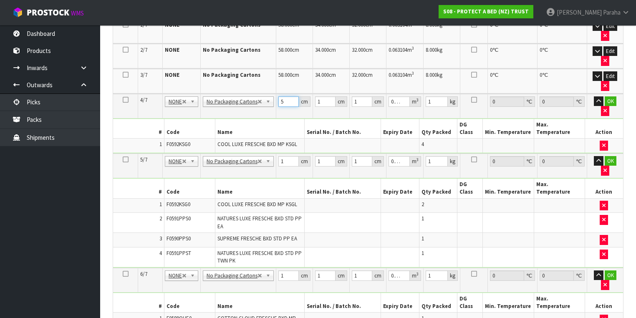
type input "0.000058"
type input "58"
type input "3"
type input "0.000174"
type input "34"
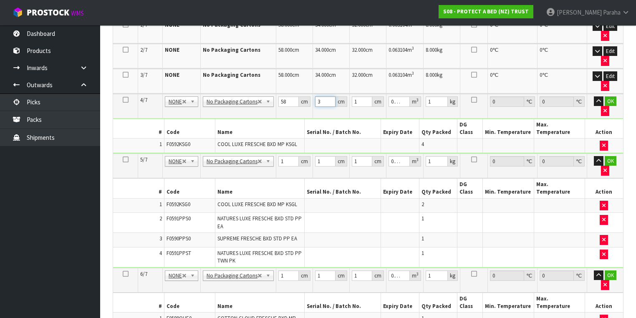
type input "0.001972"
type input "34"
type input "3"
type input "0.005916"
type input "31"
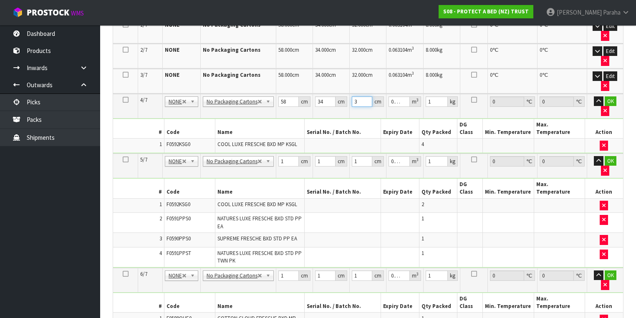
type input "0.061132"
type input "31"
type input "6"
click at [594, 96] on button "button" at bounding box center [599, 101] width 10 height 10
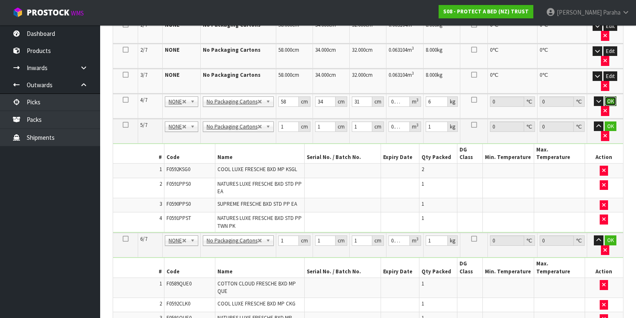
click button "OK" at bounding box center [610, 101] width 12 height 10
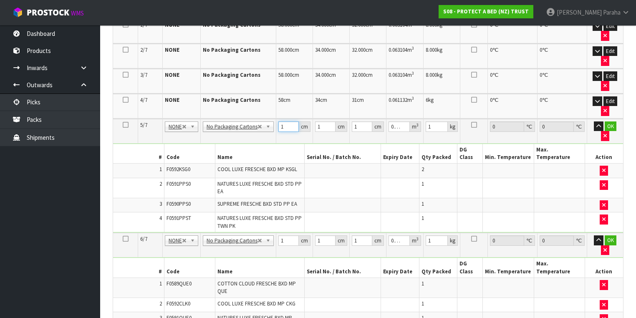
click at [278, 123] on input "1" at bounding box center [288, 126] width 20 height 10
click at [281, 123] on input "1" at bounding box center [288, 126] width 20 height 10
type input "6"
type input "0.000006"
type input "61"
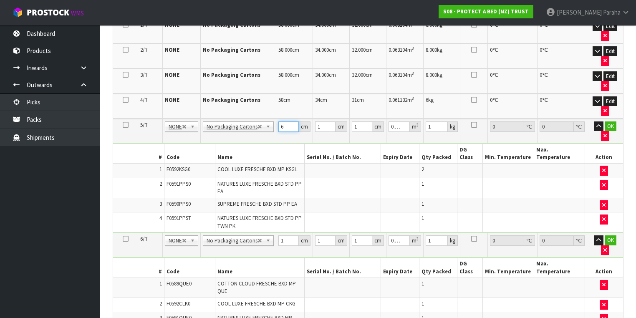
type input "0.000061"
type input "61"
type input "4"
type input "0.000244"
type input "42"
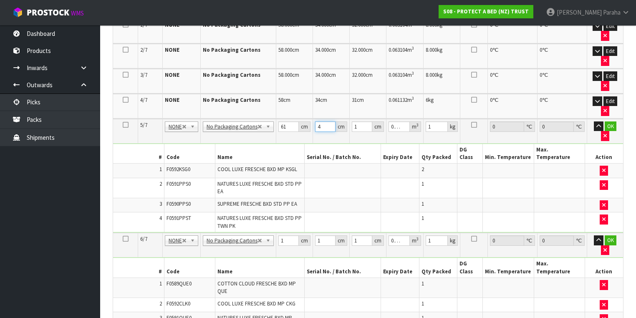
type input "0.002562"
type input "42"
type input "3"
type input "0.007686"
type input "34"
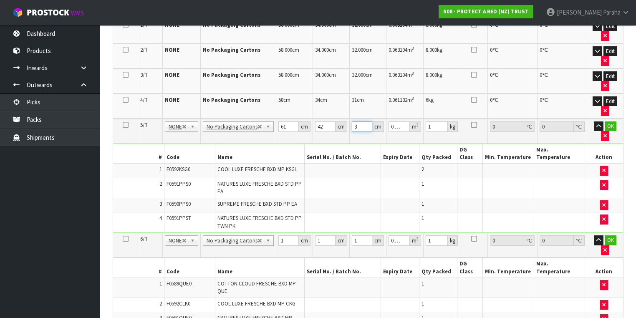
type input "0.087108"
type input "34"
type input "8"
click at [594, 121] on button "button" at bounding box center [599, 126] width 10 height 10
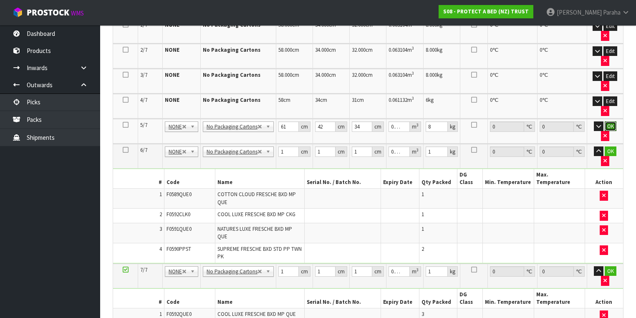
click button "OK" at bounding box center [610, 126] width 12 height 10
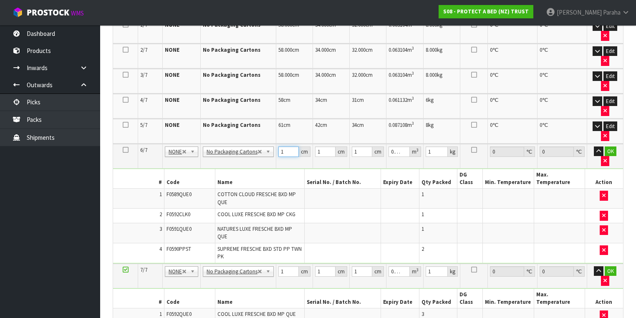
drag, startPoint x: 284, startPoint y: 147, endPoint x: 274, endPoint y: 150, distance: 10.6
click at [276, 150] on td "1 cm" at bounding box center [294, 156] width 37 height 25
type input "6"
type input "0.000006"
type input "60"
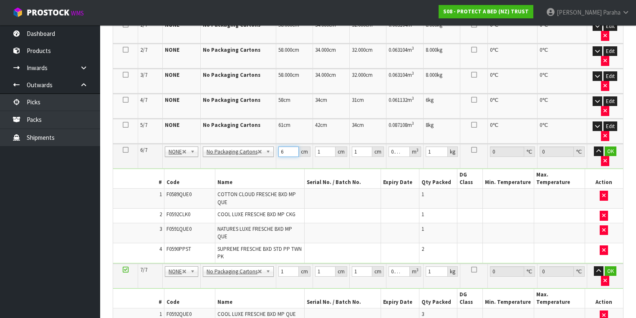
type input "0.00006"
type input "60"
type input "4"
type input "0.00024"
type input "40"
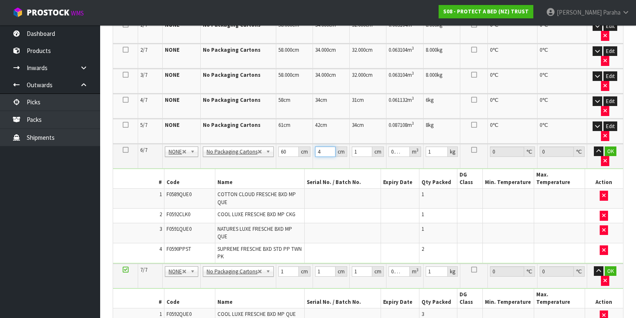
type input "0.0024"
type input "40"
type input "3"
type input "0.0072"
type input "34"
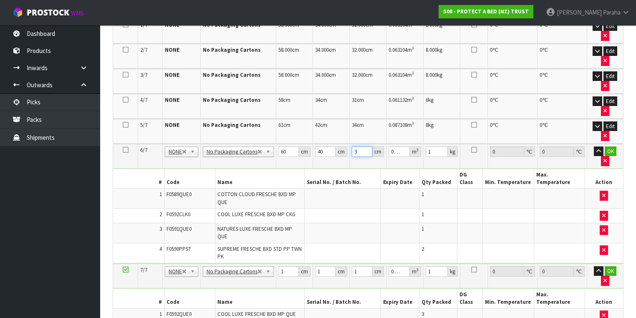
type input "0.0816"
type input "34"
type input "10"
click at [594, 146] on button "button" at bounding box center [599, 151] width 10 height 10
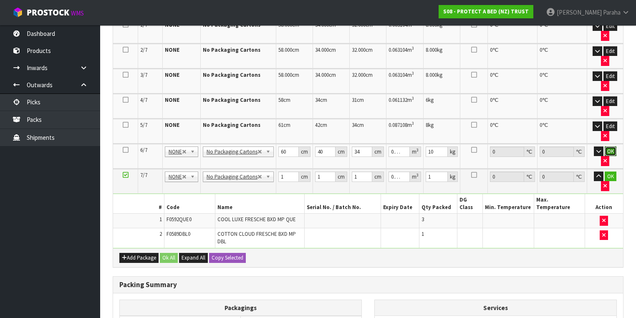
click button "OK" at bounding box center [610, 151] width 12 height 10
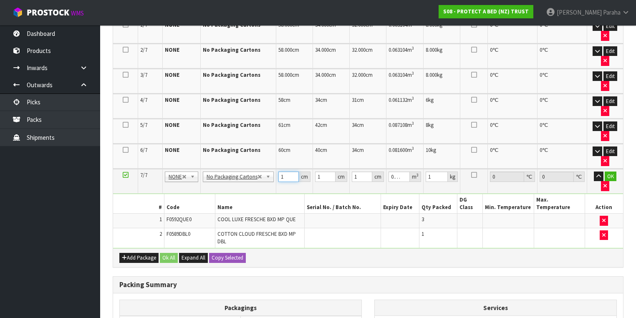
click at [278, 174] on input "1" at bounding box center [288, 176] width 20 height 10
type input "5"
type input "0.000005"
type input "58"
type input "0.000058"
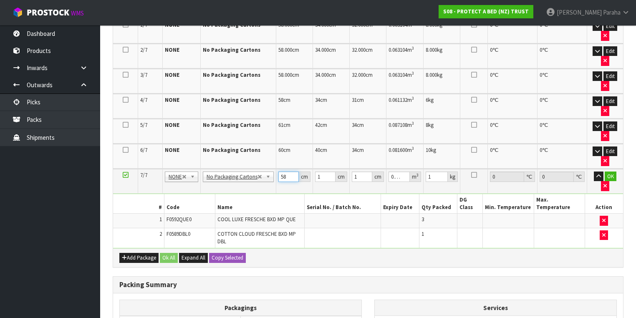
type input "58"
type input "3"
type input "0.000174"
type input "34"
type input "0.001972"
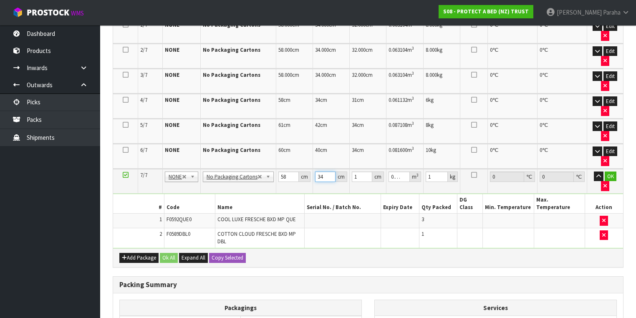
type input "34"
type input "3"
type input "0.005916"
type input "32"
type input "0.063104"
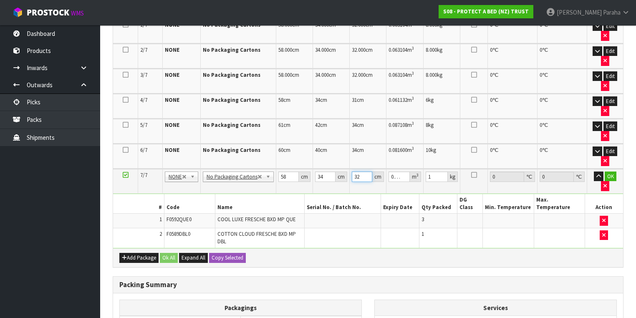
type input "32"
type input "7"
click at [594, 171] on button "button" at bounding box center [599, 176] width 10 height 10
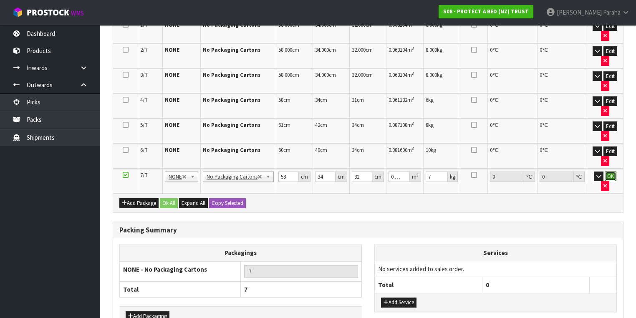
click button "OK" at bounding box center [610, 176] width 12 height 10
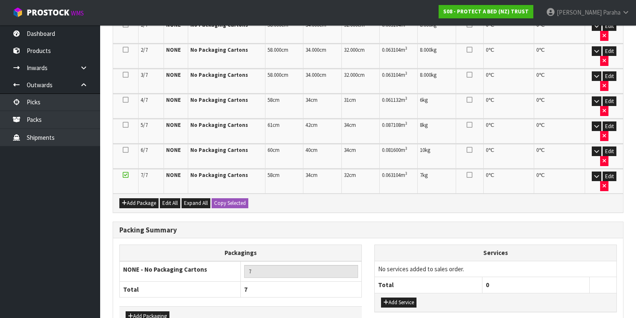
scroll to position [246, 0]
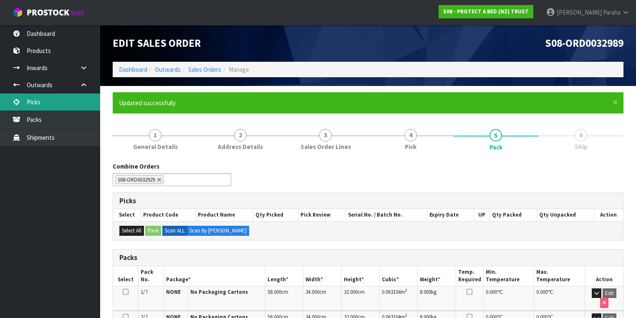
click at [36, 101] on link "Picks" at bounding box center [50, 101] width 100 height 17
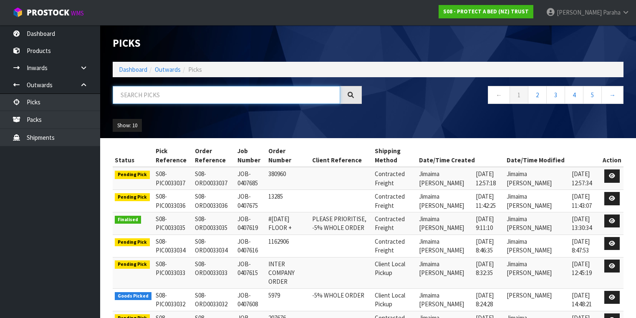
click at [147, 97] on input "text" at bounding box center [226, 95] width 227 height 18
type input "JOB-0406326"
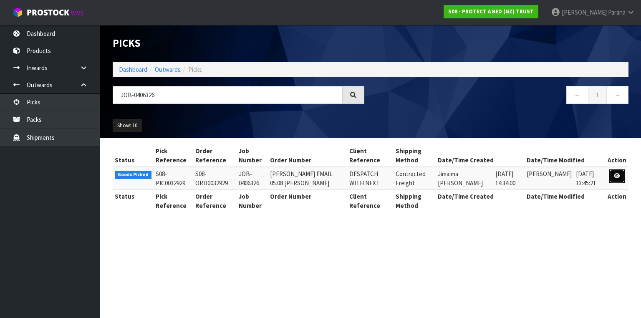
click at [617, 177] on icon at bounding box center [617, 175] width 6 height 5
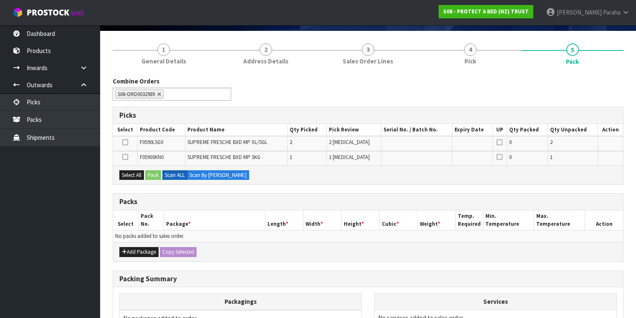
scroll to position [67, 0]
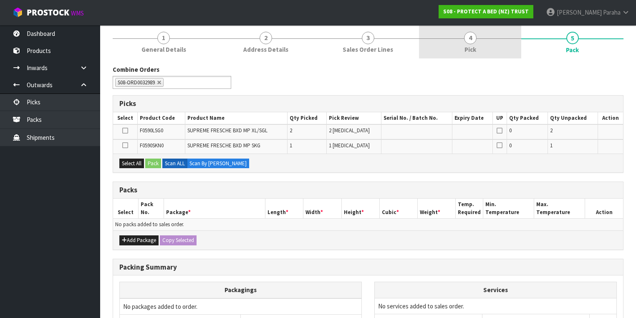
click at [464, 38] on span "4" at bounding box center [470, 38] width 13 height 13
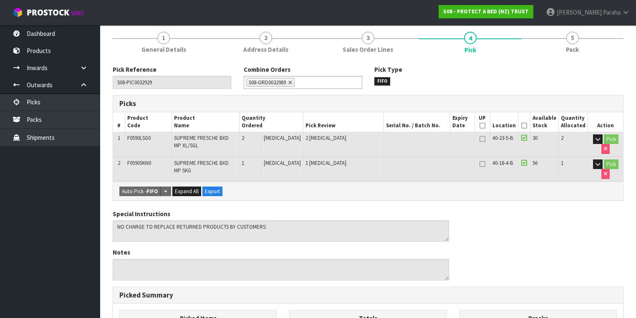
click at [527, 126] on icon at bounding box center [524, 126] width 6 height 0
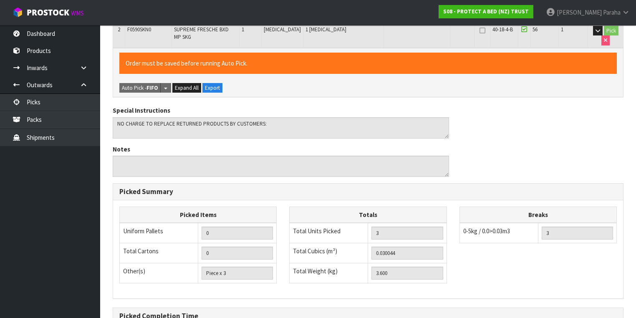
scroll to position [292, 0]
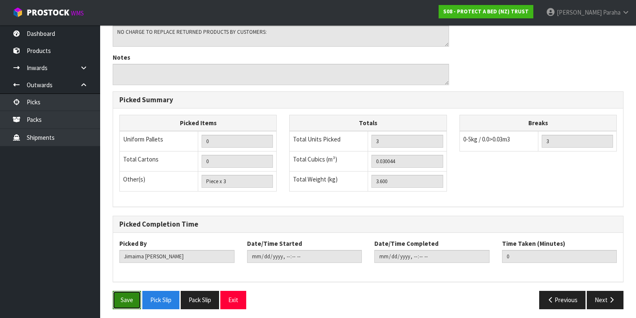
click at [131, 292] on button "Save" at bounding box center [127, 300] width 28 height 18
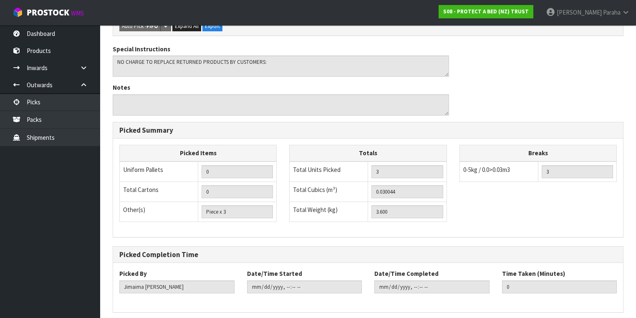
scroll to position [0, 0]
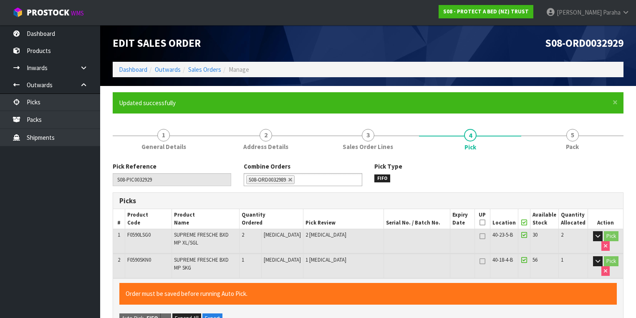
type input "Polly Paraha"
type input "2025-08-14T14:51:40"
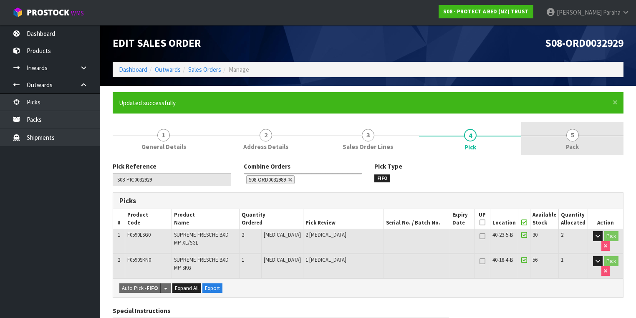
click at [581, 134] on link "5 Pack" at bounding box center [572, 138] width 102 height 33
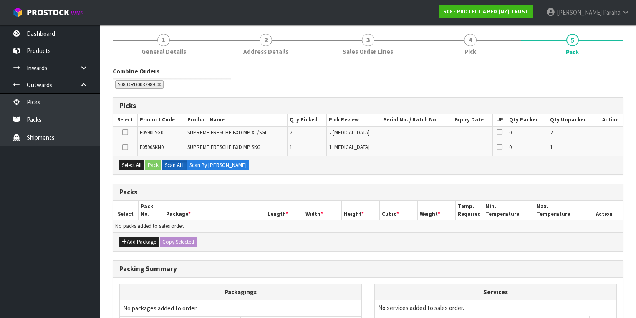
scroll to position [133, 0]
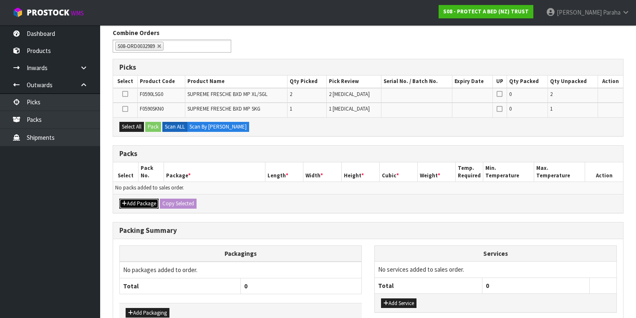
click at [136, 201] on button "Add Package" at bounding box center [138, 204] width 39 height 10
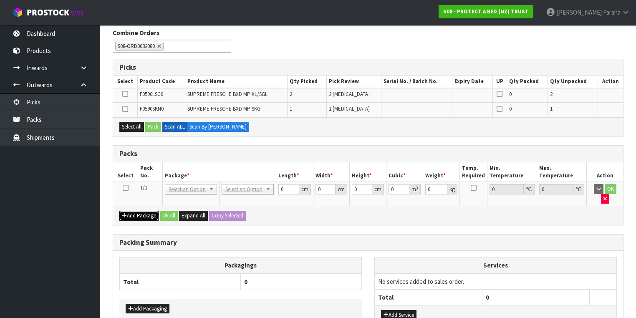
click at [136, 211] on button "Add Package" at bounding box center [138, 216] width 39 height 10
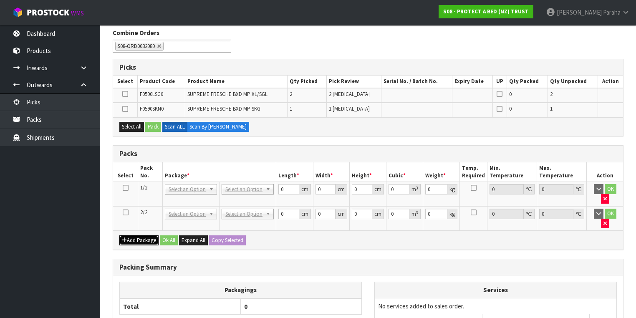
click at [136, 235] on button "Add Package" at bounding box center [138, 240] width 39 height 10
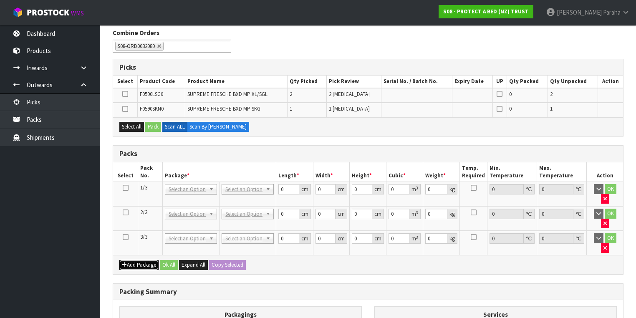
click at [137, 260] on button "Add Package" at bounding box center [138, 265] width 39 height 10
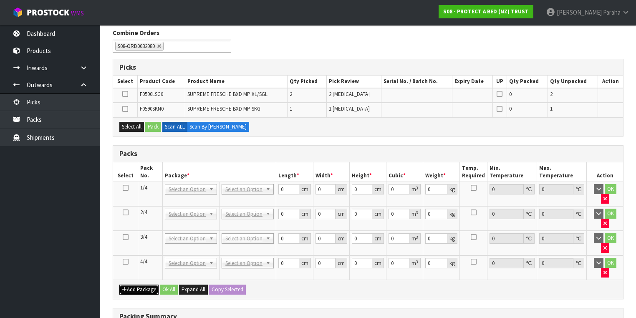
click at [138, 284] on button "Add Package" at bounding box center [138, 289] width 39 height 10
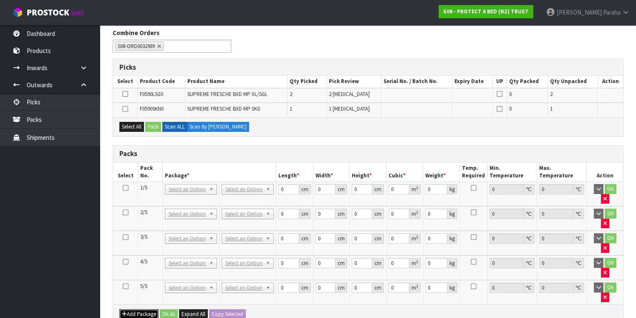
click at [142, 309] on button "Add Package" at bounding box center [138, 314] width 39 height 10
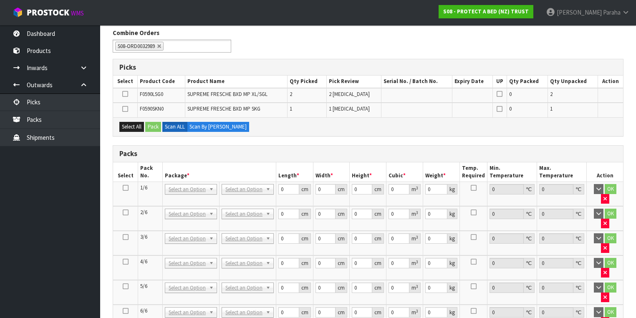
click at [124, 188] on icon at bounding box center [126, 188] width 6 height 0
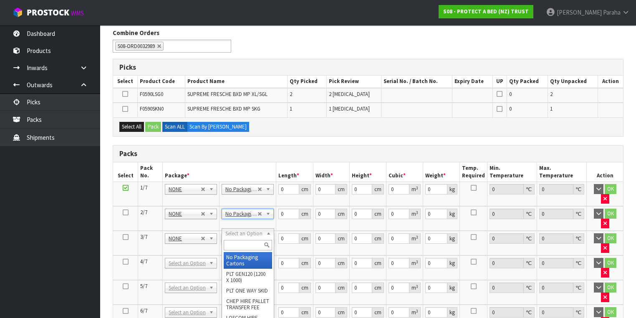
type input "4"
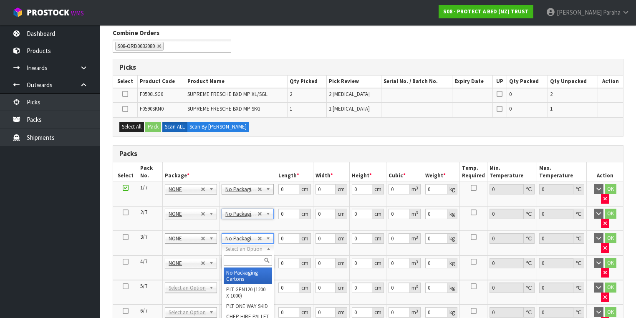
click at [249, 256] on input "text" at bounding box center [248, 260] width 48 height 10
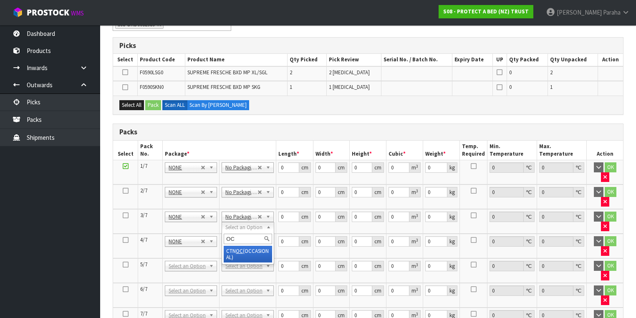
scroll to position [167, 0]
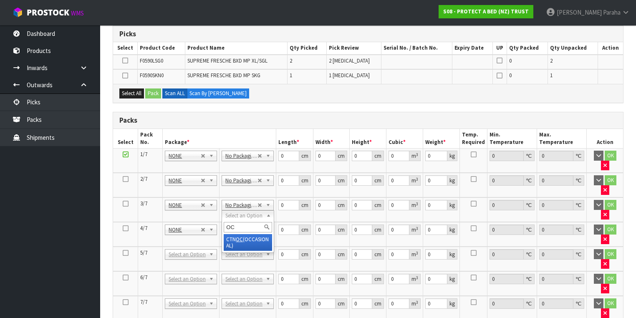
type input "OC"
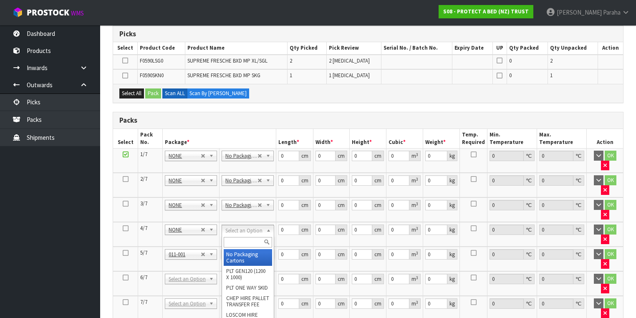
click at [235, 240] on input "text" at bounding box center [248, 242] width 48 height 10
type input "OC"
type input "2"
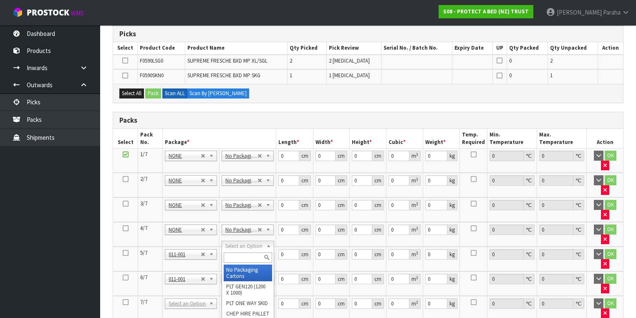
click at [225, 257] on input "text" at bounding box center [248, 257] width 48 height 10
type input "OC"
type input "3"
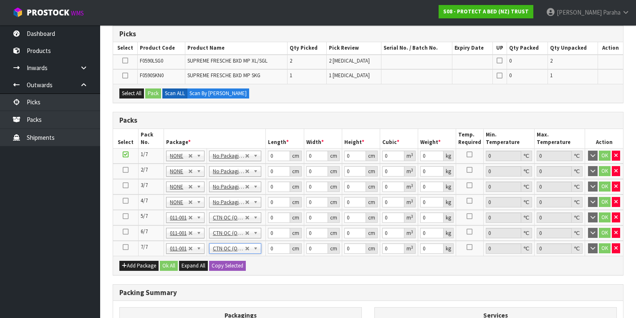
click at [125, 216] on icon at bounding box center [126, 216] width 6 height 0
click at [125, 76] on icon at bounding box center [125, 75] width 6 height 0
click at [0, 0] on input "checkbox" at bounding box center [0, 0] width 0 height 0
click at [154, 93] on button "Pack" at bounding box center [153, 93] width 16 height 10
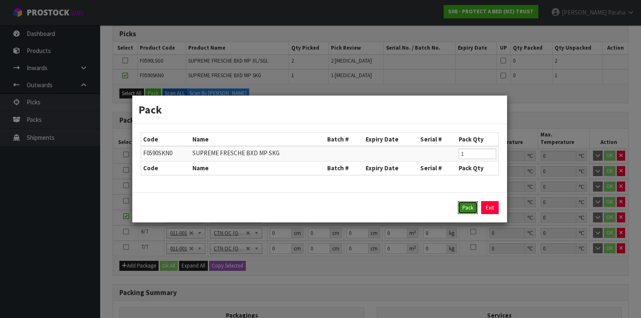
click at [467, 204] on button "Pack" at bounding box center [468, 207] width 20 height 13
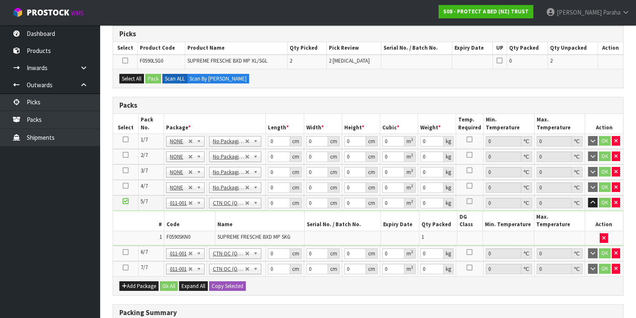
type input "1.6"
click at [125, 252] on icon at bounding box center [126, 252] width 6 height 0
click at [136, 78] on button "Select All" at bounding box center [131, 79] width 25 height 10
click at [152, 78] on button "Pack" at bounding box center [153, 79] width 16 height 10
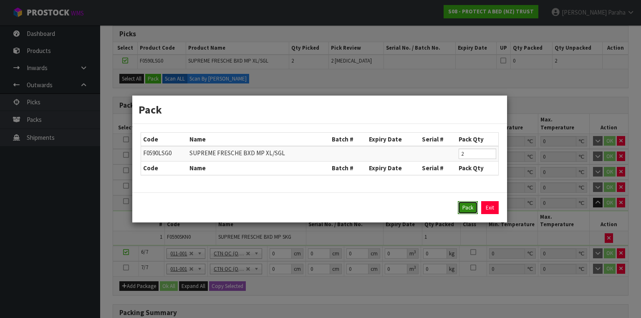
click at [468, 209] on button "Pack" at bounding box center [468, 207] width 20 height 13
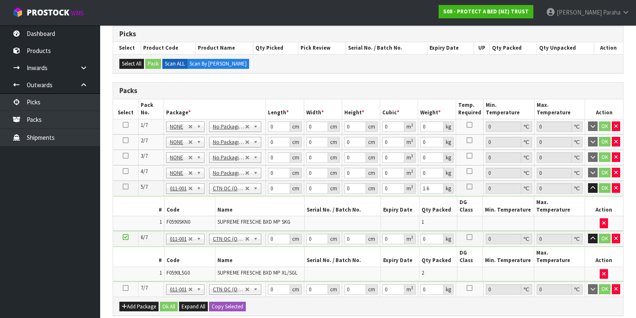
type input "2"
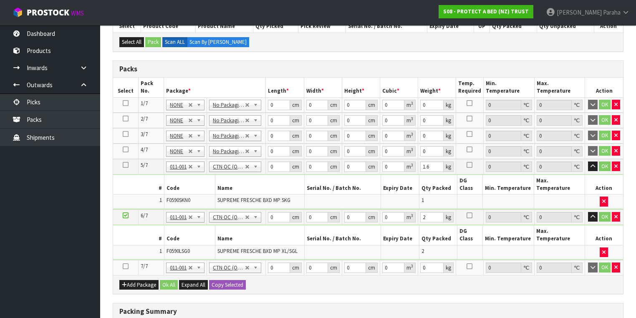
scroll to position [200, 0]
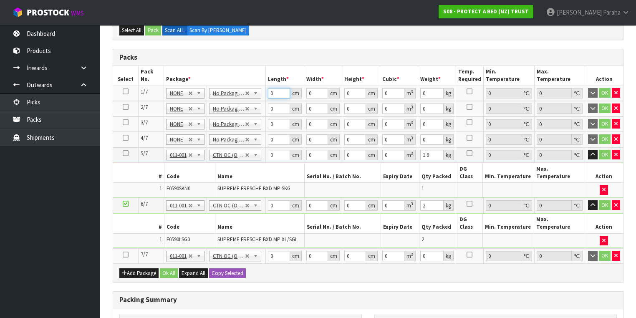
drag, startPoint x: 274, startPoint y: 92, endPoint x: 269, endPoint y: 93, distance: 5.5
click at [269, 93] on input "0" at bounding box center [279, 93] width 22 height 10
type input "58"
type input "34"
type input "3"
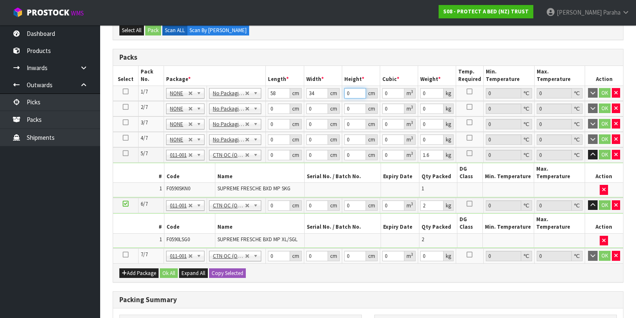
type input "0.005916"
type input "32"
type input "0.063104"
type input "32"
type input "8"
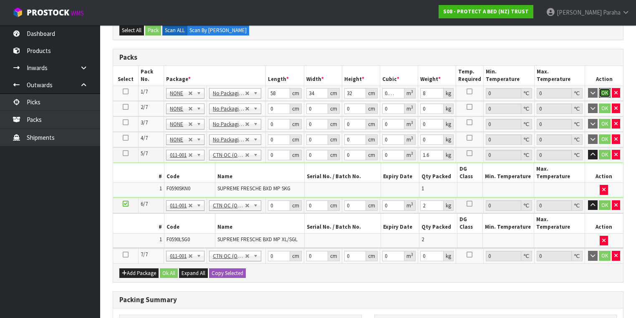
click button "OK" at bounding box center [605, 93] width 12 height 10
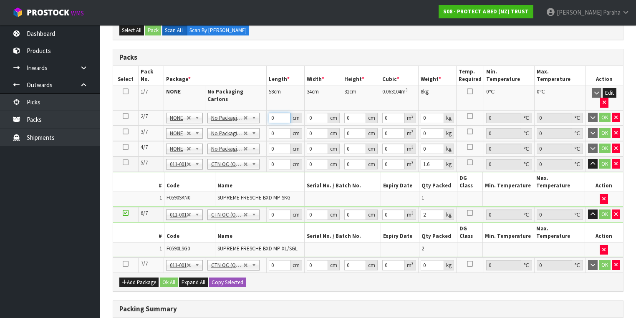
drag, startPoint x: 277, startPoint y: 106, endPoint x: 265, endPoint y: 105, distance: 11.3
click at [266, 110] on td "0 cm" at bounding box center [285, 117] width 38 height 15
type input "58"
type input "34"
type input "3"
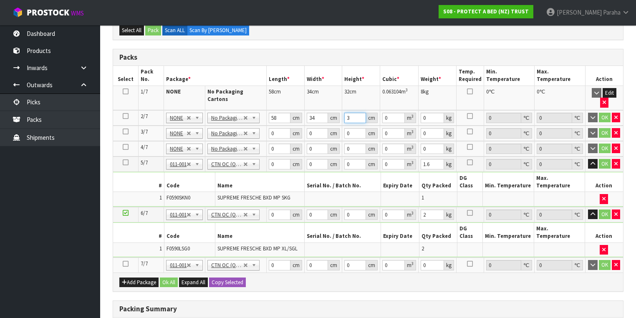
type input "0.005916"
type input "32"
type input "0.063104"
type input "32"
type input "6"
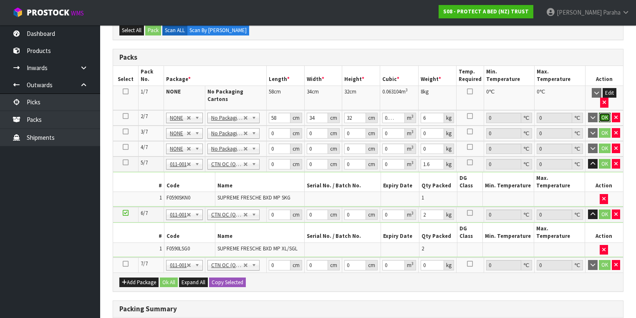
click button "OK" at bounding box center [605, 118] width 12 height 10
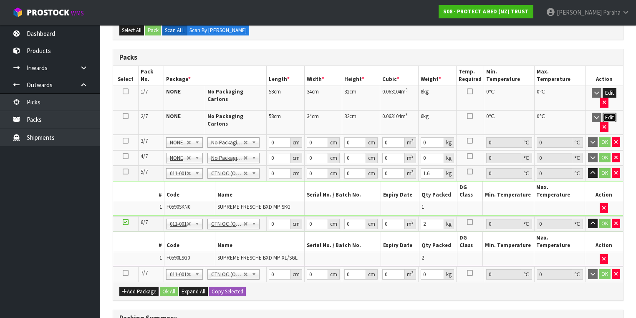
click at [607, 113] on button "Edit" at bounding box center [609, 118] width 14 height 10
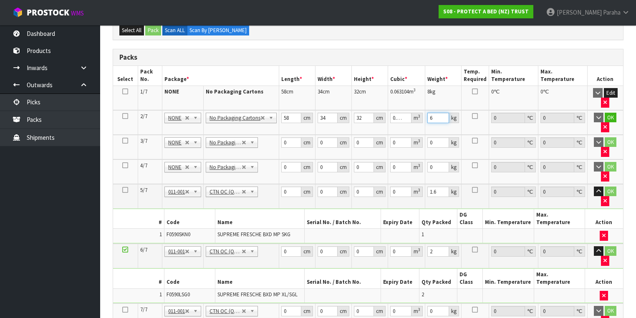
click at [430, 121] on td "6 kg" at bounding box center [443, 122] width 36 height 25
type input "8"
click at [123, 141] on icon at bounding box center [125, 141] width 6 height 0
drag, startPoint x: 287, startPoint y: 131, endPoint x: 281, endPoint y: 132, distance: 6.3
click at [281, 137] on input "0" at bounding box center [291, 142] width 20 height 10
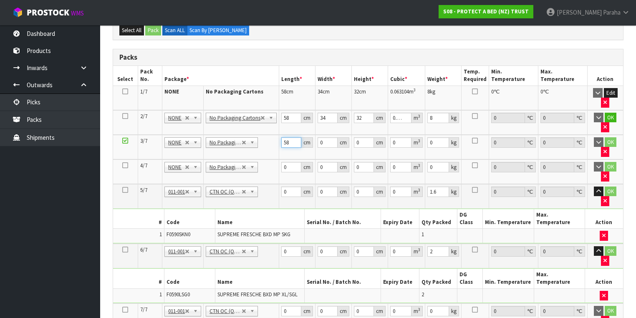
type input "58"
type input "34"
type input "3"
type input "0.005916"
type input "32"
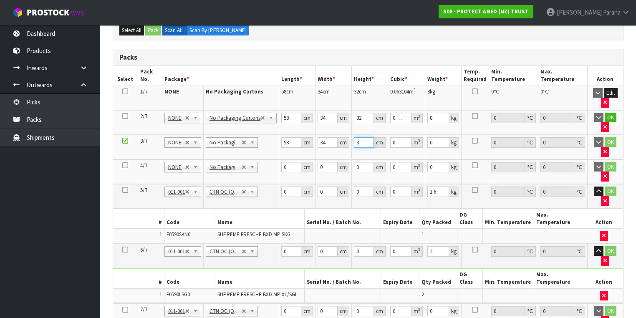
type input "0.063104"
type input "32"
type input "8"
click button "OK" at bounding box center [610, 142] width 12 height 10
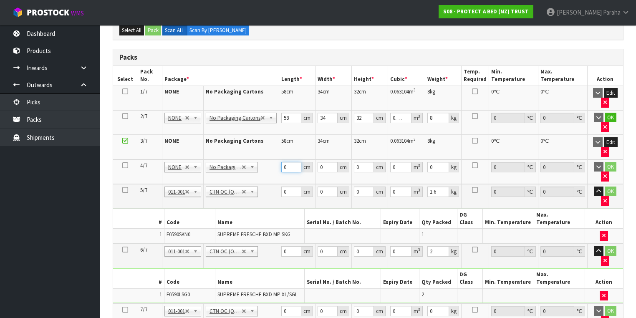
click at [282, 162] on input "0" at bounding box center [291, 167] width 20 height 10
type input "58"
type input "34"
type input "3"
type input "0.005916"
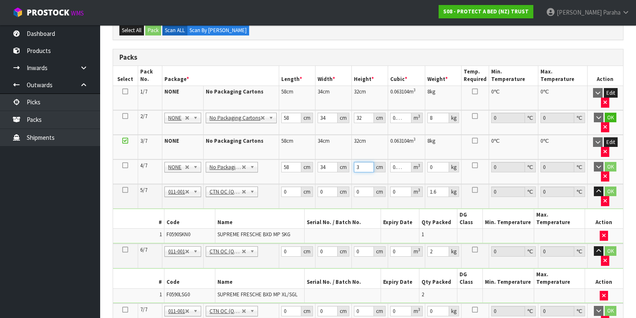
type input "32"
type input "0.063104"
type input "32"
type input "8"
click button "OK" at bounding box center [610, 167] width 12 height 10
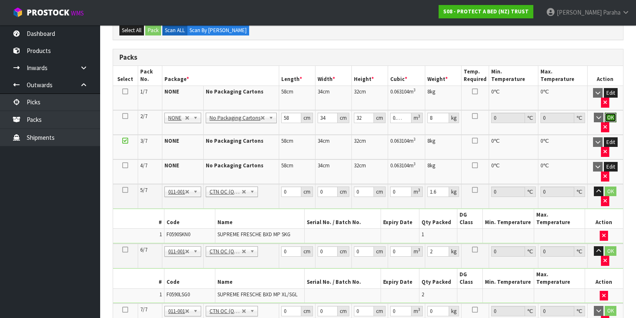
click at [604, 115] on button "OK" at bounding box center [610, 118] width 12 height 10
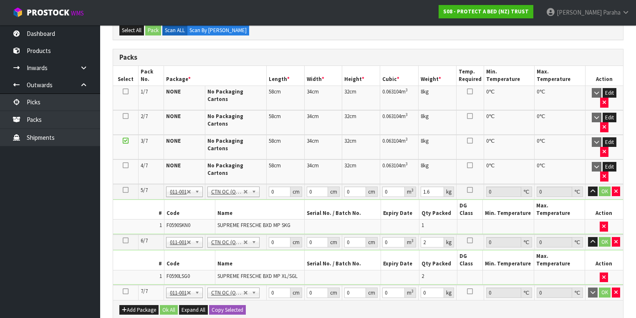
click at [127, 165] on icon at bounding box center [126, 165] width 6 height 0
click at [605, 162] on button "Edit" at bounding box center [609, 167] width 14 height 10
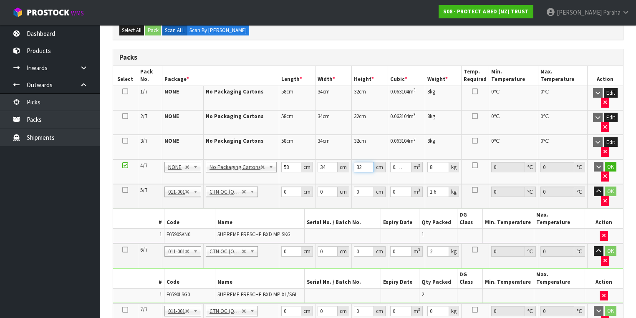
click at [362, 163] on input "32" at bounding box center [364, 167] width 20 height 10
type input "3"
type input "0.005916"
type input "31"
type input "0.061132"
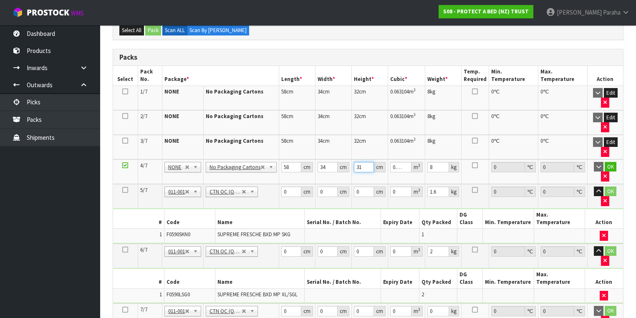
type input "31"
drag, startPoint x: 433, startPoint y: 165, endPoint x: 426, endPoint y: 166, distance: 7.1
click at [426, 166] on td "8 kg" at bounding box center [443, 171] width 36 height 25
type input "6"
click at [606, 166] on button "OK" at bounding box center [610, 167] width 12 height 10
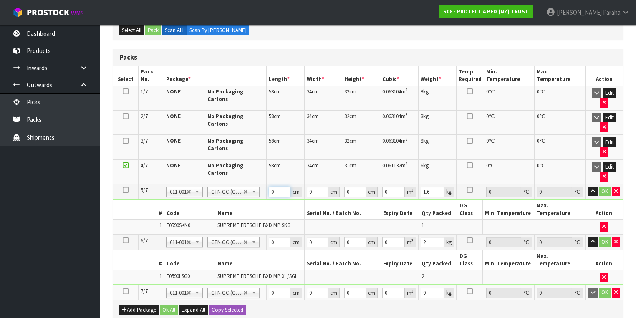
drag, startPoint x: 273, startPoint y: 152, endPoint x: 264, endPoint y: 151, distance: 9.6
click at [264, 184] on tr "5/7 NONE 007-001 007-002 007-004 007-009 007-013 007-014 007-015 007-017 007-01…" at bounding box center [368, 191] width 510 height 15
type input "61"
type input "42"
type input "3"
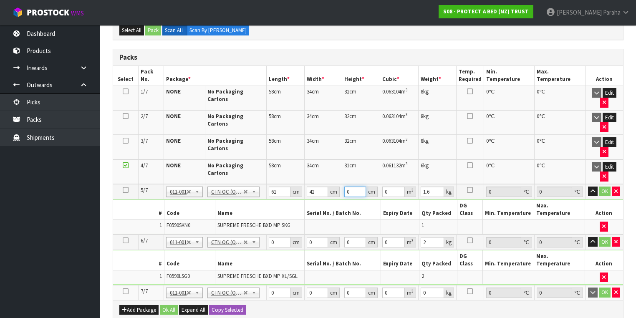
type input "0.007686"
type input "32"
type input "0.081984"
type input "3"
type input "0.007686"
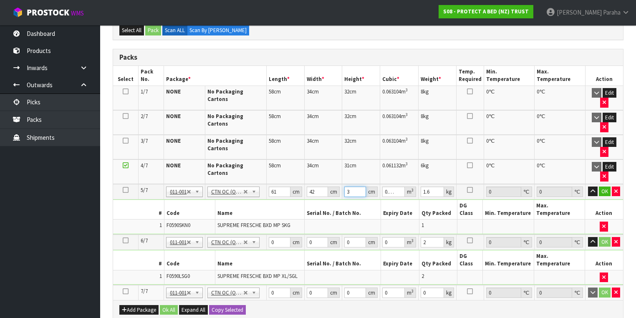
type input "34"
type input "0.087108"
type input "34"
type input "8"
click at [588, 186] on button "button" at bounding box center [593, 191] width 10 height 10
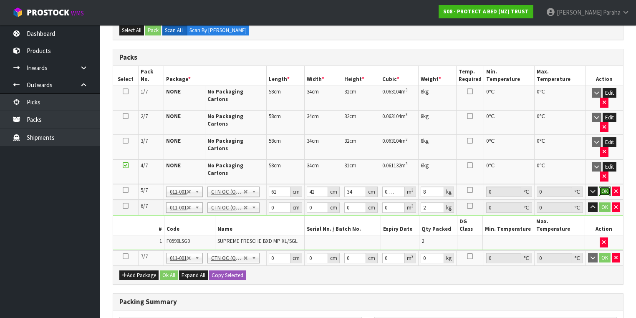
click button "OK" at bounding box center [605, 191] width 12 height 10
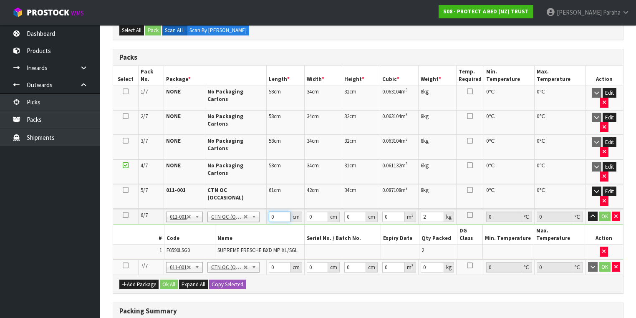
drag, startPoint x: 274, startPoint y: 164, endPoint x: 267, endPoint y: 165, distance: 7.2
click at [267, 209] on td "0 cm" at bounding box center [285, 216] width 38 height 15
type input "60"
type input "40"
type input "3"
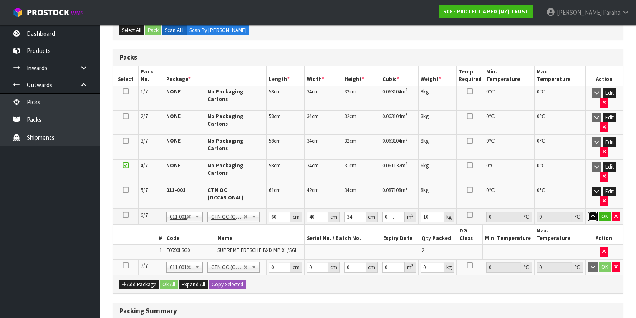
click at [588, 211] on button "button" at bounding box center [593, 216] width 10 height 10
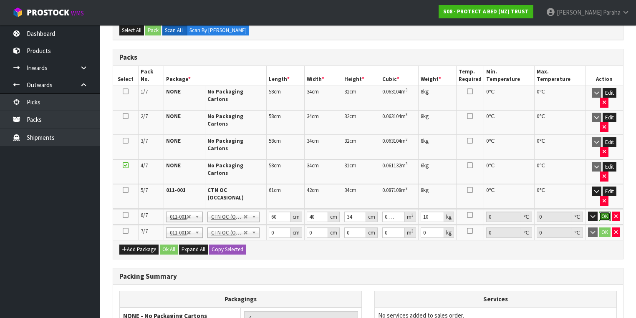
click button "OK" at bounding box center [605, 216] width 12 height 10
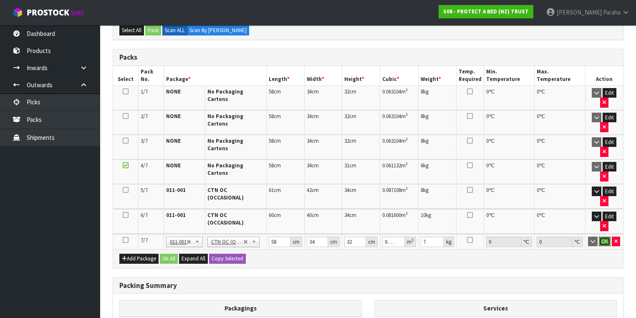
click button "OK" at bounding box center [605, 242] width 12 height 10
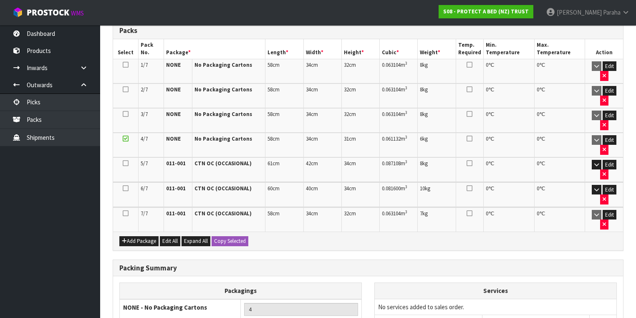
scroll to position [264, 0]
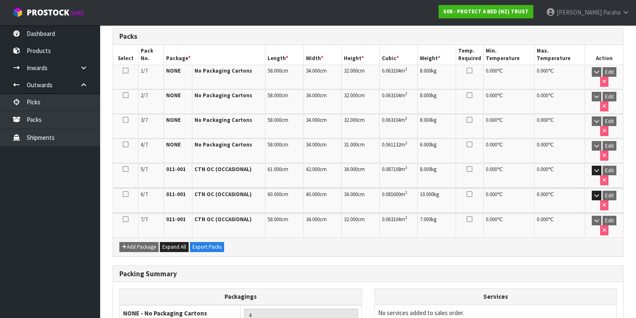
scroll to position [246, 0]
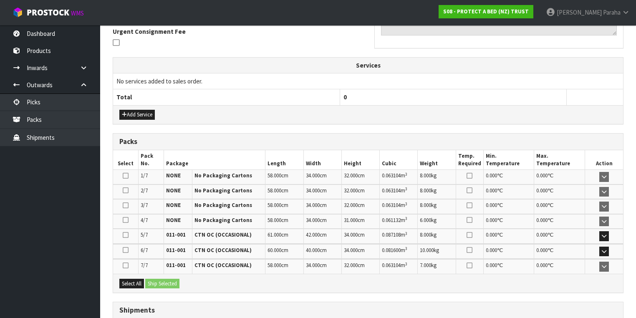
scroll to position [309, 0]
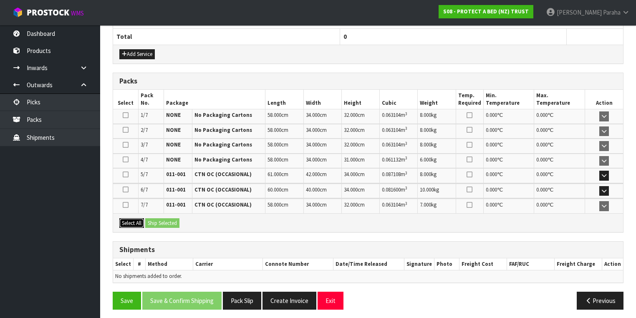
click at [121, 218] on button "Select All" at bounding box center [131, 223] width 25 height 10
click at [155, 219] on button "Ship Selected" at bounding box center [162, 223] width 34 height 10
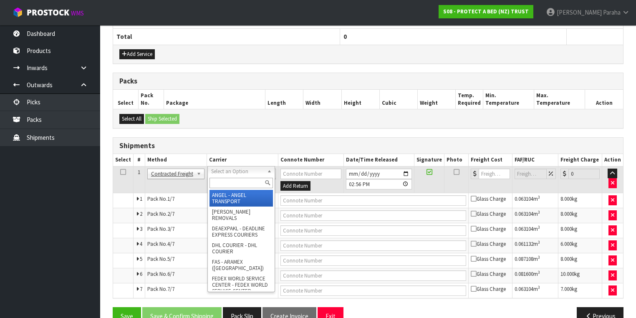
click at [242, 184] on input "text" at bounding box center [240, 183] width 63 height 10
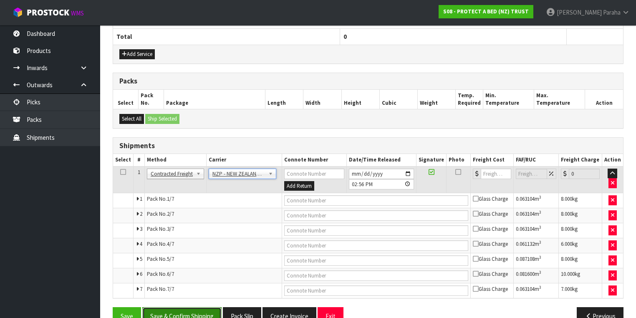
click at [186, 312] on button "Save & Confirm Shipping" at bounding box center [181, 316] width 79 height 18
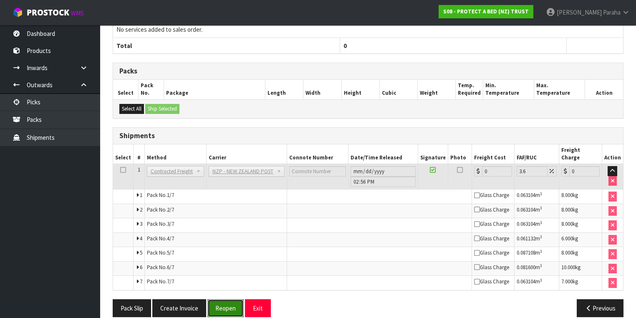
click at [227, 299] on button "Reopen" at bounding box center [225, 308] width 36 height 18
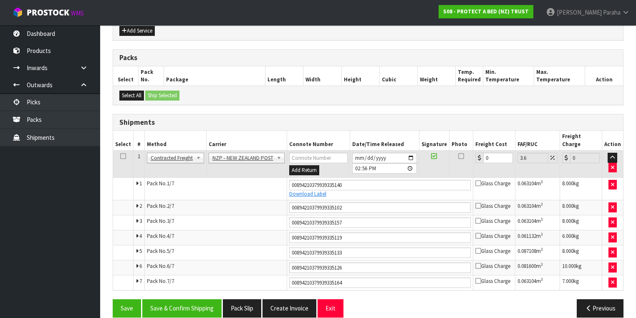
scroll to position [332, 0]
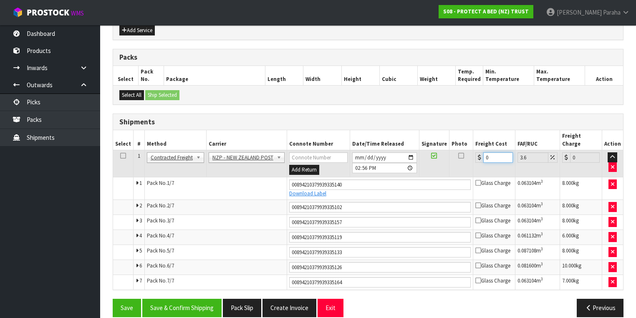
drag, startPoint x: 489, startPoint y: 143, endPoint x: 468, endPoint y: 149, distance: 21.1
click at [468, 150] on tr "1 Client Local Pickup Customer Local Pickup Company Freight Contracted Freight …" at bounding box center [368, 163] width 510 height 27
click at [177, 299] on button "Save & Confirm Shipping" at bounding box center [181, 308] width 79 height 18
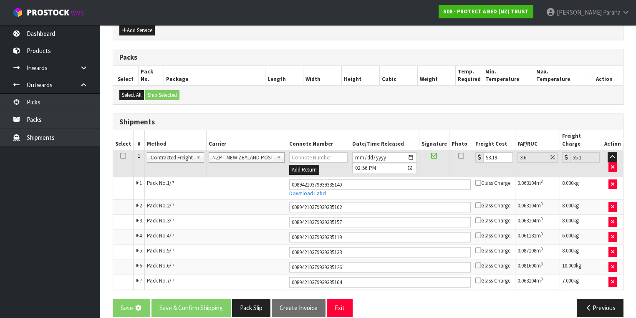
scroll to position [0, 0]
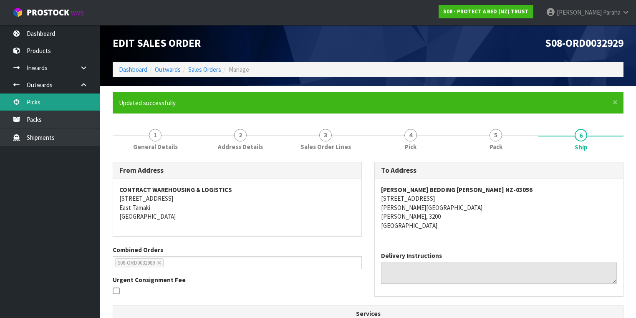
click at [50, 98] on link "Picks" at bounding box center [50, 101] width 100 height 17
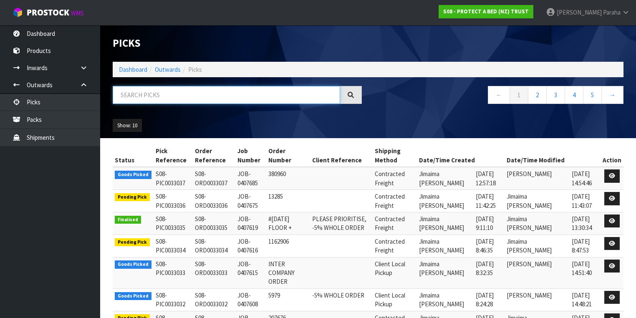
click at [136, 93] on input "text" at bounding box center [226, 95] width 227 height 18
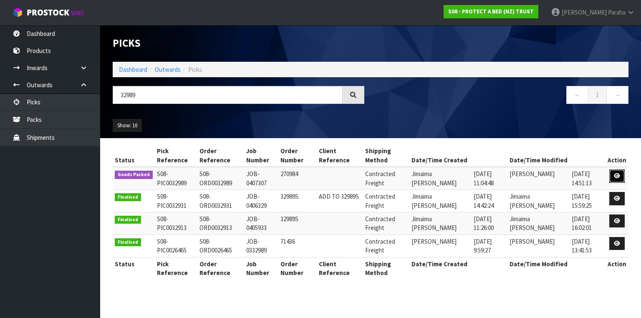
click at [614, 177] on icon at bounding box center [617, 175] width 6 height 5
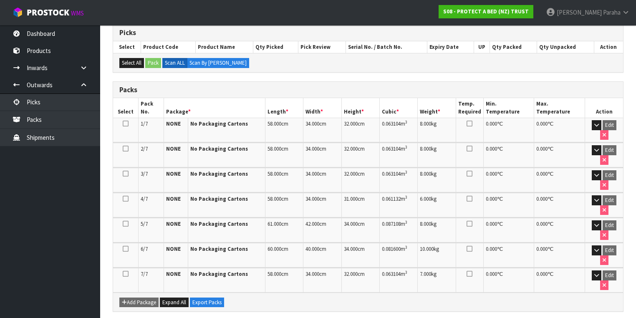
scroll to position [198, 0]
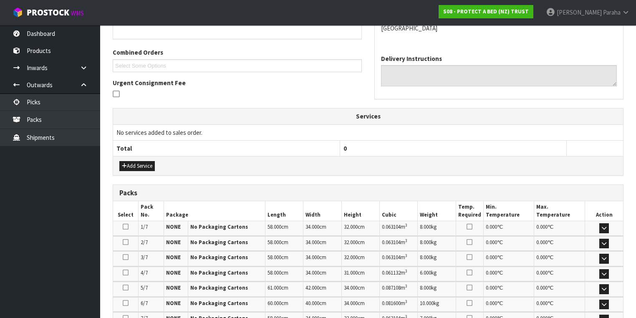
scroll to position [280, 0]
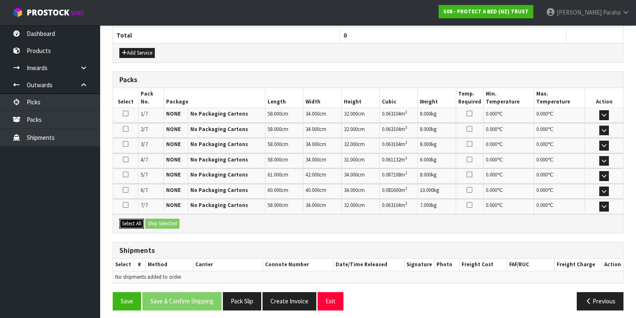
click at [127, 220] on button "Select All" at bounding box center [131, 224] width 25 height 10
click at [165, 221] on button "Ship Selected" at bounding box center [162, 224] width 34 height 10
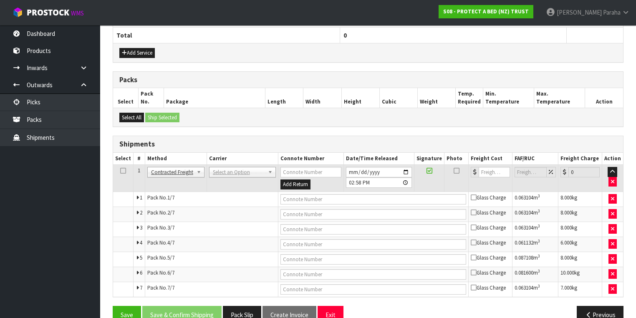
scroll to position [294, 0]
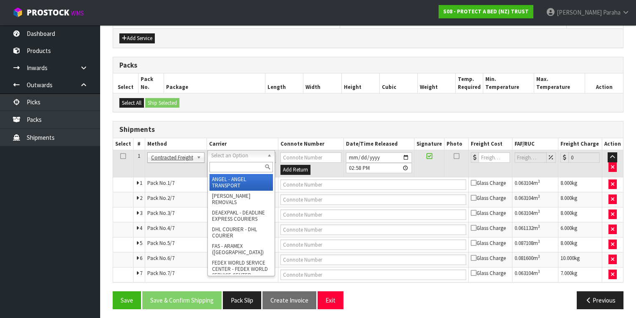
click at [239, 168] on input "text" at bounding box center [240, 167] width 63 height 10
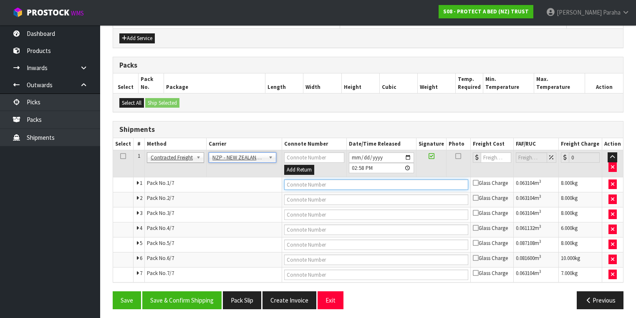
click at [307, 184] on input "text" at bounding box center [376, 184] width 184 height 10
click at [113, 291] on button "Save" at bounding box center [127, 300] width 28 height 18
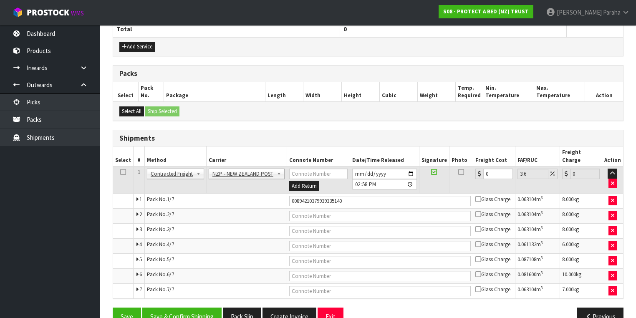
scroll to position [325, 0]
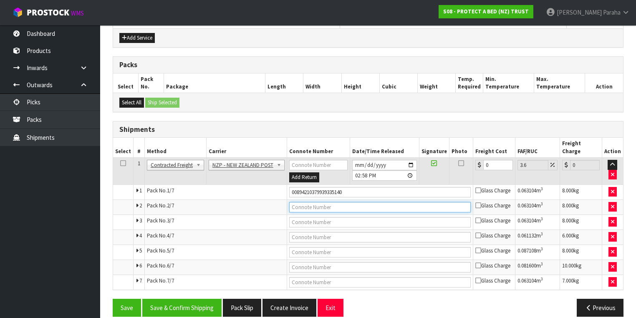
click at [317, 202] on input "text" at bounding box center [379, 207] width 181 height 10
click at [113, 299] on button "Save" at bounding box center [127, 308] width 28 height 18
click at [351, 217] on input "text" at bounding box center [379, 222] width 181 height 10
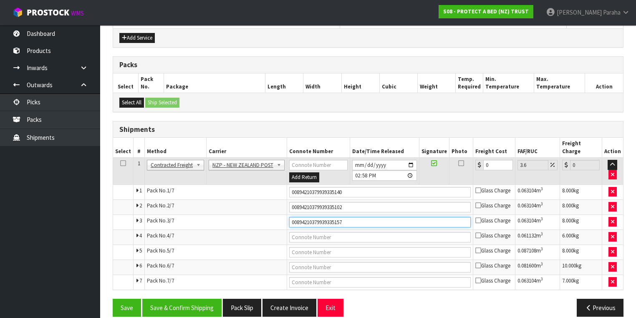
click at [113, 299] on button "Save" at bounding box center [127, 308] width 28 height 18
click at [346, 232] on input "text" at bounding box center [379, 237] width 181 height 10
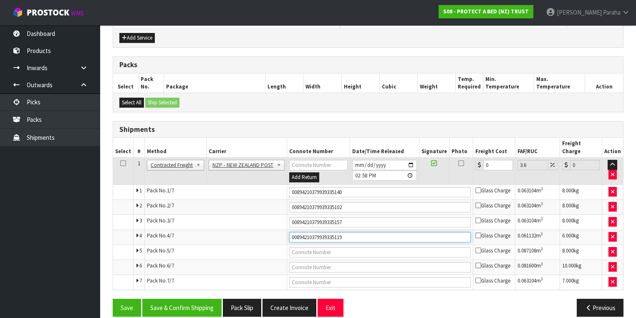
click at [113, 299] on button "Save" at bounding box center [127, 308] width 28 height 18
click at [342, 259] on td at bounding box center [380, 266] width 186 height 15
click at [343, 247] on input "text" at bounding box center [379, 252] width 181 height 10
click at [113, 299] on button "Save" at bounding box center [127, 308] width 28 height 18
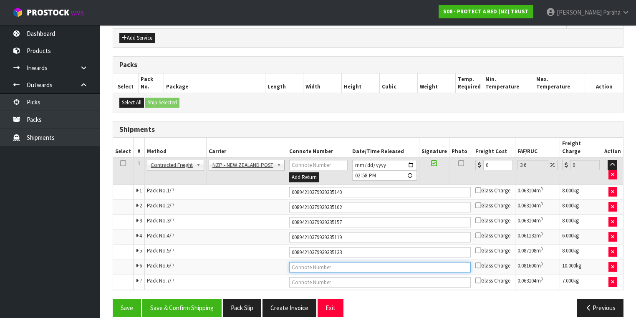
click at [327, 262] on input "text" at bounding box center [379, 267] width 181 height 10
click at [113, 299] on button "Save" at bounding box center [127, 308] width 28 height 18
click at [338, 277] on input "text" at bounding box center [379, 282] width 181 height 10
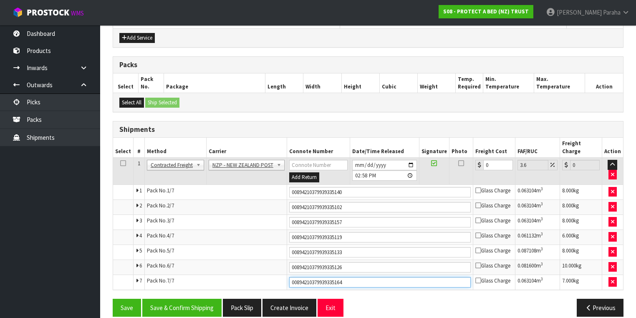
click at [113, 299] on button "Save" at bounding box center [127, 308] width 28 height 18
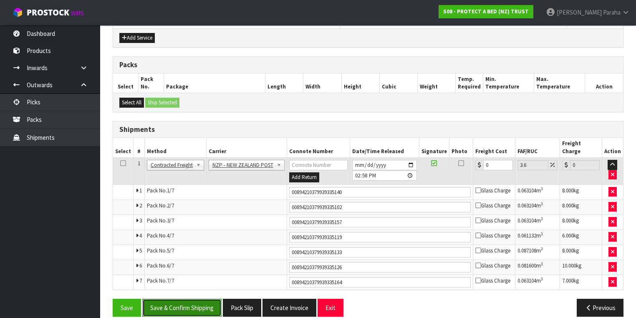
click at [194, 300] on button "Save & Confirm Shipping" at bounding box center [181, 308] width 79 height 18
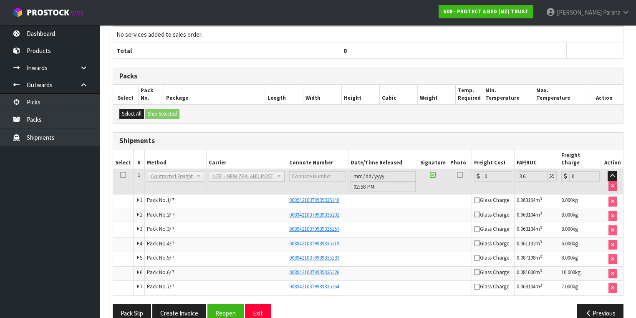
scroll to position [309, 0]
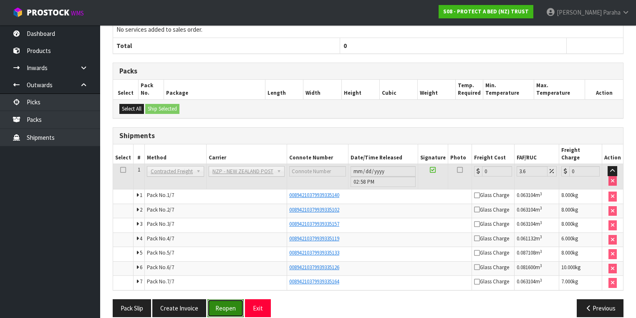
click at [225, 299] on button "Reopen" at bounding box center [225, 308] width 36 height 18
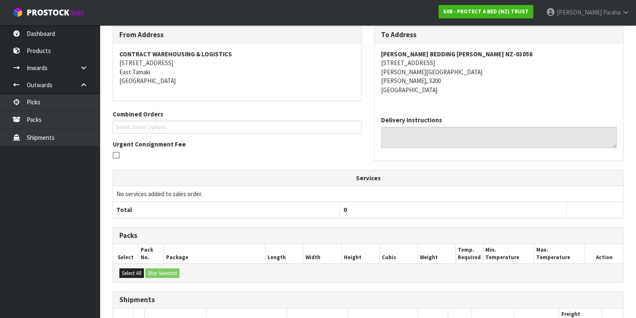
scroll to position [66, 0]
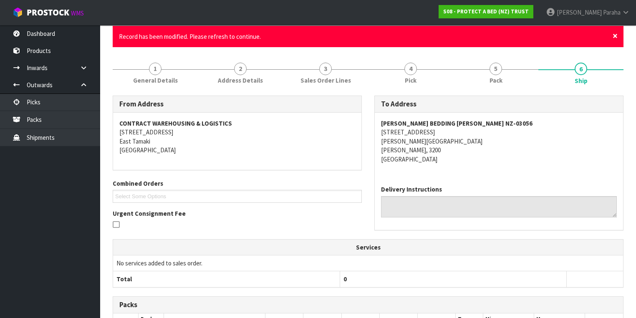
click at [614, 37] on span "×" at bounding box center [614, 36] width 5 height 12
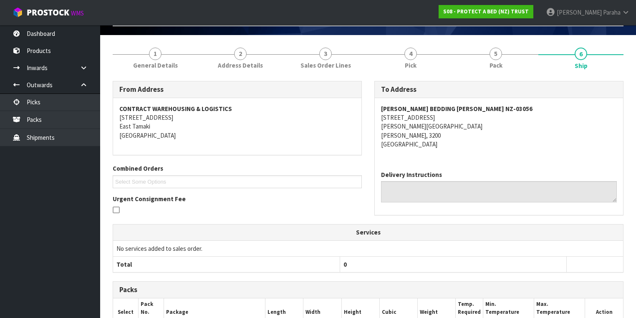
scroll to position [0, 0]
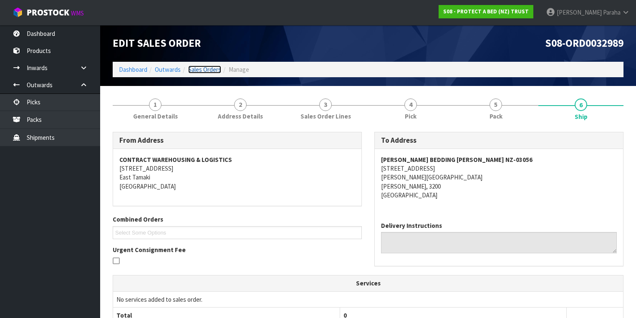
click at [206, 71] on link "Sales Orders" at bounding box center [204, 69] width 33 height 8
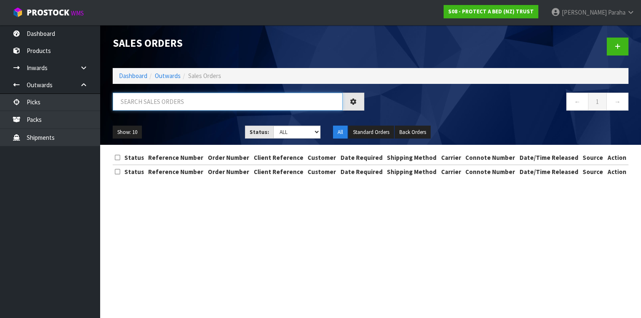
click at [216, 100] on input "text" at bounding box center [228, 102] width 230 height 18
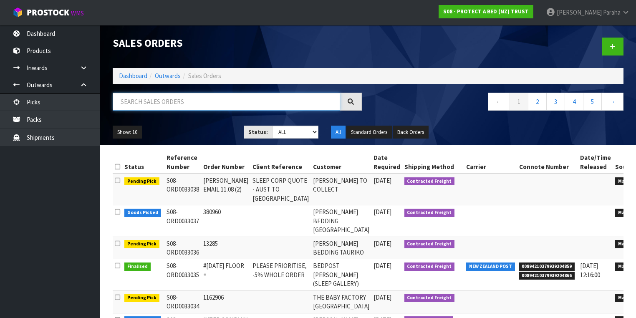
click at [144, 106] on input "text" at bounding box center [226, 102] width 227 height 18
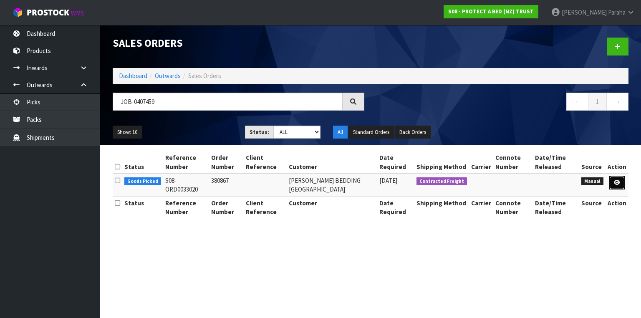
click at [623, 184] on link at bounding box center [616, 182] width 15 height 13
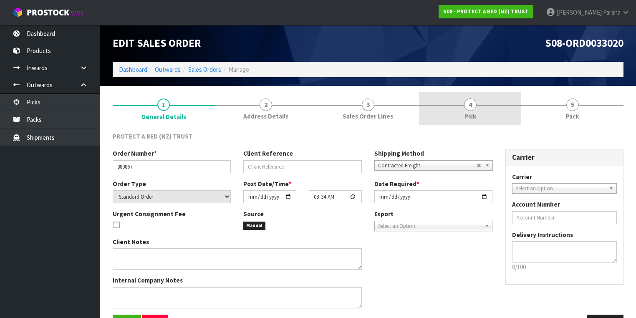
click at [468, 105] on span "4" at bounding box center [470, 104] width 13 height 13
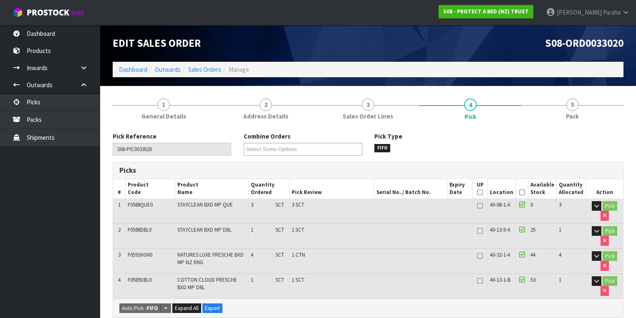
click at [525, 193] on icon at bounding box center [522, 192] width 6 height 0
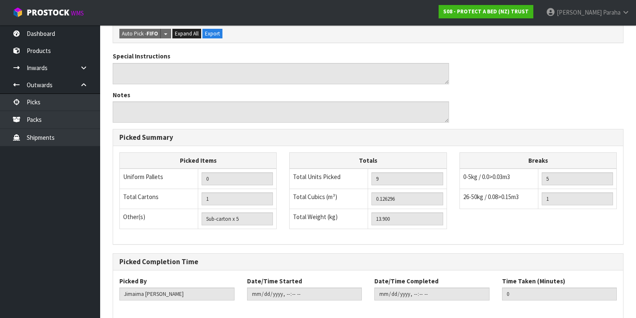
scroll to position [341, 0]
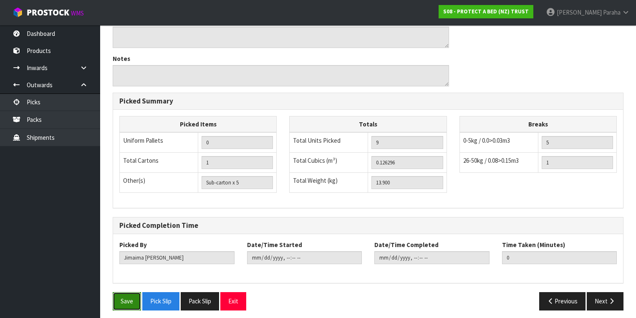
click at [128, 299] on button "Save" at bounding box center [127, 301] width 28 height 18
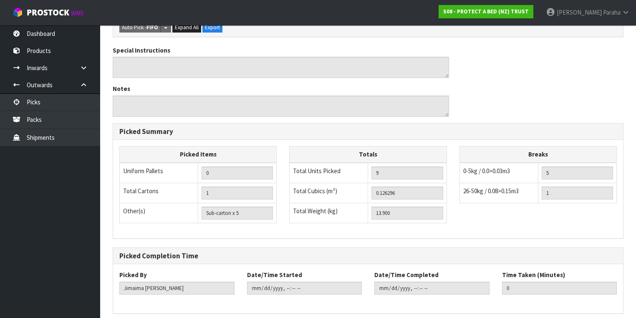
scroll to position [0, 0]
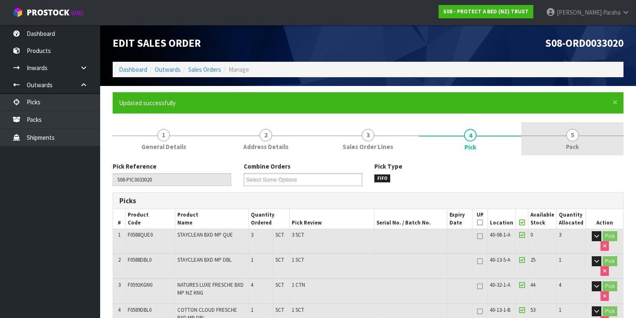
click at [577, 136] on span "5" at bounding box center [572, 135] width 13 height 13
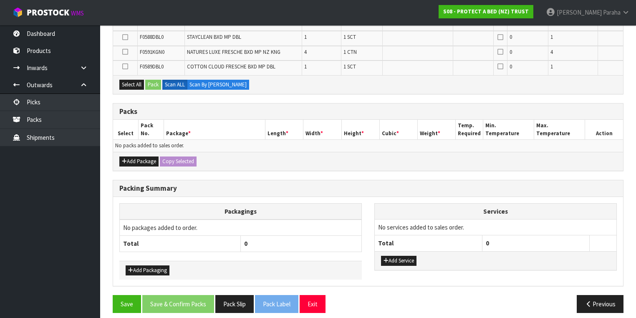
scroll to position [209, 0]
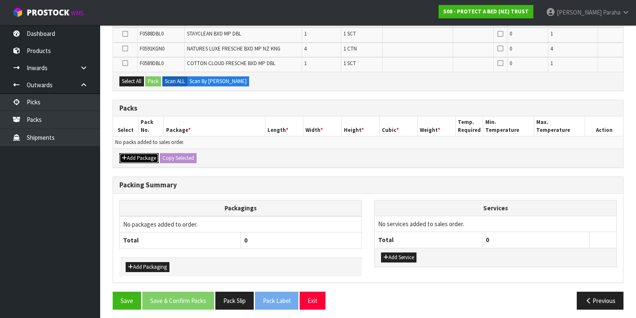
click at [146, 156] on button "Add Package" at bounding box center [138, 158] width 39 height 10
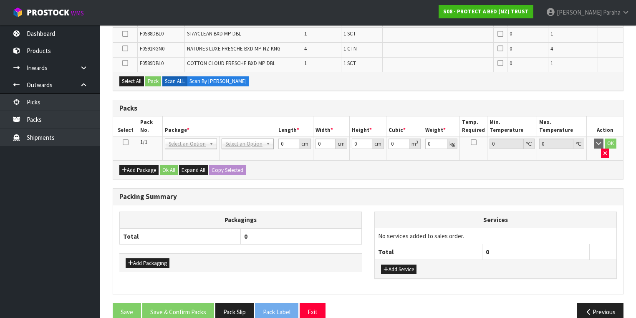
click at [127, 142] on icon at bounding box center [126, 142] width 6 height 0
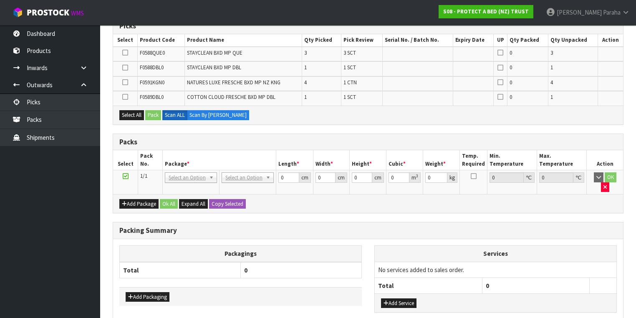
scroll to position [108, 0]
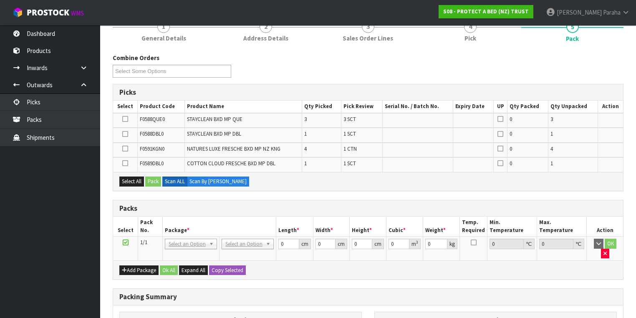
click at [123, 148] on icon at bounding box center [125, 148] width 6 height 0
click at [0, 0] on input "checkbox" at bounding box center [0, 0] width 0 height 0
click at [149, 179] on button "Pack" at bounding box center [153, 181] width 16 height 10
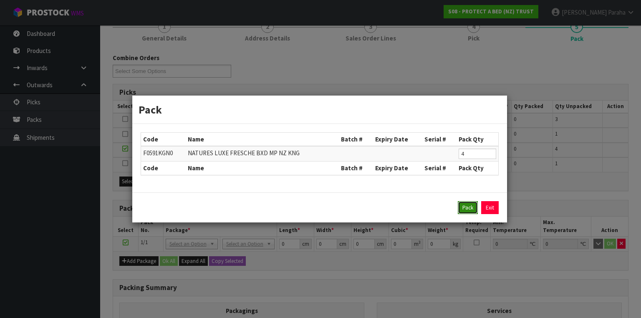
click at [472, 204] on button "Pack" at bounding box center [468, 207] width 20 height 13
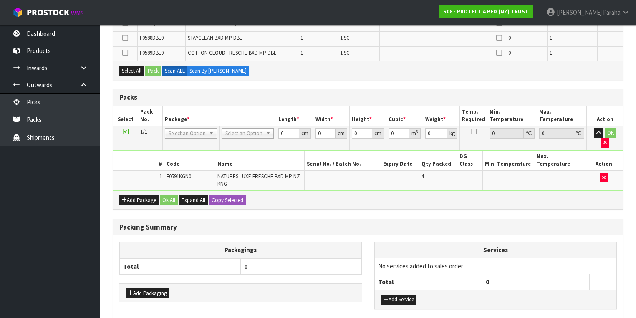
scroll to position [229, 0]
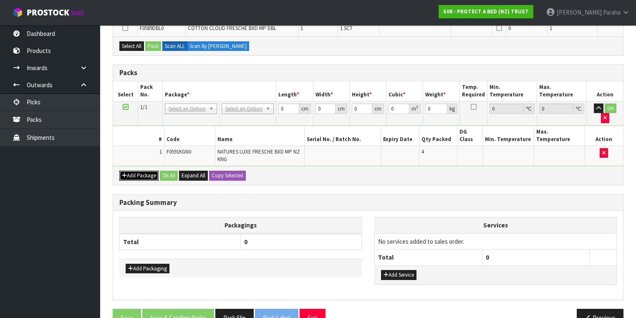
click at [148, 171] on button "Add Package" at bounding box center [138, 176] width 39 height 10
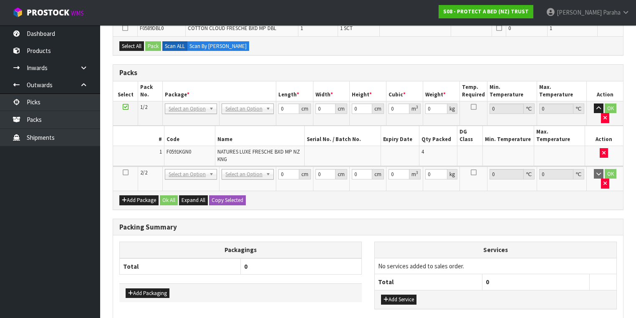
click at [123, 172] on icon at bounding box center [126, 172] width 6 height 0
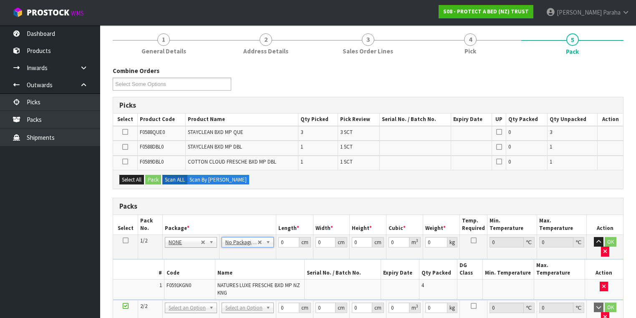
scroll to position [129, 0]
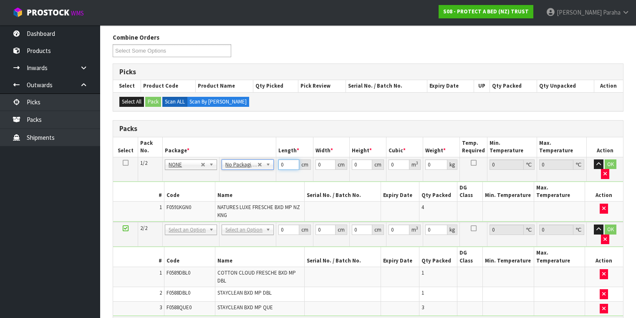
drag, startPoint x: 286, startPoint y: 162, endPoint x: 281, endPoint y: 162, distance: 5.4
click at [281, 162] on input "0" at bounding box center [288, 164] width 20 height 10
drag, startPoint x: 322, startPoint y: 166, endPoint x: 317, endPoint y: 166, distance: 5.4
click at [317, 166] on input "0" at bounding box center [325, 164] width 20 height 10
drag, startPoint x: 282, startPoint y: 164, endPoint x: 277, endPoint y: 165, distance: 5.7
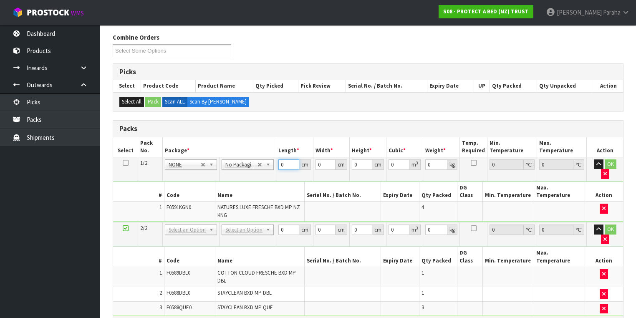
click at [277, 165] on td "0 cm" at bounding box center [294, 169] width 37 height 24
click at [594, 159] on button "button" at bounding box center [599, 164] width 10 height 10
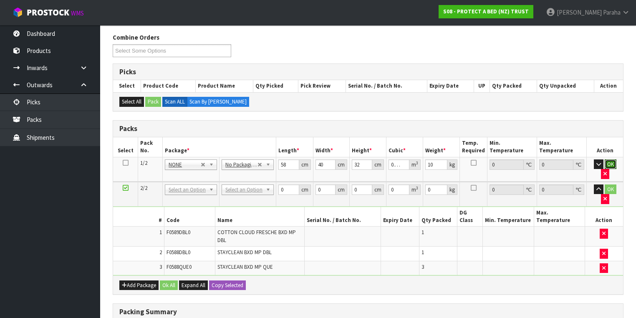
click button "OK" at bounding box center [610, 164] width 12 height 10
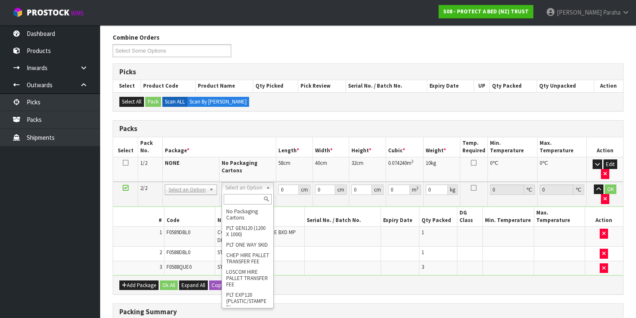
click at [250, 199] on input "text" at bounding box center [248, 199] width 48 height 10
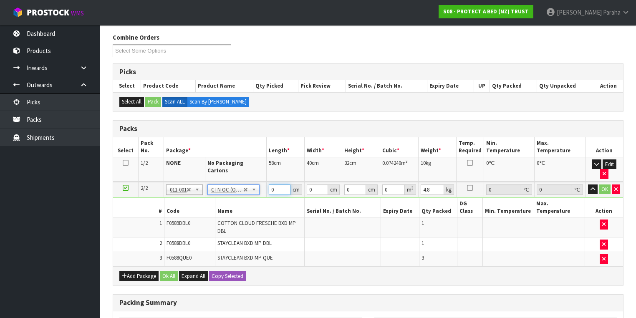
drag, startPoint x: 274, startPoint y: 179, endPoint x: 260, endPoint y: 179, distance: 13.4
click at [260, 182] on tr "2/2 NONE 007-001 007-002 007-004 007-009 007-013 007-014 007-015 007-017 007-01…" at bounding box center [368, 189] width 510 height 15
click at [588, 184] on button "button" at bounding box center [593, 189] width 10 height 10
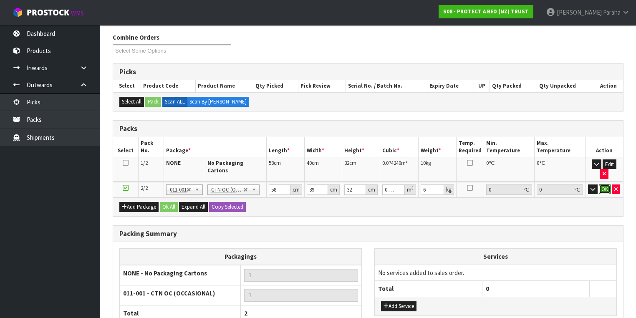
click button "OK" at bounding box center [605, 189] width 12 height 10
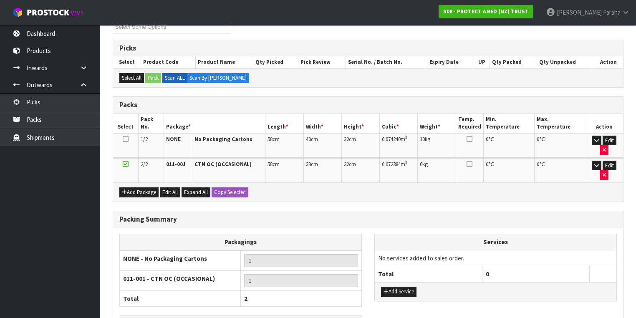
scroll to position [191, 0]
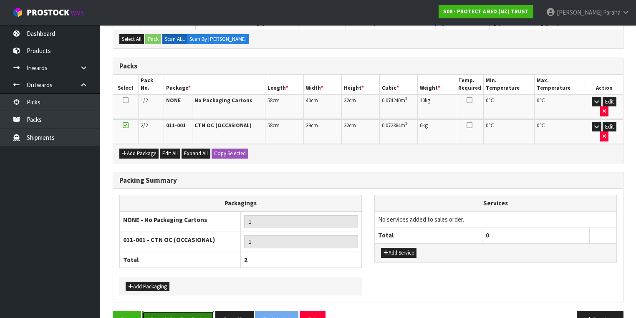
click at [191, 311] on button "Save & Confirm Packs" at bounding box center [178, 320] width 72 height 18
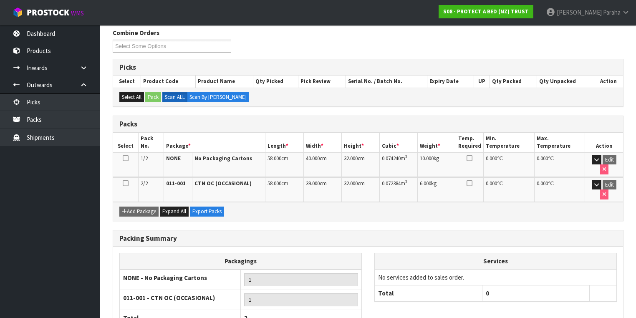
scroll to position [173, 0]
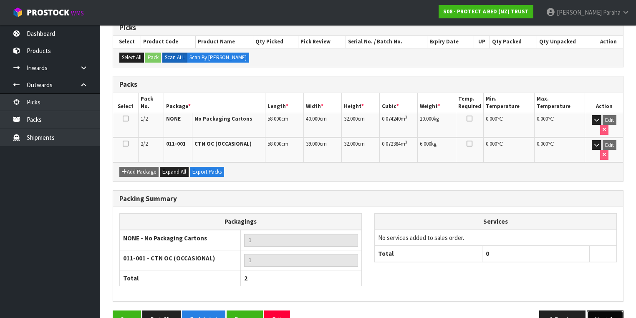
click at [603, 310] on button "Next" at bounding box center [604, 319] width 37 height 18
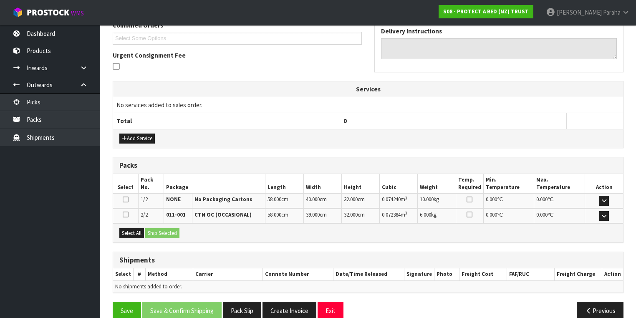
scroll to position [235, 0]
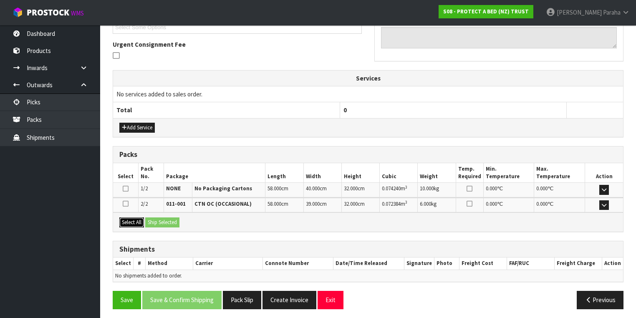
click at [132, 217] on button "Select All" at bounding box center [131, 222] width 25 height 10
click at [161, 220] on button "Ship Selected" at bounding box center [162, 222] width 34 height 10
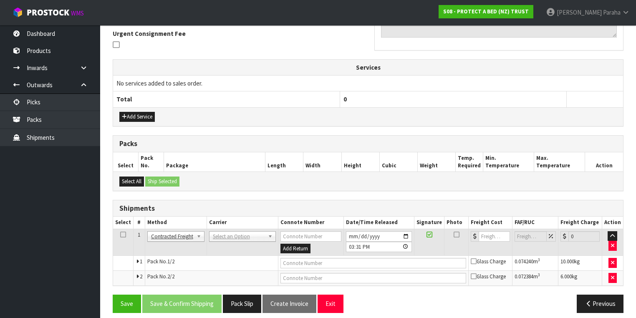
scroll to position [250, 0]
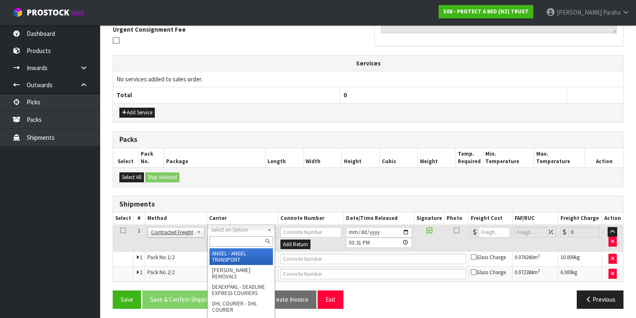
drag, startPoint x: 259, startPoint y: 232, endPoint x: 255, endPoint y: 235, distance: 4.8
click at [252, 242] on input "text" at bounding box center [240, 241] width 63 height 10
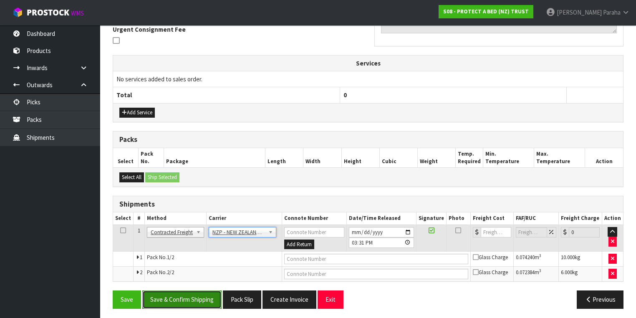
click at [191, 300] on button "Save & Confirm Shipping" at bounding box center [181, 299] width 79 height 18
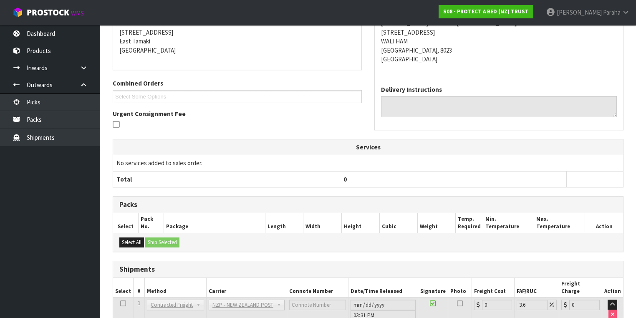
scroll to position [238, 0]
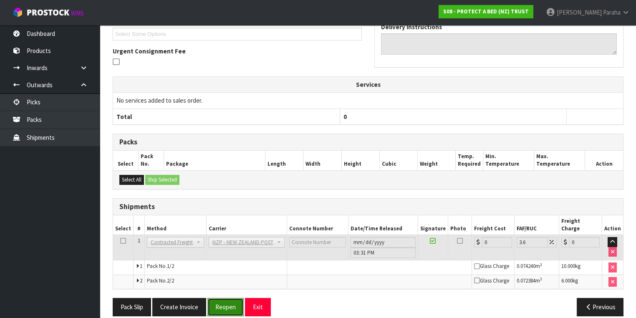
click at [230, 298] on button "Reopen" at bounding box center [225, 307] width 36 height 18
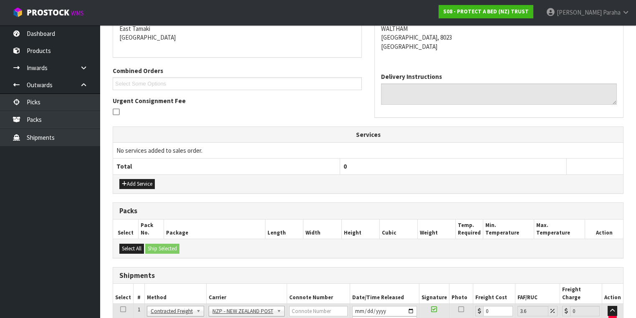
scroll to position [234, 0]
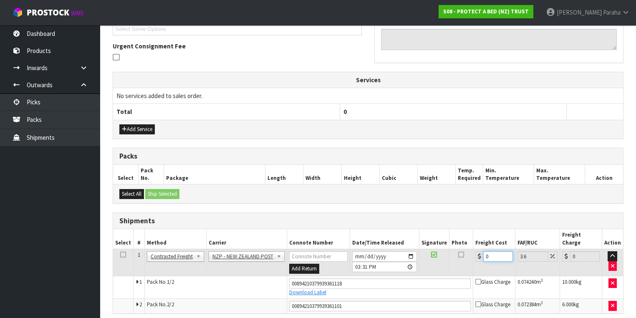
drag, startPoint x: 486, startPoint y: 248, endPoint x: 478, endPoint y: 249, distance: 8.0
click at [478, 251] on div "0" at bounding box center [494, 256] width 38 height 10
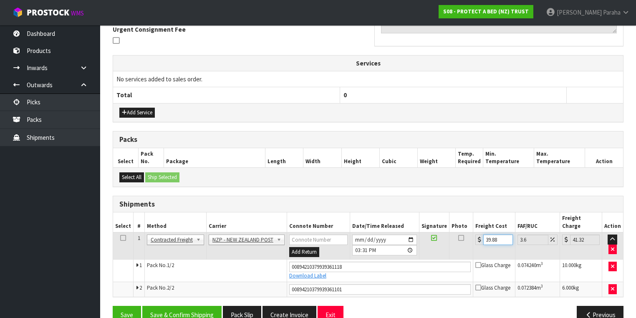
scroll to position [258, 0]
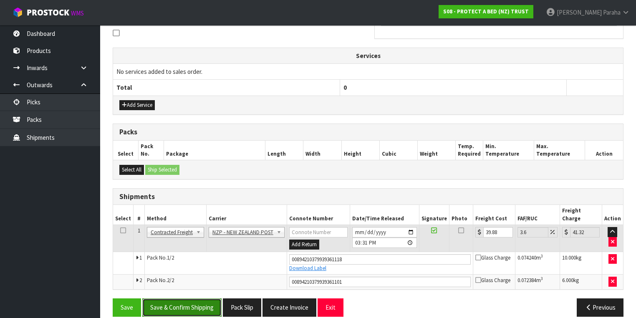
click at [190, 302] on button "Save & Confirm Shipping" at bounding box center [181, 307] width 79 height 18
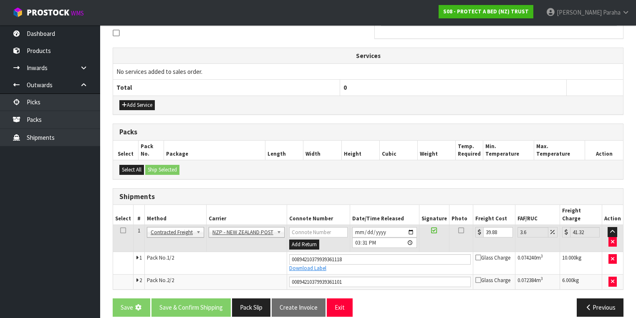
scroll to position [0, 0]
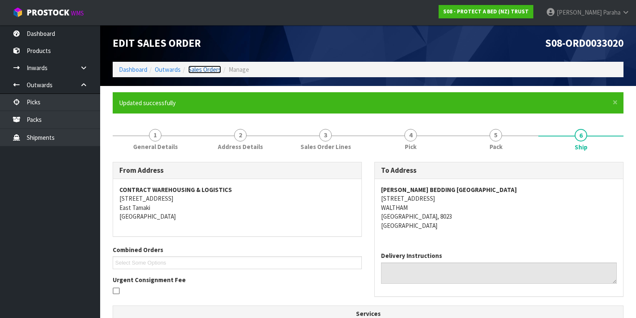
click at [204, 71] on link "Sales Orders" at bounding box center [204, 69] width 33 height 8
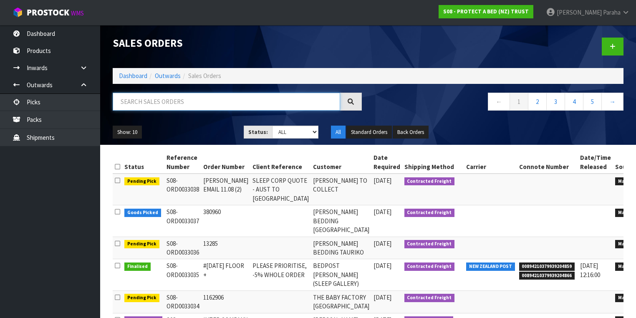
click at [193, 101] on input "text" at bounding box center [226, 102] width 227 height 18
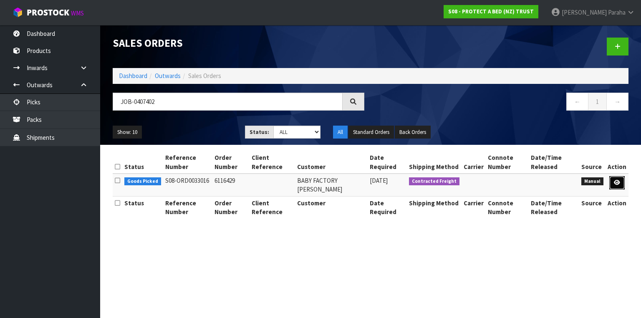
click at [616, 185] on link at bounding box center [616, 182] width 15 height 13
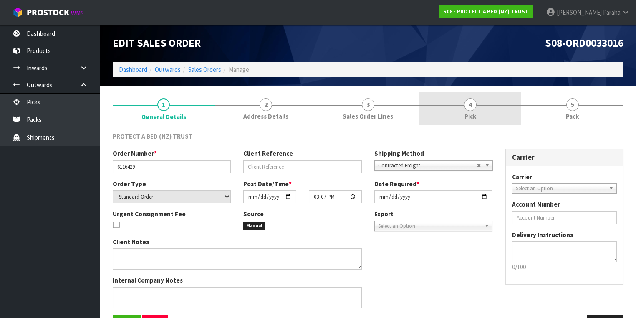
click at [471, 111] on link "4 Pick" at bounding box center [470, 108] width 102 height 33
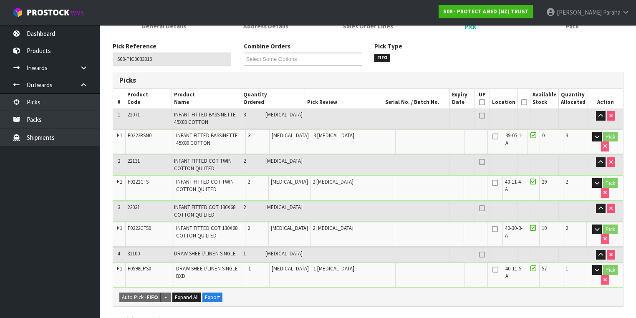
scroll to position [100, 0]
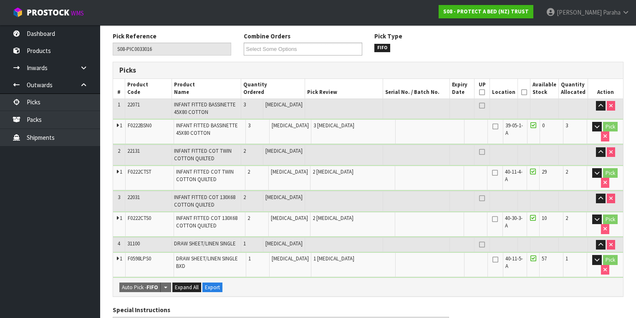
click at [525, 93] on icon at bounding box center [524, 92] width 6 height 0
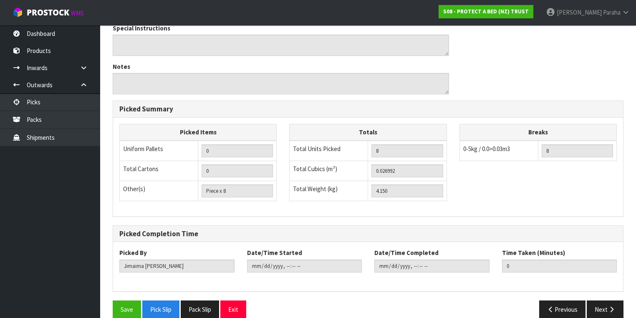
scroll to position [419, 0]
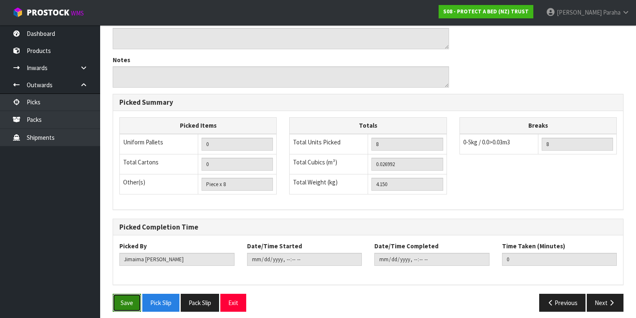
click at [124, 295] on button "Save" at bounding box center [127, 303] width 28 height 18
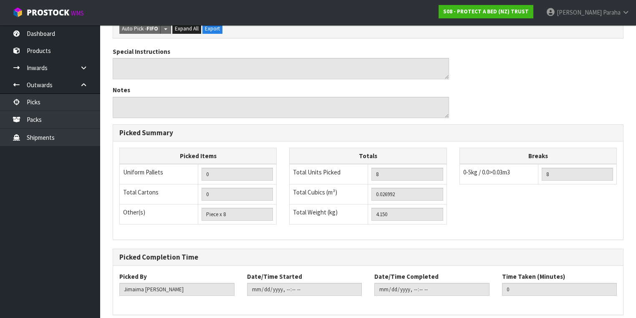
scroll to position [0, 0]
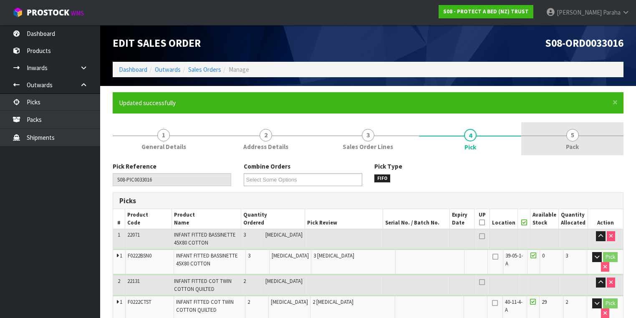
click at [572, 138] on span "5" at bounding box center [572, 135] width 13 height 13
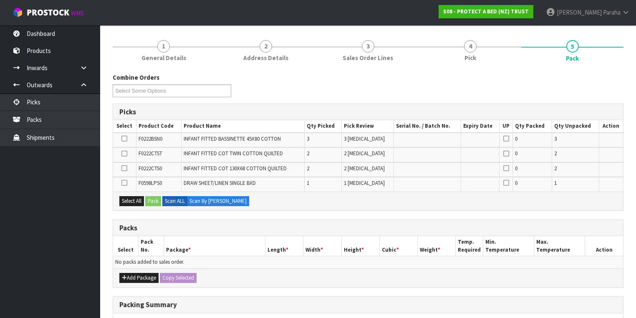
scroll to position [133, 0]
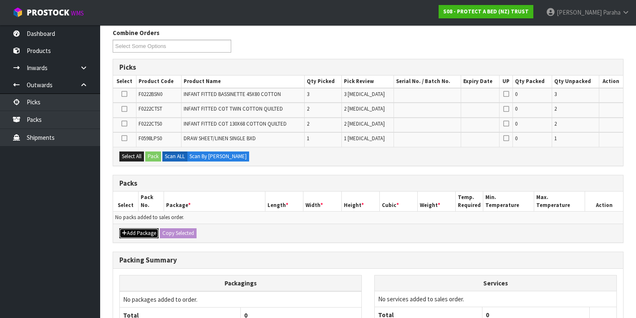
click at [131, 231] on button "Add Package" at bounding box center [138, 233] width 39 height 10
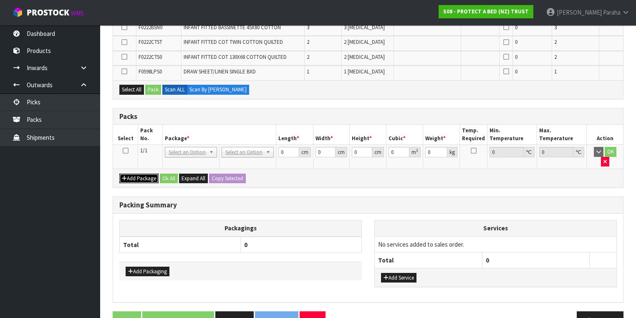
scroll to position [211, 0]
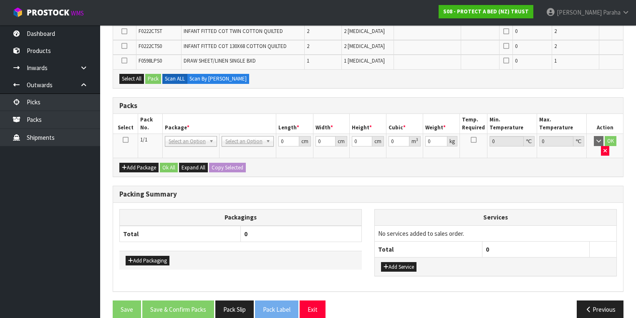
click at [126, 140] on icon at bounding box center [126, 140] width 6 height 0
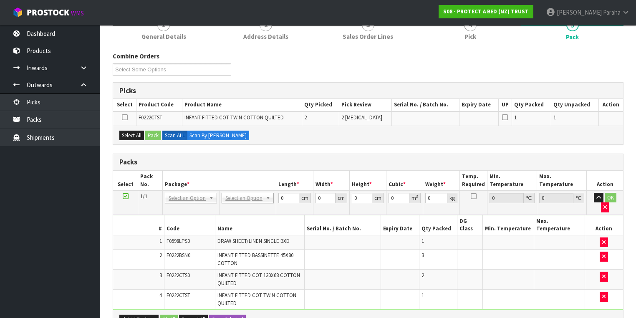
scroll to position [53, 0]
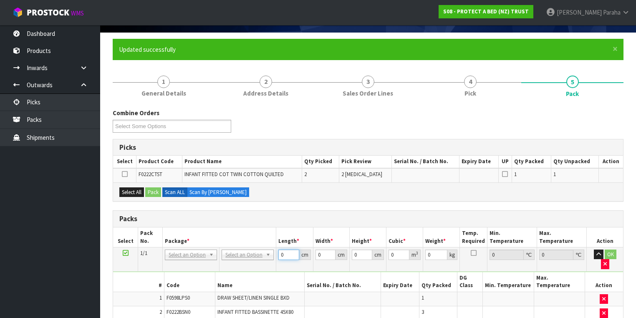
drag, startPoint x: 284, startPoint y: 252, endPoint x: 279, endPoint y: 251, distance: 4.5
click at [279, 251] on input "0" at bounding box center [288, 254] width 20 height 10
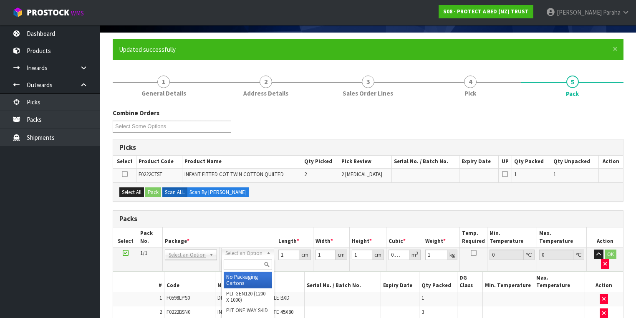
click at [244, 260] on input "text" at bounding box center [248, 264] width 48 height 10
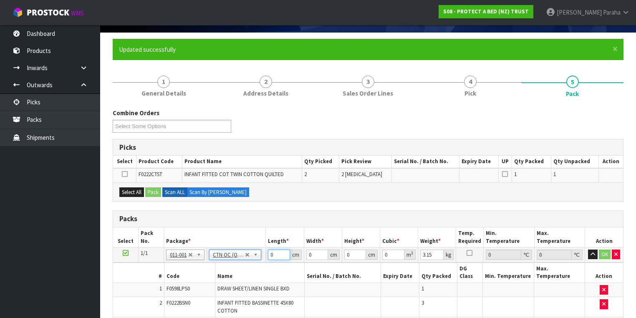
drag, startPoint x: 279, startPoint y: 254, endPoint x: 273, endPoint y: 254, distance: 5.8
click at [273, 254] on input "0" at bounding box center [279, 254] width 22 height 10
click at [270, 253] on input "0" at bounding box center [279, 254] width 22 height 10
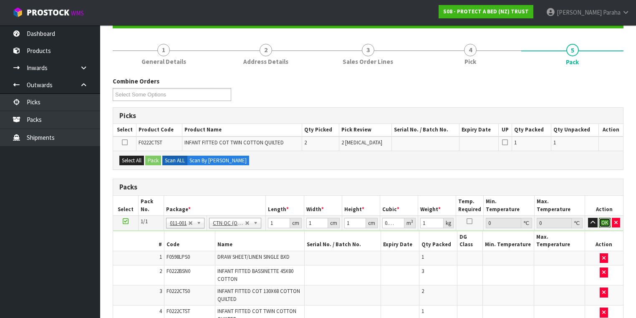
scroll to position [120, 0]
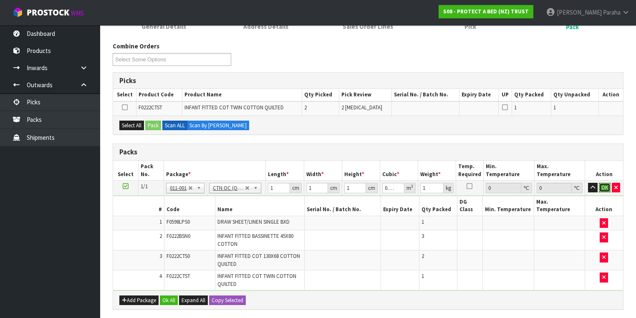
click at [604, 184] on button "OK" at bounding box center [605, 188] width 12 height 10
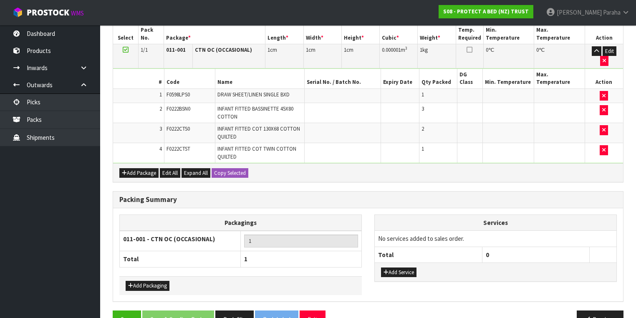
scroll to position [257, 0]
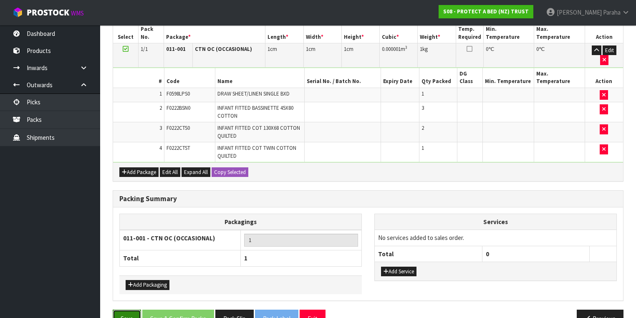
click at [121, 310] on button "Save" at bounding box center [127, 319] width 28 height 18
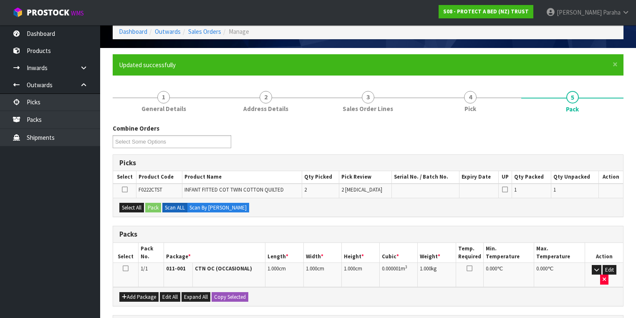
scroll to position [71, 0]
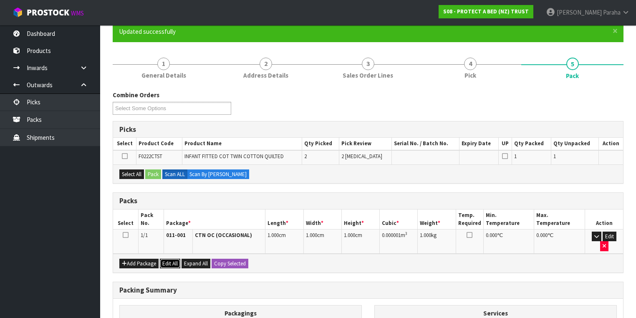
click at [171, 259] on button "Edit All" at bounding box center [170, 264] width 20 height 10
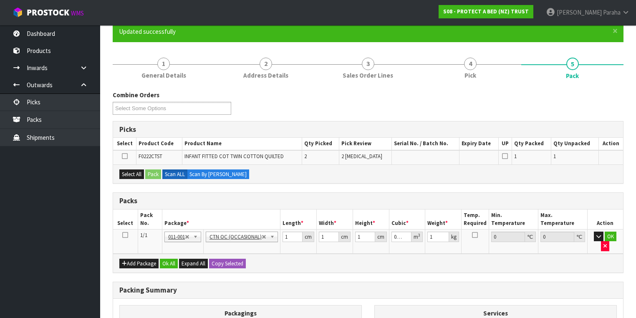
click at [126, 235] on icon at bounding box center [125, 235] width 6 height 0
click at [596, 239] on td "OK" at bounding box center [605, 241] width 36 height 24
click at [596, 237] on button "button" at bounding box center [599, 237] width 10 height 10
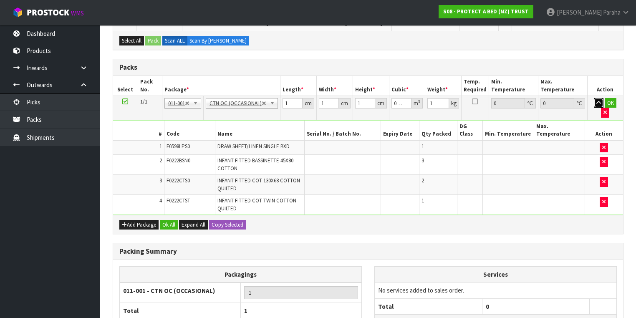
scroll to position [258, 0]
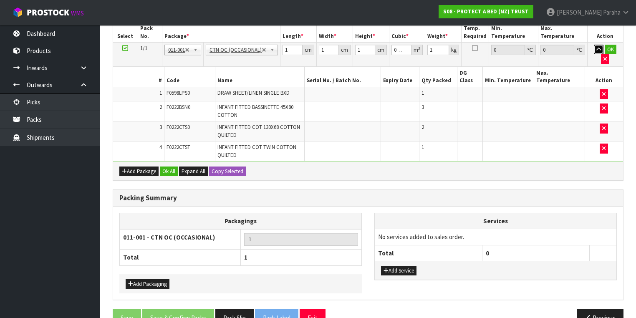
click at [594, 45] on button "button" at bounding box center [599, 50] width 10 height 10
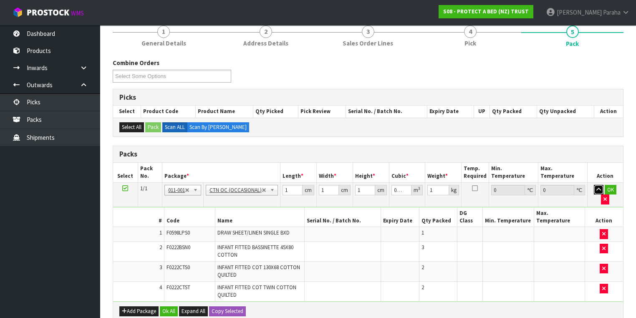
scroll to position [143, 0]
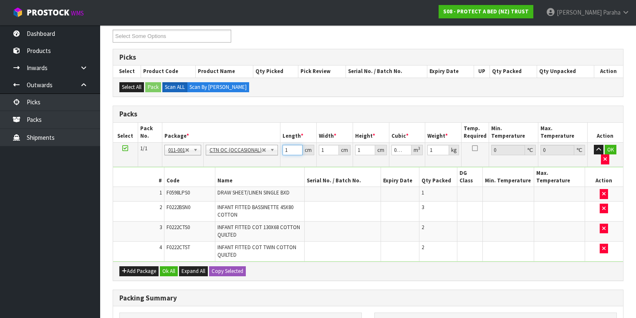
drag, startPoint x: 289, startPoint y: 147, endPoint x: 279, endPoint y: 146, distance: 9.7
click at [279, 146] on tr "1/1 NONE 007-001 007-002 007-004 007-009 007-013 007-014 007-015 007-017 007-01…" at bounding box center [368, 154] width 510 height 24
click at [594, 145] on button "button" at bounding box center [599, 150] width 10 height 10
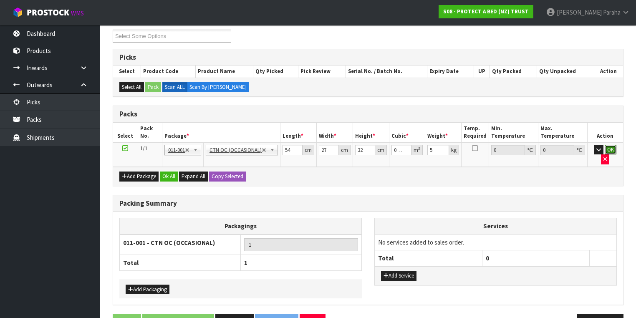
click button "OK" at bounding box center [610, 150] width 12 height 10
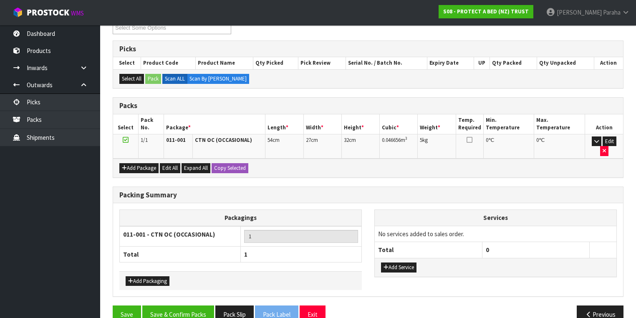
scroll to position [157, 0]
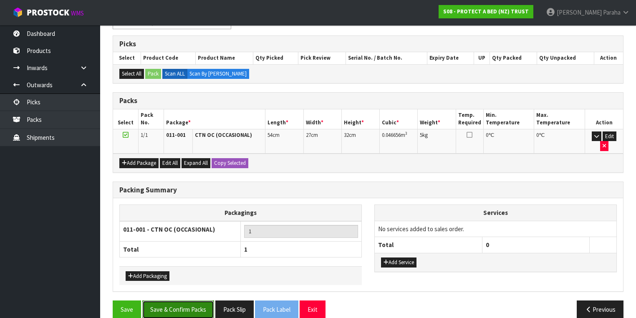
click at [169, 300] on button "Save & Confirm Packs" at bounding box center [178, 309] width 72 height 18
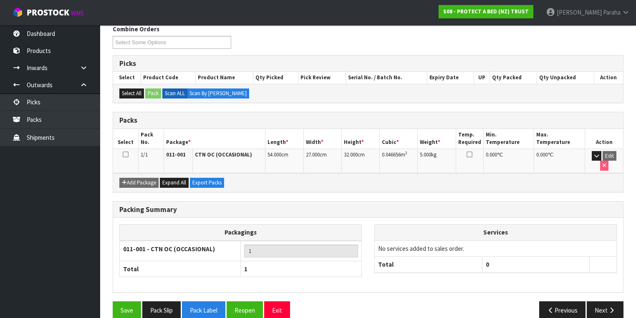
scroll to position [138, 0]
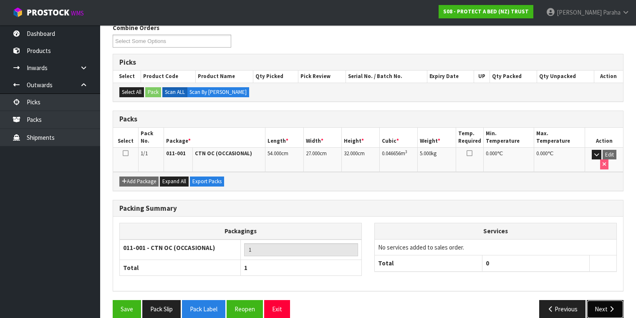
click at [614, 306] on icon "button" at bounding box center [611, 309] width 8 height 6
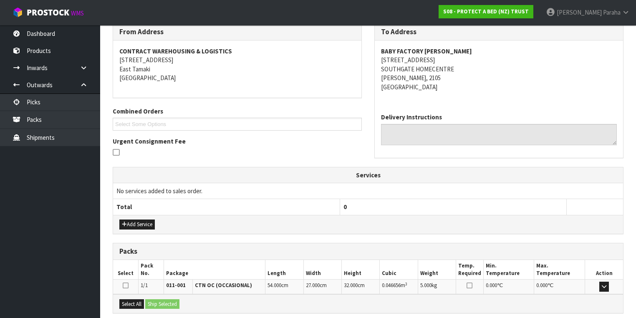
scroll to position [220, 0]
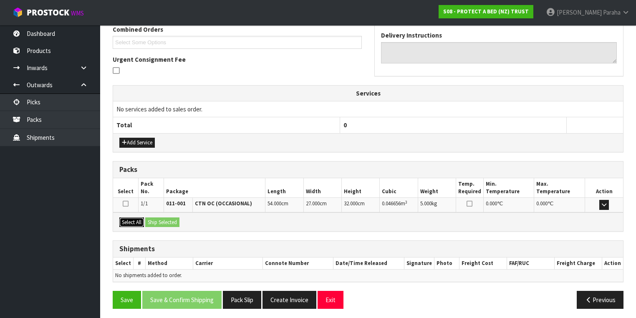
click at [131, 219] on button "Select All" at bounding box center [131, 222] width 25 height 10
click at [160, 219] on button "Ship Selected" at bounding box center [162, 222] width 34 height 10
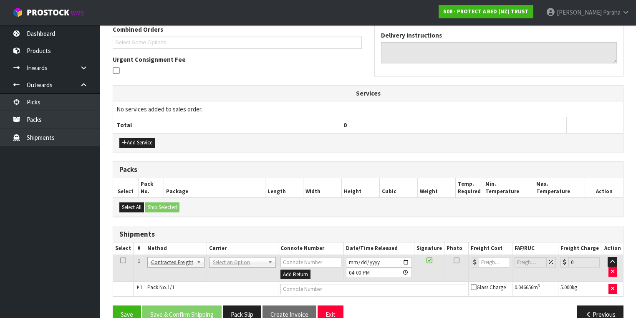
scroll to position [235, 0]
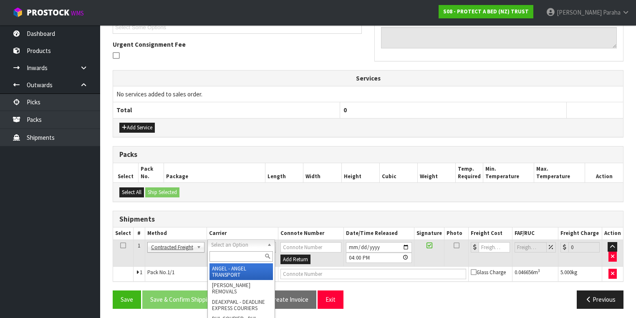
click at [247, 257] on input "text" at bounding box center [240, 256] width 63 height 10
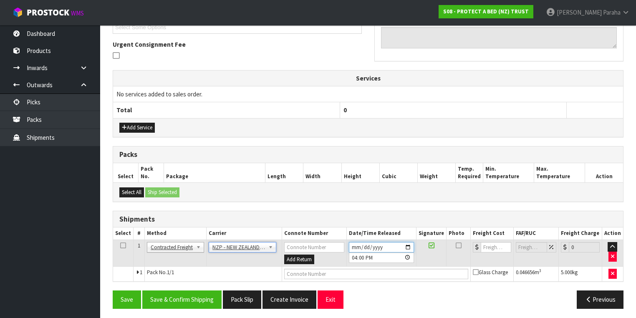
click at [410, 245] on input "2025-08-14" at bounding box center [381, 247] width 65 height 10
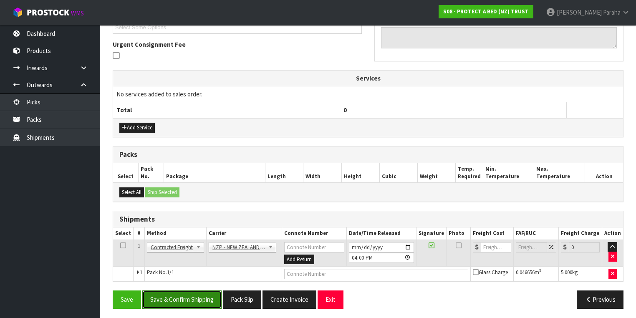
click at [212, 296] on button "Save & Confirm Shipping" at bounding box center [181, 299] width 79 height 18
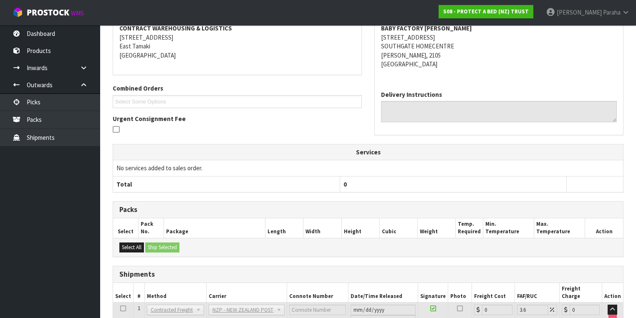
scroll to position [224, 0]
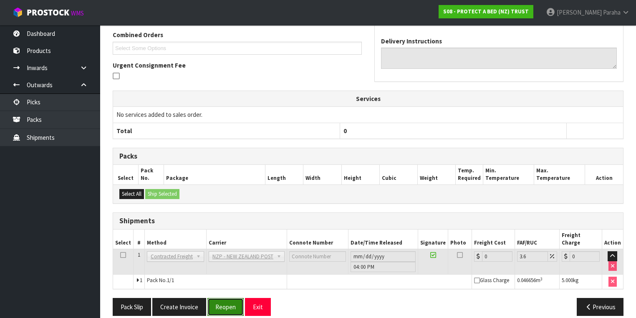
click at [221, 299] on button "Reopen" at bounding box center [225, 307] width 36 height 18
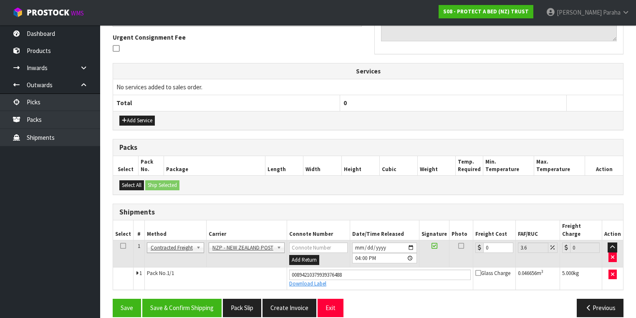
scroll to position [243, 0]
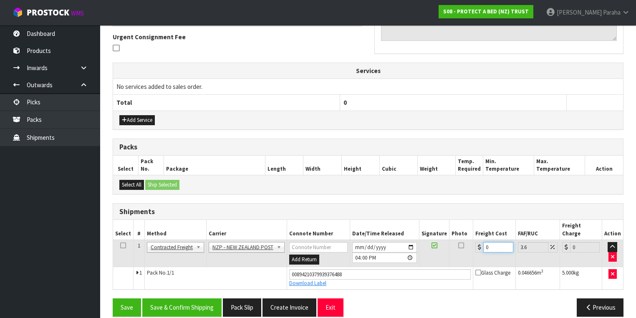
drag, startPoint x: 491, startPoint y: 235, endPoint x: 479, endPoint y: 237, distance: 11.5
click at [479, 242] on div "0" at bounding box center [494, 247] width 38 height 10
click at [166, 298] on button "Save & Confirm Shipping" at bounding box center [181, 307] width 79 height 18
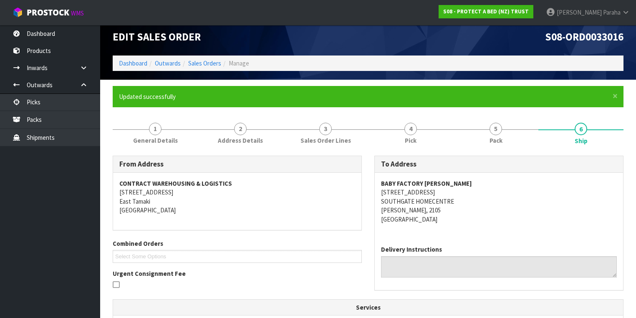
scroll to position [0, 0]
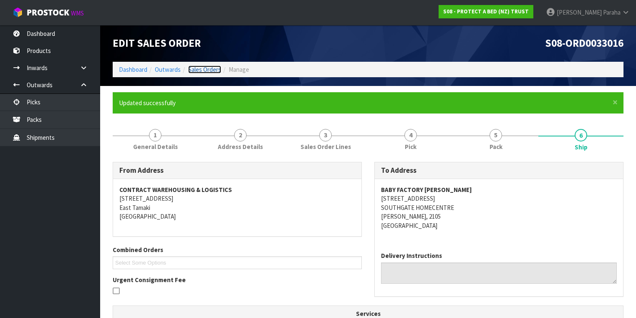
click at [202, 68] on link "Sales Orders" at bounding box center [204, 69] width 33 height 8
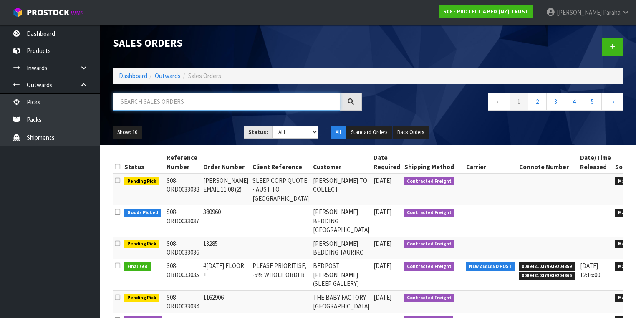
click at [185, 104] on input "text" at bounding box center [226, 102] width 227 height 18
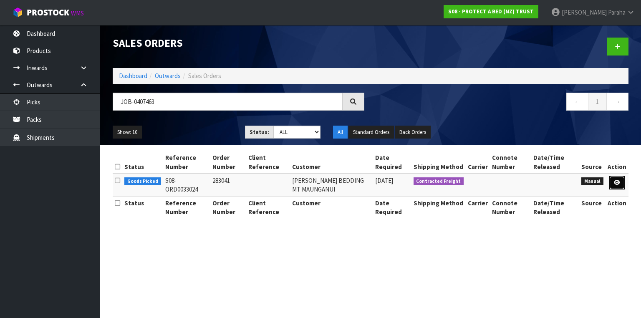
click at [620, 186] on link at bounding box center [616, 182] width 15 height 13
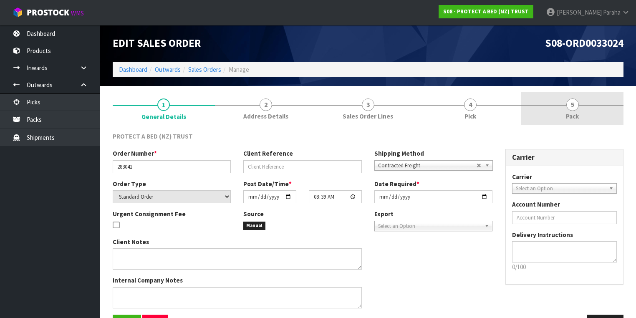
click at [576, 112] on span "Pack" at bounding box center [572, 116] width 13 height 9
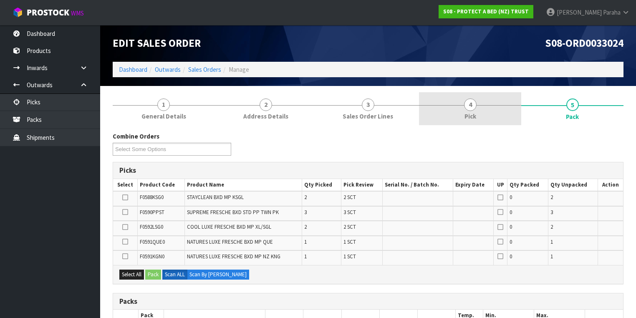
click at [478, 107] on link "4 Pick" at bounding box center [470, 108] width 102 height 33
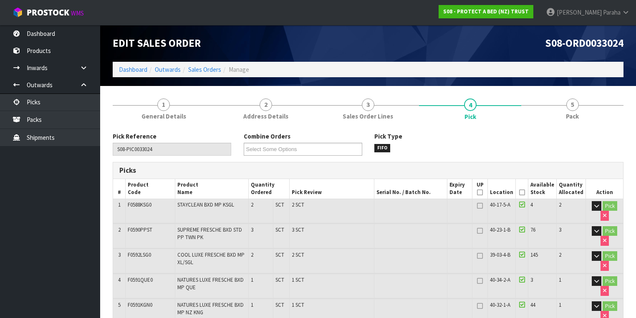
click at [525, 193] on icon at bounding box center [522, 192] width 6 height 0
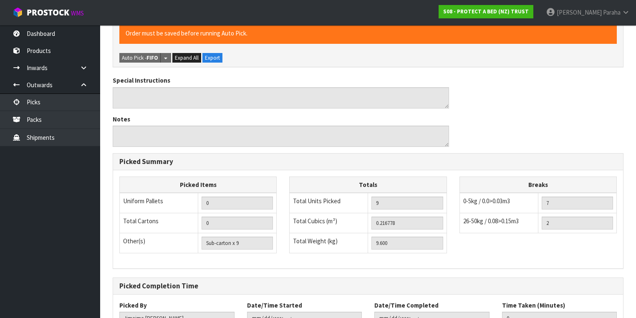
scroll to position [365, 0]
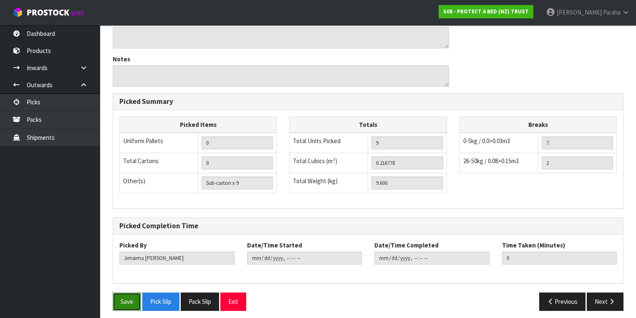
click at [123, 299] on button "Save" at bounding box center [127, 301] width 28 height 18
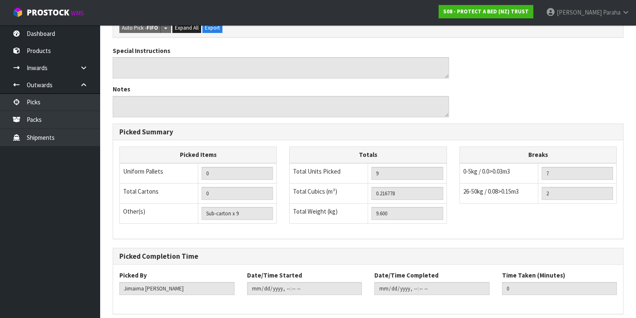
scroll to position [0, 0]
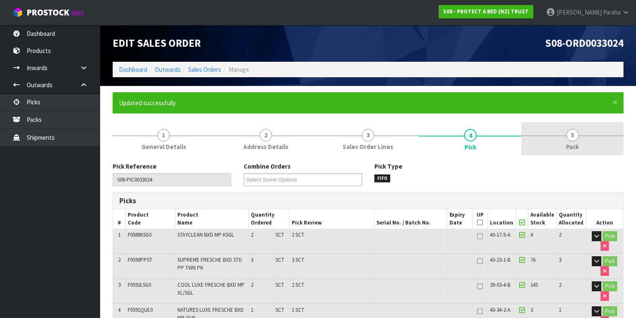
click at [576, 141] on link "5 Pack" at bounding box center [572, 138] width 102 height 33
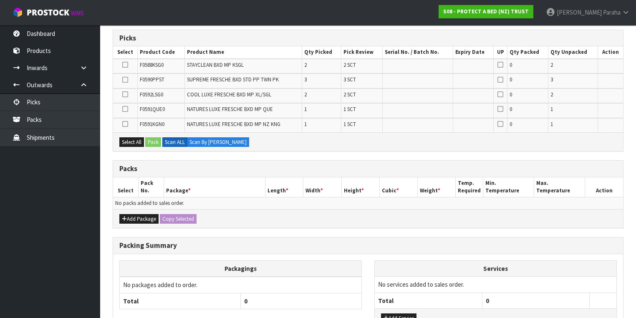
scroll to position [223, 0]
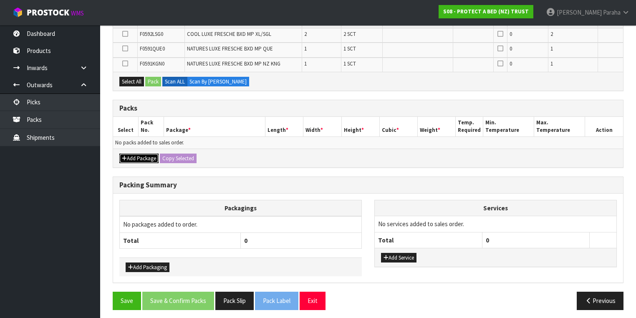
click at [142, 154] on button "Add Package" at bounding box center [138, 159] width 39 height 10
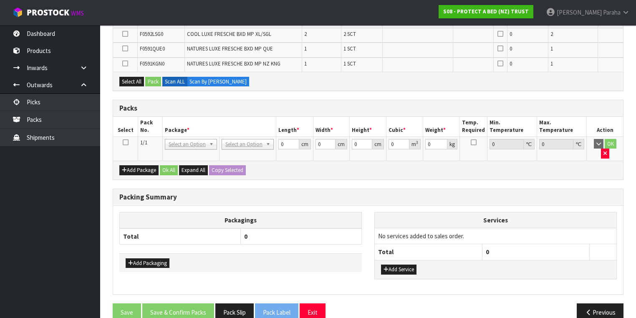
click at [126, 142] on icon at bounding box center [126, 142] width 6 height 0
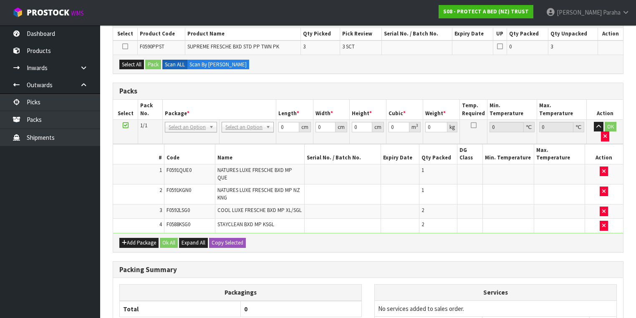
scroll to position [242, 0]
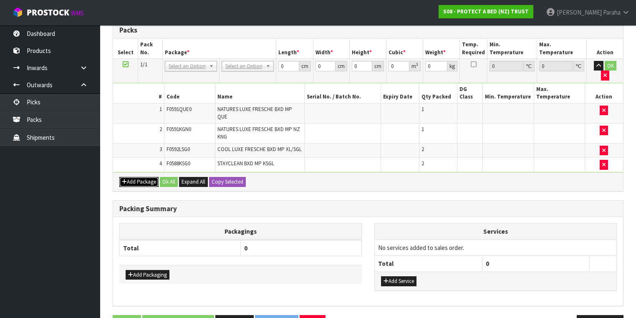
click at [137, 177] on button "Add Package" at bounding box center [138, 182] width 39 height 10
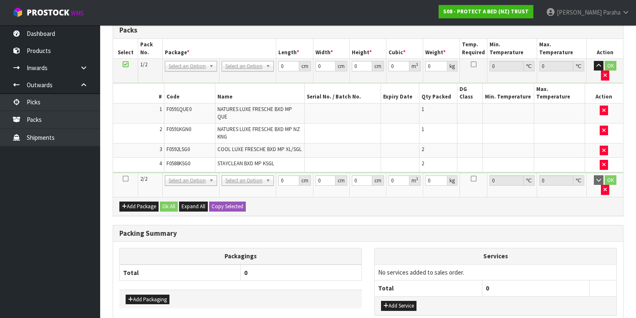
click at [128, 173] on td at bounding box center [125, 185] width 25 height 24
click at [127, 179] on icon at bounding box center [126, 179] width 6 height 0
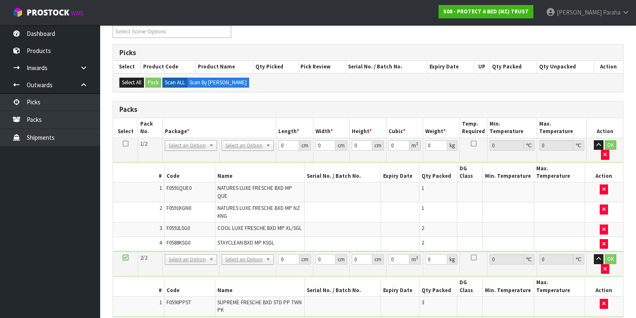
scroll to position [215, 0]
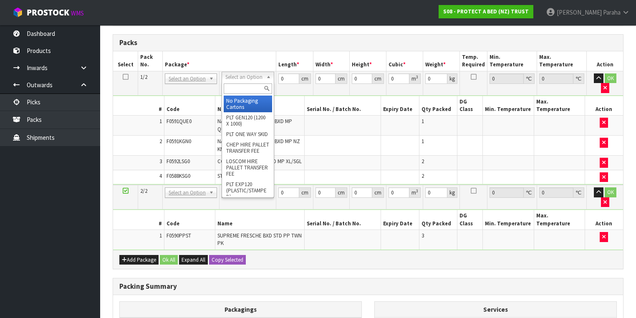
click at [254, 87] on input "text" at bounding box center [248, 88] width 48 height 10
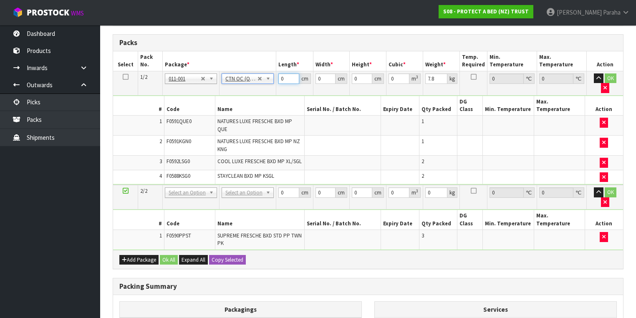
drag, startPoint x: 284, startPoint y: 76, endPoint x: 277, endPoint y: 77, distance: 6.7
click at [277, 77] on td "0 cm" at bounding box center [294, 83] width 37 height 24
click at [594, 73] on button "button" at bounding box center [599, 78] width 10 height 10
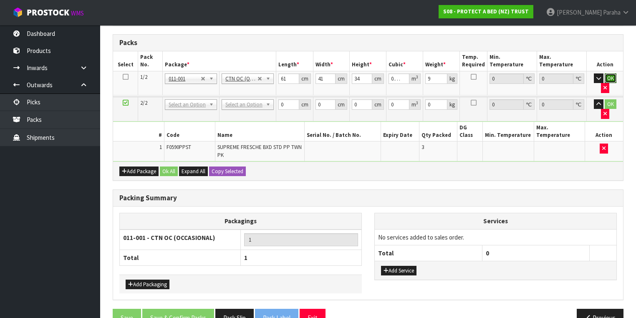
scroll to position [205, 0]
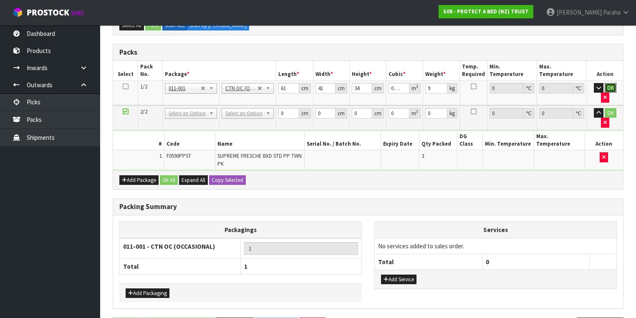
click button "OK" at bounding box center [610, 88] width 12 height 10
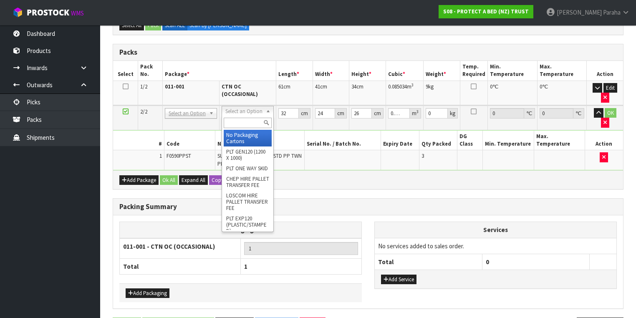
click at [250, 117] on div at bounding box center [247, 123] width 51 height 14
click at [249, 123] on input "text" at bounding box center [248, 123] width 48 height 10
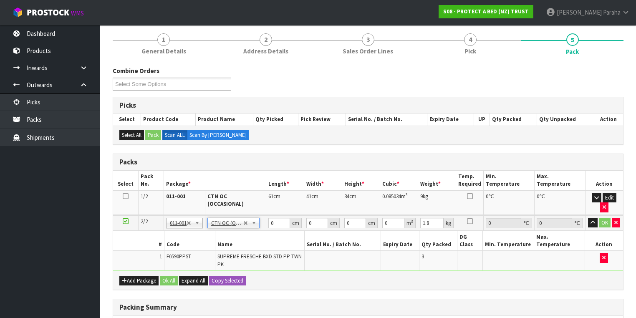
scroll to position [133, 0]
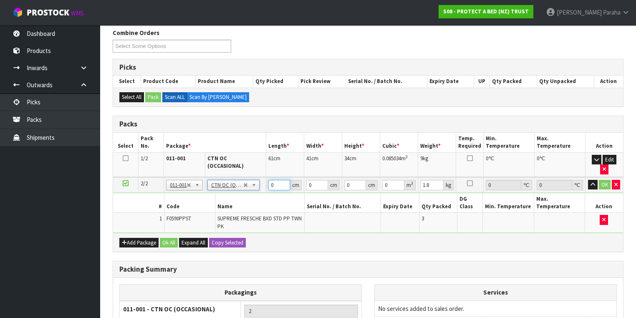
click at [263, 177] on tr "2/2 NONE 007-001 007-002 007-004 007-009 007-013 007-014 007-015 007-017 007-01…" at bounding box center [368, 184] width 510 height 15
click at [588, 180] on button "button" at bounding box center [593, 185] width 10 height 10
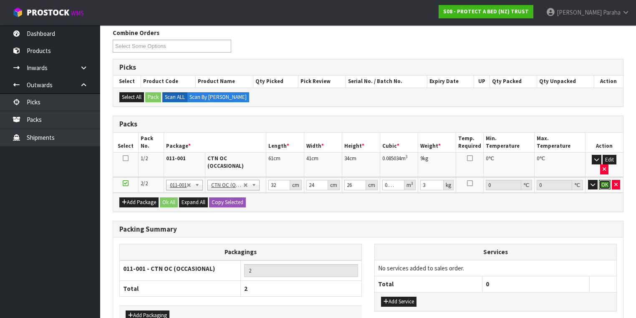
click button "OK" at bounding box center [605, 185] width 12 height 10
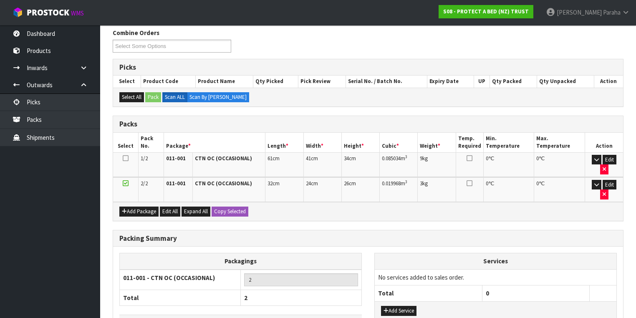
scroll to position [172, 0]
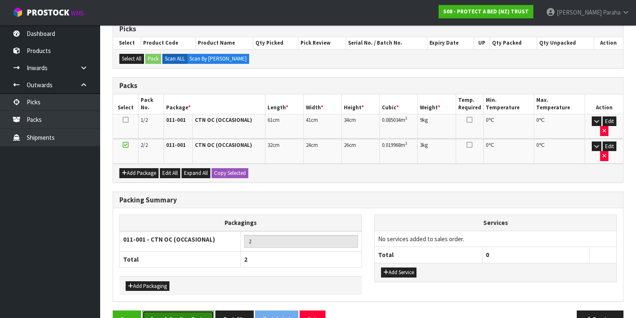
click at [168, 310] on button "Save & Confirm Packs" at bounding box center [178, 319] width 72 height 18
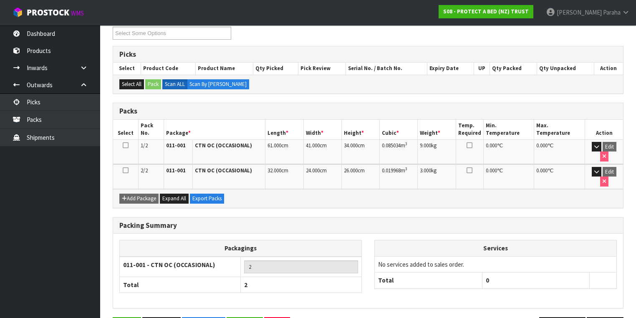
scroll to position [154, 0]
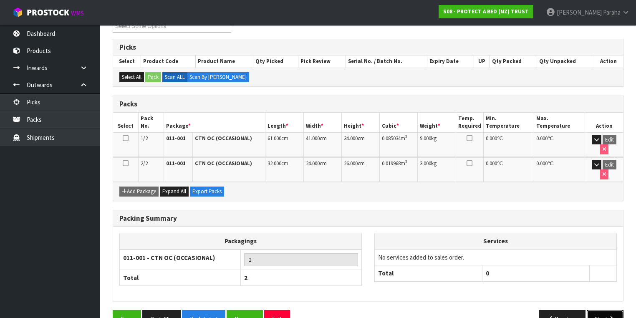
click at [604, 310] on button "Next" at bounding box center [604, 319] width 37 height 18
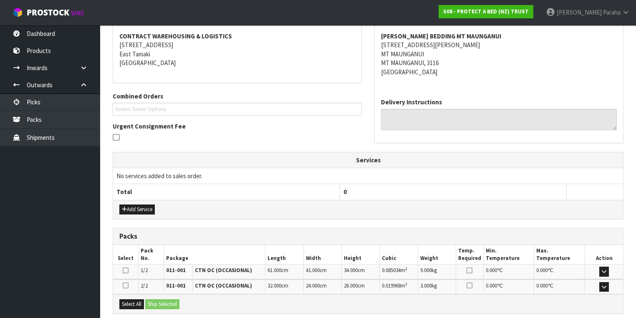
scroll to position [235, 0]
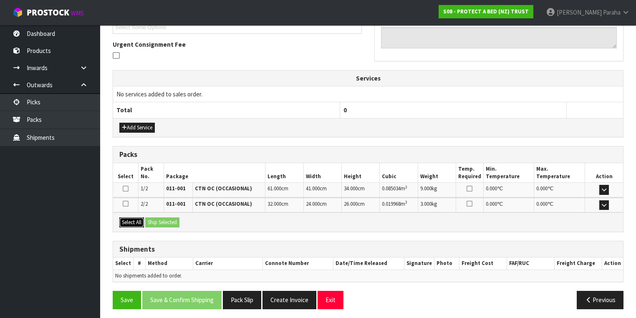
click at [133, 223] on button "Select All" at bounding box center [131, 222] width 25 height 10
click at [165, 219] on button "Ship Selected" at bounding box center [162, 222] width 34 height 10
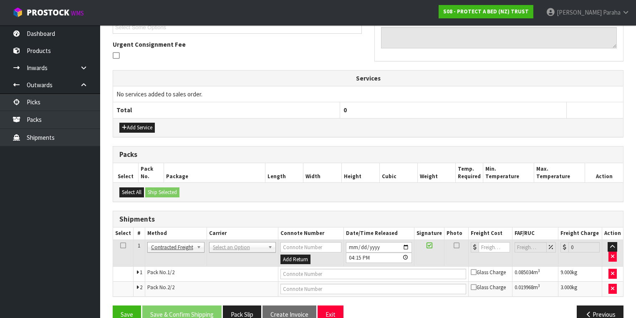
scroll to position [250, 0]
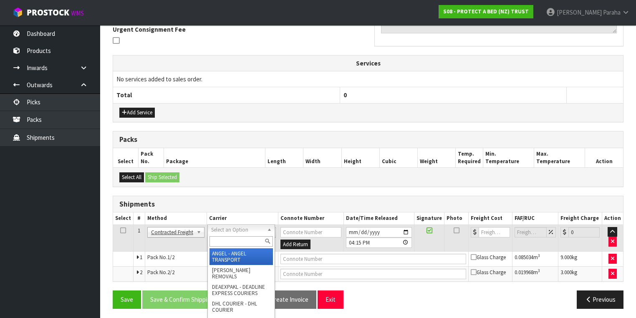
click at [240, 242] on input "text" at bounding box center [240, 241] width 63 height 10
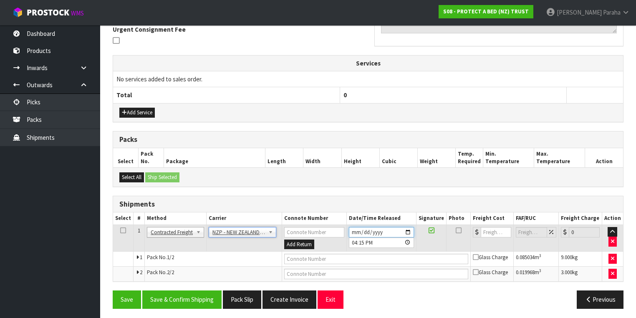
click at [407, 229] on input "2025-08-14" at bounding box center [381, 232] width 65 height 10
click at [193, 295] on button "Save & Confirm Shipping" at bounding box center [181, 299] width 79 height 18
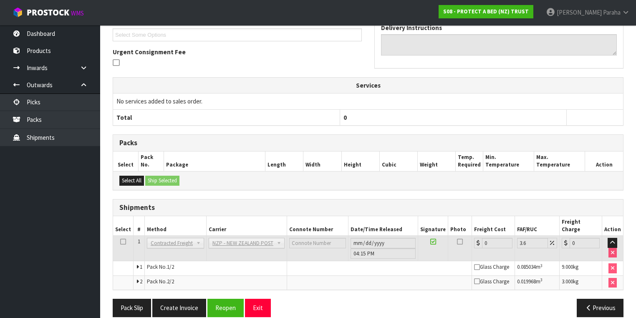
scroll to position [238, 0]
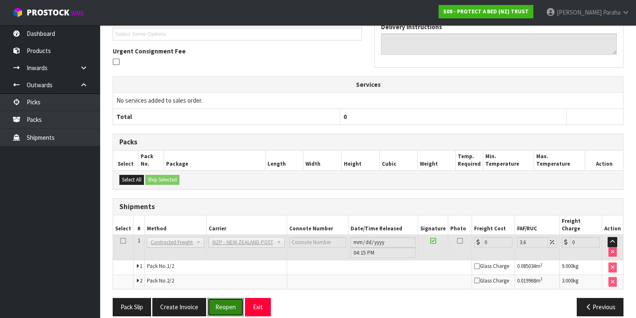
click at [230, 298] on button "Reopen" at bounding box center [225, 307] width 36 height 18
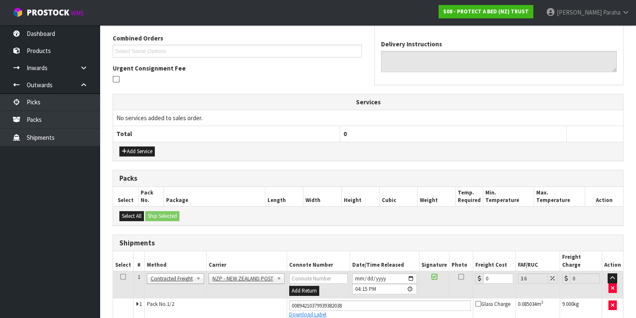
scroll to position [258, 0]
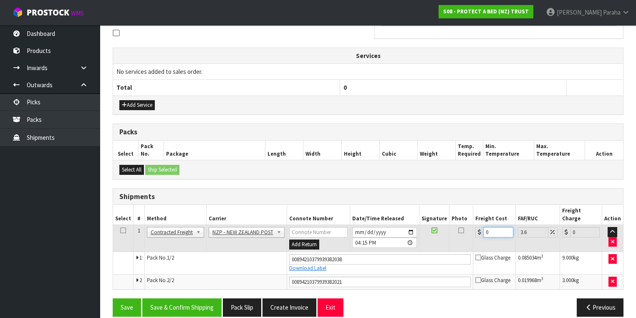
drag, startPoint x: 491, startPoint y: 220, endPoint x: 478, endPoint y: 221, distance: 12.1
click at [478, 227] on div "0" at bounding box center [494, 232] width 38 height 10
click at [198, 298] on button "Save & Confirm Shipping" at bounding box center [181, 307] width 79 height 18
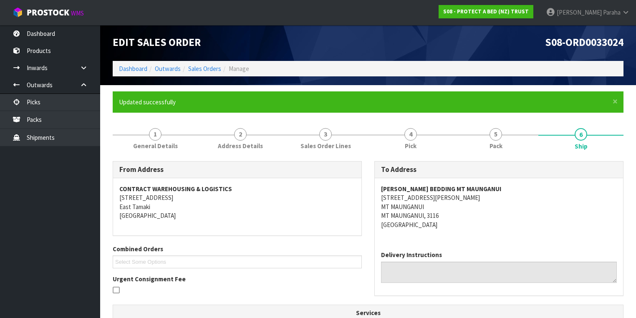
scroll to position [0, 0]
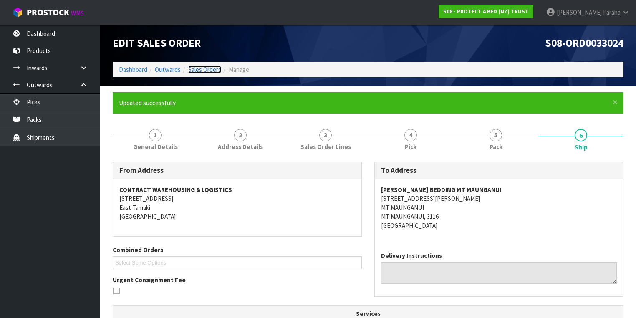
click at [210, 68] on link "Sales Orders" at bounding box center [204, 69] width 33 height 8
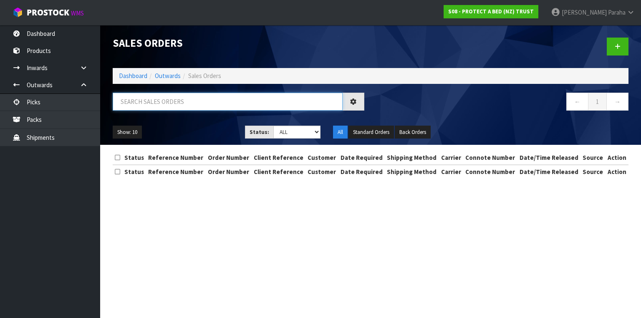
click at [176, 100] on input "text" at bounding box center [228, 102] width 230 height 18
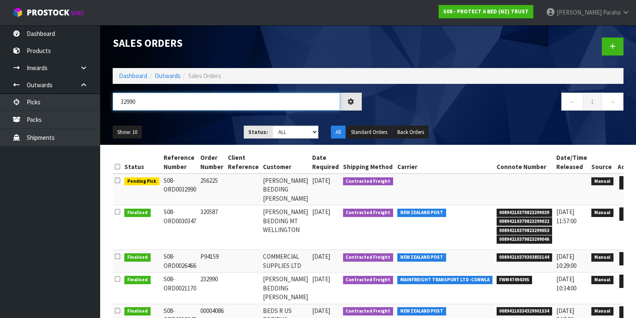
drag, startPoint x: 137, startPoint y: 102, endPoint x: 102, endPoint y: 105, distance: 35.2
click at [102, 105] on header "Sales Orders Dashboard Outwards Sales Orders 32990 ← 1 → Show: 10 5 10 25 50 St…" at bounding box center [368, 85] width 536 height 120
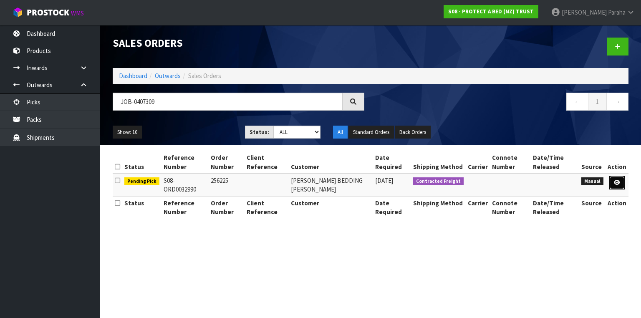
click at [619, 184] on icon at bounding box center [617, 182] width 6 height 5
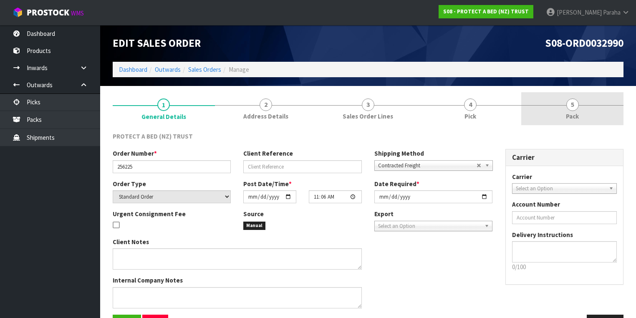
click at [574, 104] on span "5" at bounding box center [572, 104] width 13 height 13
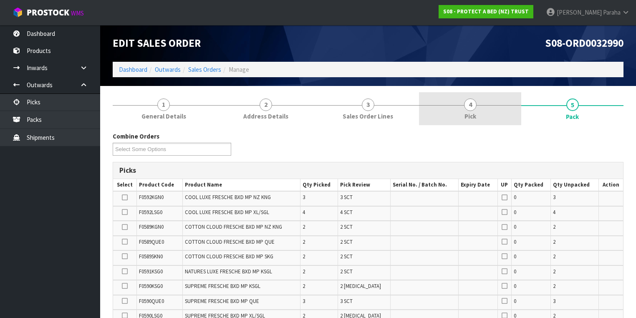
click at [469, 109] on span "4" at bounding box center [470, 104] width 13 height 13
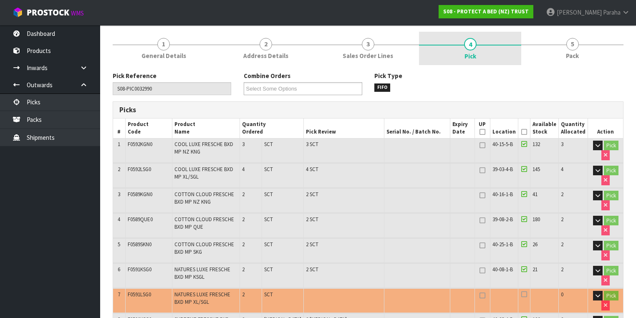
scroll to position [133, 0]
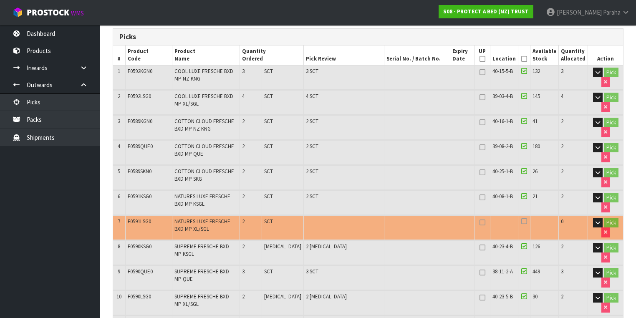
click at [525, 59] on icon at bounding box center [524, 59] width 6 height 0
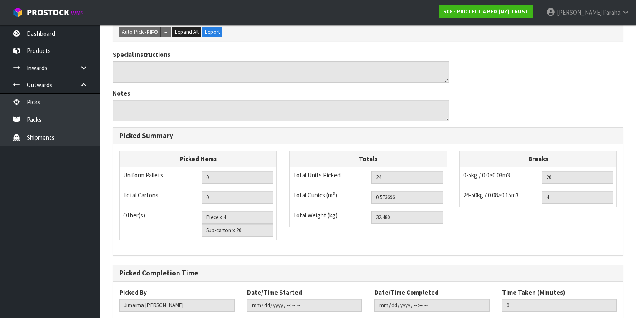
scroll to position [549, 0]
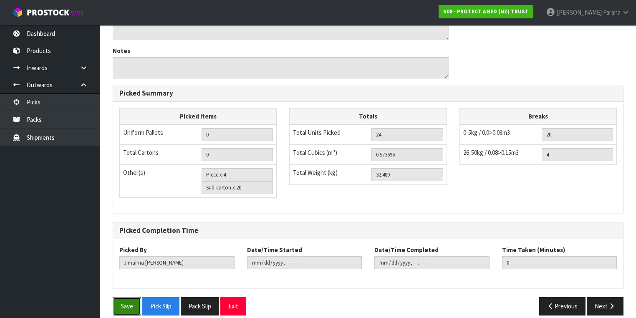
click at [125, 297] on button "Save" at bounding box center [127, 306] width 28 height 18
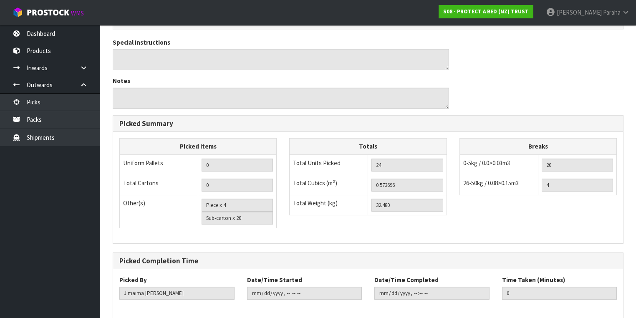
scroll to position [0, 0]
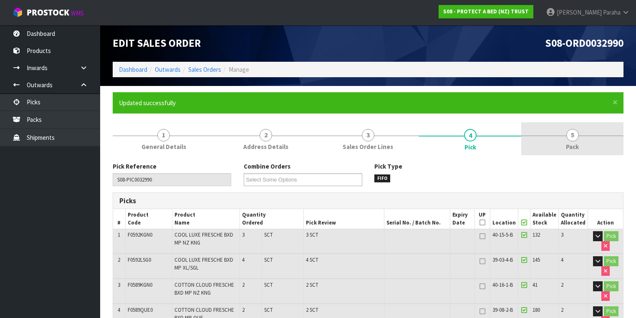
click at [568, 136] on span "5" at bounding box center [572, 135] width 13 height 13
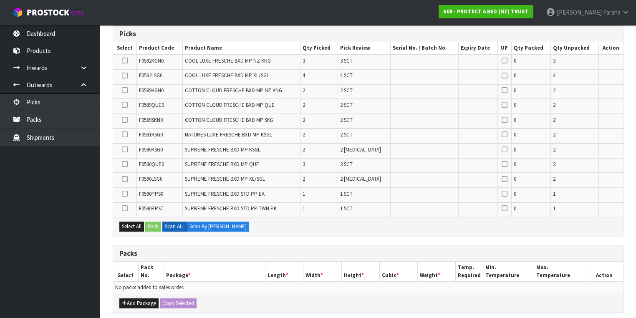
scroll to position [311, 0]
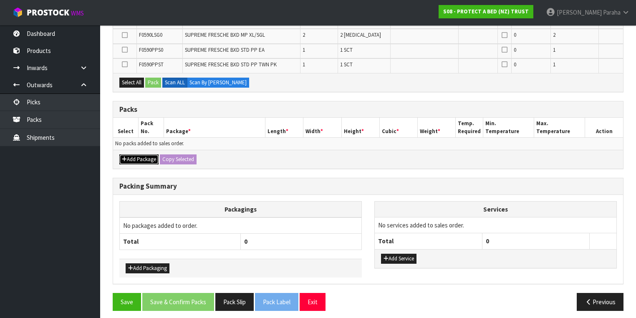
click at [140, 155] on button "Add Package" at bounding box center [138, 159] width 39 height 10
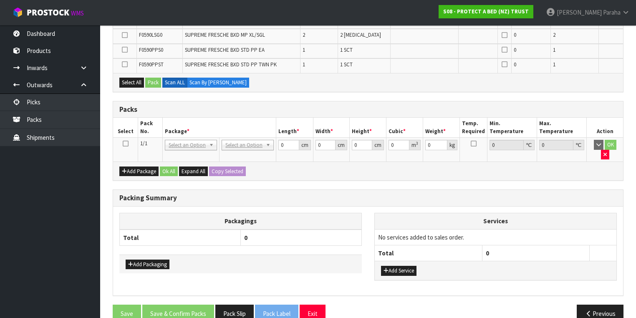
click at [122, 138] on td at bounding box center [125, 150] width 25 height 24
click at [124, 143] on icon at bounding box center [126, 143] width 6 height 0
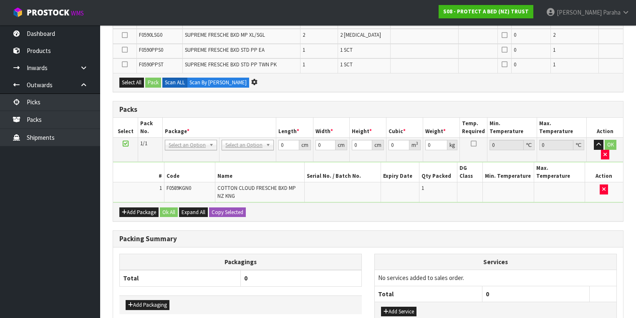
scroll to position [297, 0]
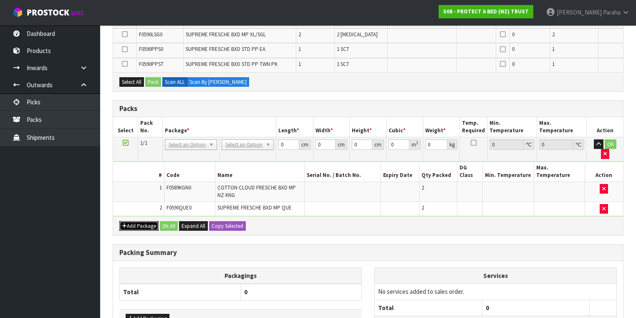
click at [138, 221] on button "Add Package" at bounding box center [138, 226] width 39 height 10
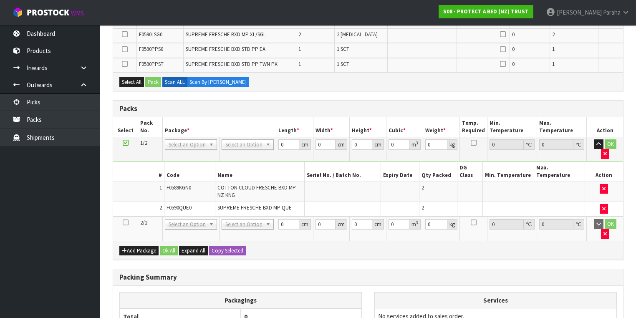
click at [125, 222] on icon at bounding box center [126, 222] width 6 height 0
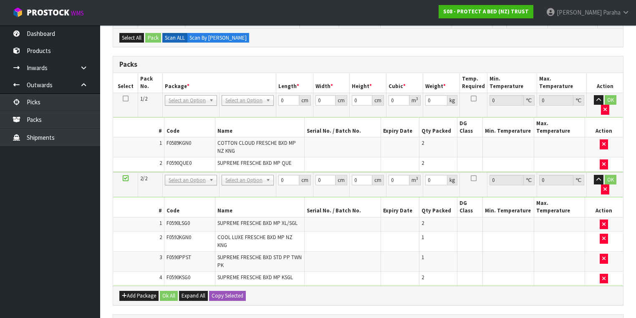
scroll to position [282, 0]
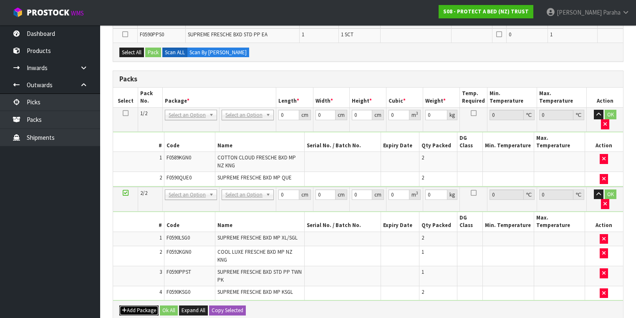
click at [128, 305] on button "Add Package" at bounding box center [138, 310] width 39 height 10
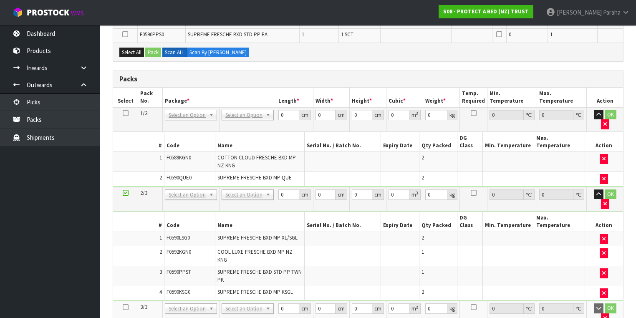
click at [124, 307] on icon at bounding box center [126, 307] width 6 height 0
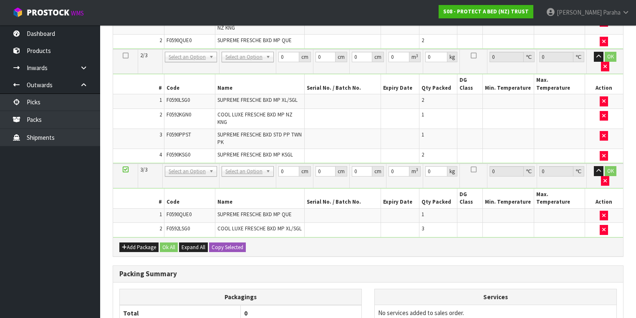
scroll to position [415, 0]
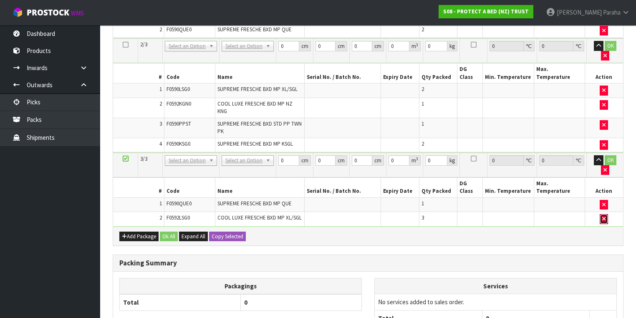
click at [604, 216] on icon "button" at bounding box center [603, 218] width 3 height 5
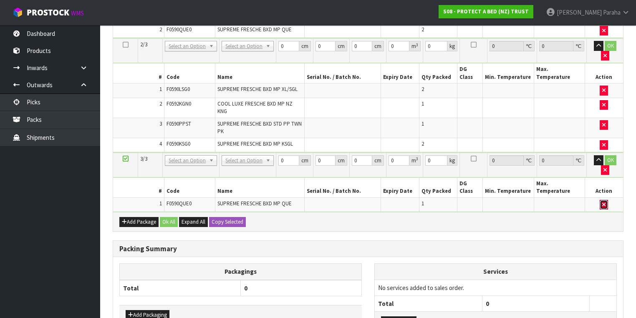
click at [606, 200] on button "button" at bounding box center [603, 205] width 8 height 10
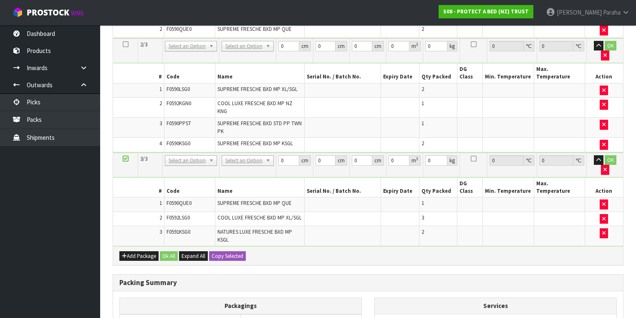
scroll to position [386, 0]
click at [141, 251] on button "Add Package" at bounding box center [138, 256] width 39 height 10
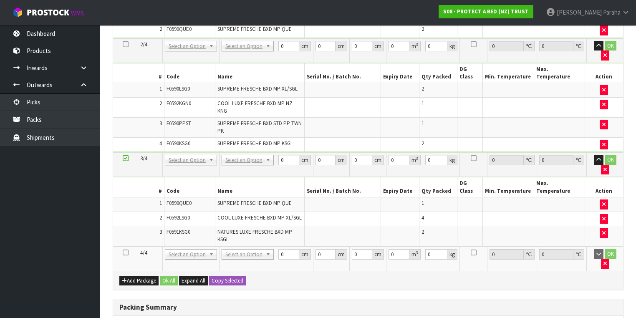
click at [126, 252] on icon at bounding box center [126, 252] width 6 height 0
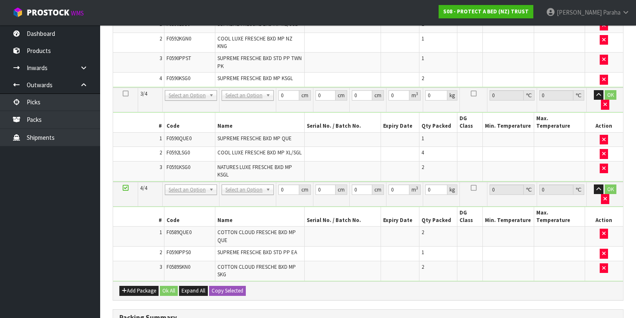
scroll to position [409, 0]
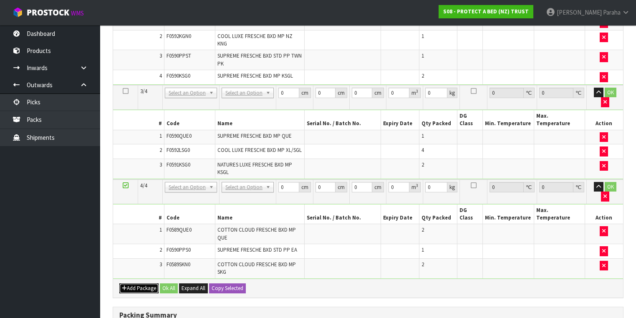
click at [139, 283] on button "Add Package" at bounding box center [138, 288] width 39 height 10
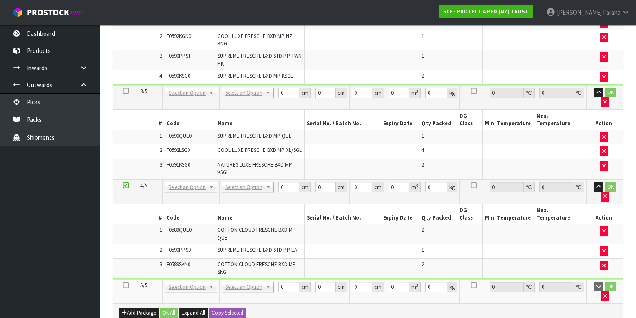
click at [126, 285] on icon at bounding box center [126, 285] width 6 height 0
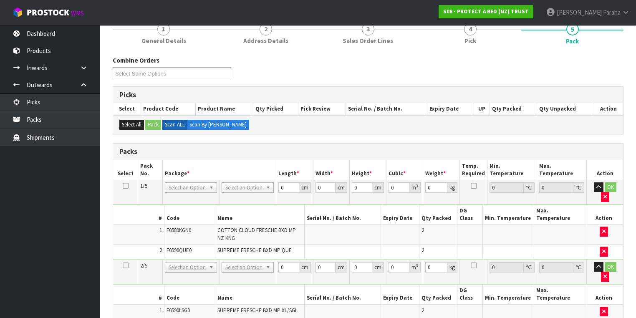
scroll to position [94, 0]
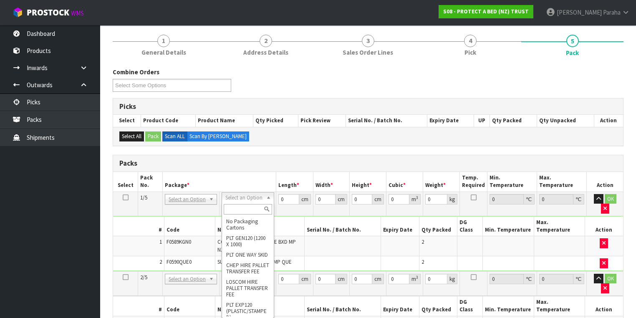
click at [240, 208] on input "text" at bounding box center [248, 209] width 48 height 10
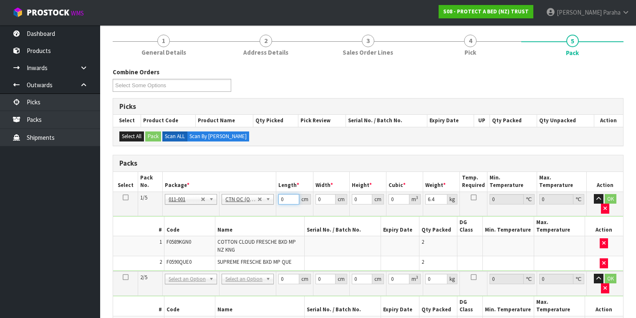
drag, startPoint x: 285, startPoint y: 195, endPoint x: 278, endPoint y: 199, distance: 7.8
click at [278, 199] on input "0" at bounding box center [288, 199] width 20 height 10
click at [594, 194] on button "button" at bounding box center [599, 199] width 10 height 10
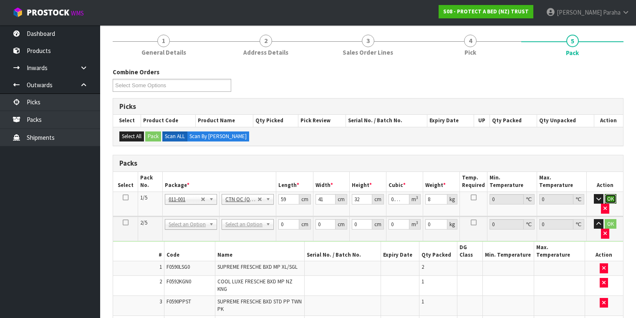
click button "OK" at bounding box center [610, 199] width 12 height 10
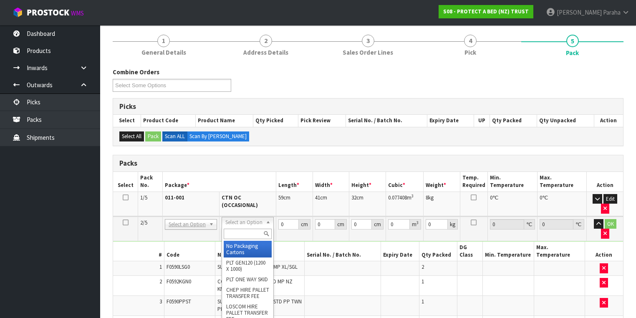
click at [245, 231] on input "text" at bounding box center [248, 234] width 48 height 10
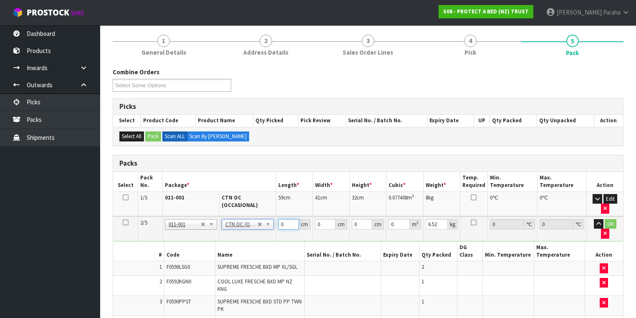
drag, startPoint x: 283, startPoint y: 219, endPoint x: 279, endPoint y: 221, distance: 4.9
click at [279, 221] on input "0" at bounding box center [288, 224] width 20 height 10
click at [124, 222] on icon at bounding box center [126, 222] width 6 height 0
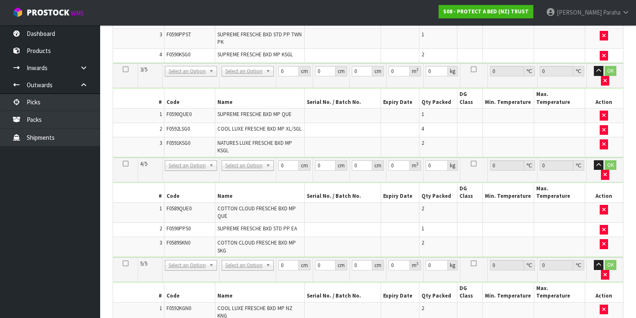
scroll to position [457, 0]
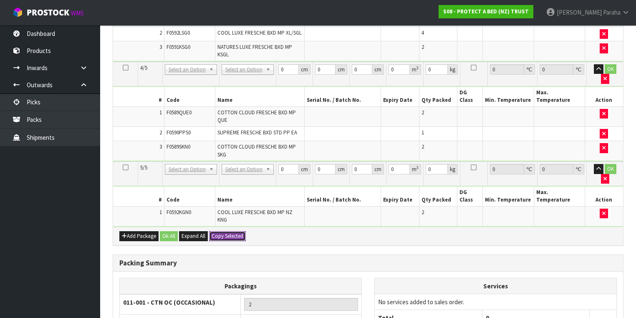
click at [235, 231] on button "Copy Selected" at bounding box center [227, 236] width 37 height 10
click at [235, 231] on button "Confirm Copy Selected" at bounding box center [236, 236] width 55 height 10
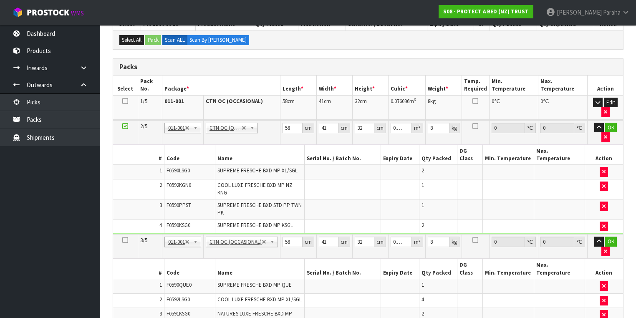
scroll to position [190, 0]
click at [614, 100] on button "Edit" at bounding box center [611, 103] width 14 height 10
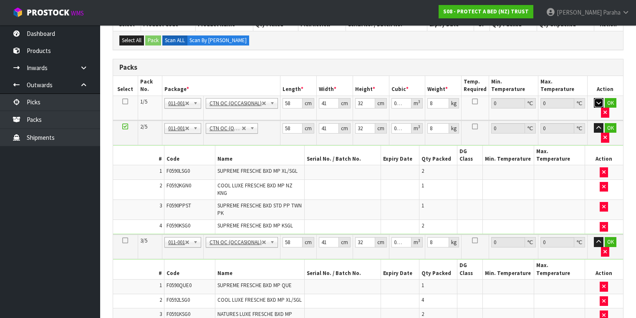
click at [596, 100] on icon "button" at bounding box center [598, 102] width 5 height 5
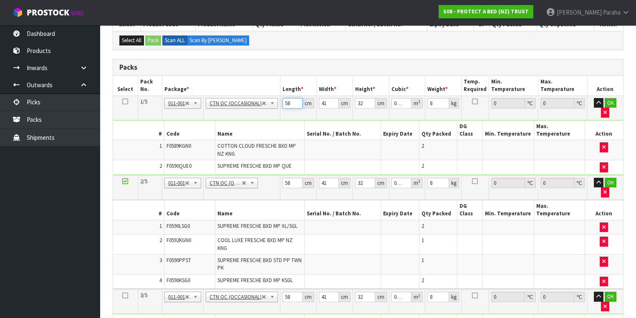
click at [292, 101] on input "58" at bounding box center [292, 103] width 20 height 10
click at [605, 101] on button "OK" at bounding box center [610, 103] width 12 height 10
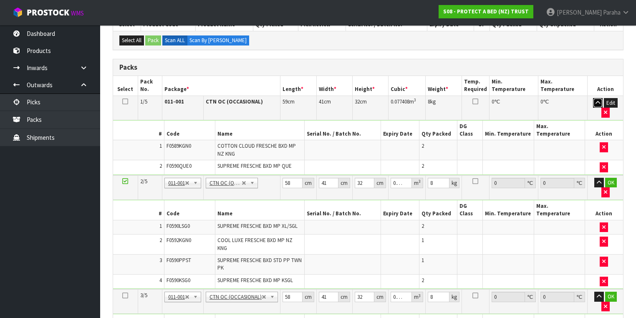
click at [598, 100] on icon "button" at bounding box center [597, 102] width 5 height 5
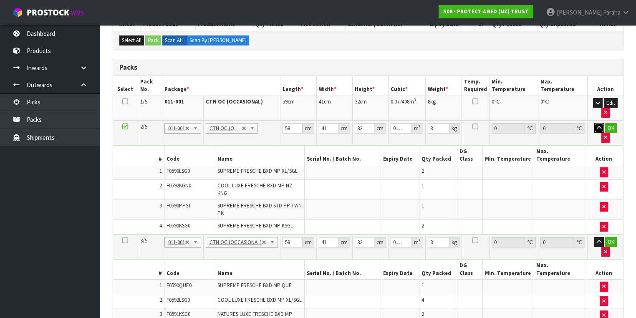
click at [596, 126] on icon "button" at bounding box center [598, 127] width 5 height 5
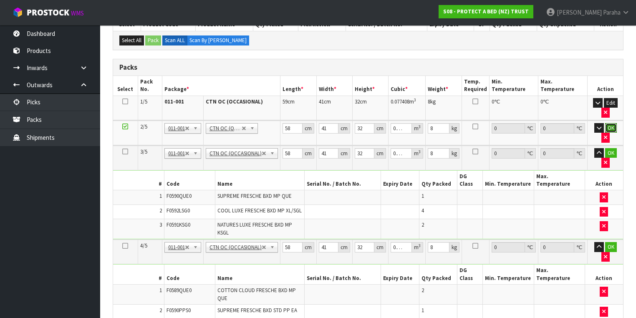
click at [605, 125] on button "OK" at bounding box center [611, 128] width 12 height 10
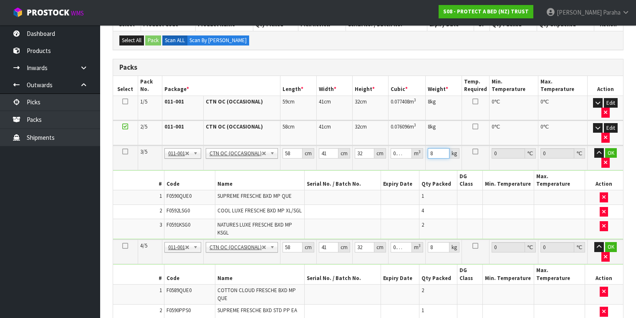
drag, startPoint x: 434, startPoint y: 151, endPoint x: 423, endPoint y: 153, distance: 11.3
click at [423, 153] on tr "3/5 NONE 007-001 007-002 007-004 007-009 007-013 007-014 007-015 007-017 007-01…" at bounding box center [368, 158] width 510 height 25
click at [594, 148] on button "button" at bounding box center [599, 153] width 10 height 10
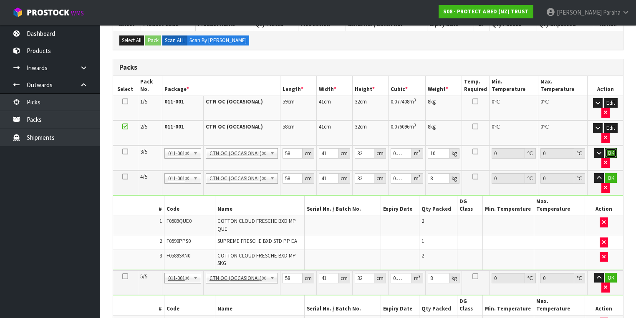
click button "OK" at bounding box center [611, 153] width 12 height 10
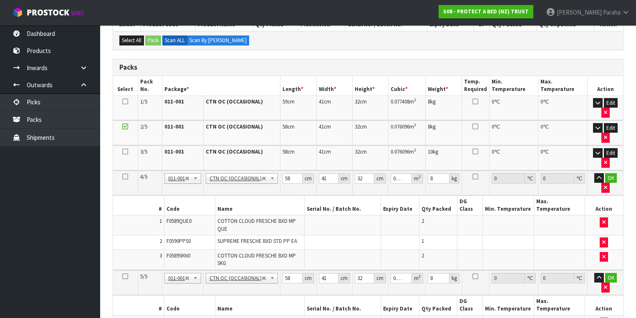
scroll to position [224, 0]
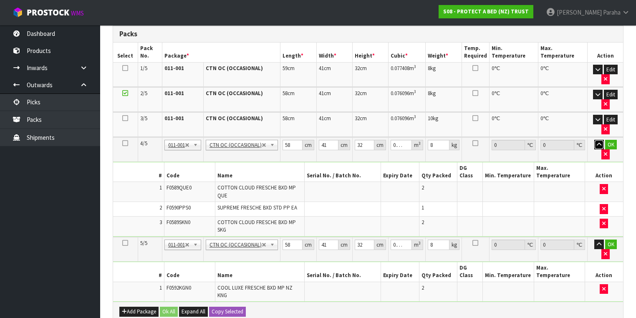
click at [596, 142] on icon "button" at bounding box center [598, 144] width 5 height 5
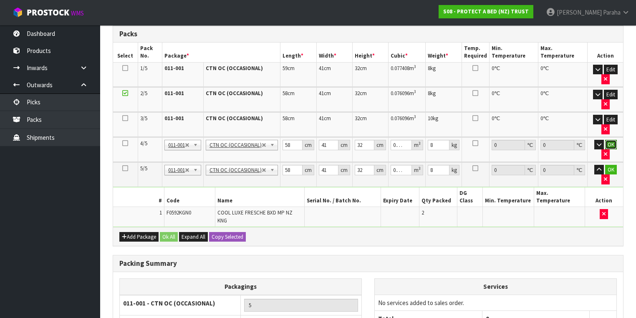
click at [605, 140] on button "OK" at bounding box center [611, 145] width 12 height 10
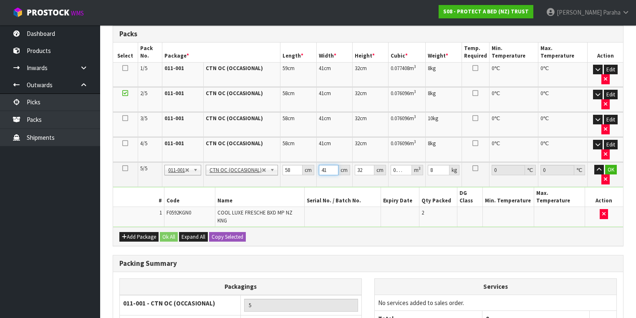
drag, startPoint x: 327, startPoint y: 165, endPoint x: 320, endPoint y: 165, distance: 6.7
click at [320, 165] on input "41" at bounding box center [329, 170] width 20 height 10
click at [594, 165] on button "button" at bounding box center [599, 170] width 10 height 10
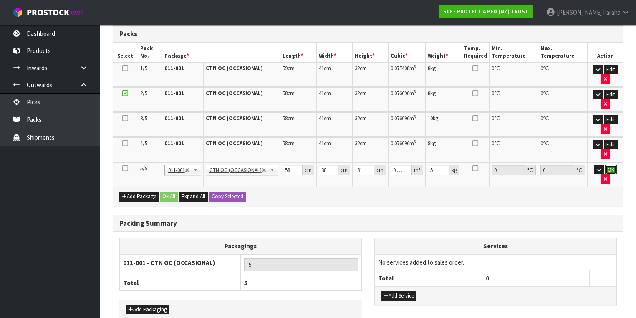
click button "OK" at bounding box center [611, 170] width 12 height 10
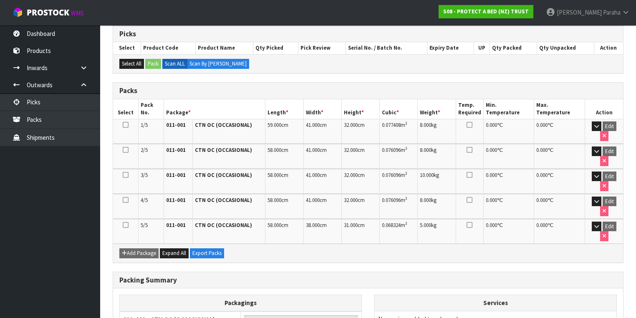
scroll to position [198, 0]
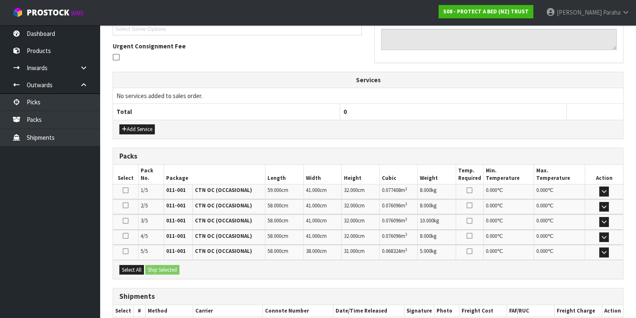
scroll to position [280, 0]
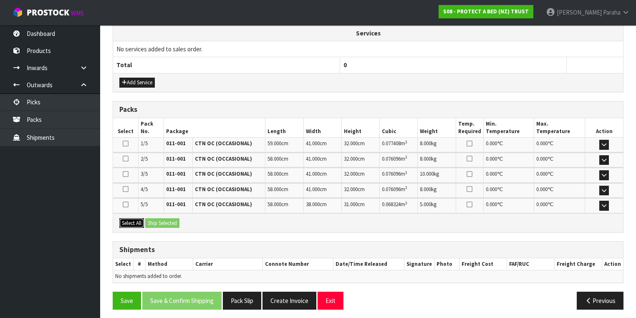
click at [138, 218] on button "Select All" at bounding box center [131, 223] width 25 height 10
click at [159, 219] on button "Ship Selected" at bounding box center [162, 223] width 34 height 10
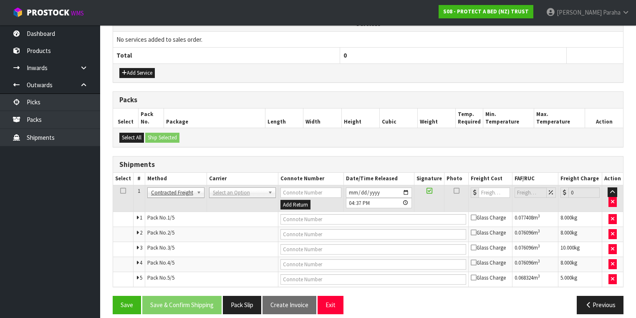
scroll to position [295, 0]
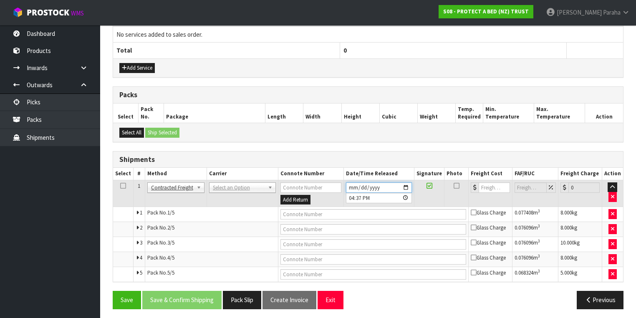
click at [407, 182] on input "2025-08-14" at bounding box center [379, 187] width 66 height 10
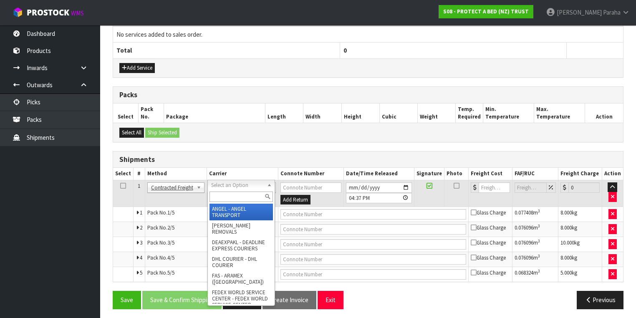
click at [222, 199] on input "text" at bounding box center [240, 196] width 63 height 10
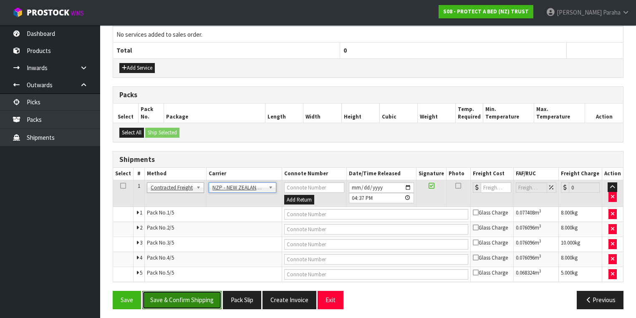
click at [180, 302] on button "Save & Confirm Shipping" at bounding box center [181, 300] width 79 height 18
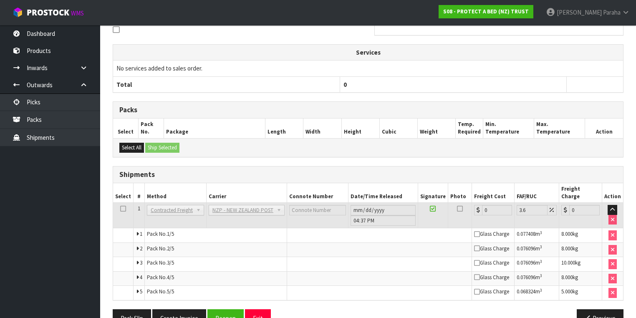
scroll to position [280, 0]
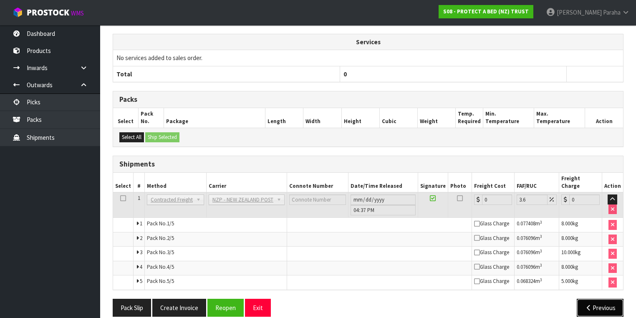
click at [600, 299] on button "Previous" at bounding box center [599, 308] width 47 height 18
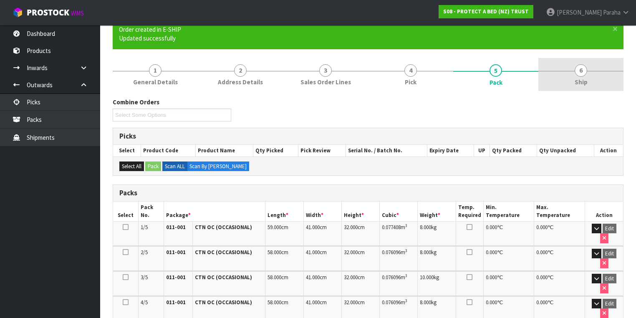
click at [581, 70] on span "6" at bounding box center [580, 70] width 13 height 13
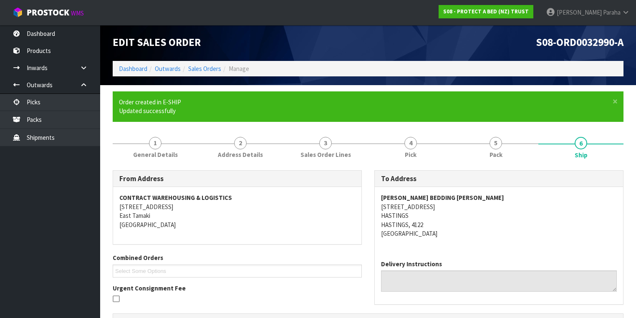
scroll to position [0, 0]
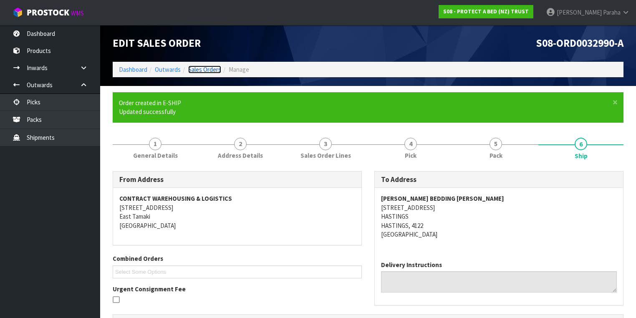
click at [204, 66] on link "Sales Orders" at bounding box center [204, 69] width 33 height 8
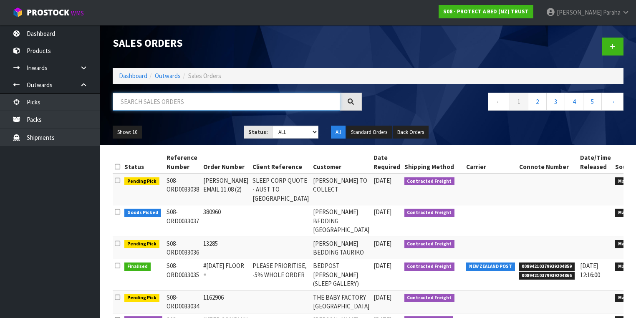
click at [169, 106] on input "text" at bounding box center [226, 102] width 227 height 18
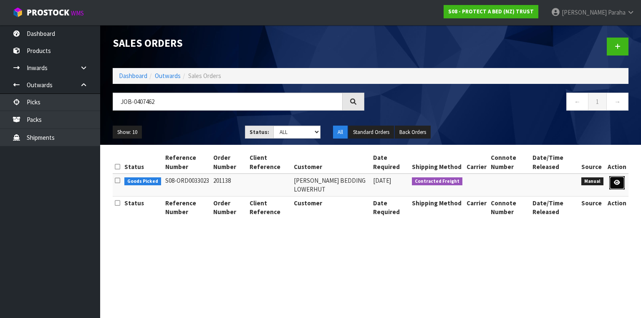
click at [617, 181] on icon at bounding box center [617, 182] width 6 height 5
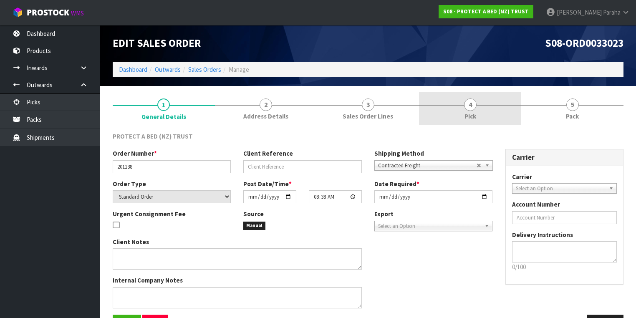
click at [471, 111] on link "4 Pick" at bounding box center [470, 108] width 102 height 33
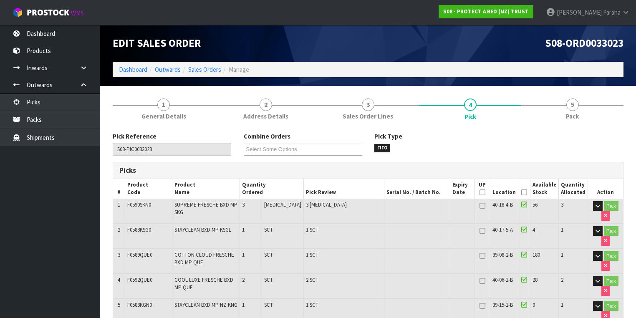
click at [524, 193] on icon at bounding box center [524, 192] width 6 height 0
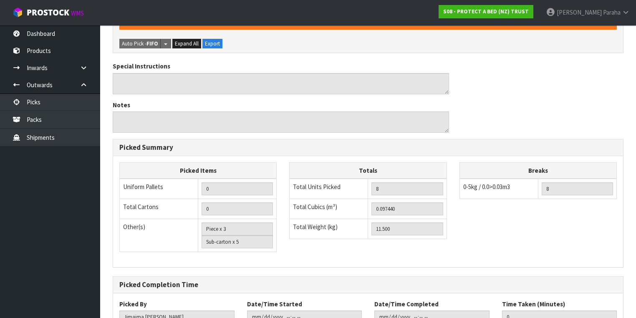
scroll to position [378, 0]
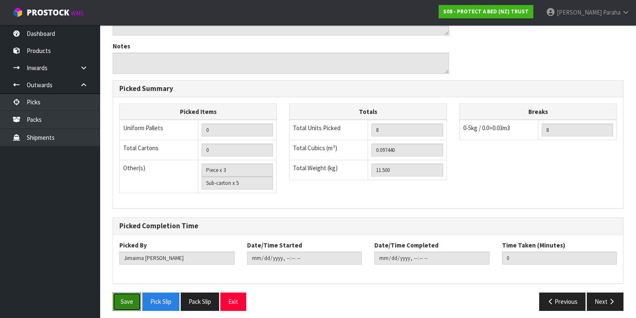
click at [130, 296] on button "Save" at bounding box center [127, 301] width 28 height 18
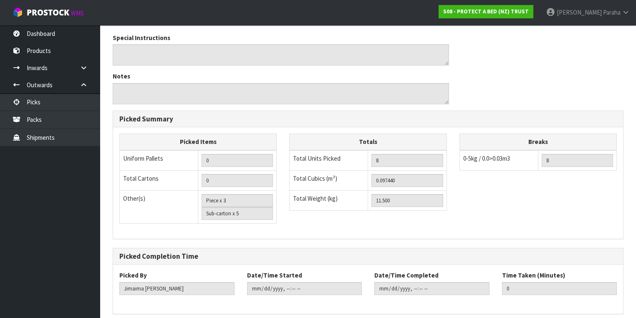
scroll to position [0, 0]
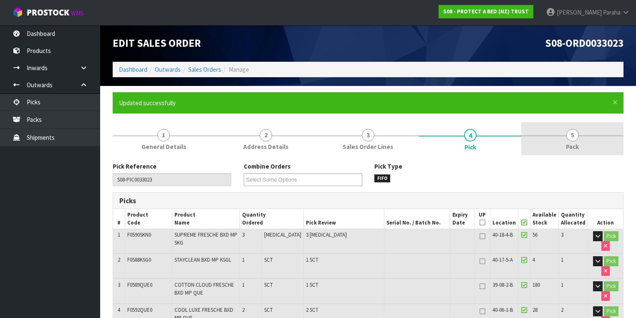
click at [576, 139] on span "5" at bounding box center [572, 135] width 13 height 13
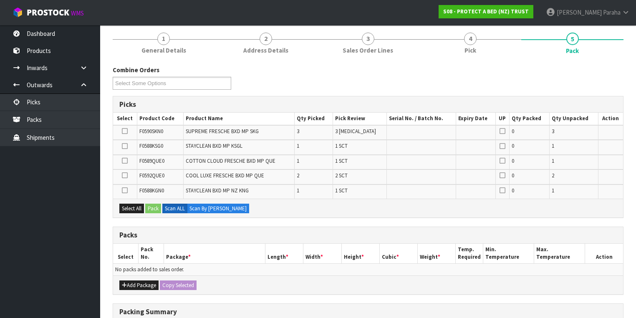
scroll to position [133, 0]
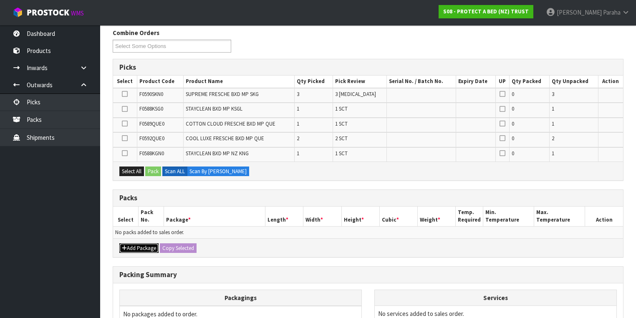
click at [129, 245] on button "Add Package" at bounding box center [138, 248] width 39 height 10
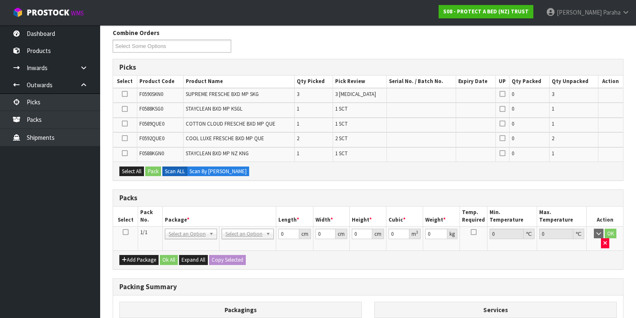
click at [125, 232] on icon at bounding box center [126, 232] width 6 height 0
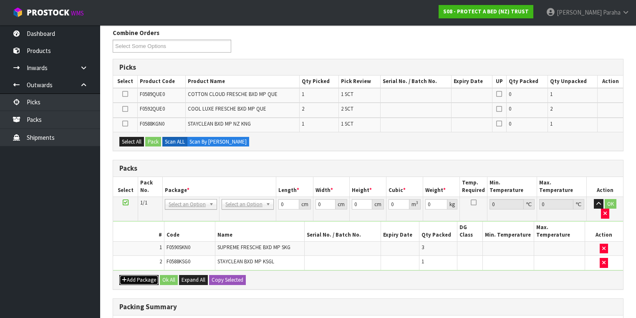
click at [137, 275] on button "Add Package" at bounding box center [138, 280] width 39 height 10
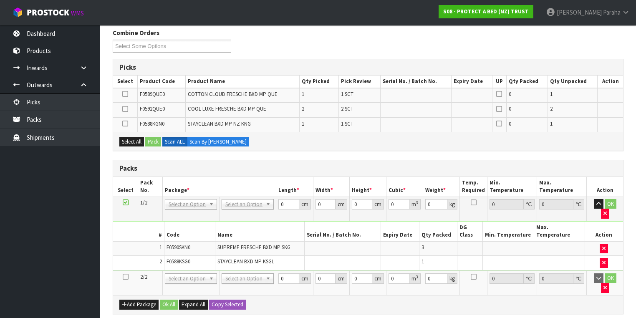
click at [127, 277] on icon at bounding box center [126, 277] width 6 height 0
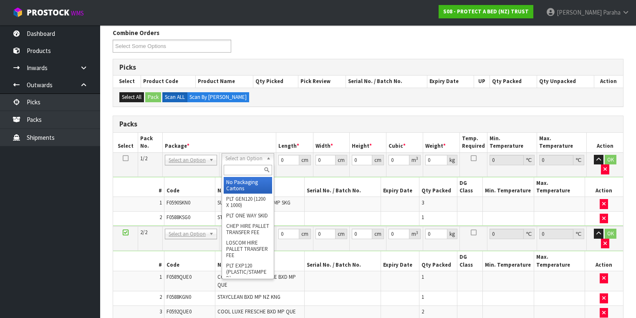
click at [247, 172] on input "text" at bounding box center [248, 170] width 48 height 10
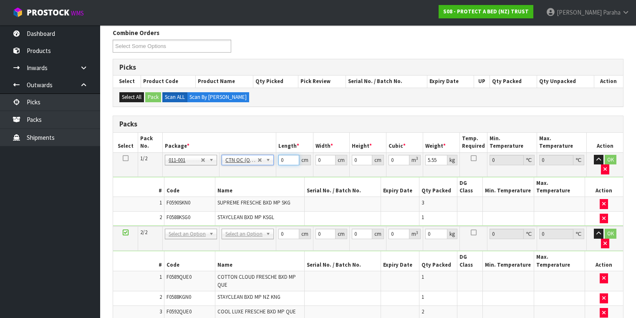
drag, startPoint x: 283, startPoint y: 157, endPoint x: 278, endPoint y: 160, distance: 6.2
click at [278, 160] on td "0 cm" at bounding box center [294, 164] width 37 height 24
click at [594, 155] on button "button" at bounding box center [599, 160] width 10 height 10
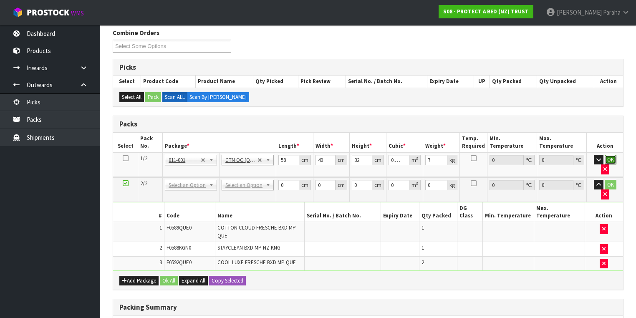
click button "OK" at bounding box center [610, 160] width 12 height 10
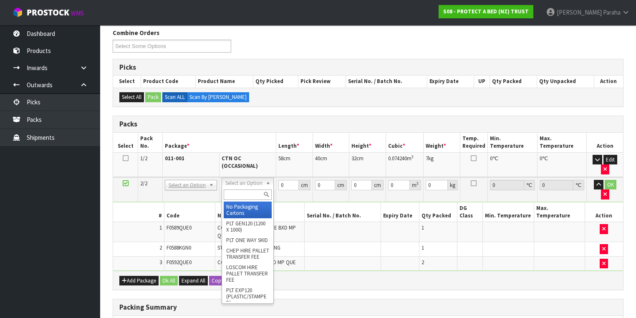
click at [233, 191] on input "text" at bounding box center [248, 194] width 48 height 10
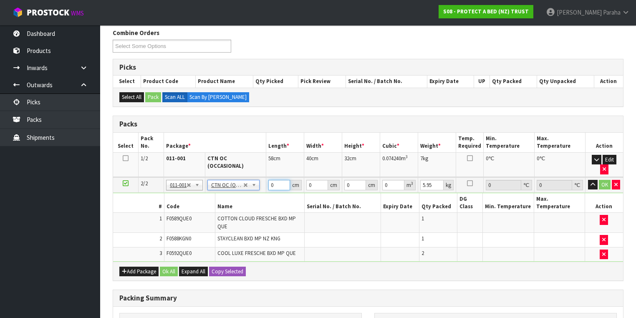
click at [279, 180] on input "0" at bounding box center [279, 185] width 22 height 10
drag, startPoint x: 277, startPoint y: 172, endPoint x: 269, endPoint y: 175, distance: 9.1
click at [269, 180] on input "0" at bounding box center [279, 185] width 22 height 10
click at [588, 180] on button "button" at bounding box center [593, 185] width 10 height 10
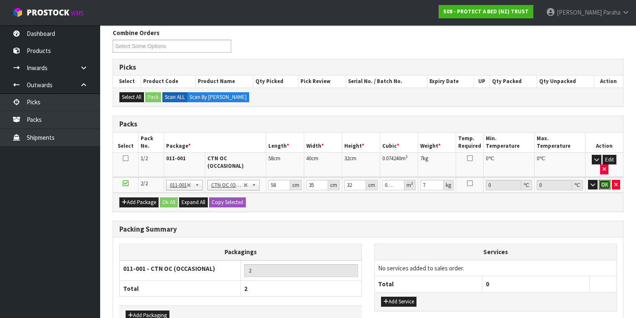
click button "OK" at bounding box center [605, 185] width 12 height 10
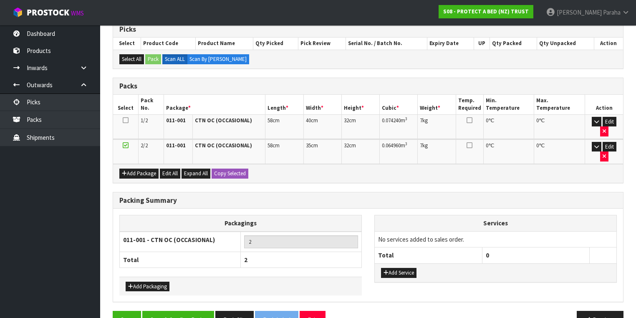
scroll to position [172, 0]
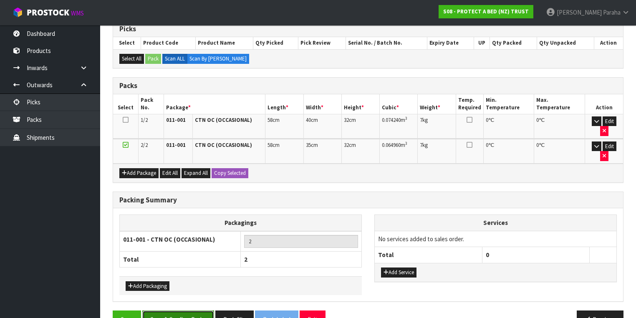
click at [189, 310] on button "Save & Confirm Packs" at bounding box center [178, 319] width 72 height 18
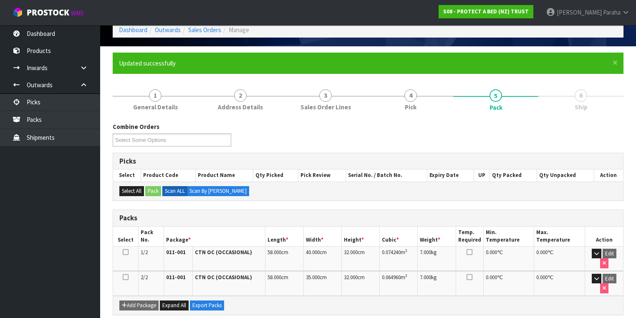
scroll to position [154, 0]
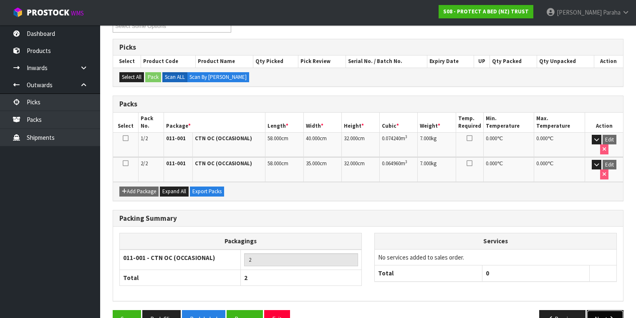
click at [602, 310] on button "Next" at bounding box center [604, 319] width 37 height 18
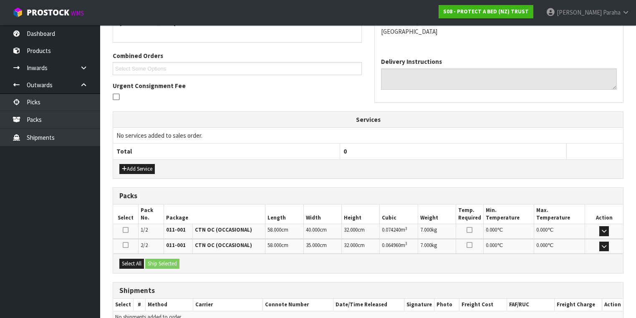
scroll to position [235, 0]
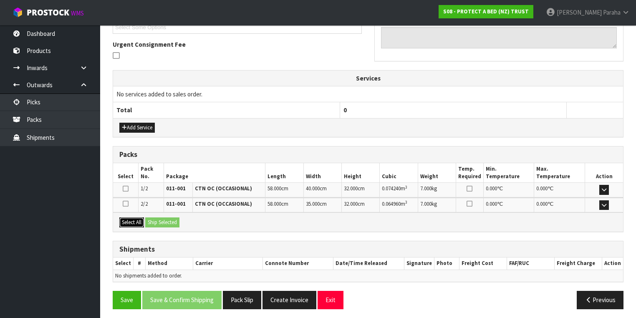
click at [133, 217] on button "Select All" at bounding box center [131, 222] width 25 height 10
click at [162, 217] on button "Ship Selected" at bounding box center [162, 222] width 34 height 10
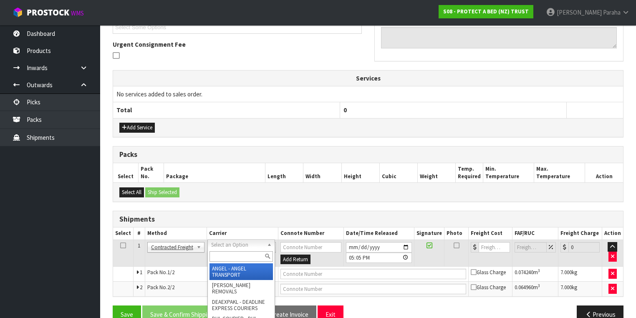
click at [239, 261] on input "text" at bounding box center [240, 256] width 63 height 10
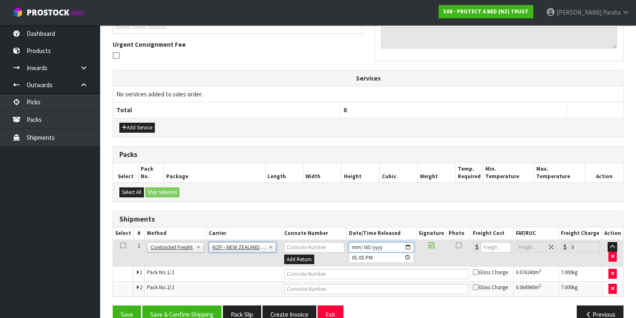
click at [410, 244] on input "2025-08-14" at bounding box center [381, 247] width 65 height 10
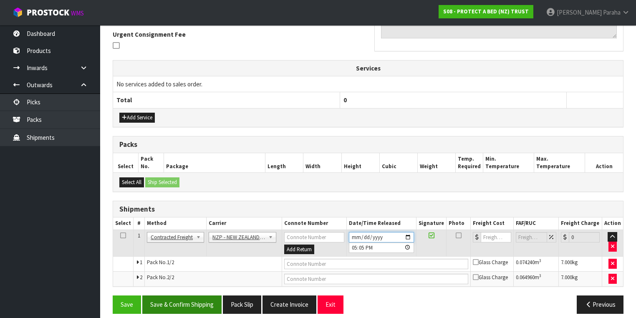
scroll to position [250, 0]
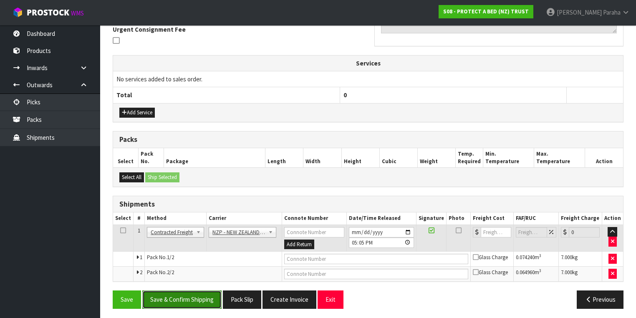
click at [186, 300] on button "Save & Confirm Shipping" at bounding box center [181, 299] width 79 height 18
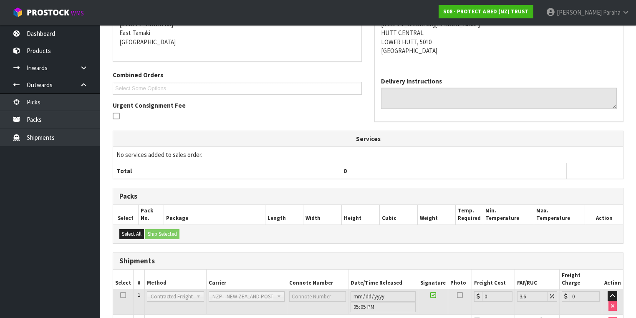
scroll to position [238, 0]
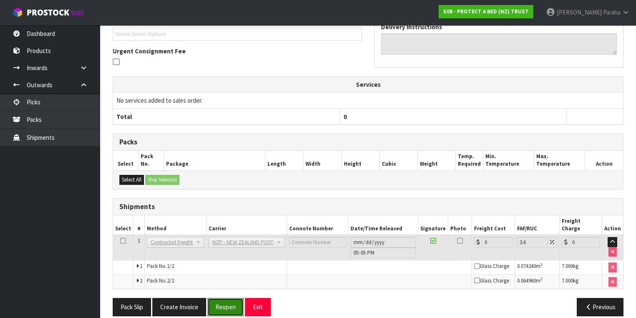
click at [229, 300] on button "Reopen" at bounding box center [225, 307] width 36 height 18
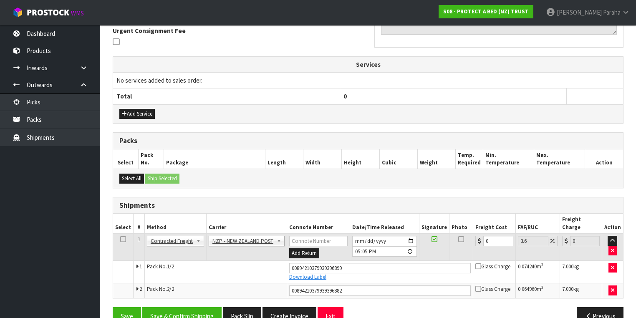
scroll to position [258, 0]
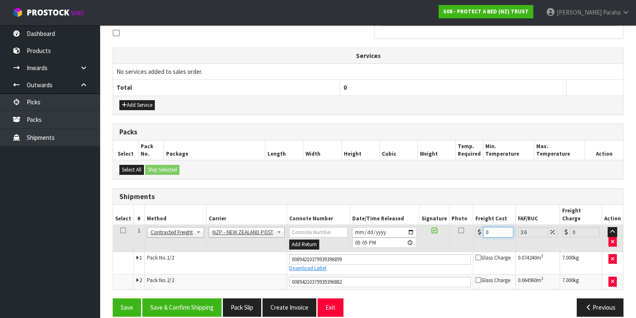
drag, startPoint x: 491, startPoint y: 221, endPoint x: 481, endPoint y: 222, distance: 10.0
click at [481, 227] on div "0" at bounding box center [494, 232] width 38 height 10
click at [190, 298] on button "Save & Confirm Shipping" at bounding box center [181, 307] width 79 height 18
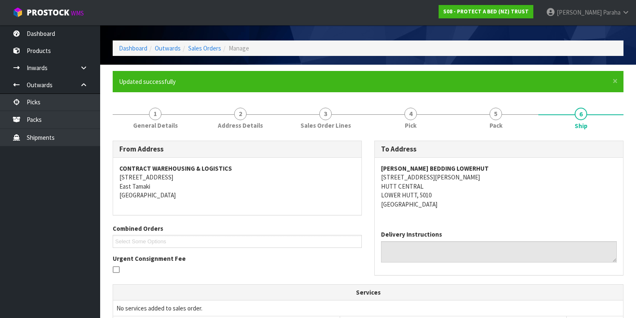
scroll to position [0, 0]
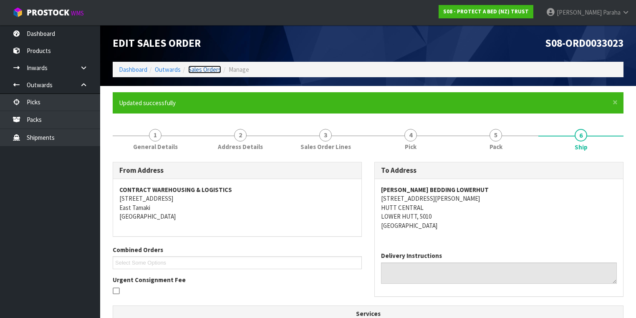
click at [206, 68] on link "Sales Orders" at bounding box center [204, 69] width 33 height 8
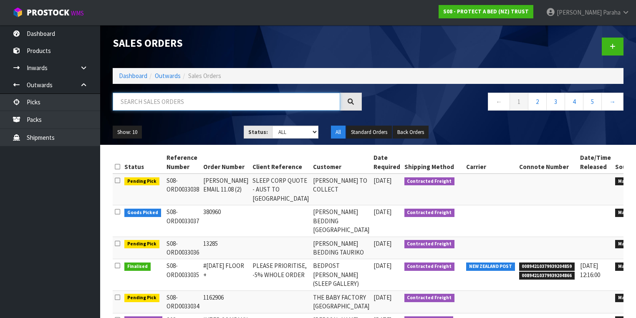
click at [219, 100] on input "text" at bounding box center [226, 102] width 227 height 18
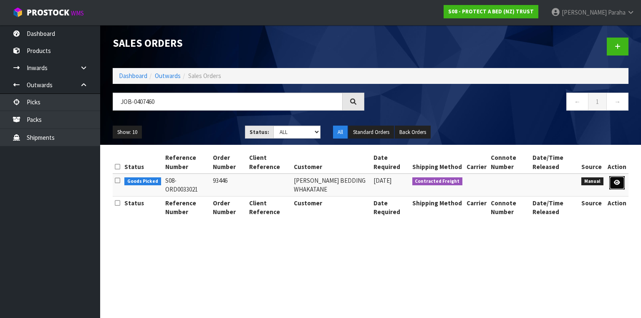
click at [619, 184] on icon at bounding box center [617, 182] width 6 height 5
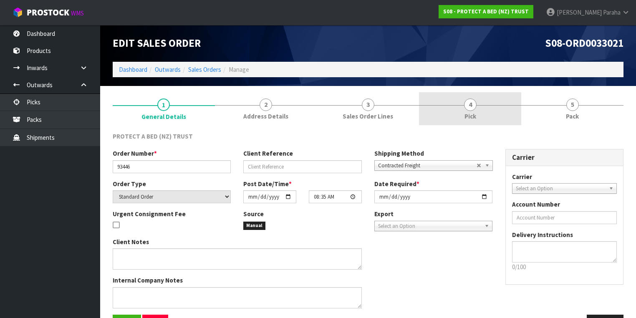
click at [466, 103] on span "4" at bounding box center [470, 104] width 13 height 13
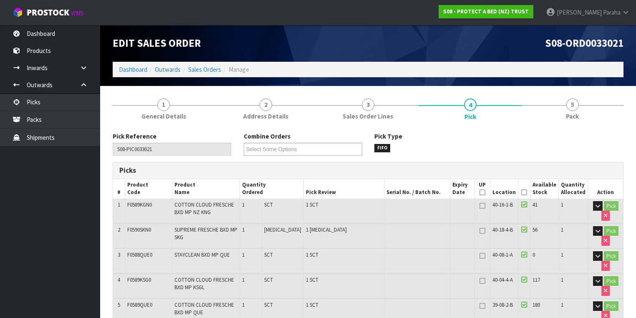
click at [526, 192] on icon at bounding box center [524, 192] width 6 height 0
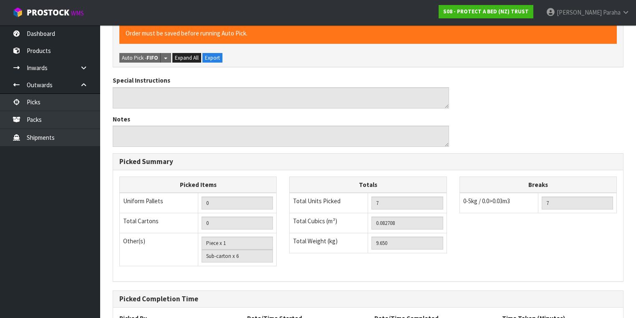
scroll to position [427, 0]
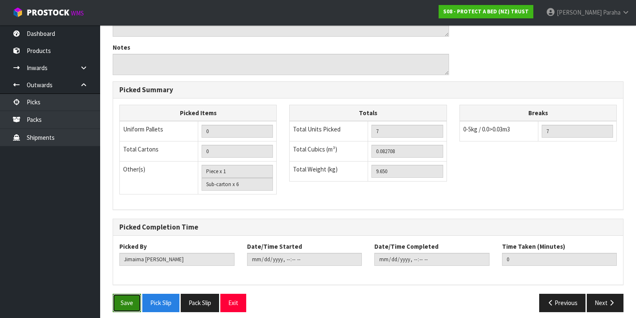
click at [137, 302] on button "Save" at bounding box center [127, 303] width 28 height 18
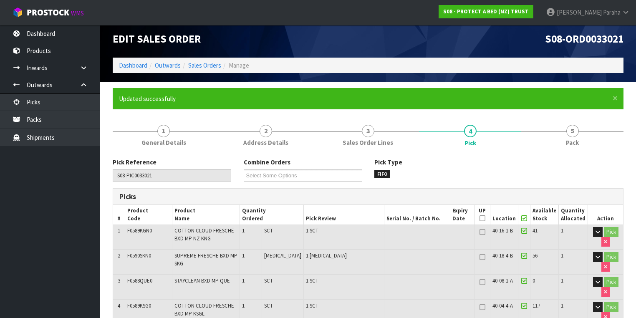
scroll to position [0, 0]
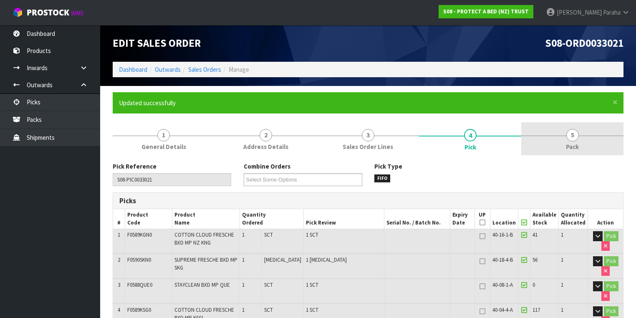
click at [570, 137] on span "5" at bounding box center [572, 135] width 13 height 13
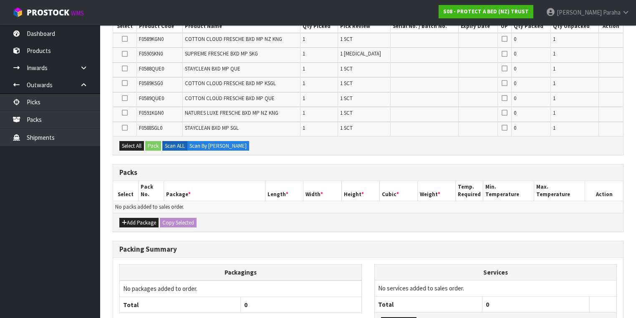
scroll to position [252, 0]
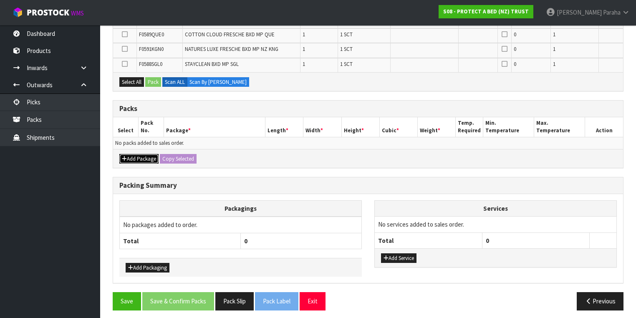
click at [127, 156] on button "Add Package" at bounding box center [138, 159] width 39 height 10
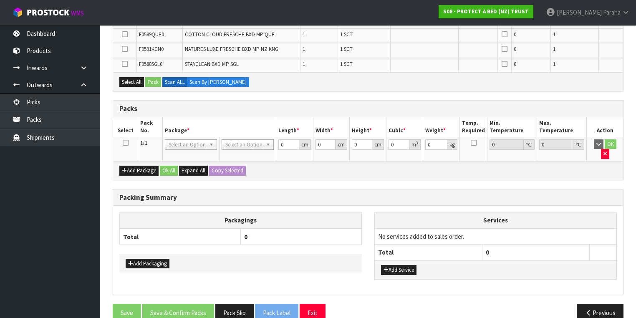
click at [124, 143] on icon at bounding box center [126, 143] width 6 height 0
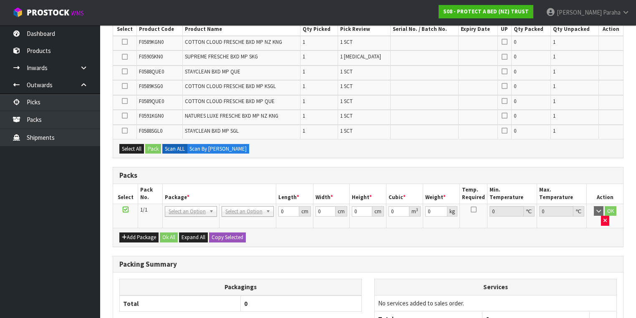
scroll to position [0, 0]
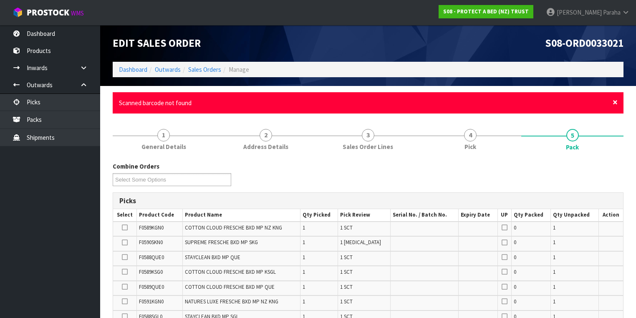
click at [616, 105] on span "×" at bounding box center [614, 102] width 5 height 12
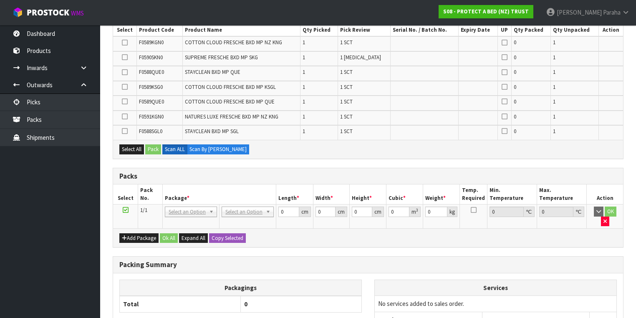
scroll to position [167, 0]
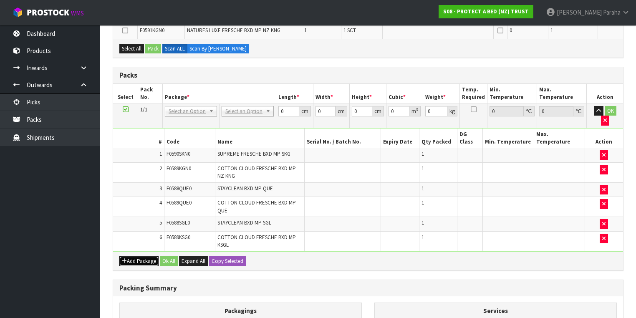
click at [151, 256] on button "Add Package" at bounding box center [138, 261] width 39 height 10
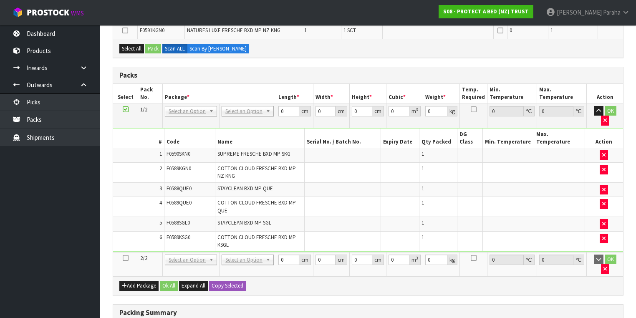
click at [125, 258] on icon at bounding box center [126, 258] width 6 height 0
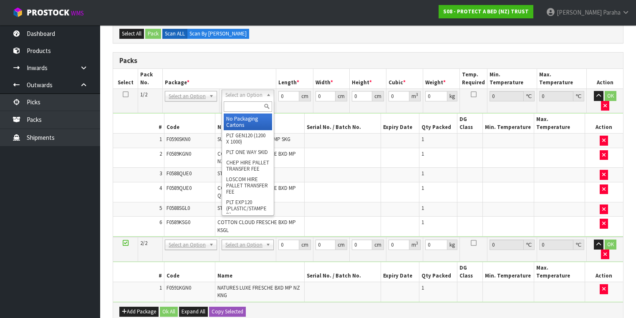
click at [255, 105] on input "text" at bounding box center [248, 106] width 48 height 10
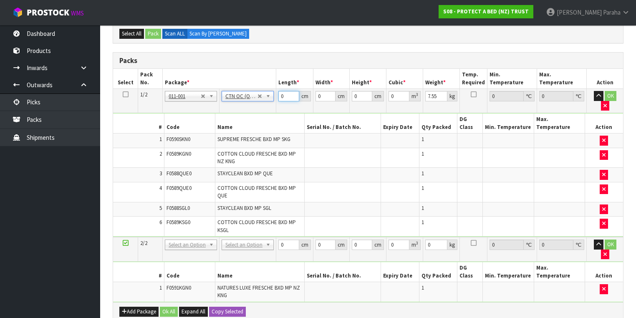
drag, startPoint x: 284, startPoint y: 93, endPoint x: 275, endPoint y: 95, distance: 8.5
click at [275, 95] on tr "1/2 NONE 007-001 007-002 007-004 007-009 007-013 007-014 007-015 007-017 007-01…" at bounding box center [368, 101] width 510 height 24
click at [594, 91] on button "button" at bounding box center [599, 96] width 10 height 10
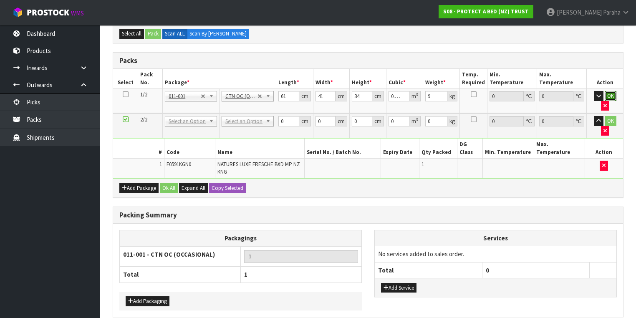
click button "OK" at bounding box center [610, 96] width 12 height 10
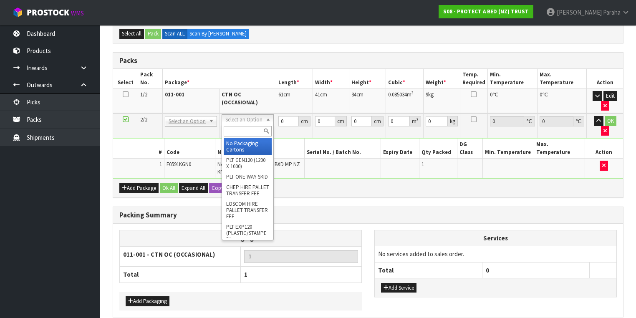
click at [235, 134] on input "text" at bounding box center [248, 131] width 48 height 10
click at [255, 130] on input "text" at bounding box center [248, 131] width 48 height 10
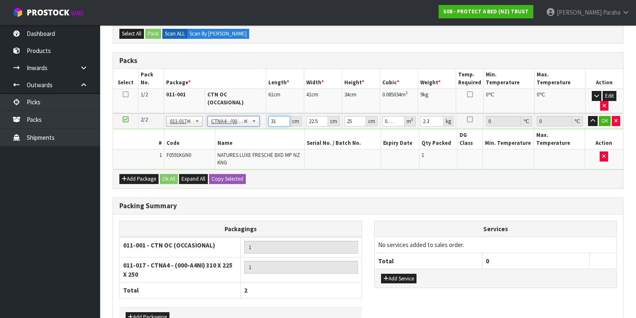
drag, startPoint x: 278, startPoint y: 112, endPoint x: 264, endPoint y: 110, distance: 13.5
click at [264, 113] on tr "2/2 NONE 007-001 007-002 007-004 007-009 007-013 007-014 007-015 007-017 007-01…" at bounding box center [368, 120] width 510 height 15
click at [588, 116] on button "button" at bounding box center [593, 121] width 10 height 10
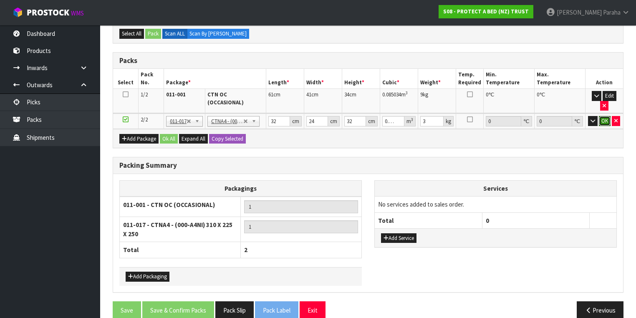
click button "OK" at bounding box center [605, 121] width 12 height 10
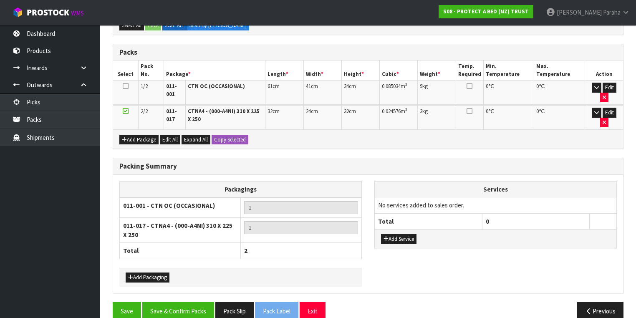
scroll to position [177, 0]
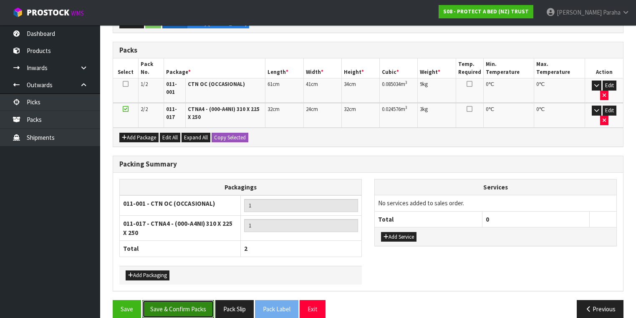
click at [173, 300] on button "Save & Confirm Packs" at bounding box center [178, 309] width 72 height 18
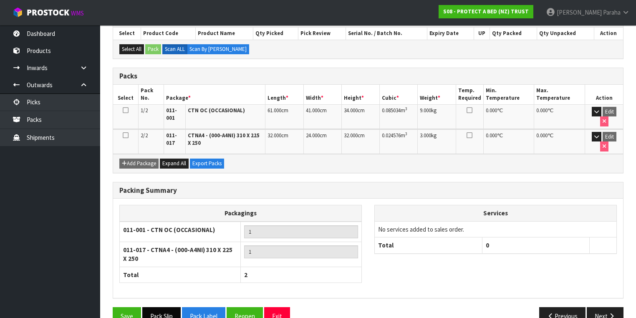
scroll to position [189, 0]
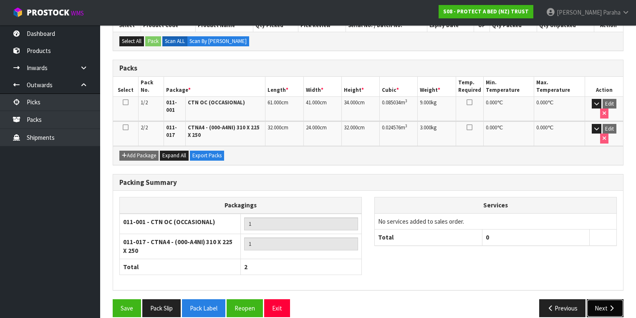
click at [607, 299] on button "Next" at bounding box center [604, 308] width 37 height 18
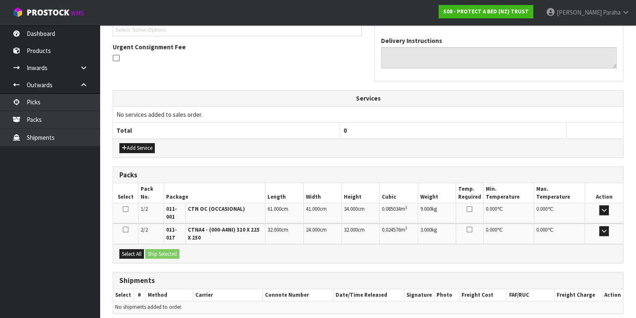
scroll to position [264, 0]
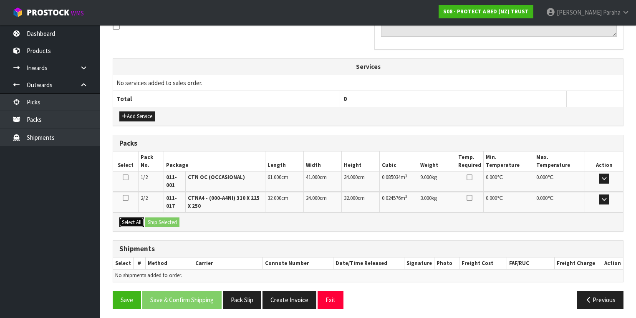
click at [130, 219] on button "Select All" at bounding box center [131, 222] width 25 height 10
click at [164, 219] on button "Ship Selected" at bounding box center [162, 222] width 34 height 10
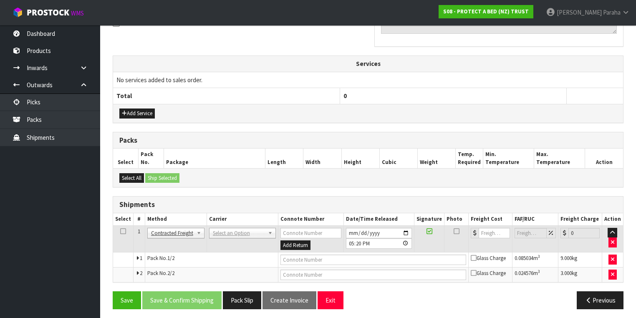
scroll to position [268, 0]
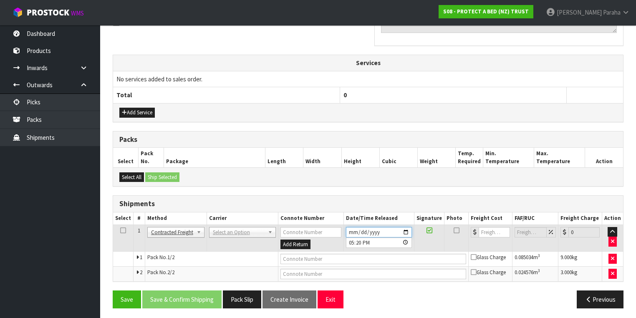
click at [407, 227] on input "2025-08-14" at bounding box center [379, 232] width 66 height 10
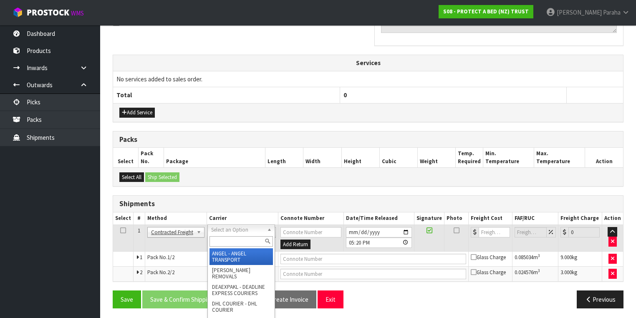
click at [248, 239] on input "text" at bounding box center [240, 241] width 63 height 10
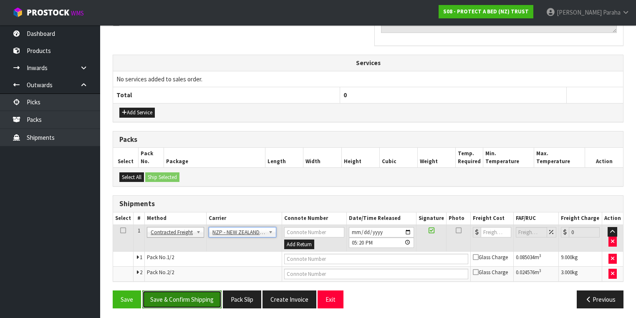
click at [190, 299] on button "Save & Confirm Shipping" at bounding box center [181, 299] width 79 height 18
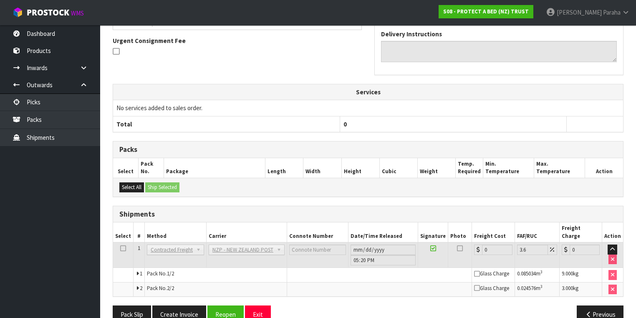
scroll to position [256, 0]
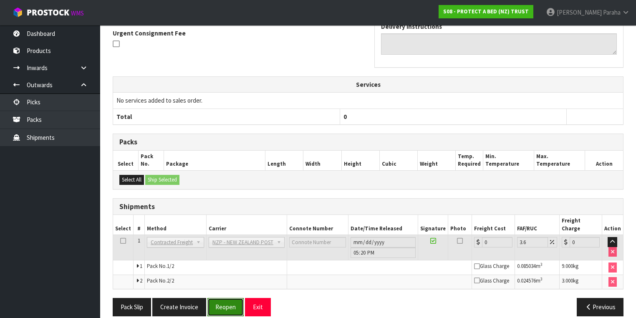
click at [213, 299] on button "Reopen" at bounding box center [225, 307] width 36 height 18
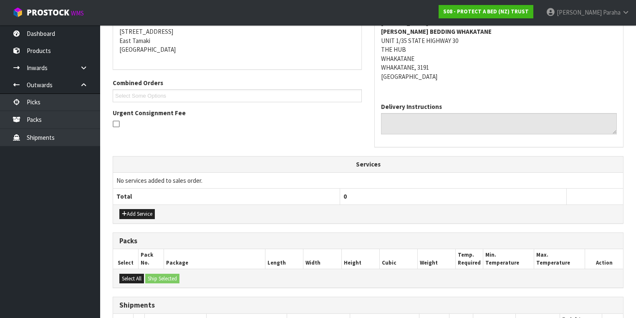
scroll to position [276, 0]
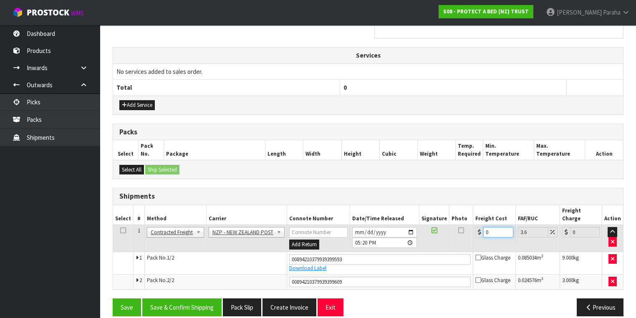
drag, startPoint x: 484, startPoint y: 221, endPoint x: 472, endPoint y: 221, distance: 12.1
click at [473, 225] on td "0" at bounding box center [494, 238] width 42 height 27
click at [487, 227] on input "32.77" at bounding box center [498, 232] width 30 height 10
click at [207, 302] on button "Save & Confirm Shipping" at bounding box center [181, 307] width 79 height 18
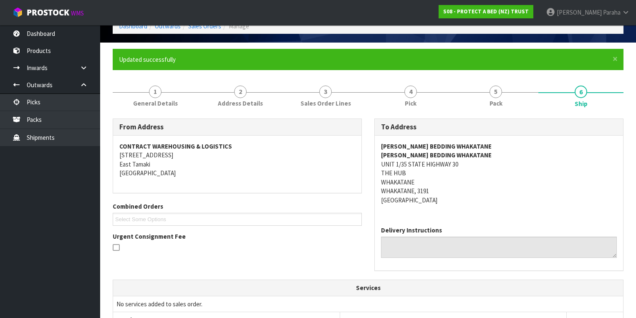
scroll to position [0, 0]
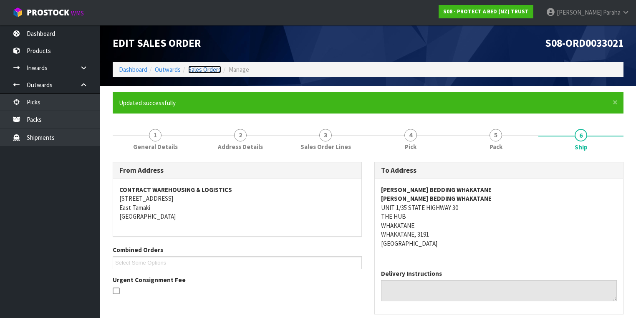
click at [202, 70] on link "Sales Orders" at bounding box center [204, 69] width 33 height 8
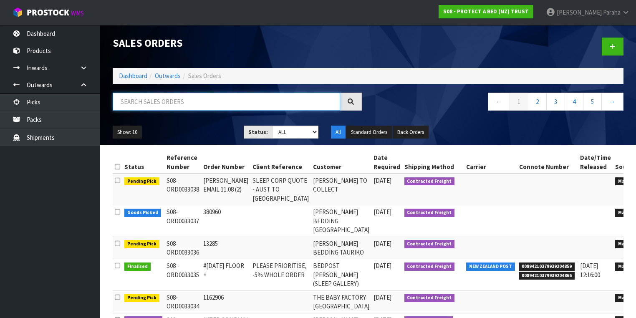
click at [247, 104] on input "text" at bounding box center [226, 102] width 227 height 18
drag, startPoint x: 144, startPoint y: 100, endPoint x: 116, endPoint y: 100, distance: 28.4
click at [116, 100] on input "JOB-0407685" at bounding box center [226, 102] width 227 height 18
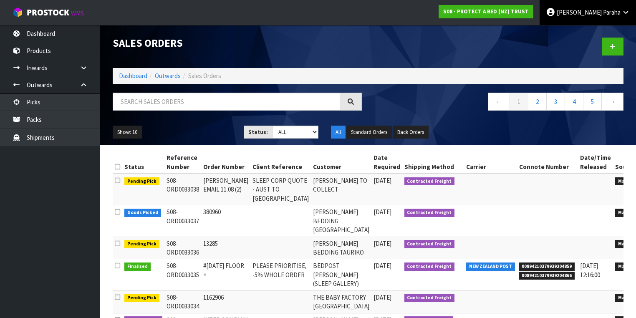
click at [626, 17] on link "Polly Paraha" at bounding box center [587, 12] width 96 height 25
click at [609, 37] on link "Logout" at bounding box center [602, 33] width 66 height 11
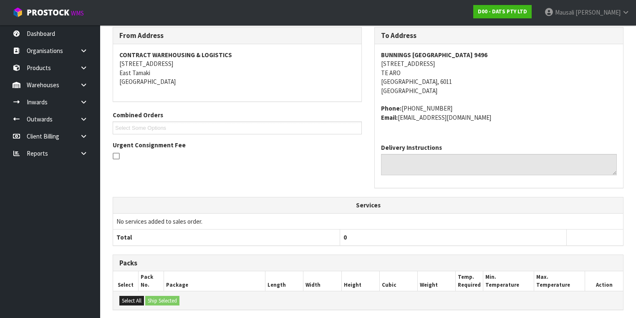
scroll to position [42, 0]
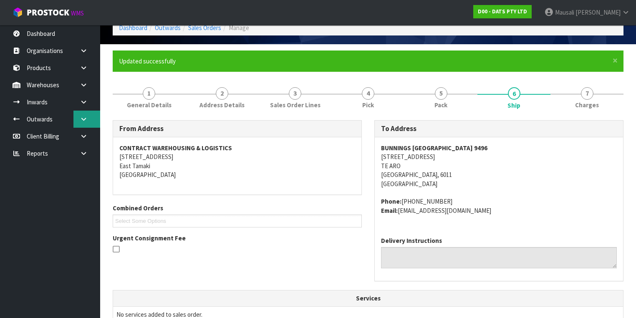
click at [81, 120] on icon at bounding box center [84, 119] width 8 height 6
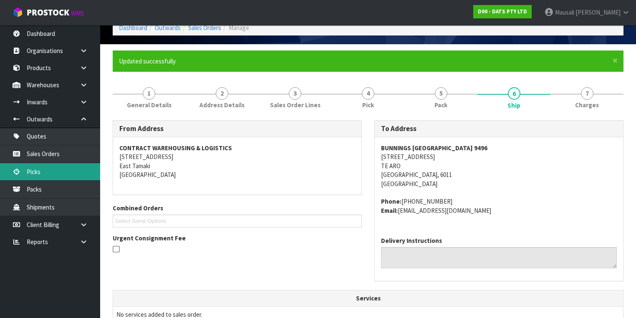
click at [62, 174] on link "Picks" at bounding box center [50, 171] width 100 height 17
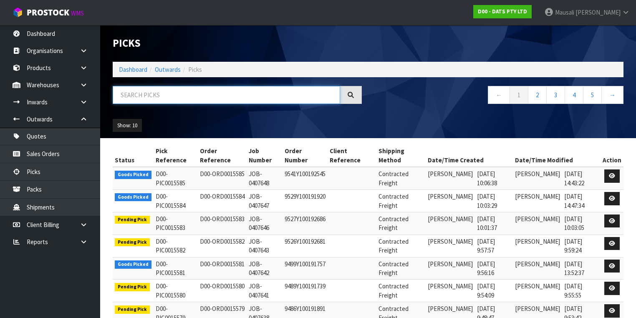
click at [199, 98] on input "text" at bounding box center [226, 95] width 227 height 18
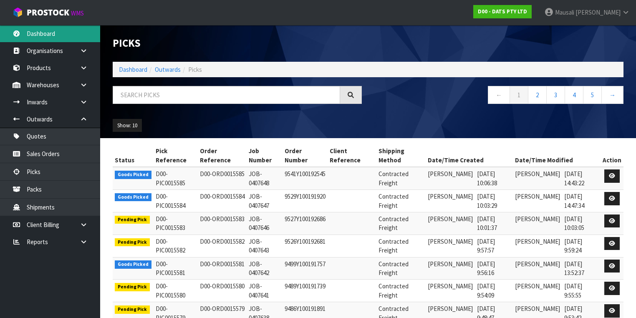
click at [45, 37] on link "Dashboard" at bounding box center [50, 33] width 100 height 17
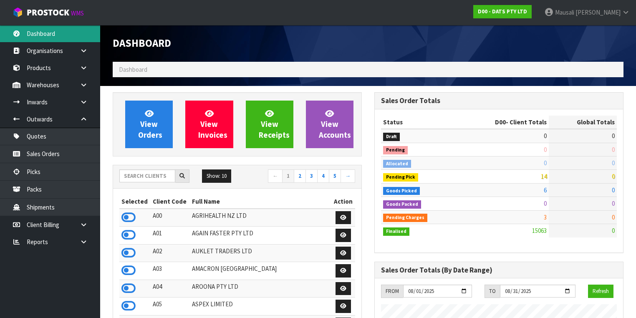
scroll to position [674, 262]
click at [145, 175] on input "text" at bounding box center [147, 175] width 56 height 13
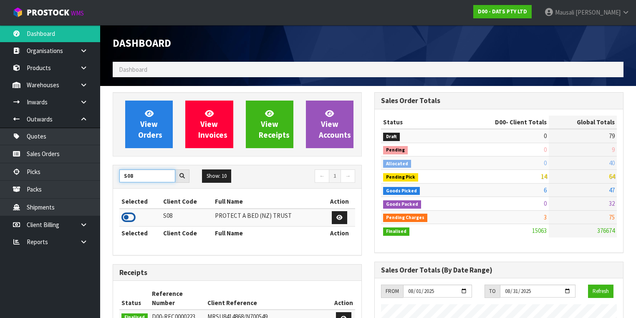
type input "S08"
click at [126, 215] on icon at bounding box center [128, 217] width 14 height 13
drag, startPoint x: 536, startPoint y: 175, endPoint x: 557, endPoint y: 174, distance: 20.9
click at [557, 174] on tr "Pending Pick 11 64" at bounding box center [499, 176] width 236 height 13
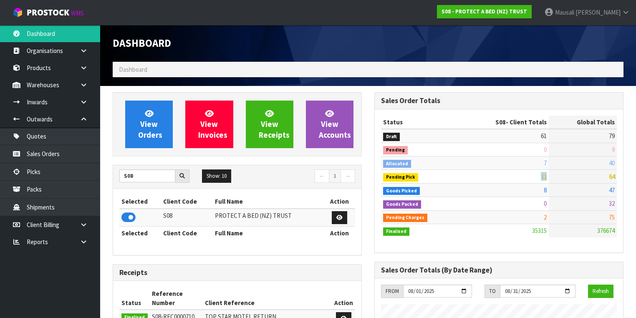
click at [536, 177] on td "11" at bounding box center [504, 176] width 90 height 13
drag, startPoint x: 536, startPoint y: 191, endPoint x: 576, endPoint y: 187, distance: 39.8
click at [576, 187] on tr "Goods Picked 8 47" at bounding box center [499, 189] width 236 height 13
click at [617, 17] on link "[PERSON_NAME]" at bounding box center [587, 12] width 98 height 25
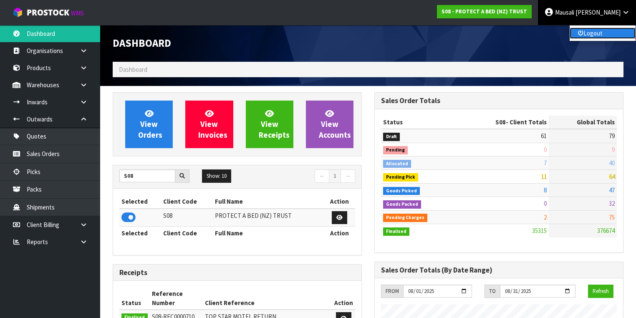
click at [609, 30] on link "Logout" at bounding box center [602, 33] width 66 height 11
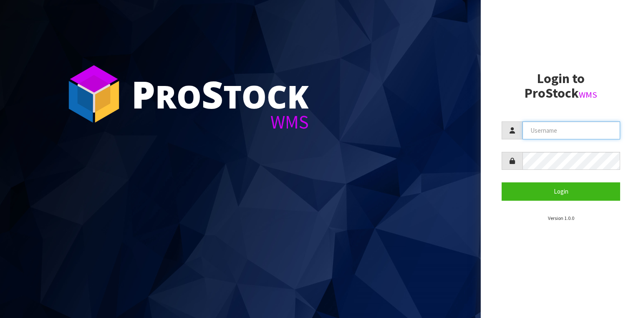
click at [558, 131] on input "text" at bounding box center [571, 130] width 98 height 18
type input "[PERSON_NAME]"
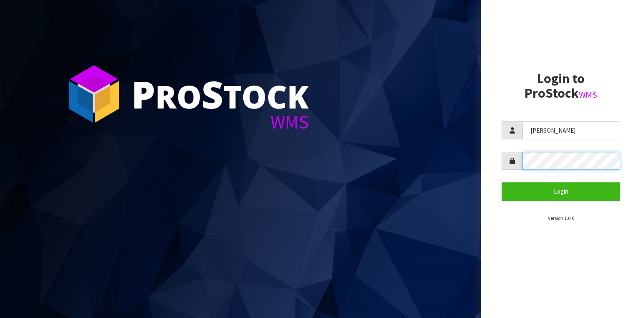
click at [501, 182] on button "Login" at bounding box center [560, 191] width 118 height 18
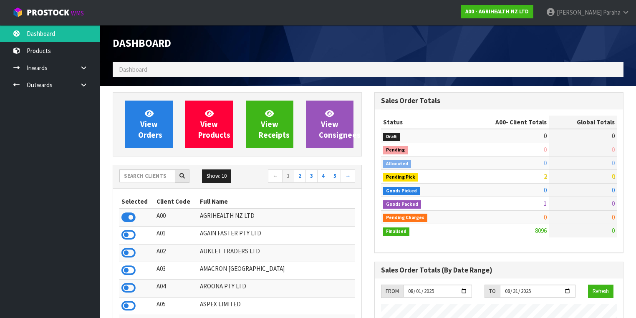
scroll to position [629, 262]
